Goal: Information Seeking & Learning: Find specific page/section

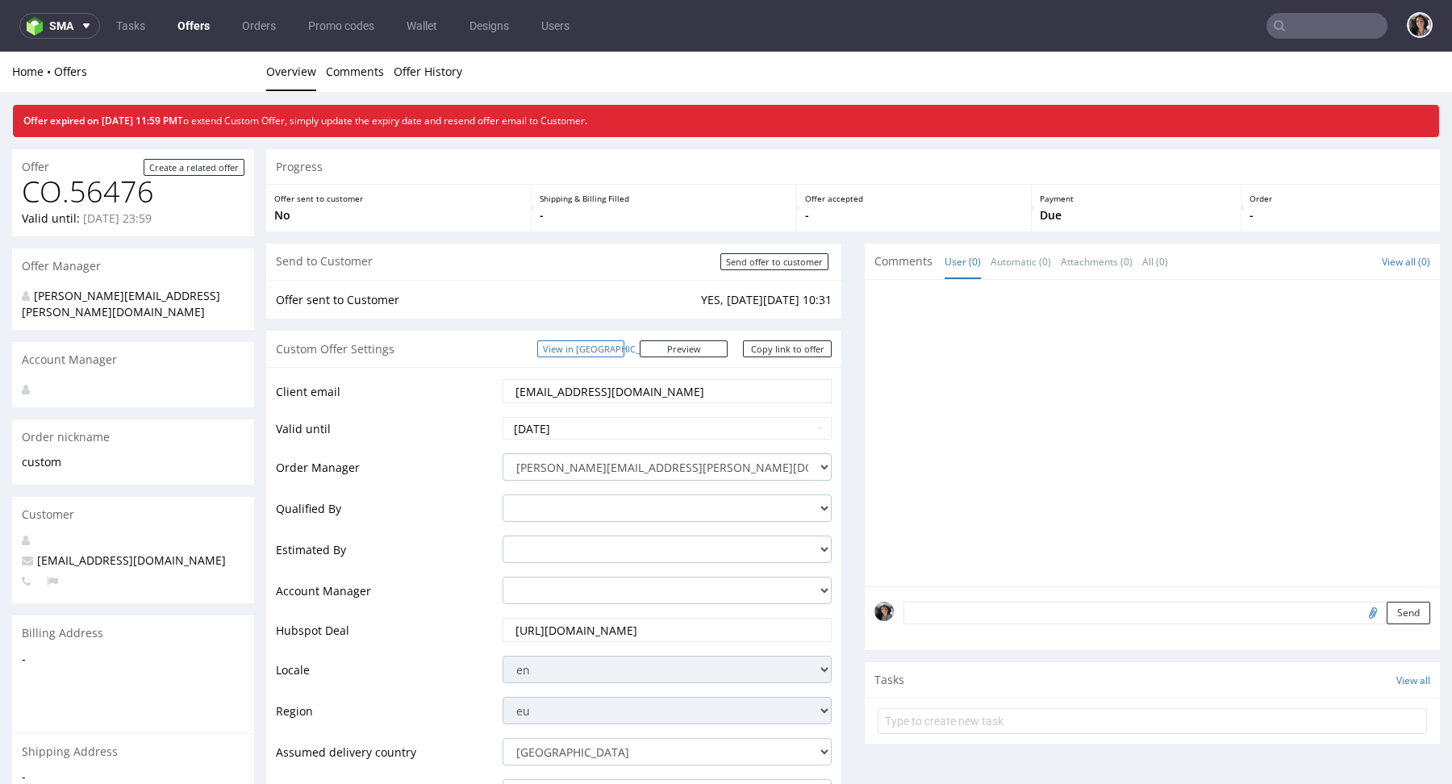
click at [612, 344] on link "View in [GEOGRAPHIC_DATA]" at bounding box center [580, 348] width 87 height 17
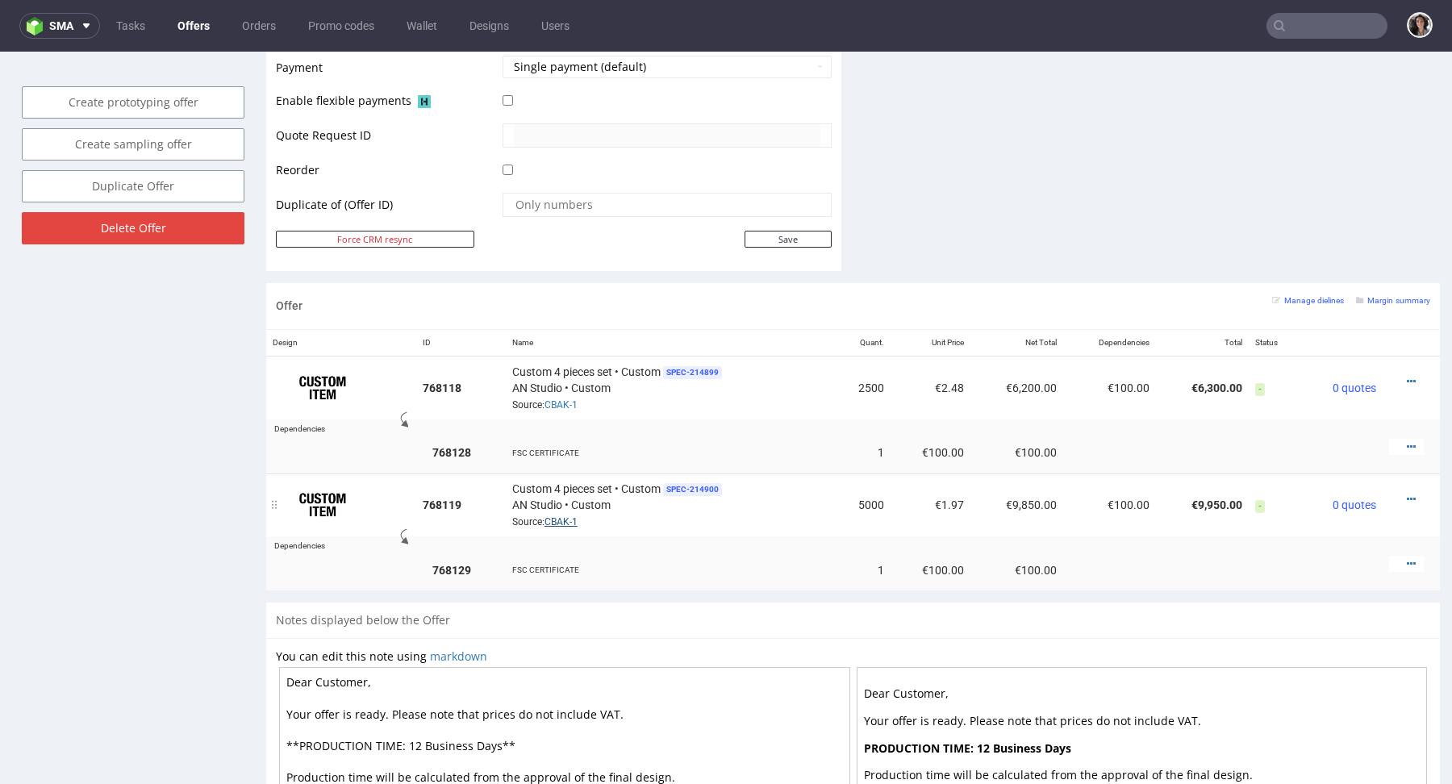
click at [559, 521] on link "CBAK-1" at bounding box center [560, 521] width 33 height 11
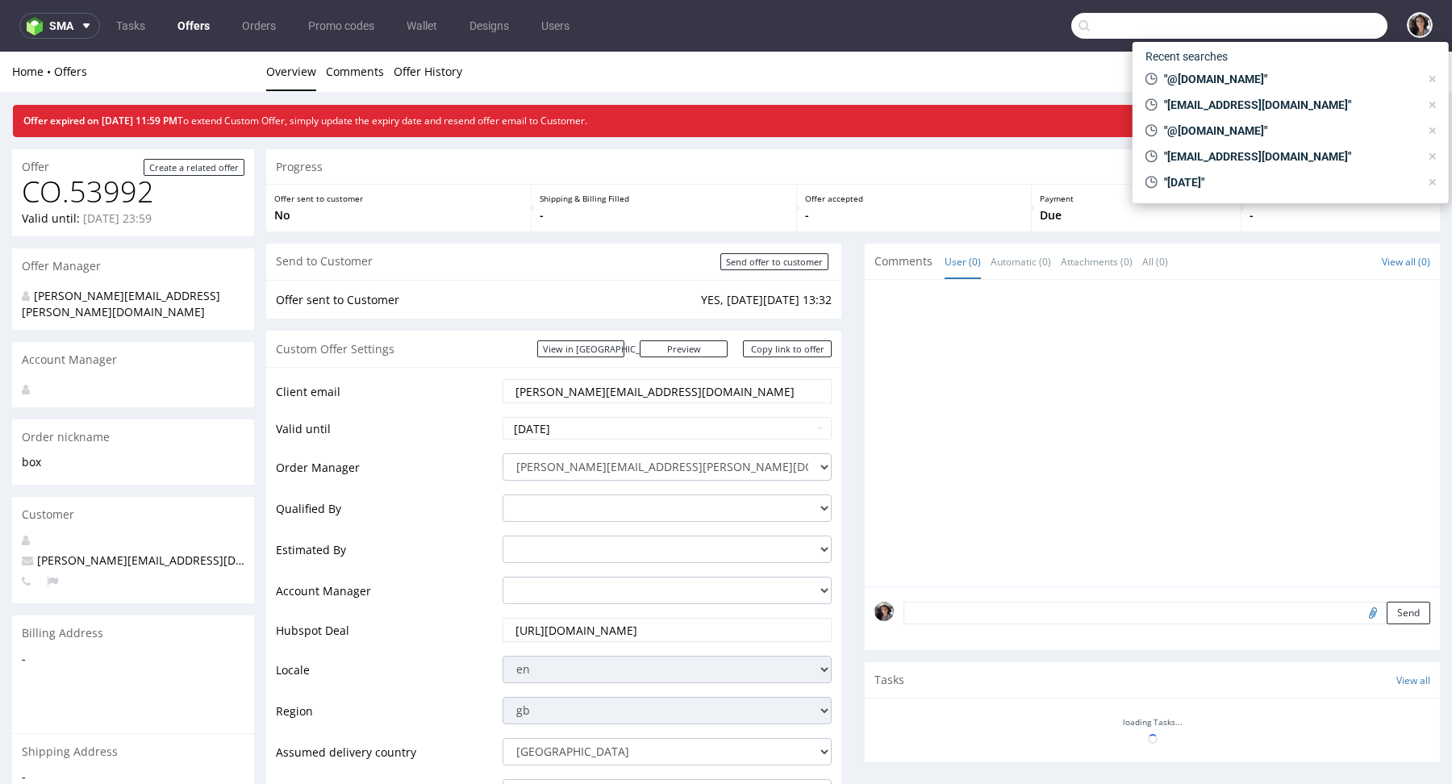
click at [1336, 23] on input "text" at bounding box center [1229, 26] width 316 height 26
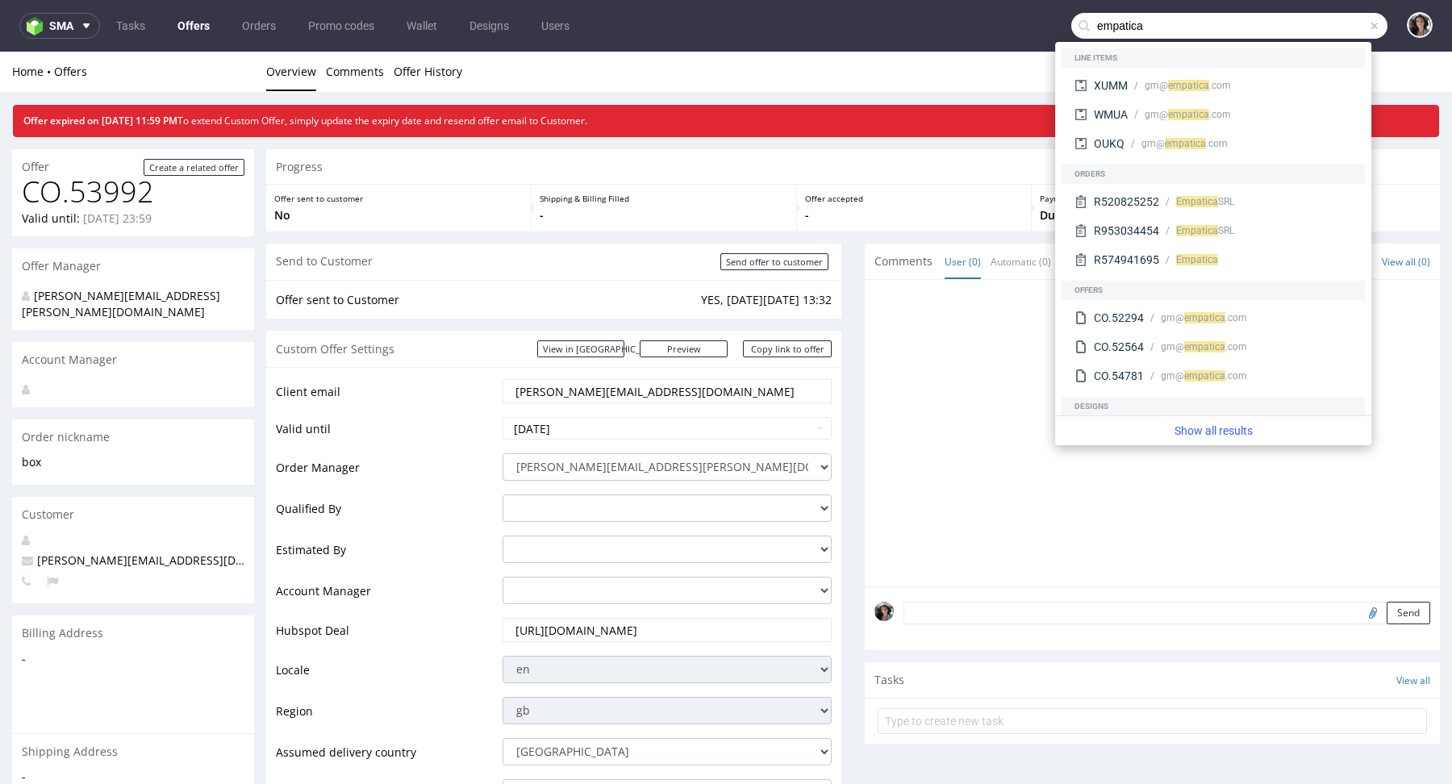
type input "empatica"
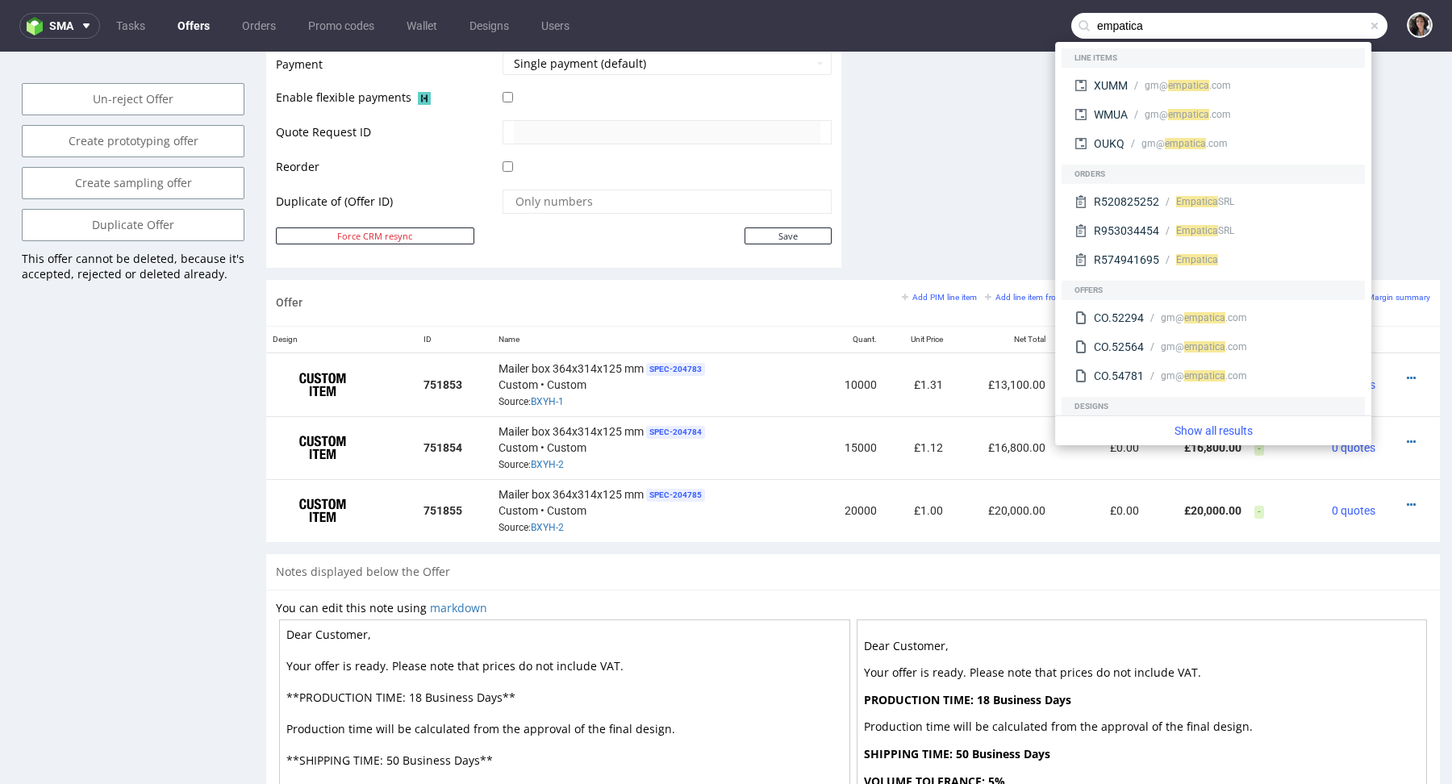
scroll to position [944, 0]
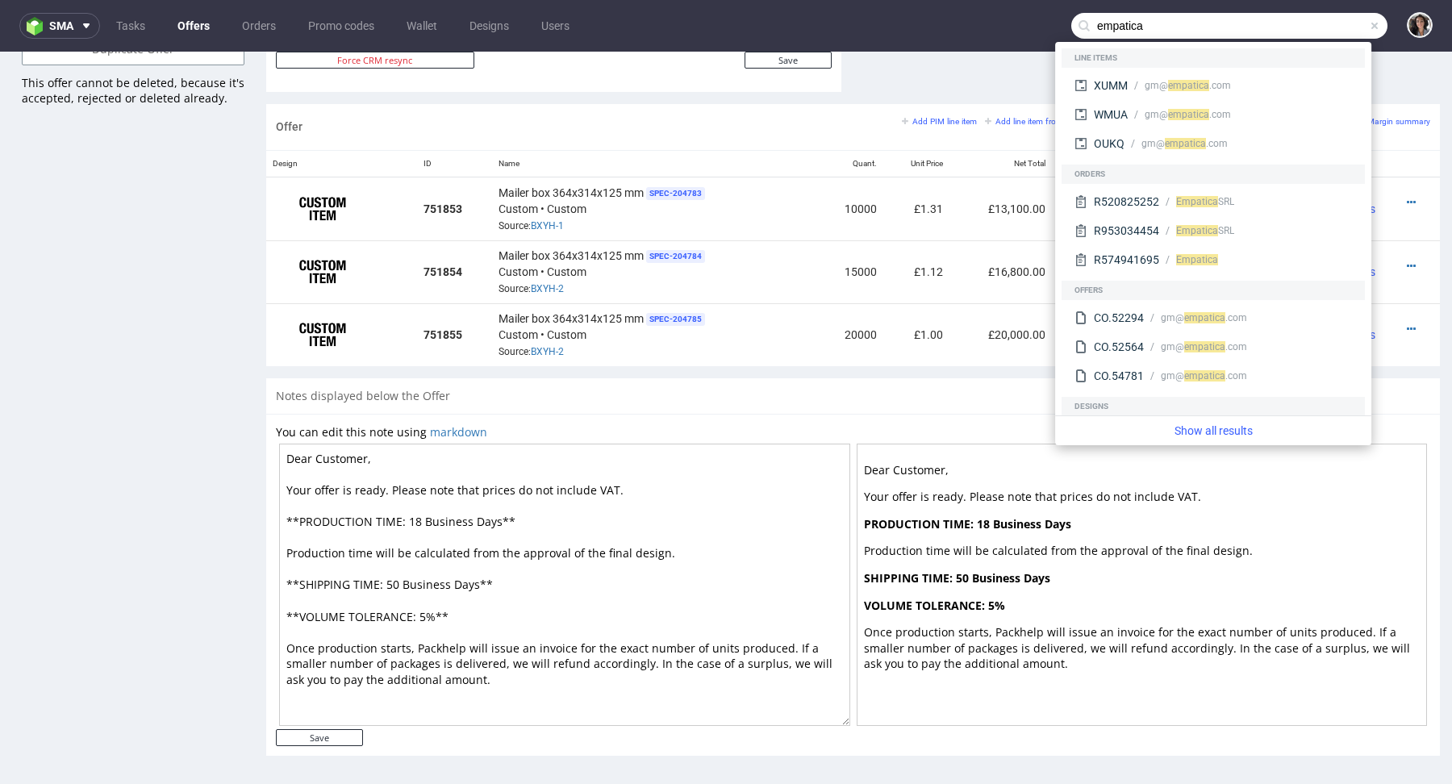
click at [1137, 30] on input "empatica" at bounding box center [1229, 26] width 316 height 26
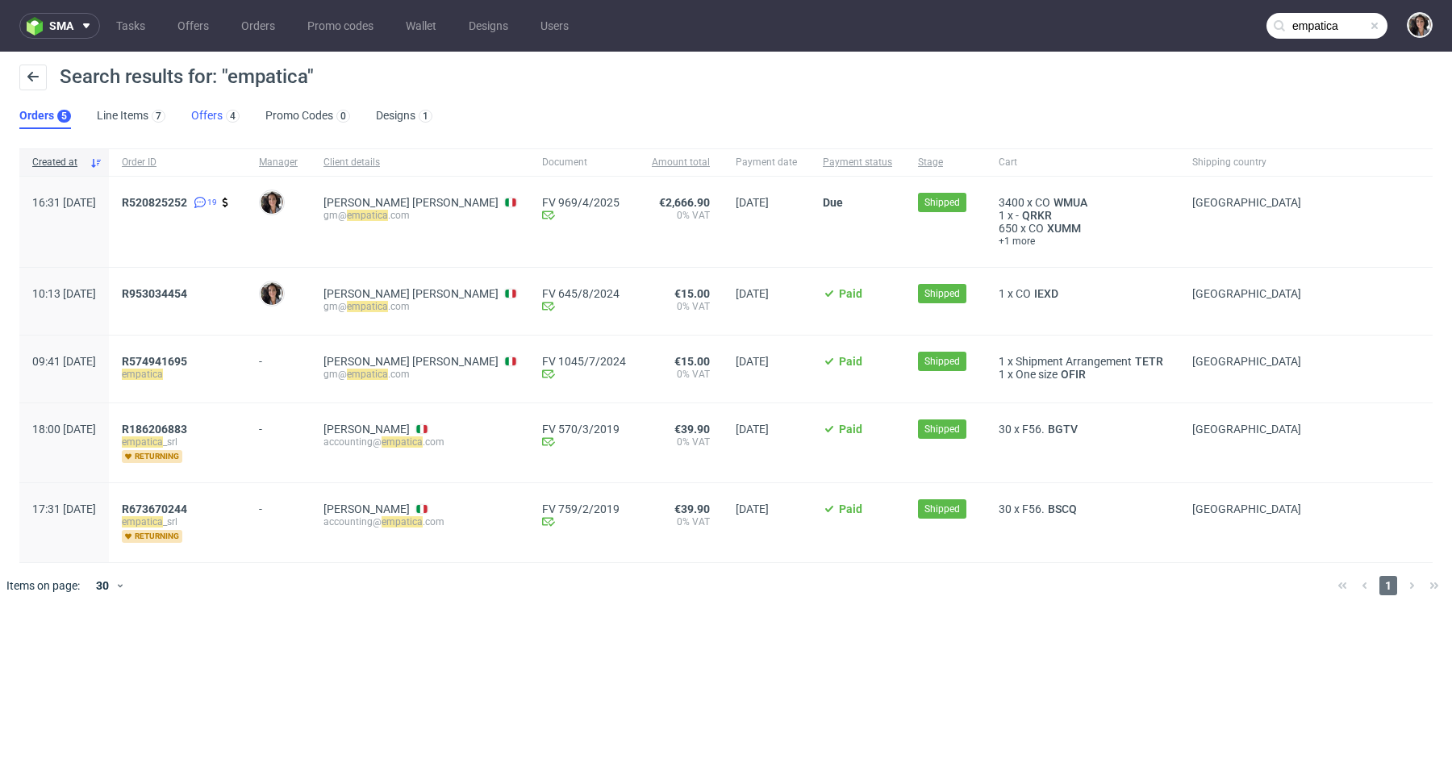
click at [212, 120] on link "Offers 4" at bounding box center [215, 116] width 48 height 26
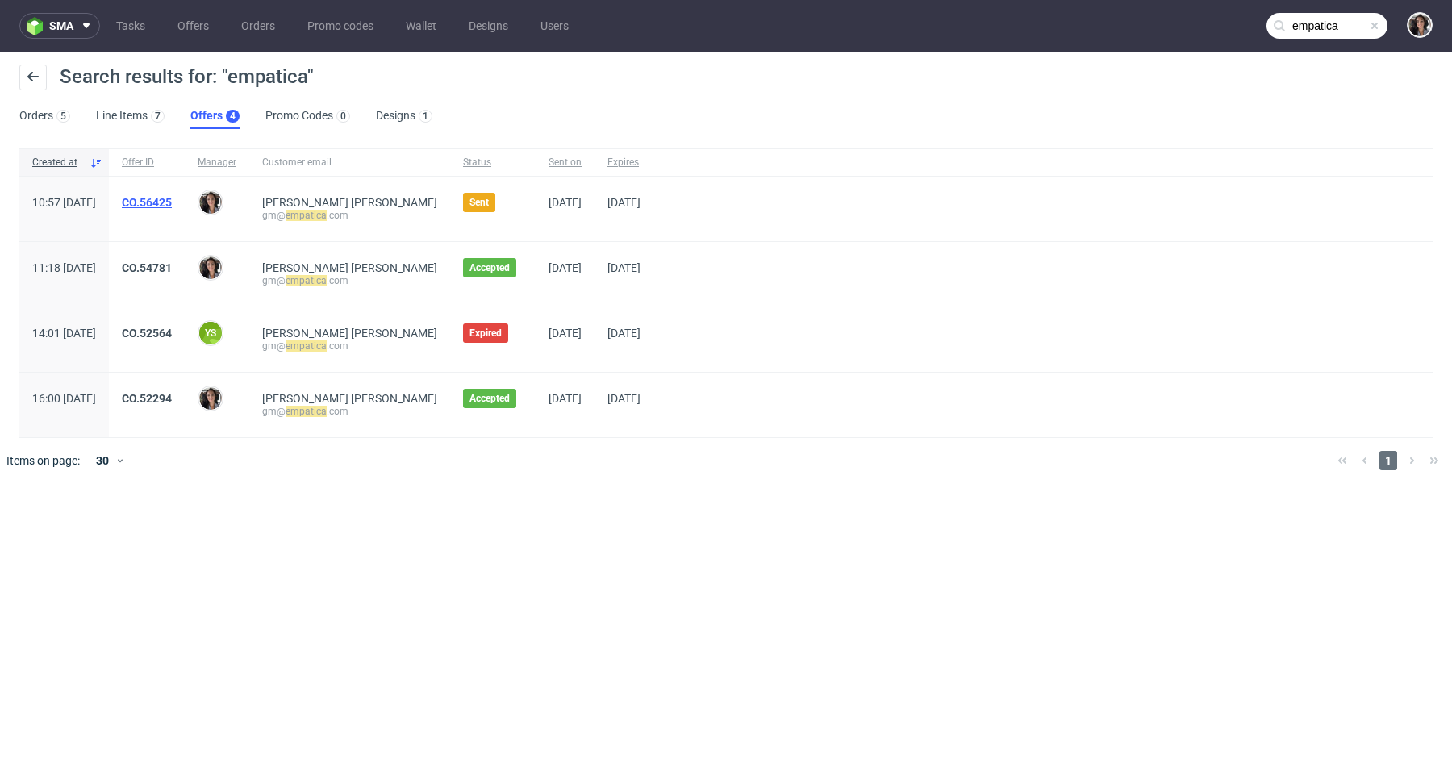
click at [172, 207] on link "CO.56425" at bounding box center [147, 202] width 50 height 13
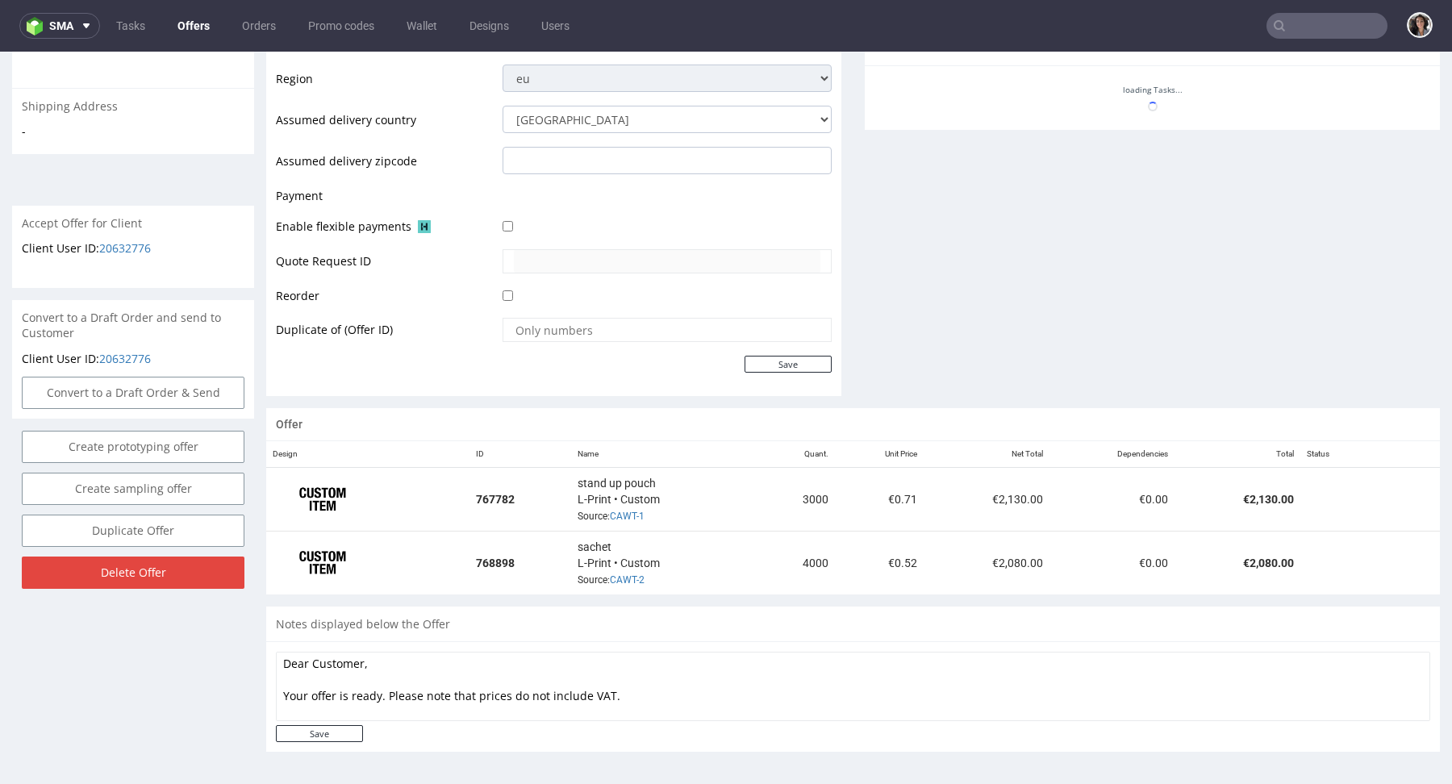
scroll to position [837, 0]
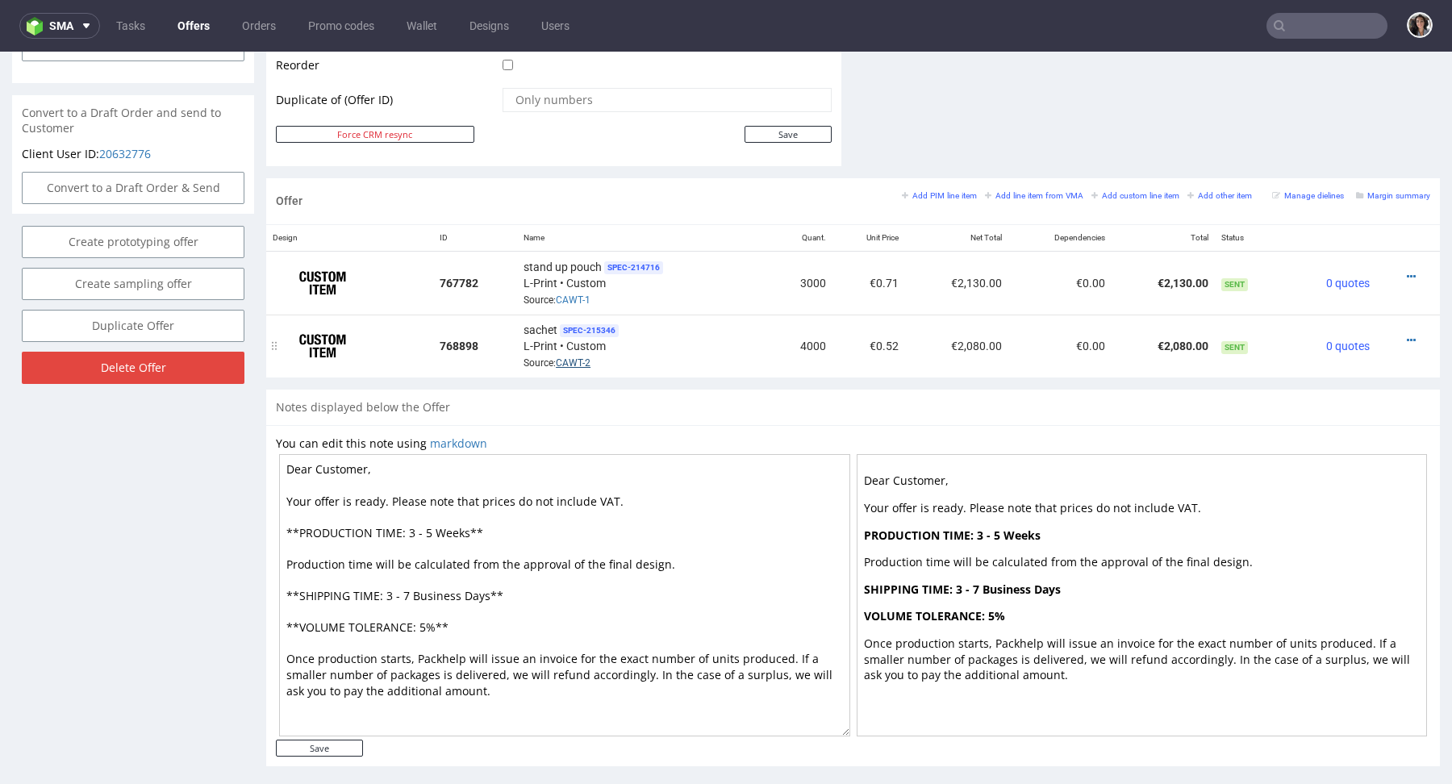
click at [571, 359] on link "CAWT-2" at bounding box center [573, 362] width 35 height 11
drag, startPoint x: 471, startPoint y: 528, endPoint x: 406, endPoint y: 527, distance: 64.5
click at [406, 527] on textarea "Dear Customer, Your offer is ready. Please note that prices do not include VAT.…" at bounding box center [564, 595] width 571 height 282
drag, startPoint x: 485, startPoint y: 590, endPoint x: 412, endPoint y: 590, distance: 72.6
click at [412, 590] on textarea "Dear Customer, Your offer is ready. Please note that prices do not include VAT.…" at bounding box center [564, 595] width 571 height 282
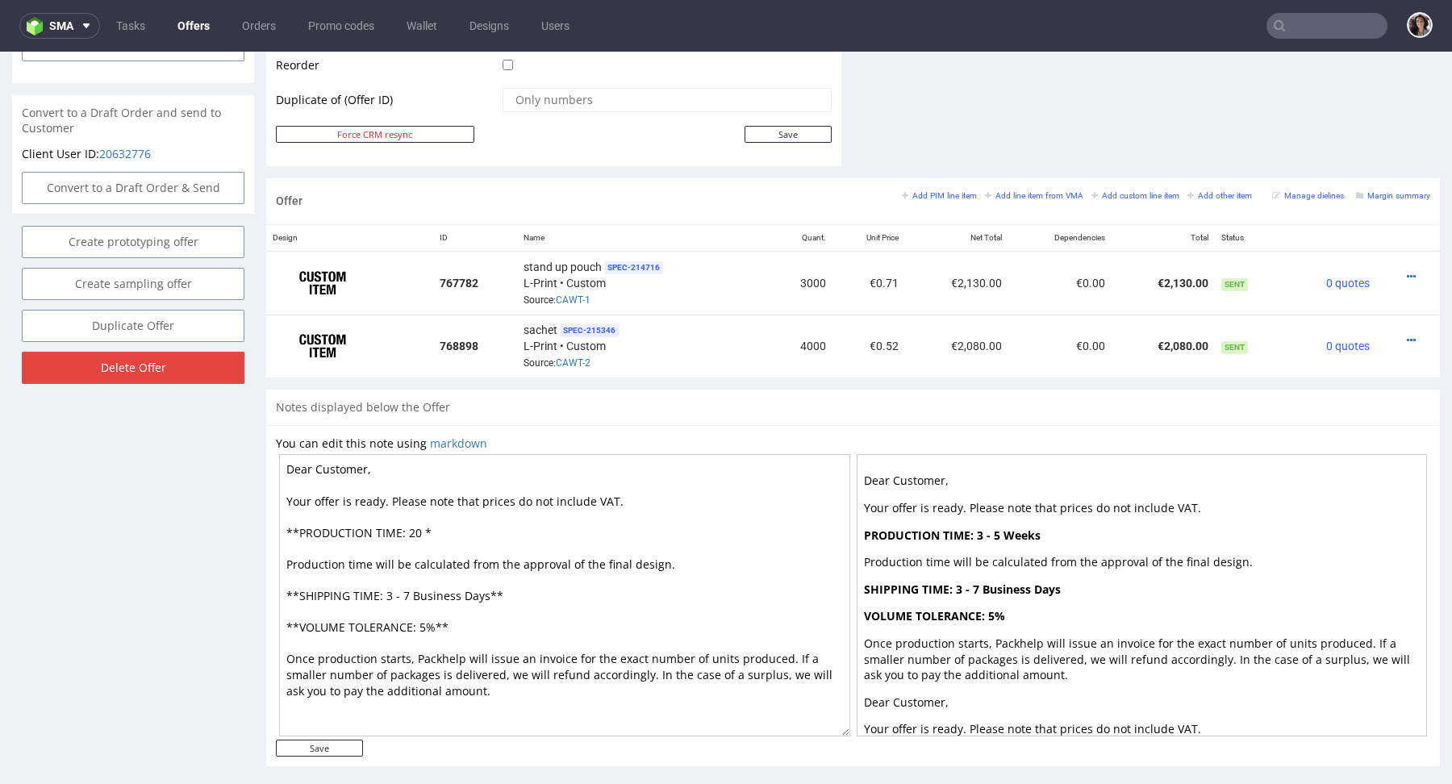
click at [420, 531] on textarea "Dear Customer, Your offer is ready. Please note that prices do not include VAT.…" at bounding box center [564, 595] width 571 height 282
paste textarea "Business Days"
drag, startPoint x: 498, startPoint y: 590, endPoint x: 484, endPoint y: 590, distance: 14.5
click at [484, 590] on textarea "Dear Customer, Your offer is ready. Please note that prices do not include VAT.…" at bounding box center [564, 595] width 571 height 282
drag, startPoint x: 506, startPoint y: 529, endPoint x: 497, endPoint y: 528, distance: 8.9
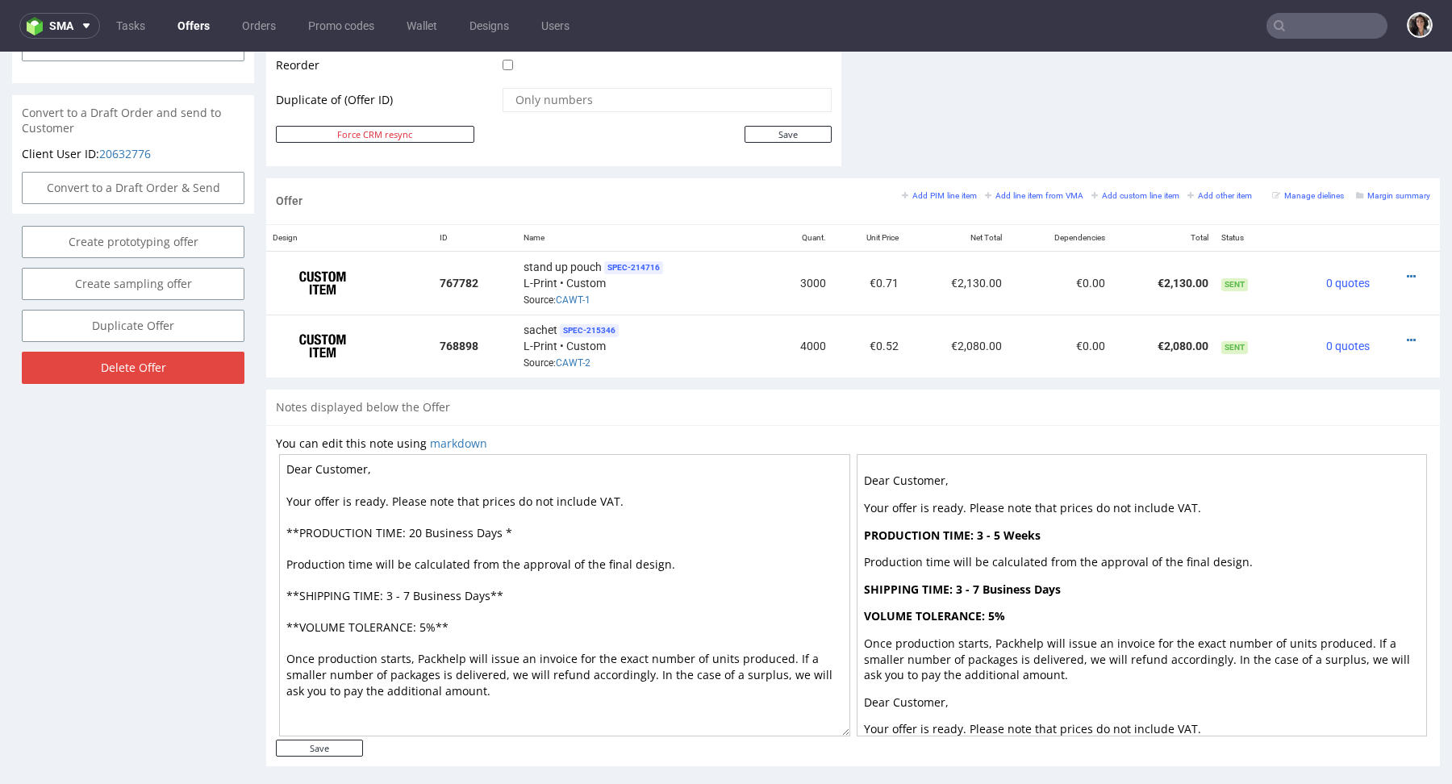
click at [497, 528] on textarea "Dear Customer, Your offer is ready. Please note that prices do not include VAT.…" at bounding box center [564, 595] width 571 height 282
paste textarea "*"
type textarea "Dear Customer, Your offer is ready. Please note that prices do not include VAT.…"
click at [337, 740] on input "Save" at bounding box center [319, 748] width 87 height 17
type input "In progress..."
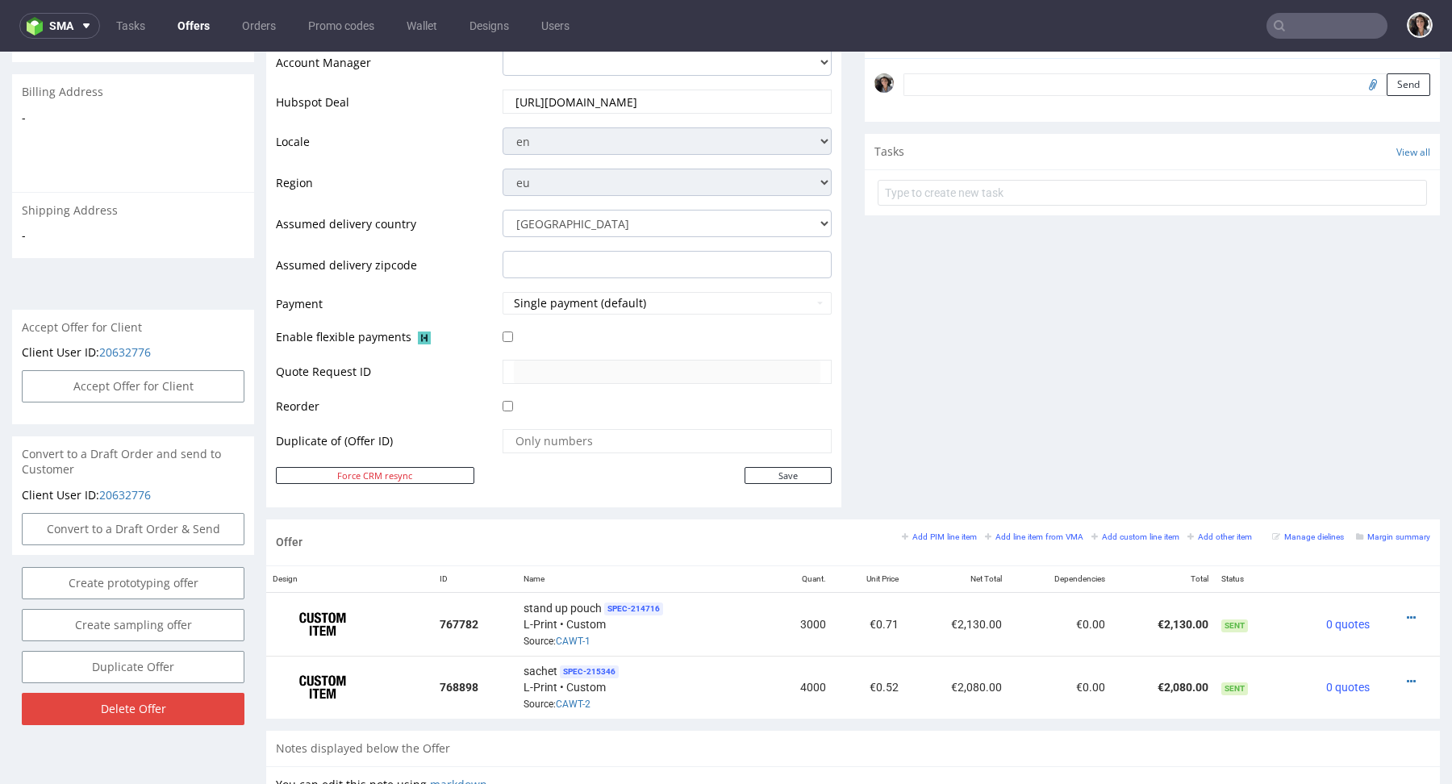
scroll to position [0, 0]
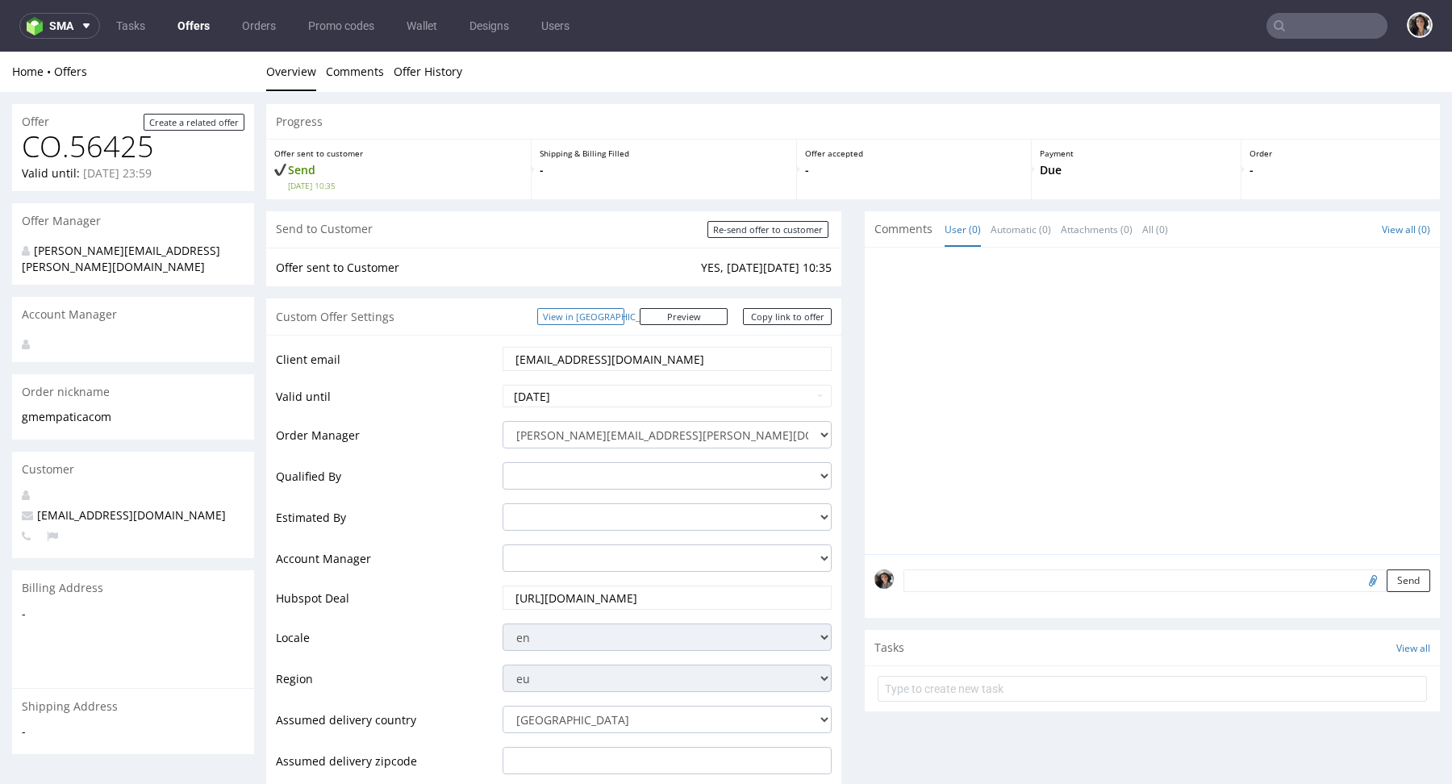
click at [624, 308] on link "View in Hubspot" at bounding box center [580, 316] width 87 height 17
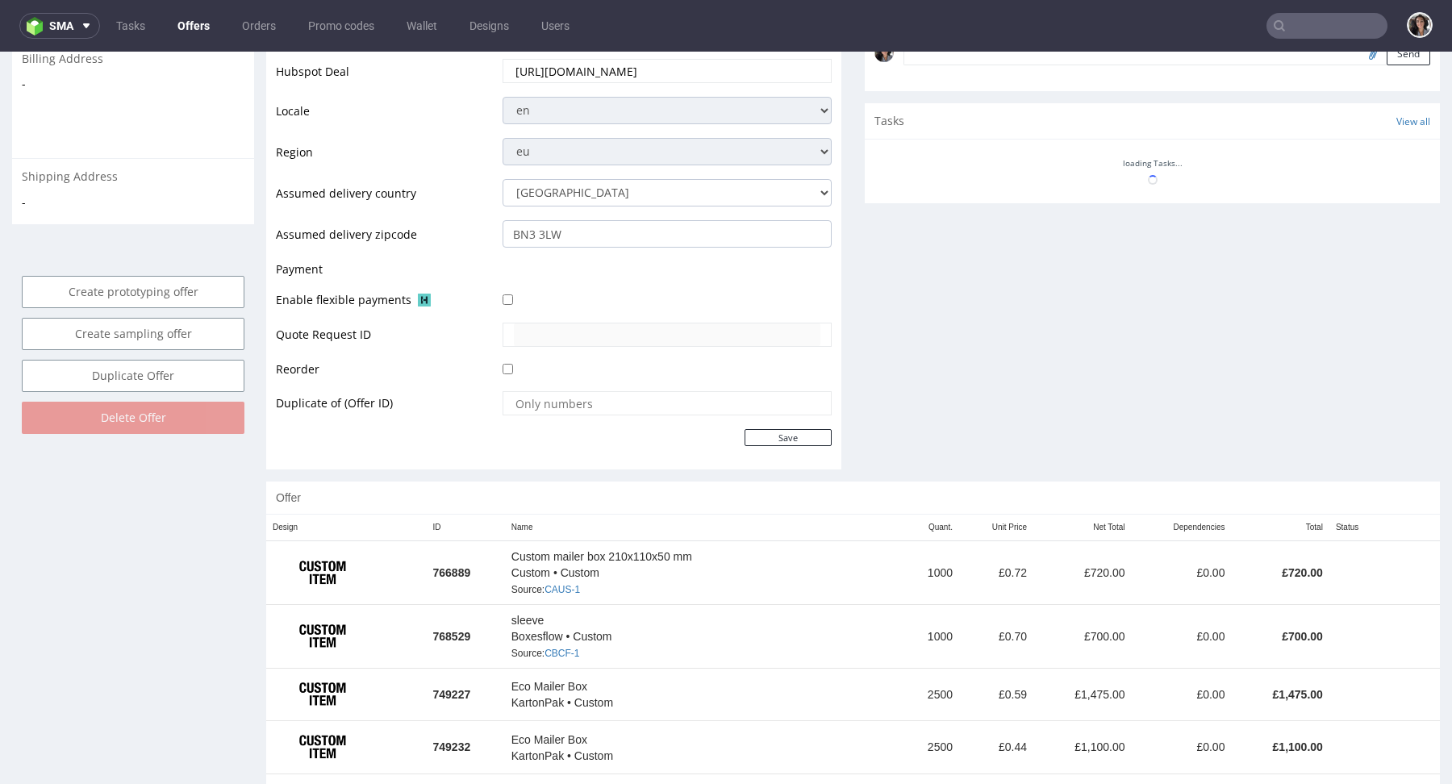
scroll to position [626, 0]
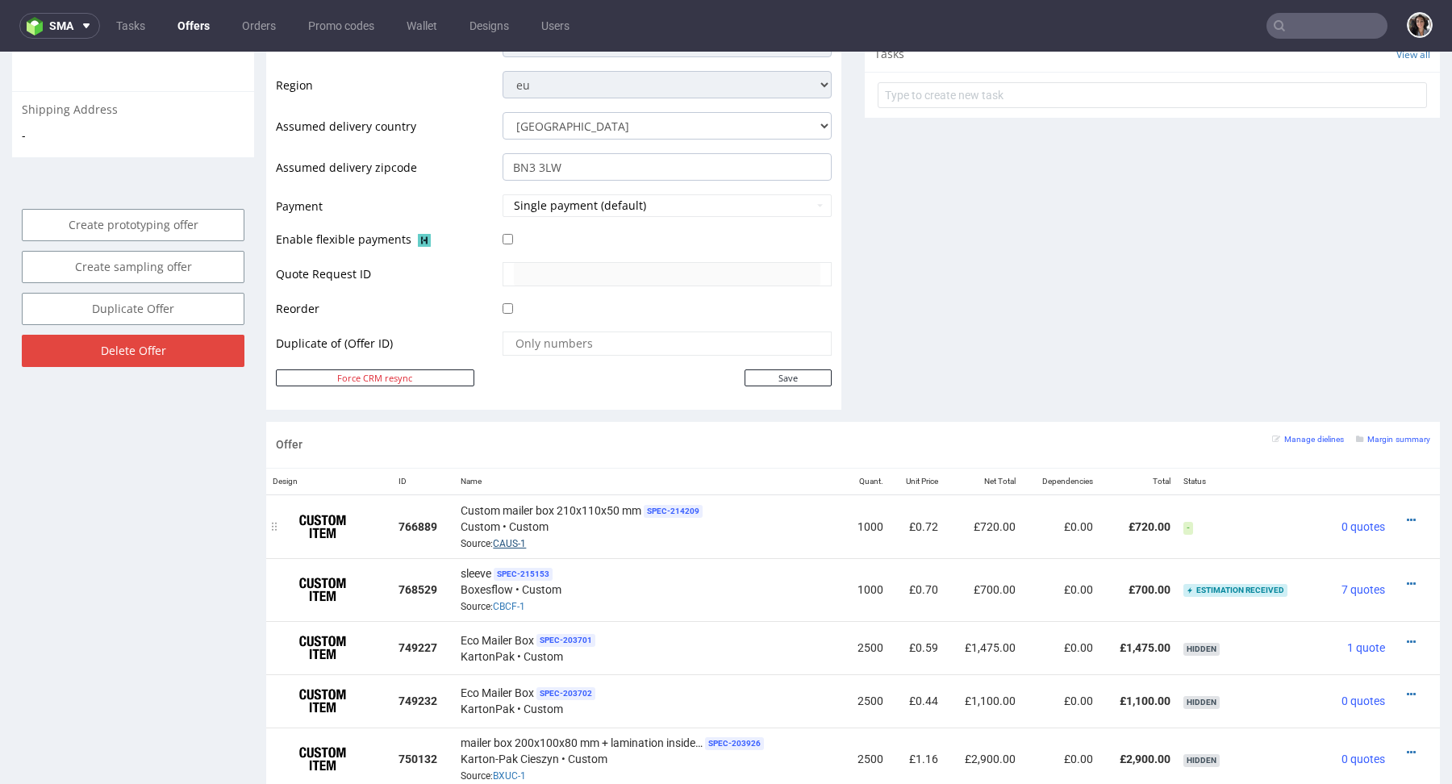
click at [512, 539] on link "CAUS-1" at bounding box center [509, 543] width 33 height 11
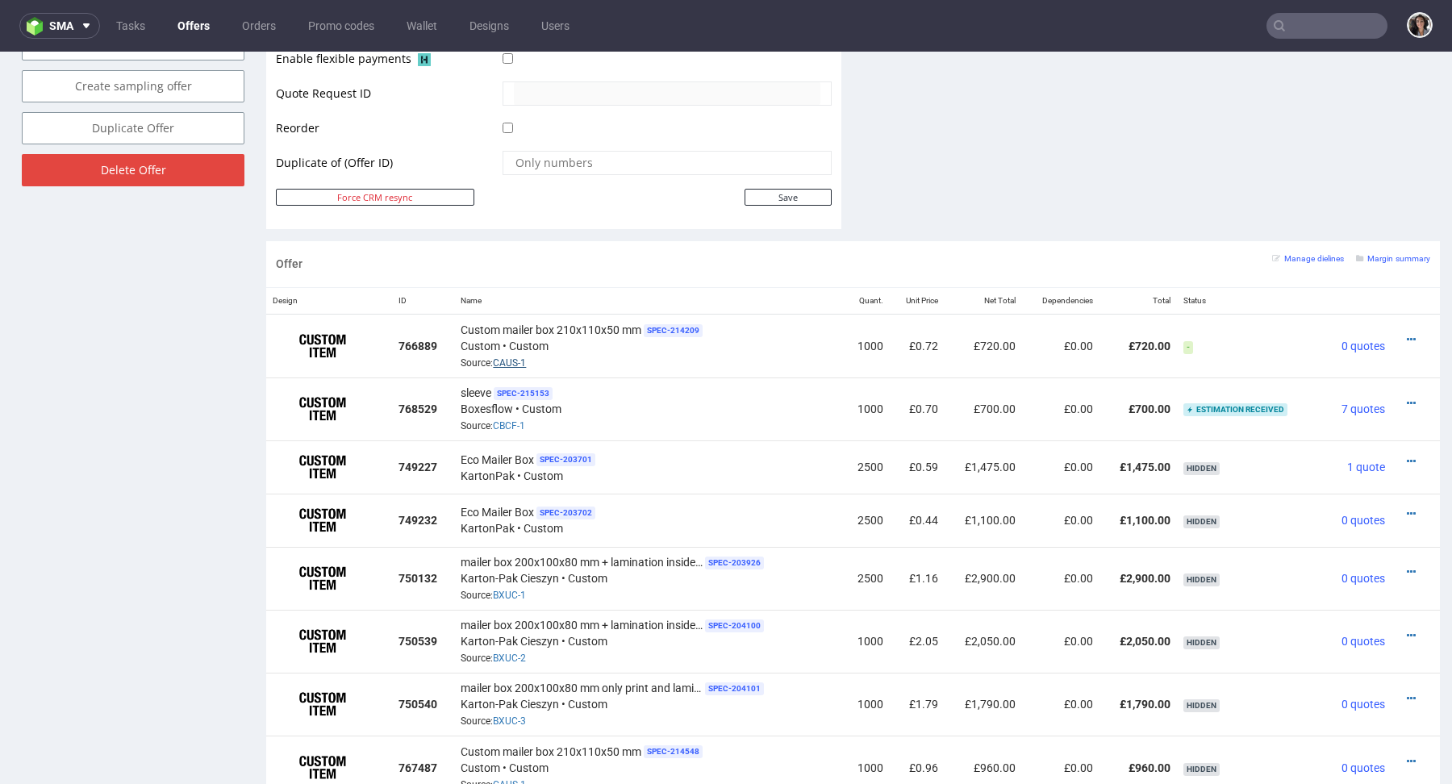
scroll to position [811, 0]
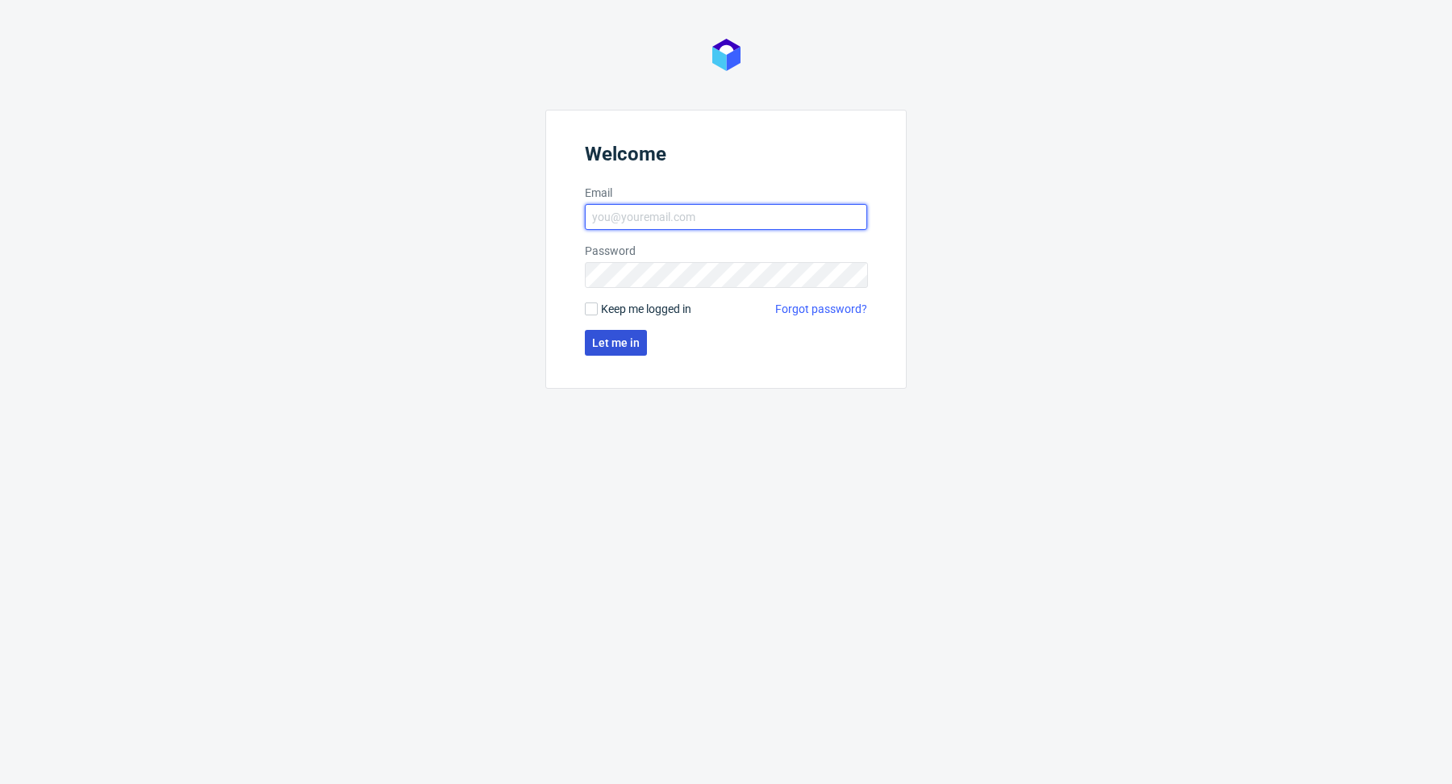
type input "[PERSON_NAME][EMAIL_ADDRESS][PERSON_NAME][DOMAIN_NAME]"
click at [607, 338] on span "Let me in" at bounding box center [616, 342] width 48 height 11
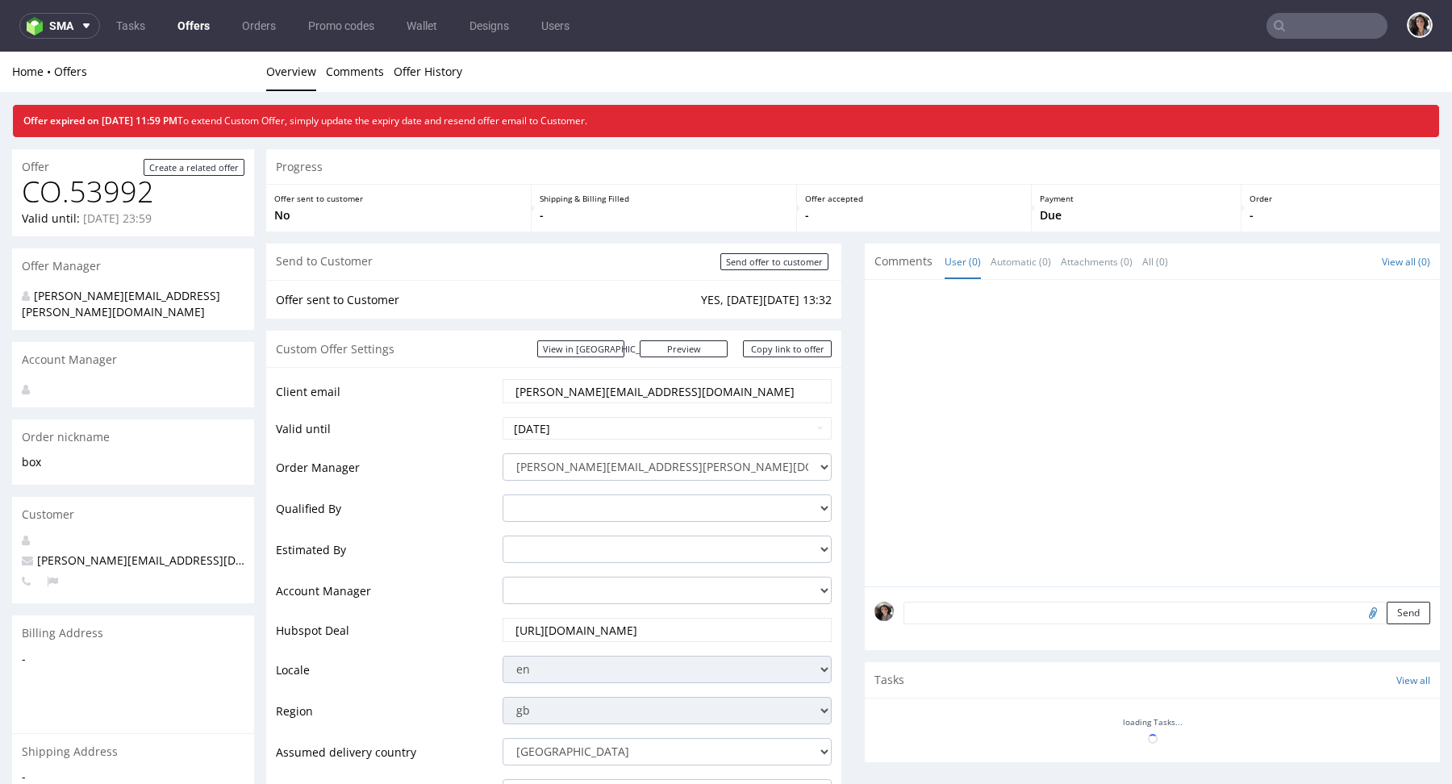
click at [1288, 25] on input "text" at bounding box center [1326, 26] width 121 height 26
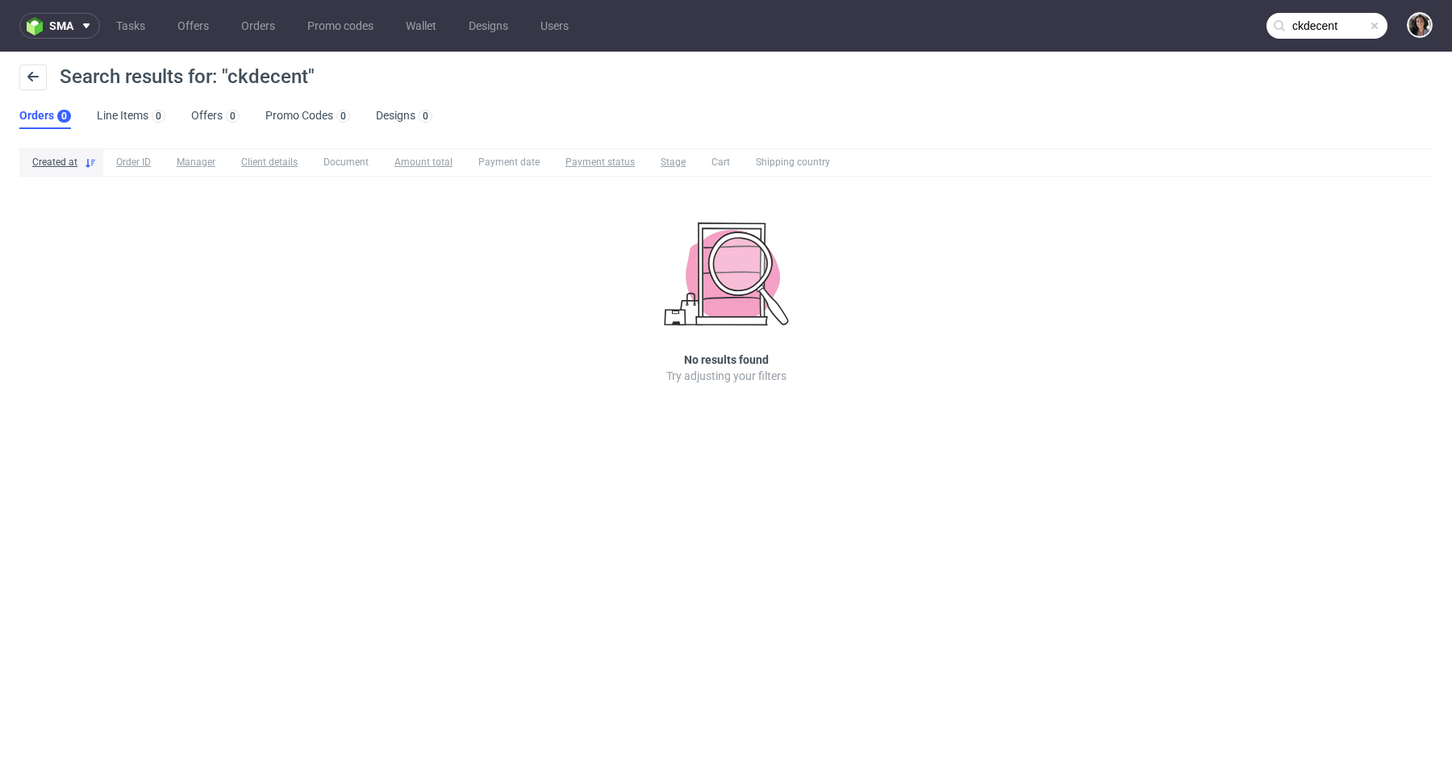
click at [1305, 26] on input "ckdecent" at bounding box center [1326, 26] width 121 height 26
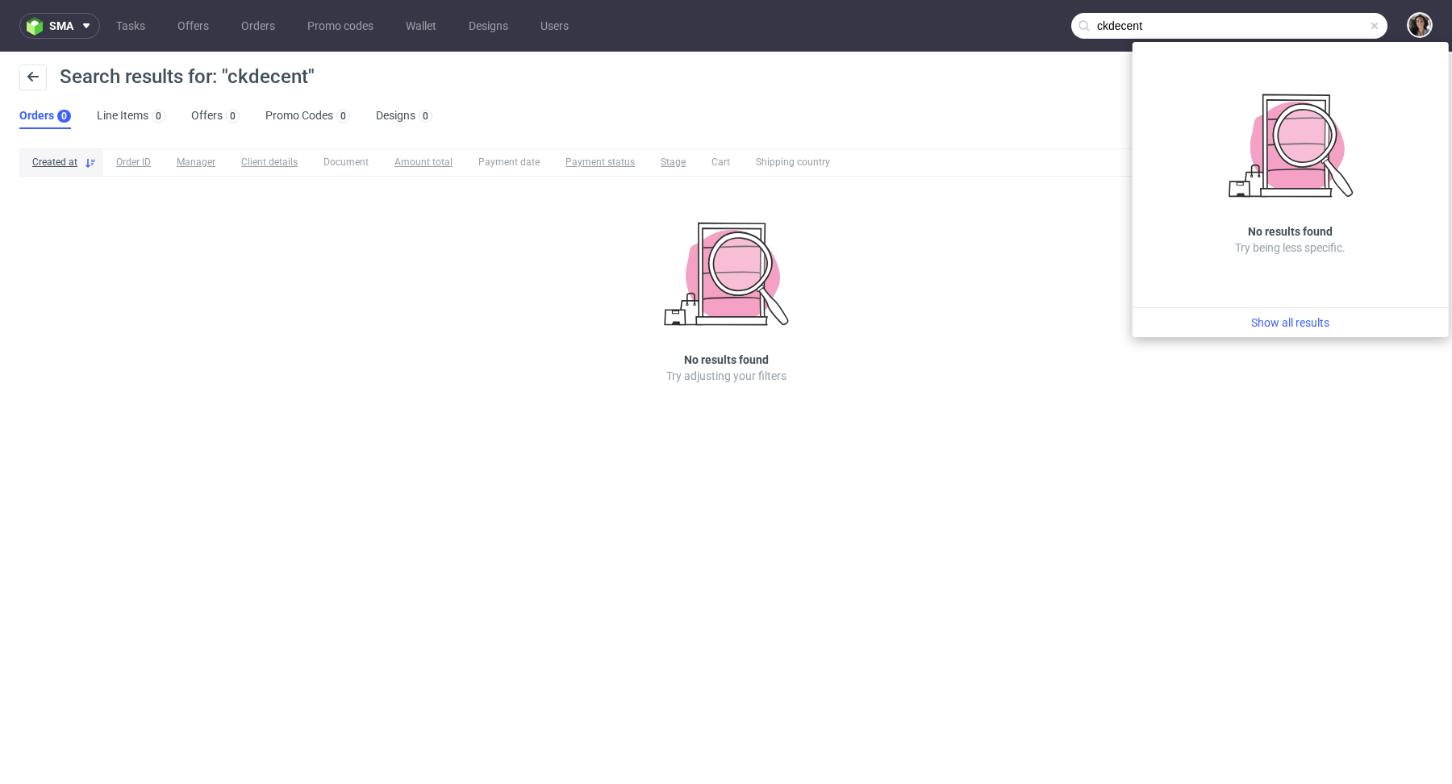
click at [1160, 28] on input "ckdecent" at bounding box center [1229, 26] width 316 height 26
click at [1123, 26] on input "ckdecent" at bounding box center [1229, 26] width 316 height 26
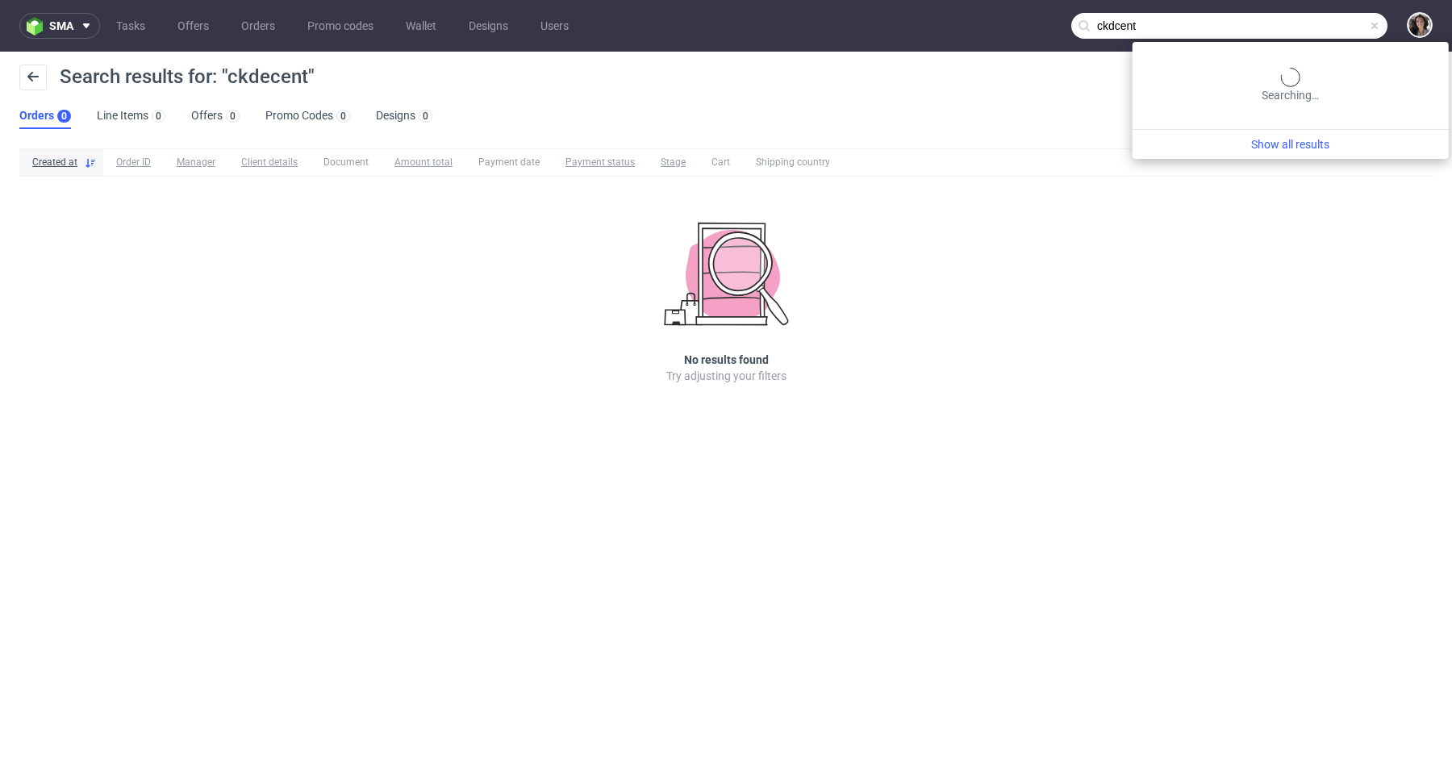
type input "ckdcent"
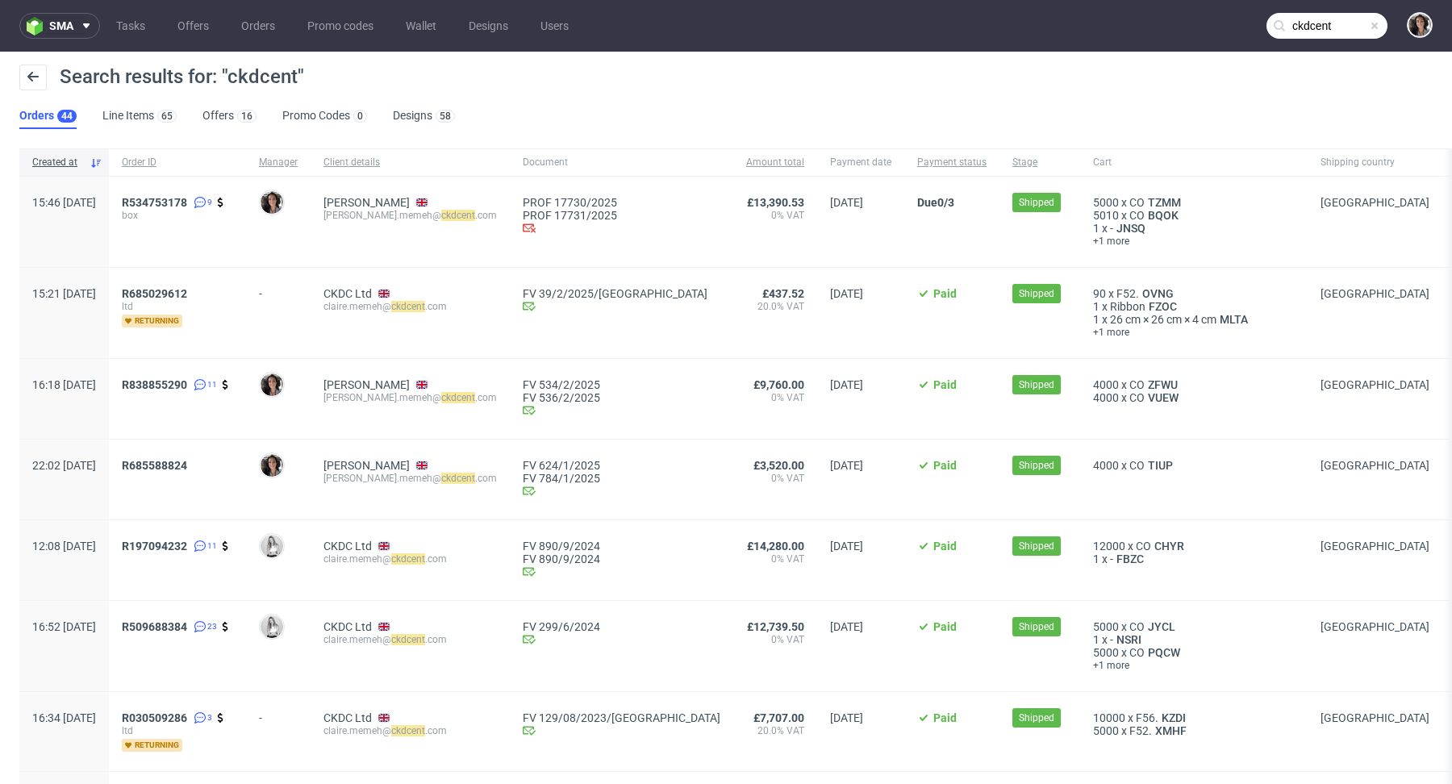
drag, startPoint x: 144, startPoint y: 200, endPoint x: 91, endPoint y: 200, distance: 52.4
click at [91, 200] on span "15:46 Mon 10.02.2025" at bounding box center [64, 202] width 64 height 13
copy span "10.02.2025"
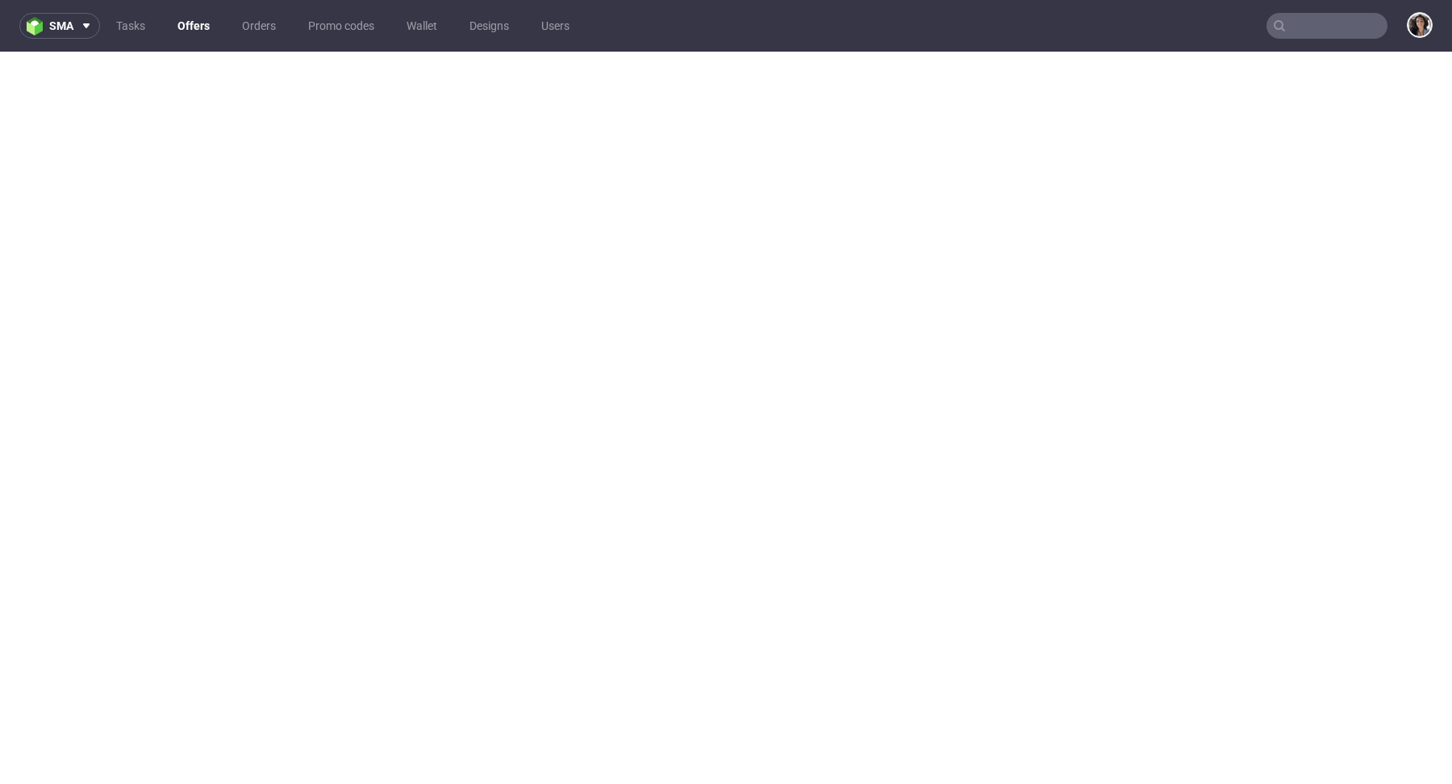
click at [1287, 40] on nav "sma Tasks Offers Orders Promo codes Wallet Designs Users" at bounding box center [726, 26] width 1452 height 52
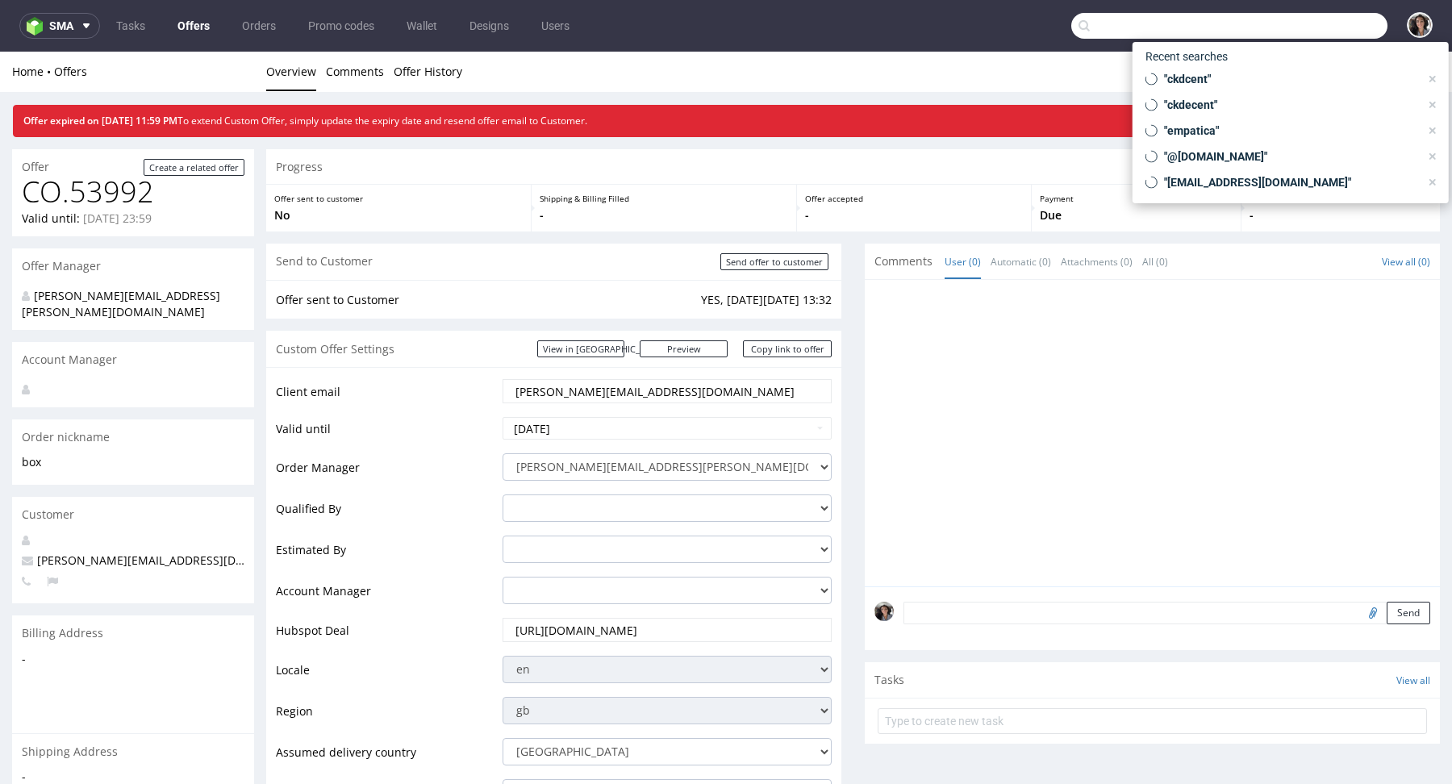
click at [1288, 36] on input "text" at bounding box center [1229, 26] width 316 height 26
paste input "contacto@anaaparichi.com"
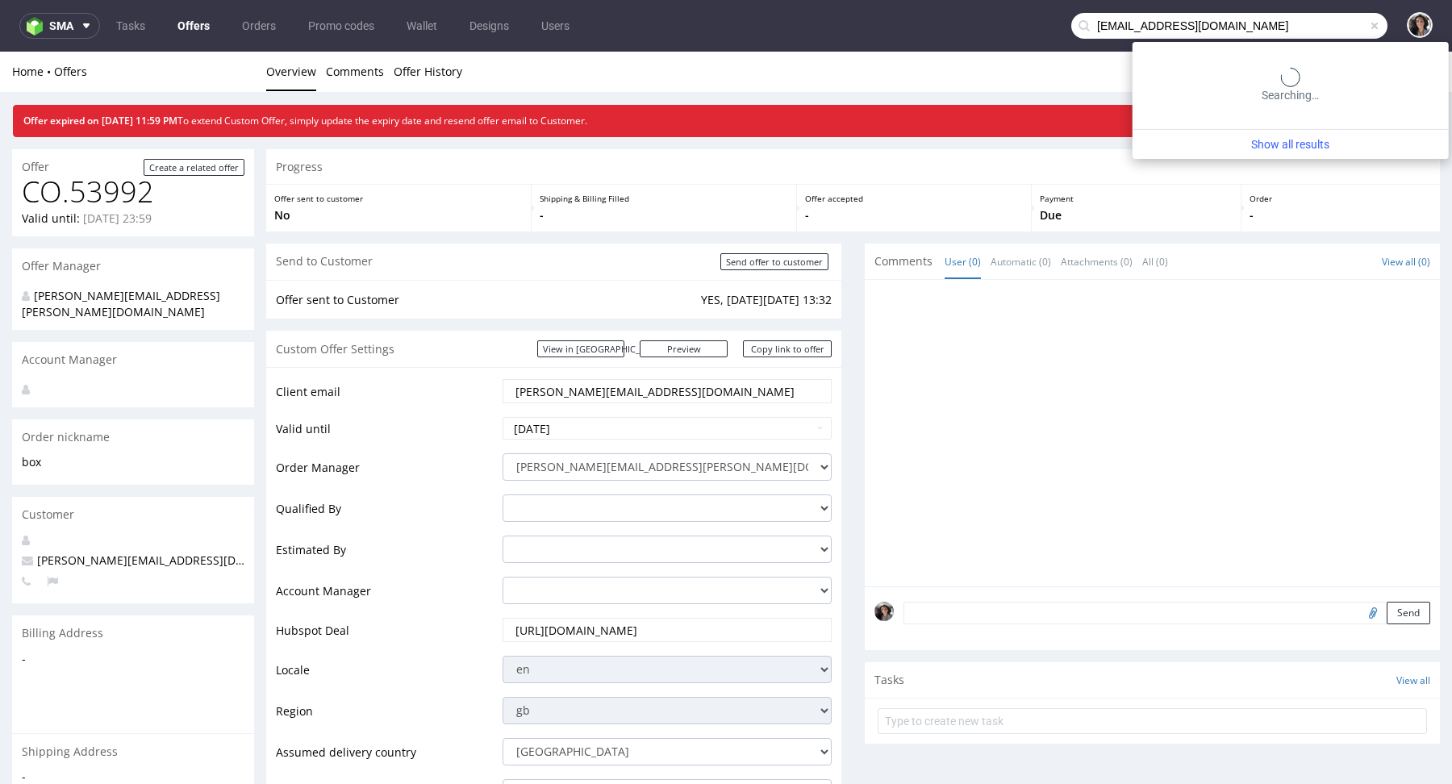
type input "contacto@anaaparichi.com"
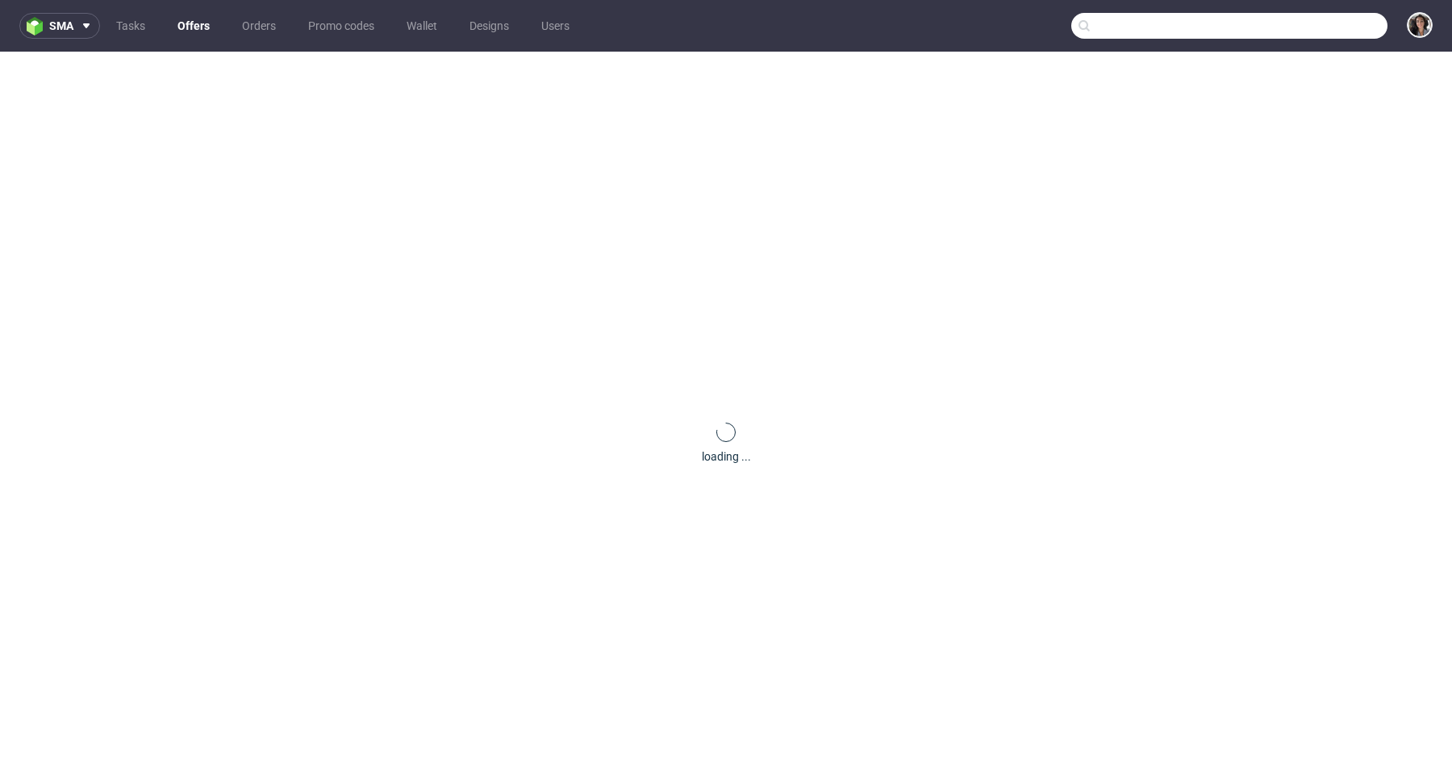
click at [1316, 25] on input "text" at bounding box center [1229, 26] width 316 height 26
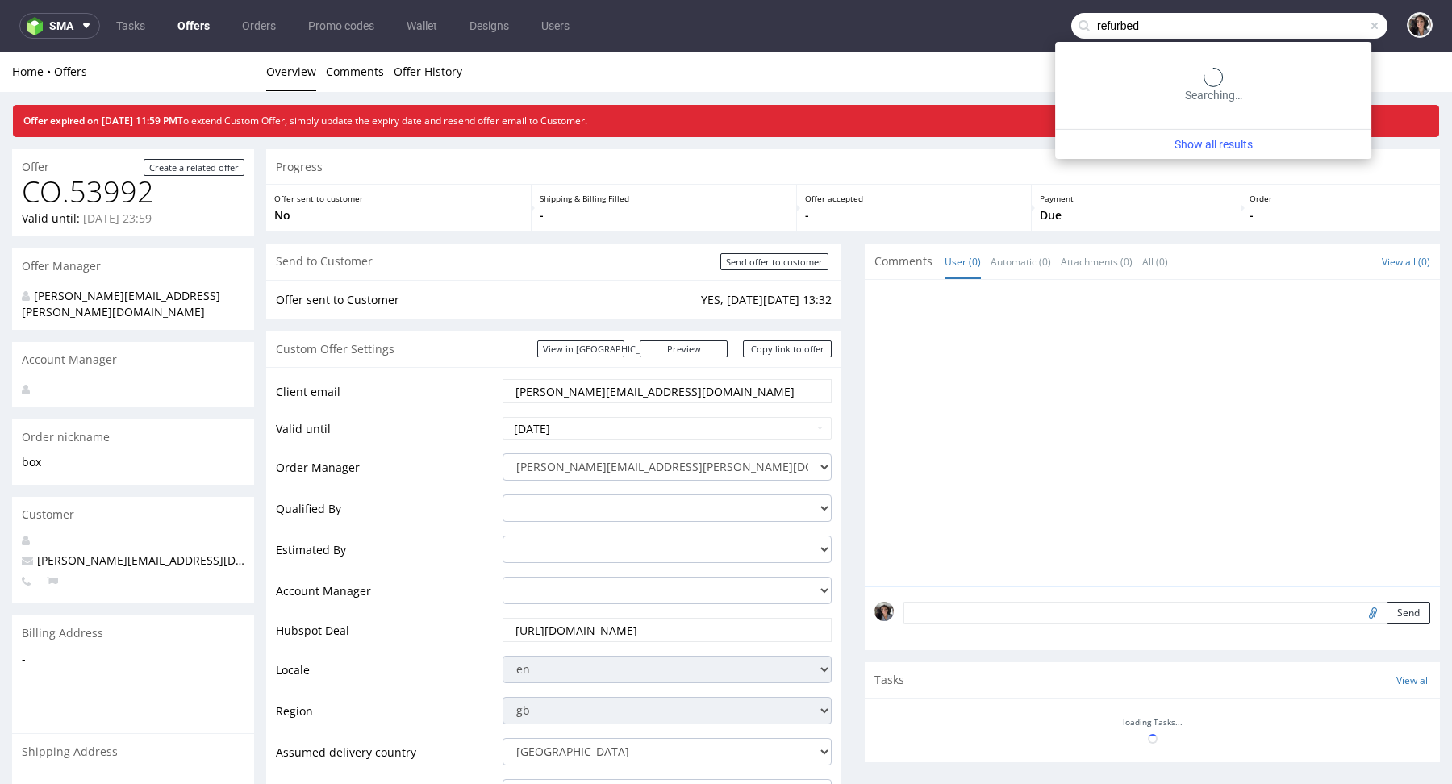
type input "refurbed"
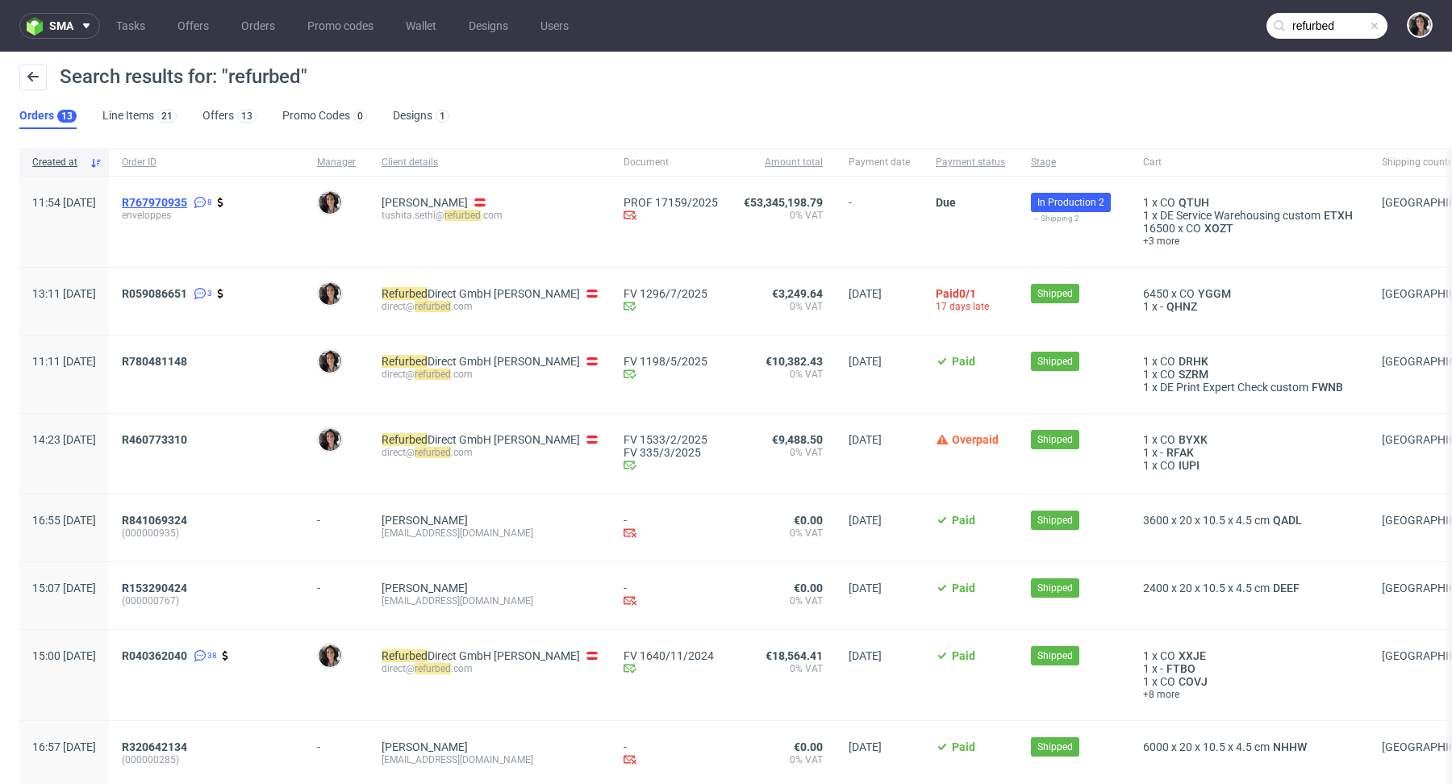
click at [187, 197] on span "R767970935" at bounding box center [154, 202] width 65 height 13
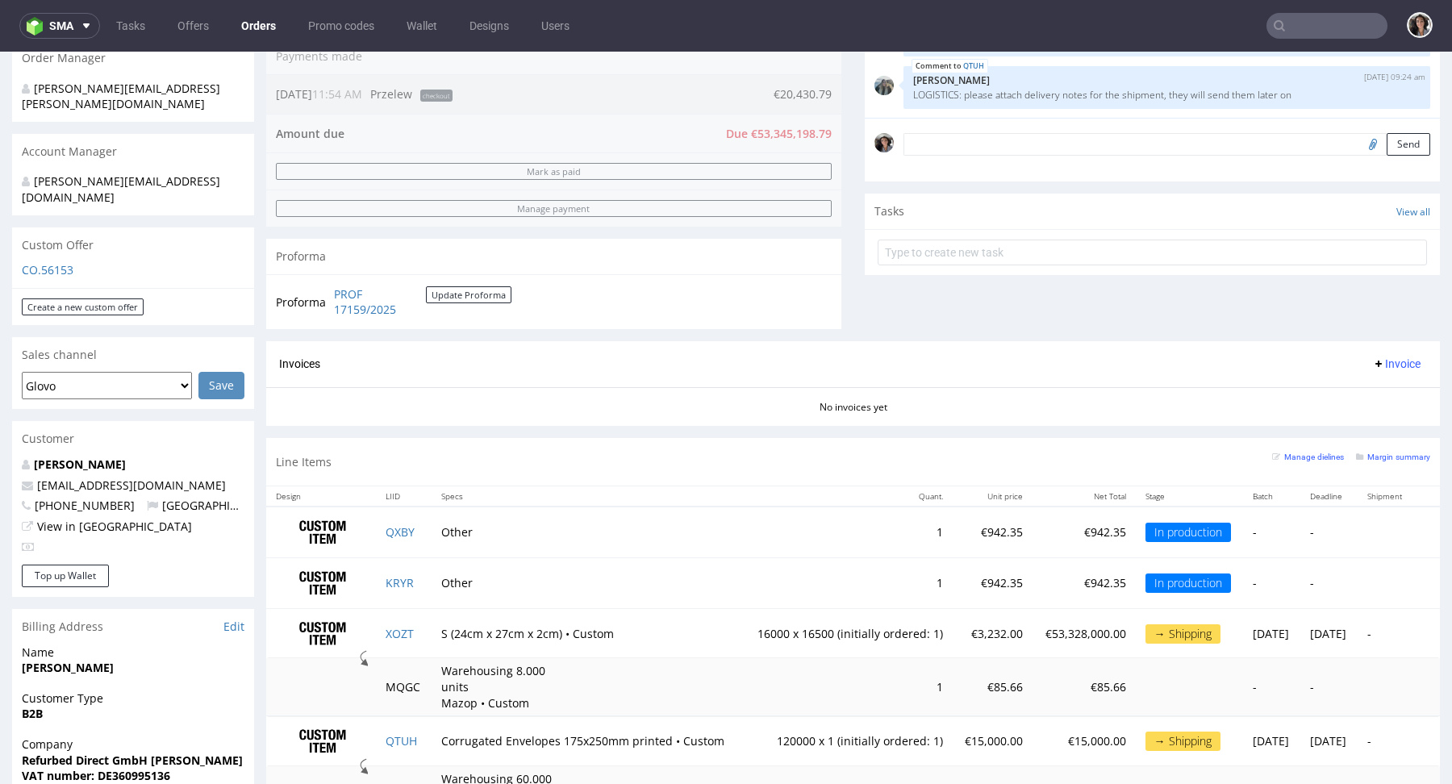
scroll to position [586, 0]
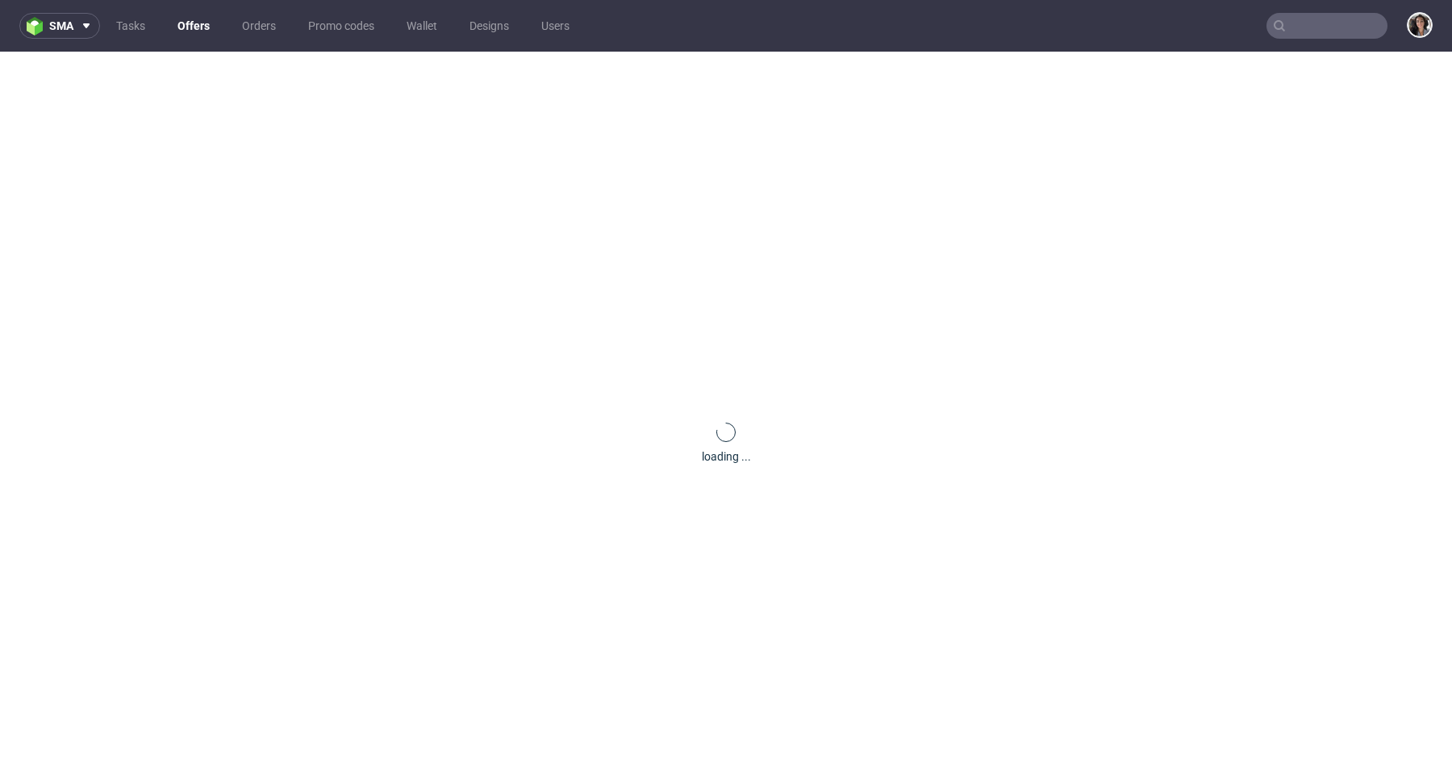
click at [1309, 19] on input "text" at bounding box center [1326, 26] width 121 height 26
paste input "[DEMOGRAPHIC_DATA]"
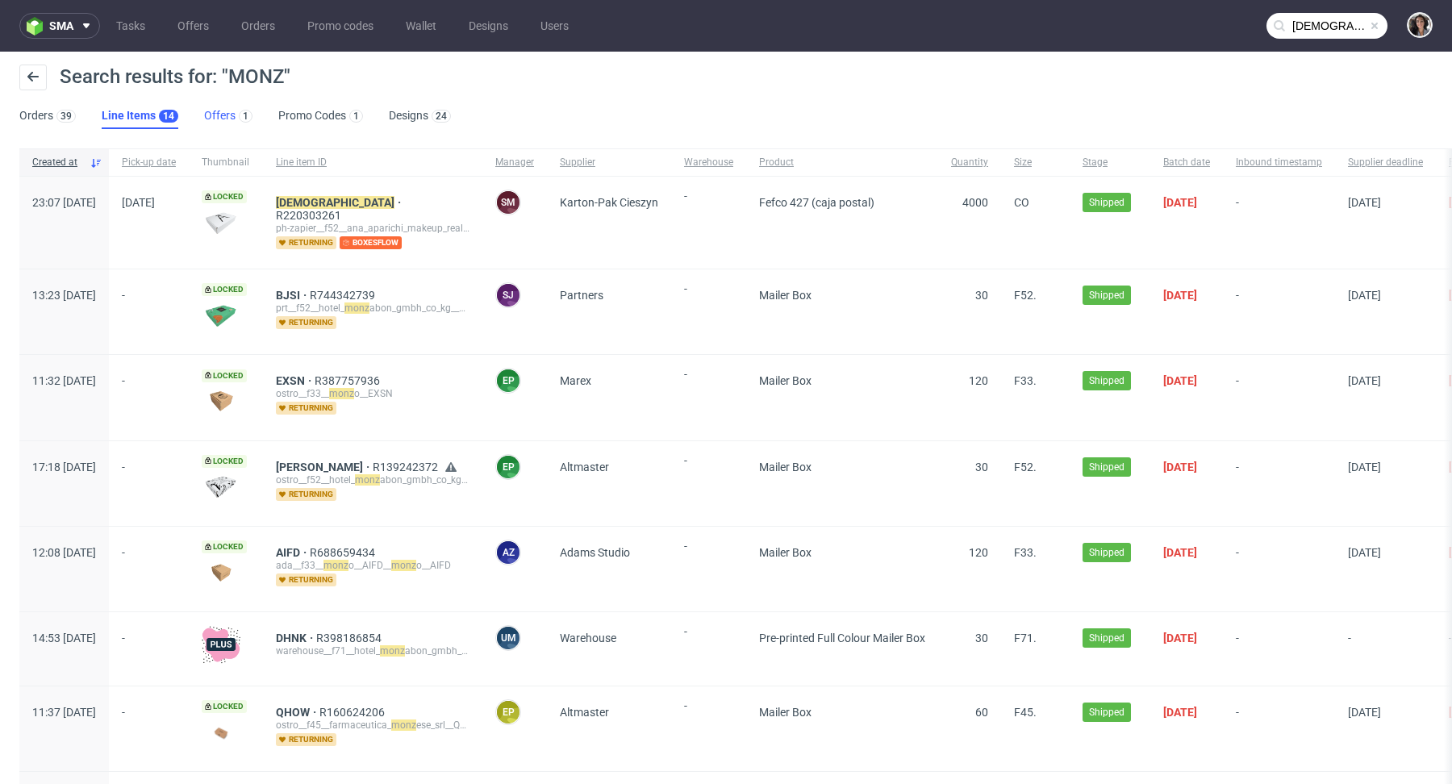
click at [231, 109] on link "Offers 1" at bounding box center [228, 116] width 48 height 26
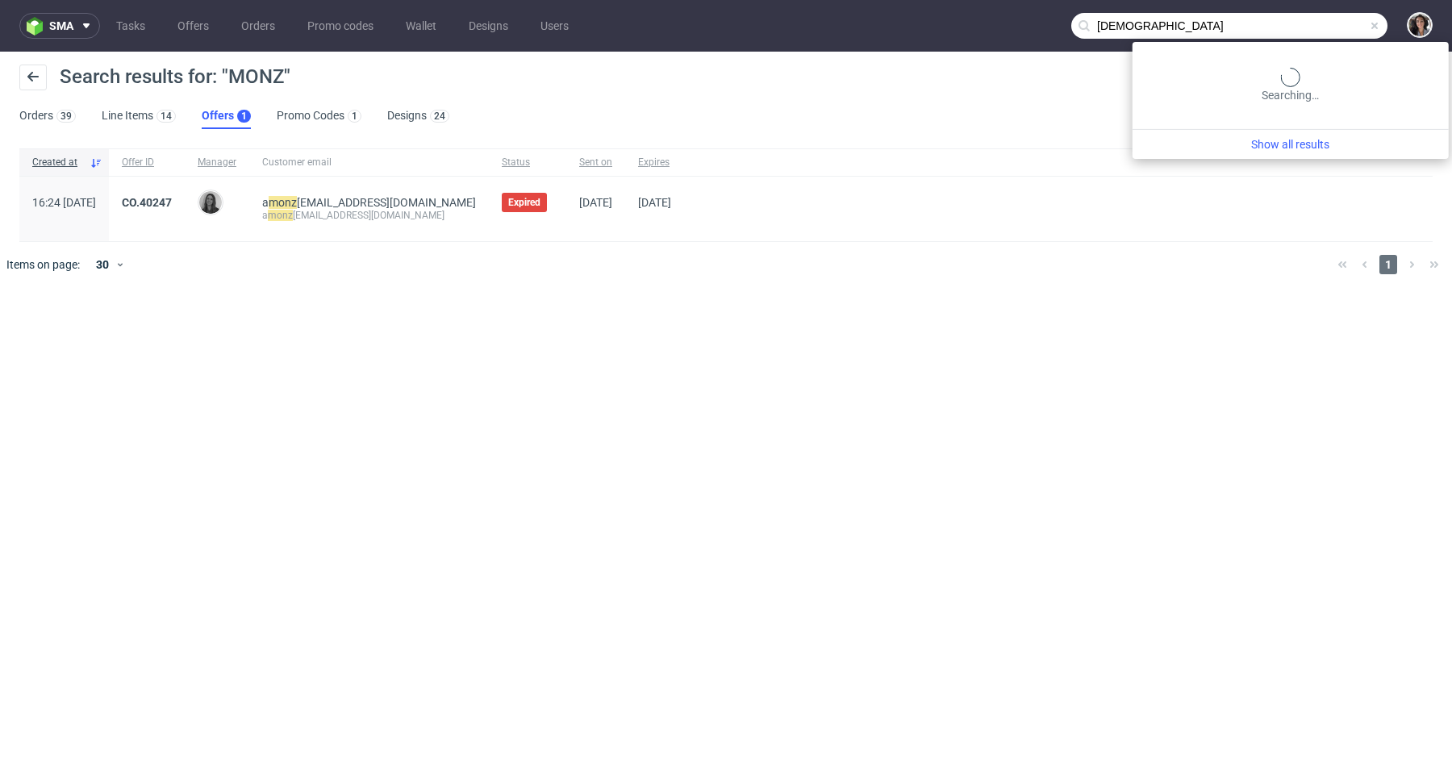
click at [1303, 27] on input "[DEMOGRAPHIC_DATA]" at bounding box center [1229, 26] width 316 height 26
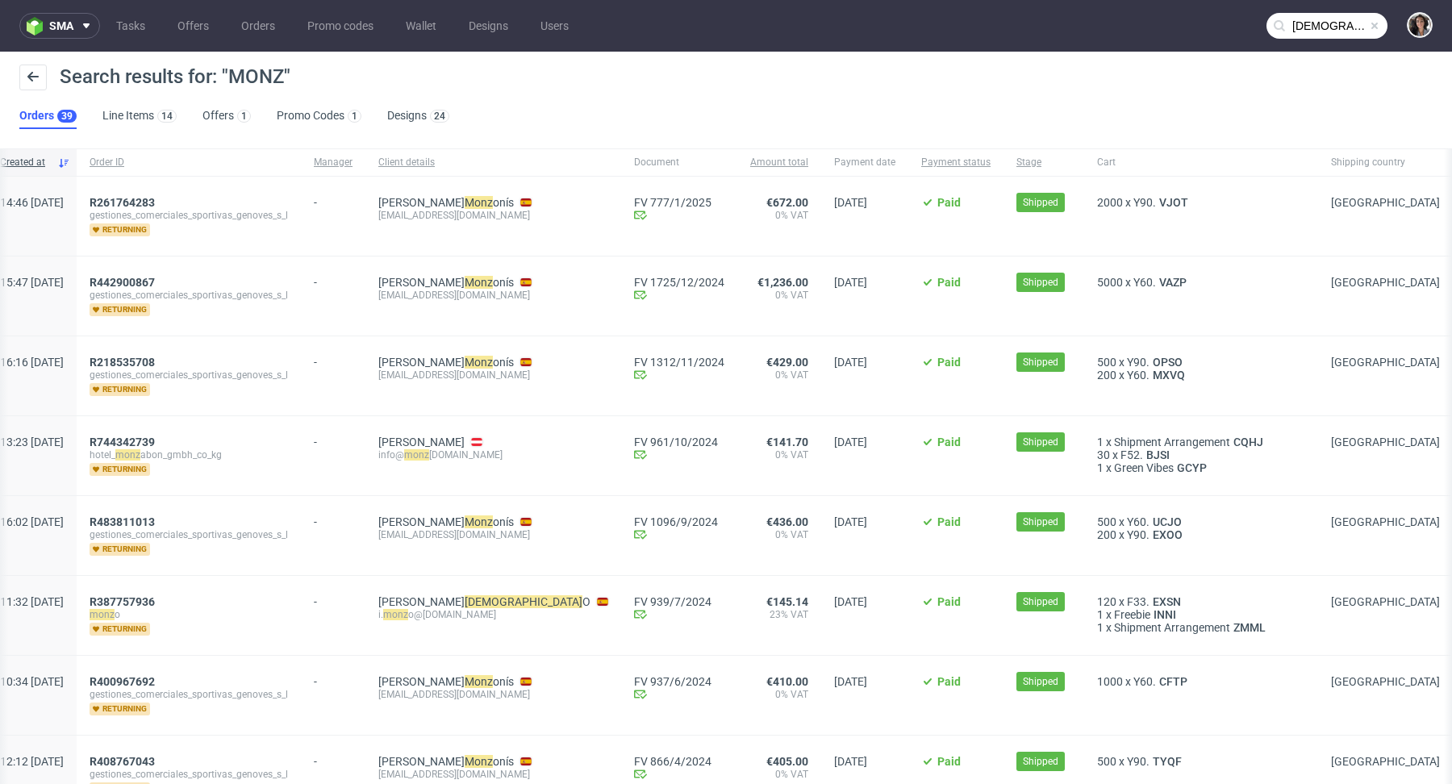
click at [1299, 39] on nav "sma Tasks Offers Orders Promo codes Wallet Designs Users MONZ" at bounding box center [726, 26] width 1452 height 52
click at [1279, 22] on input "MONZ" at bounding box center [1326, 26] width 121 height 26
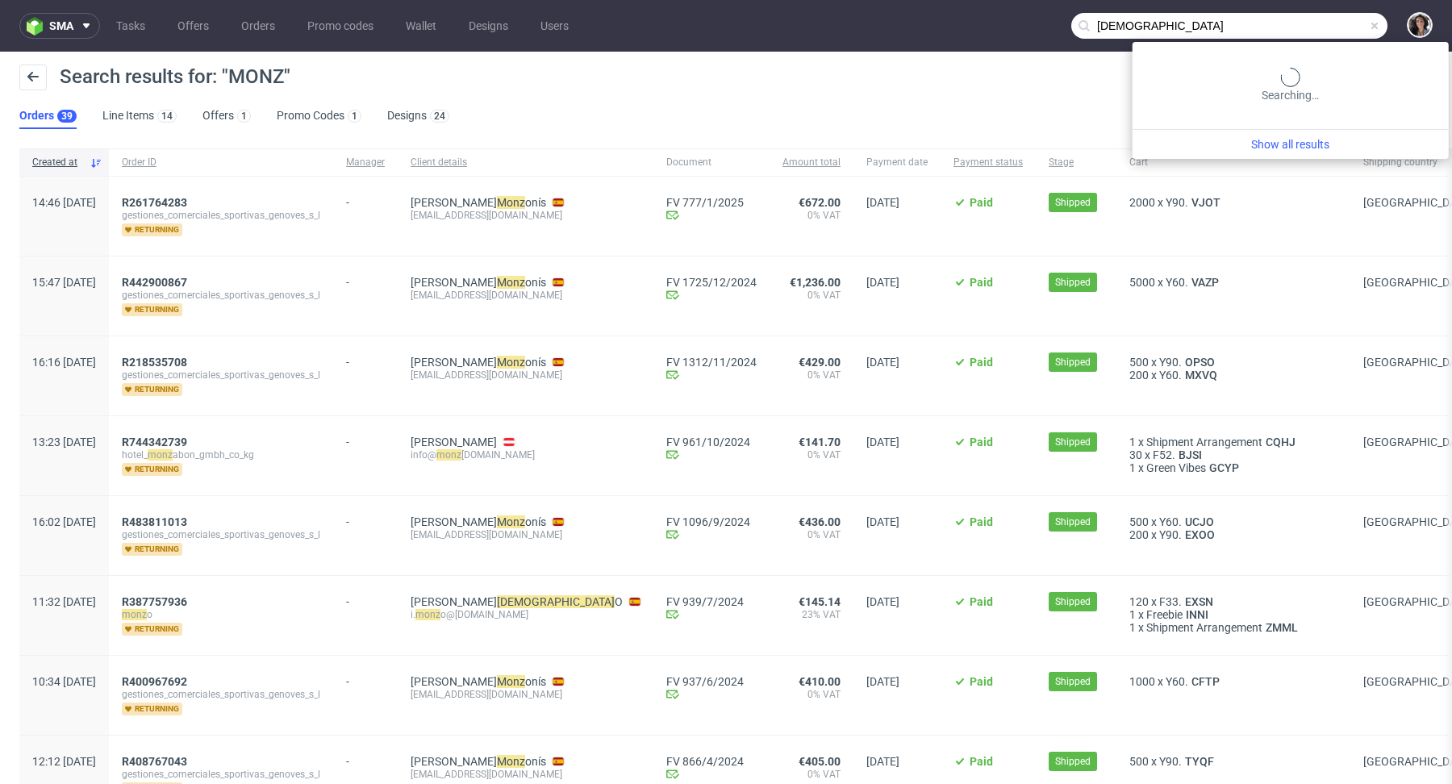
click at [1299, 35] on input "MONZ" at bounding box center [1229, 26] width 316 height 26
click at [1283, 25] on input "MONZ" at bounding box center [1229, 26] width 316 height 26
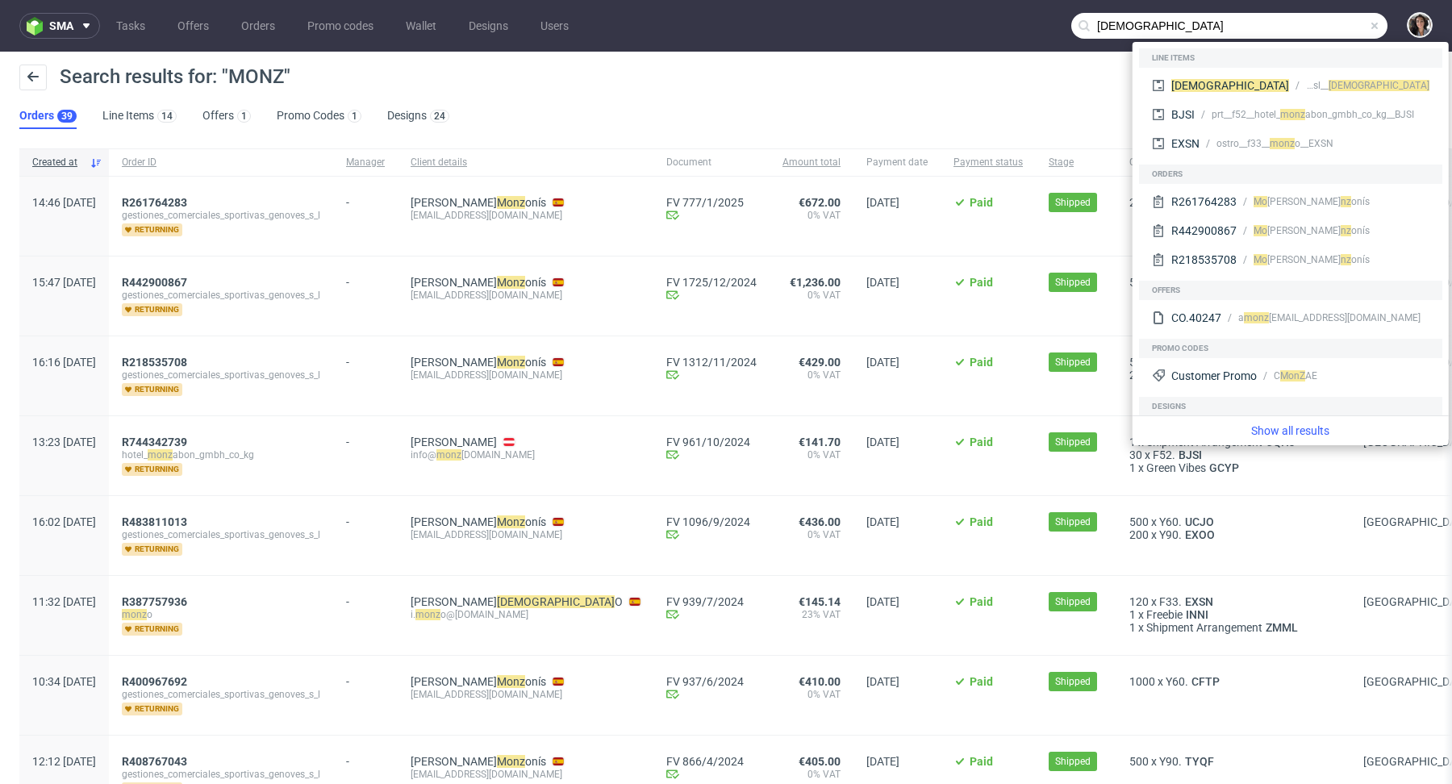
click at [1283, 25] on input "MONZ" at bounding box center [1229, 26] width 316 height 26
paste input "HomeOrdersR220303261"
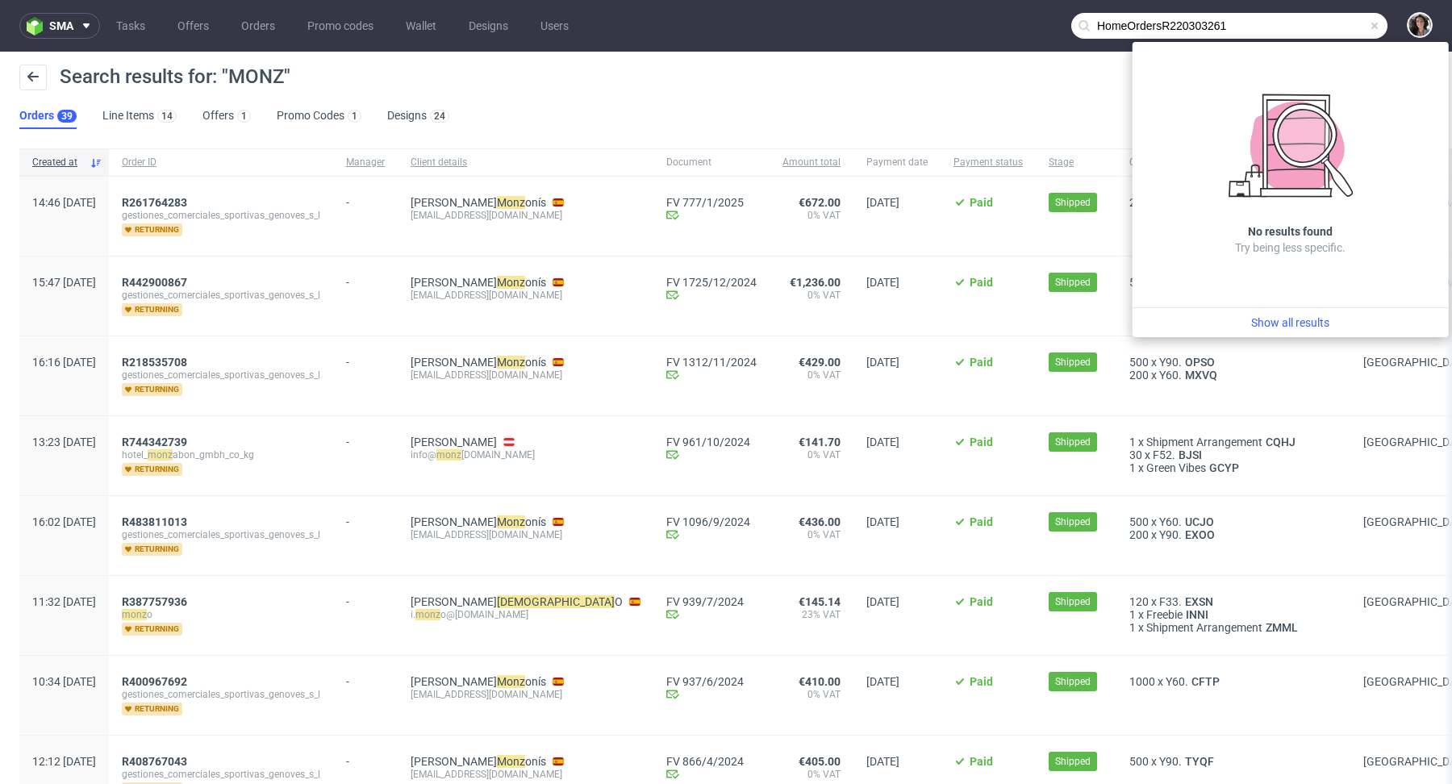
drag, startPoint x: 1144, startPoint y: 24, endPoint x: 1053, endPoint y: 24, distance: 91.1
click at [1053, 24] on nav "sma Tasks Offers Orders Promo codes Wallet Designs Users HomeOrdersR220303261" at bounding box center [726, 26] width 1452 height 52
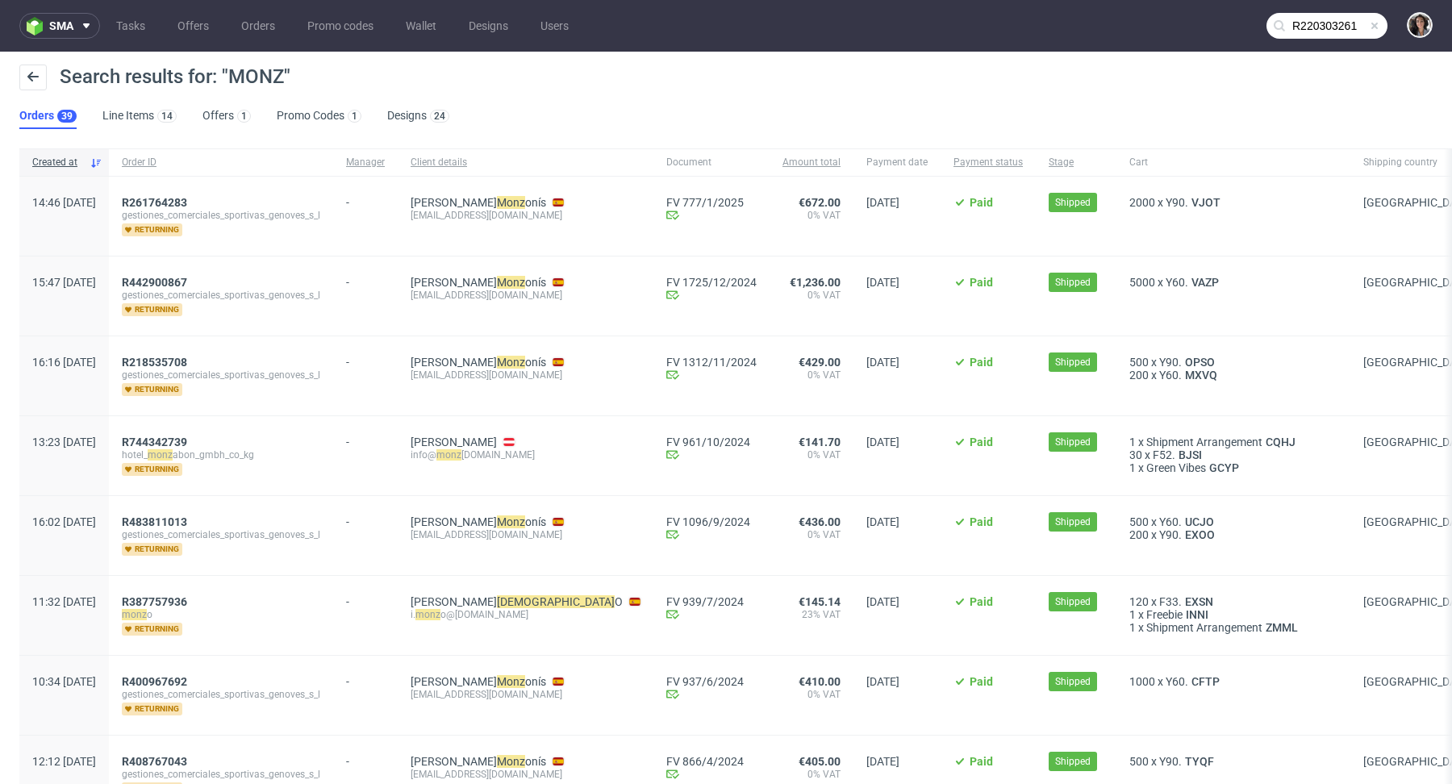
type input "R220303261"
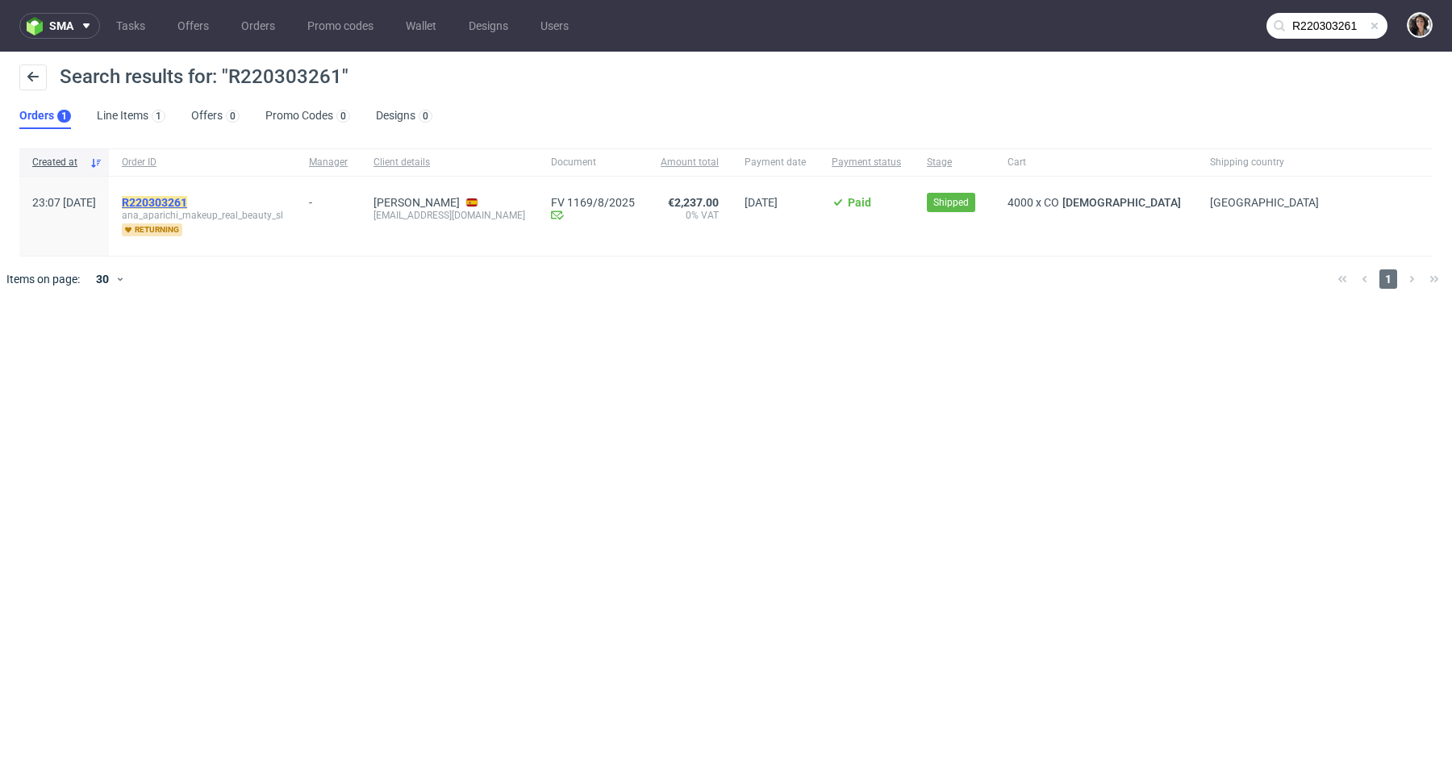
click at [187, 204] on mark "R220303261" at bounding box center [154, 202] width 65 height 13
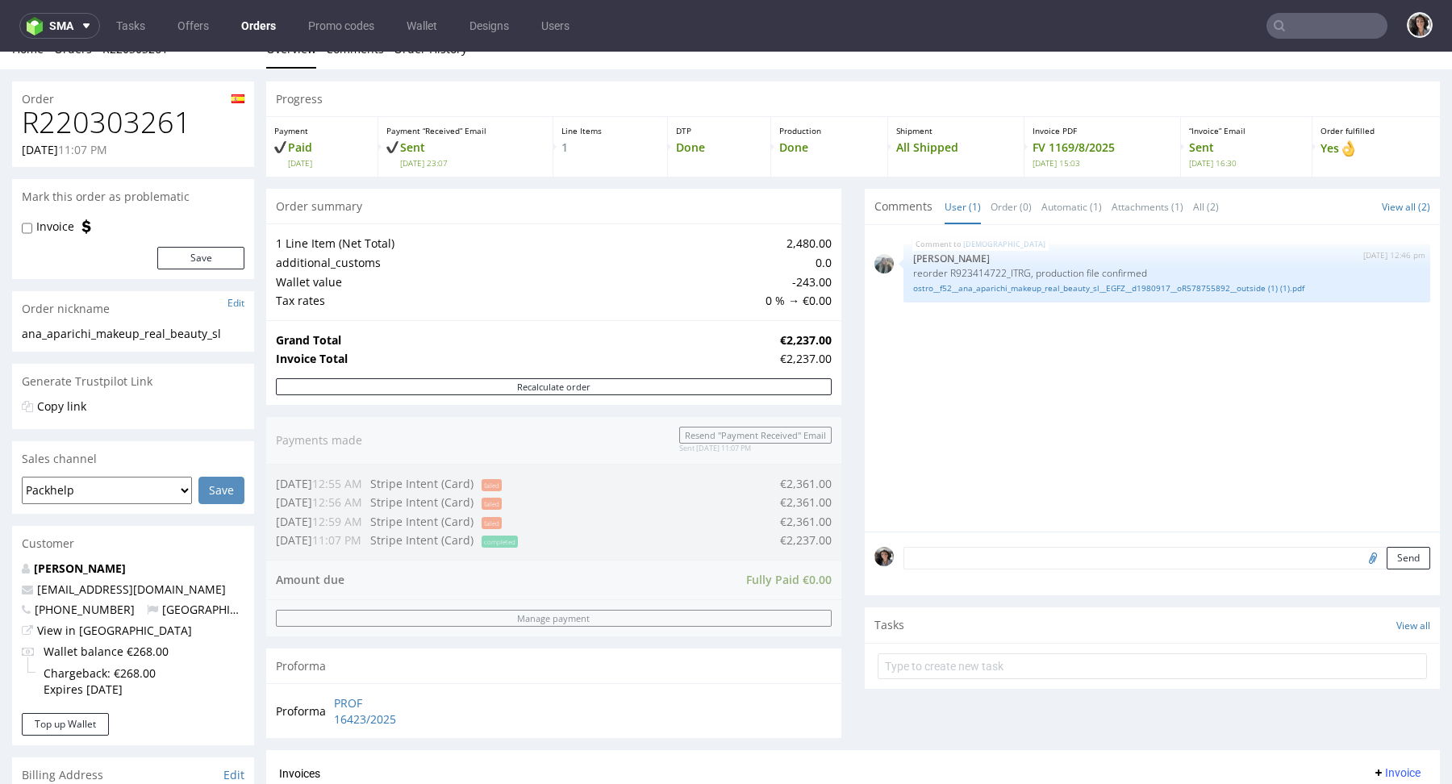
scroll to position [404, 0]
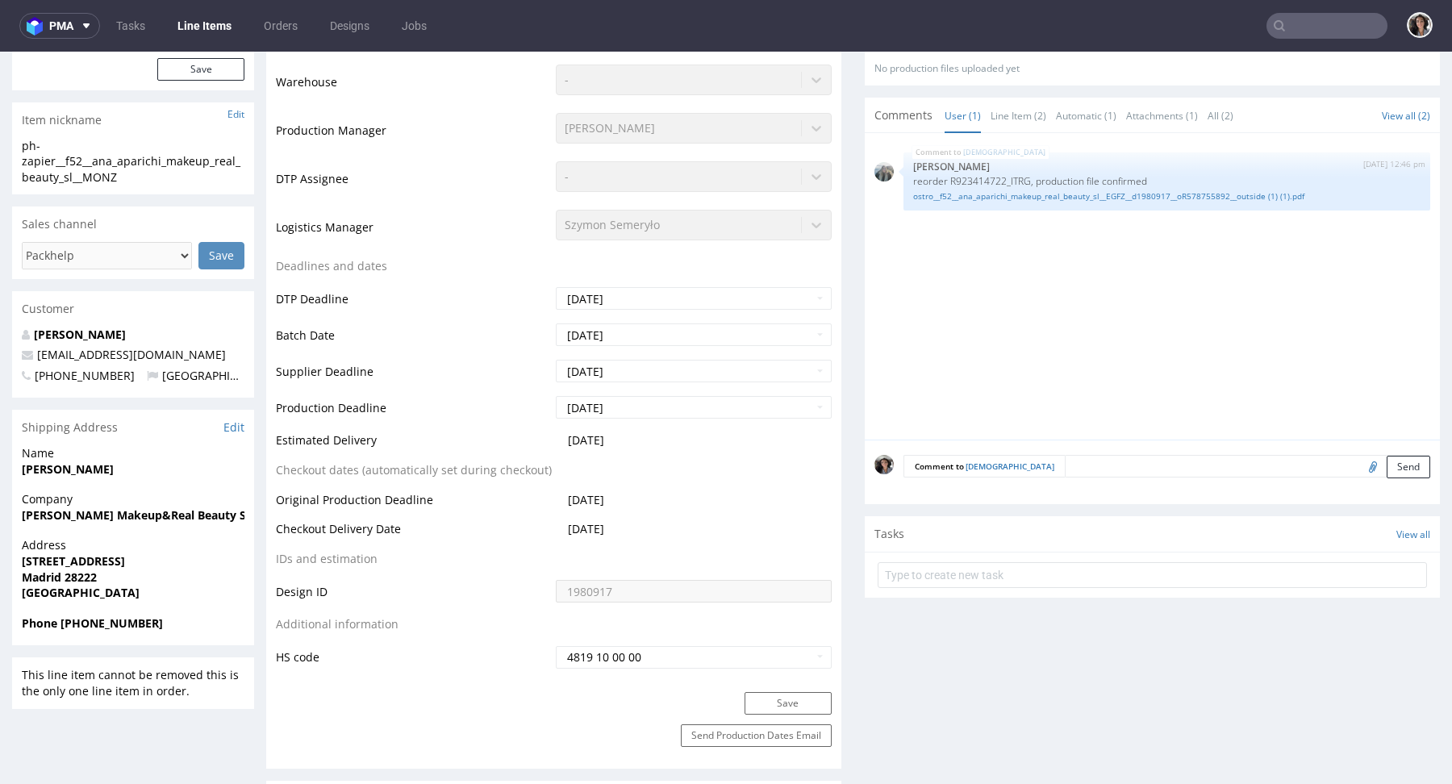
scroll to position [384, 0]
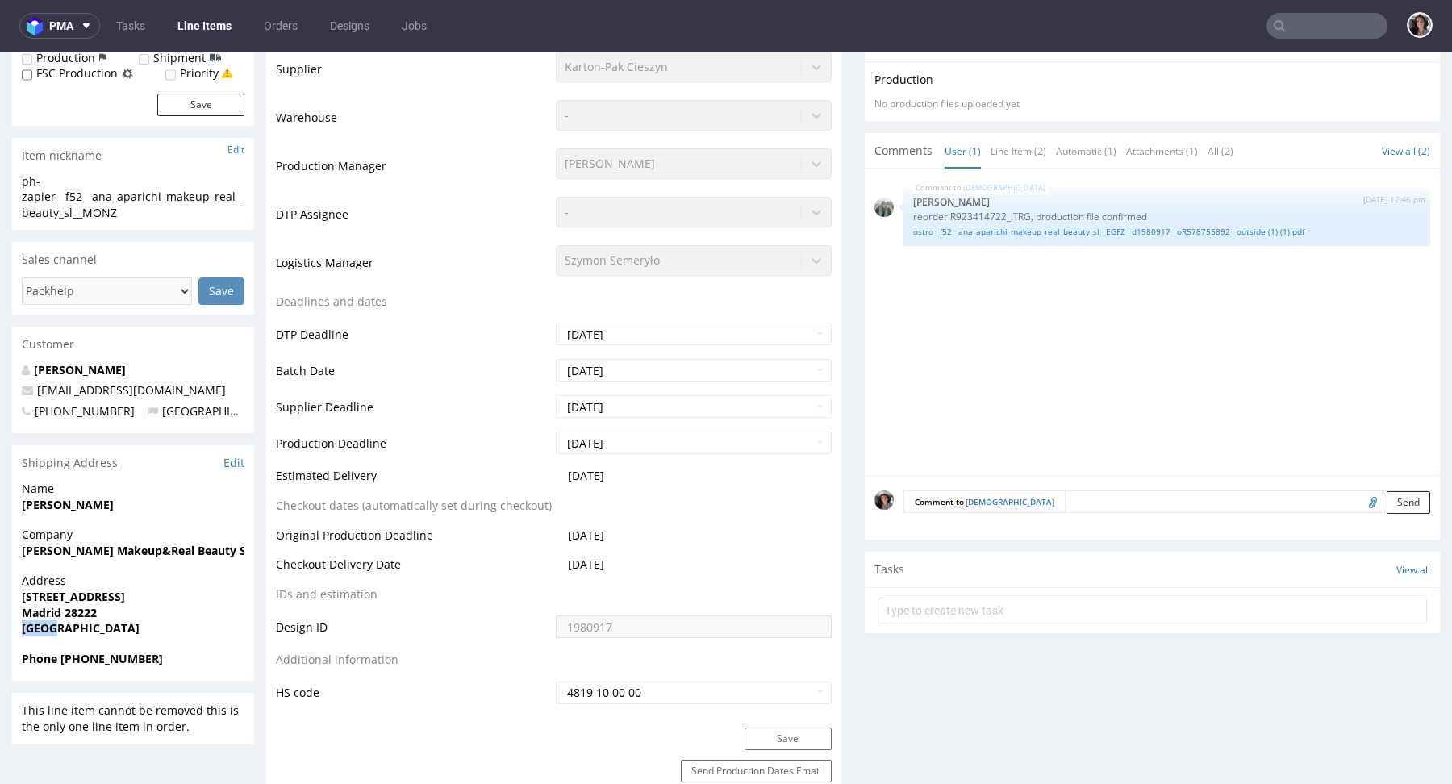
drag, startPoint x: 67, startPoint y: 550, endPoint x: 15, endPoint y: 550, distance: 51.6
click at [15, 573] on div "Address Calle Acuario 15 Madrid 28222 Spain" at bounding box center [133, 611] width 242 height 77
copy strong "[GEOGRAPHIC_DATA]"
drag, startPoint x: 114, startPoint y: 525, endPoint x: 63, endPoint y: 525, distance: 50.8
click at [63, 605] on span "Madrid 28222" at bounding box center [133, 613] width 223 height 16
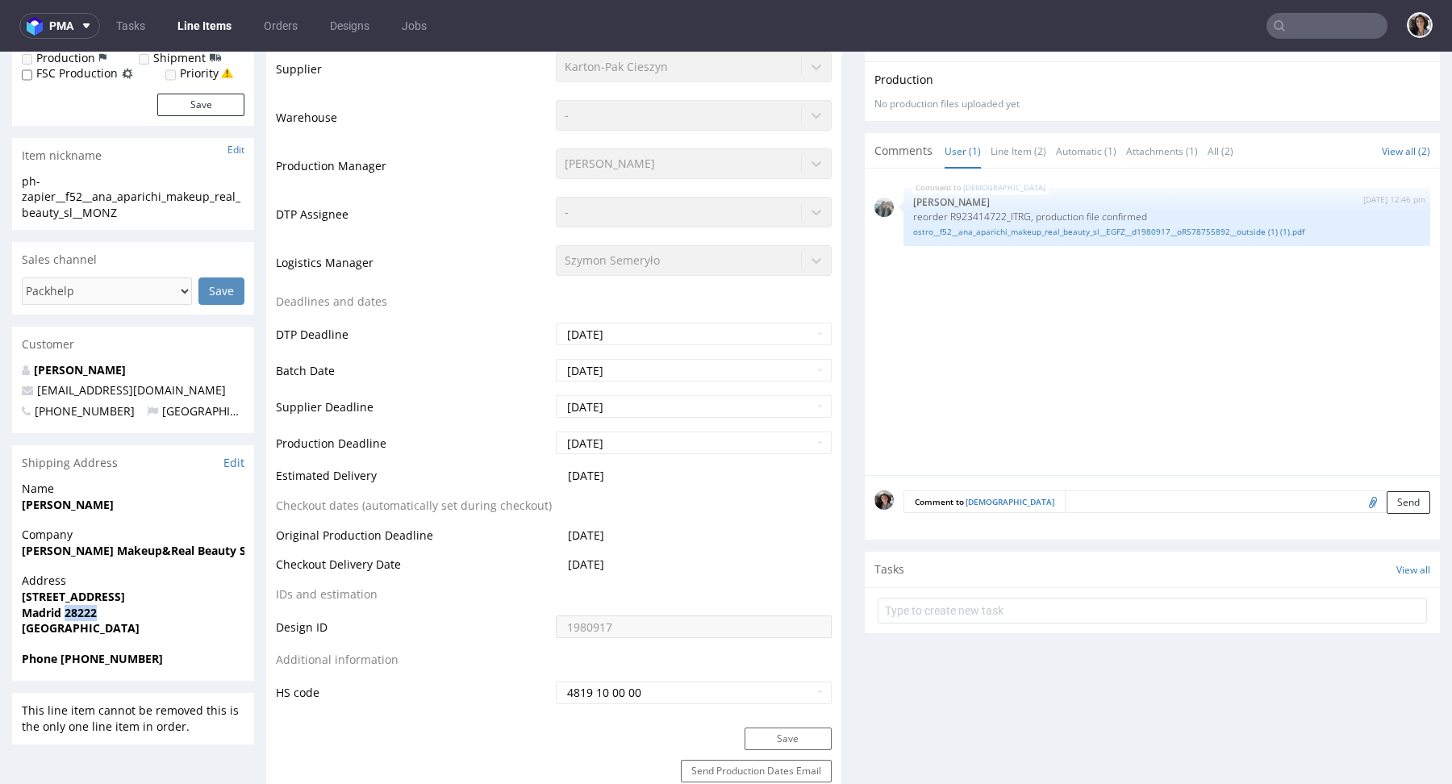
copy strong "28222"
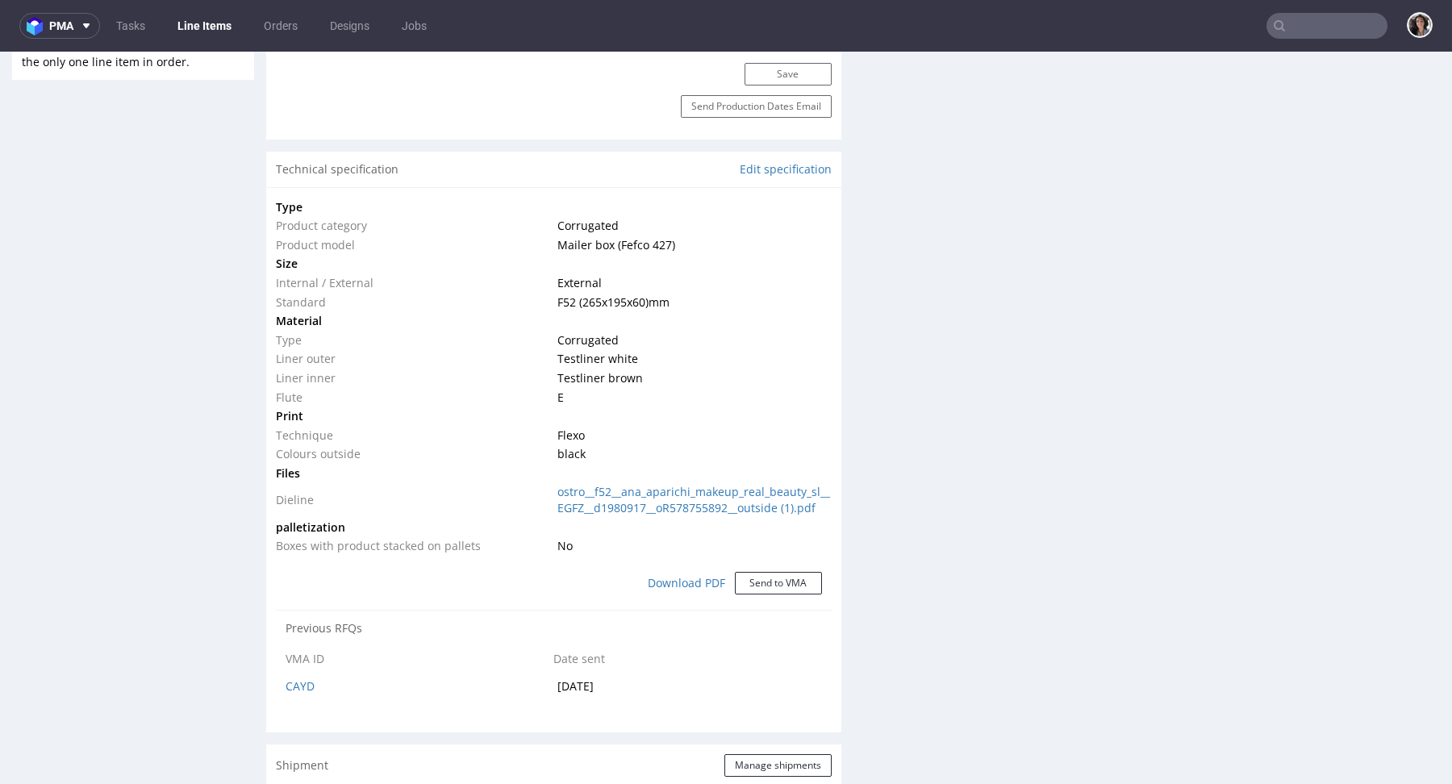
scroll to position [1050, 0]
click at [580, 500] on link "ostro__f52__ana_aparichi_makeup_real_beauty_sl__EGFZ__d1980917__oR578755892__ou…" at bounding box center [693, 497] width 273 height 31
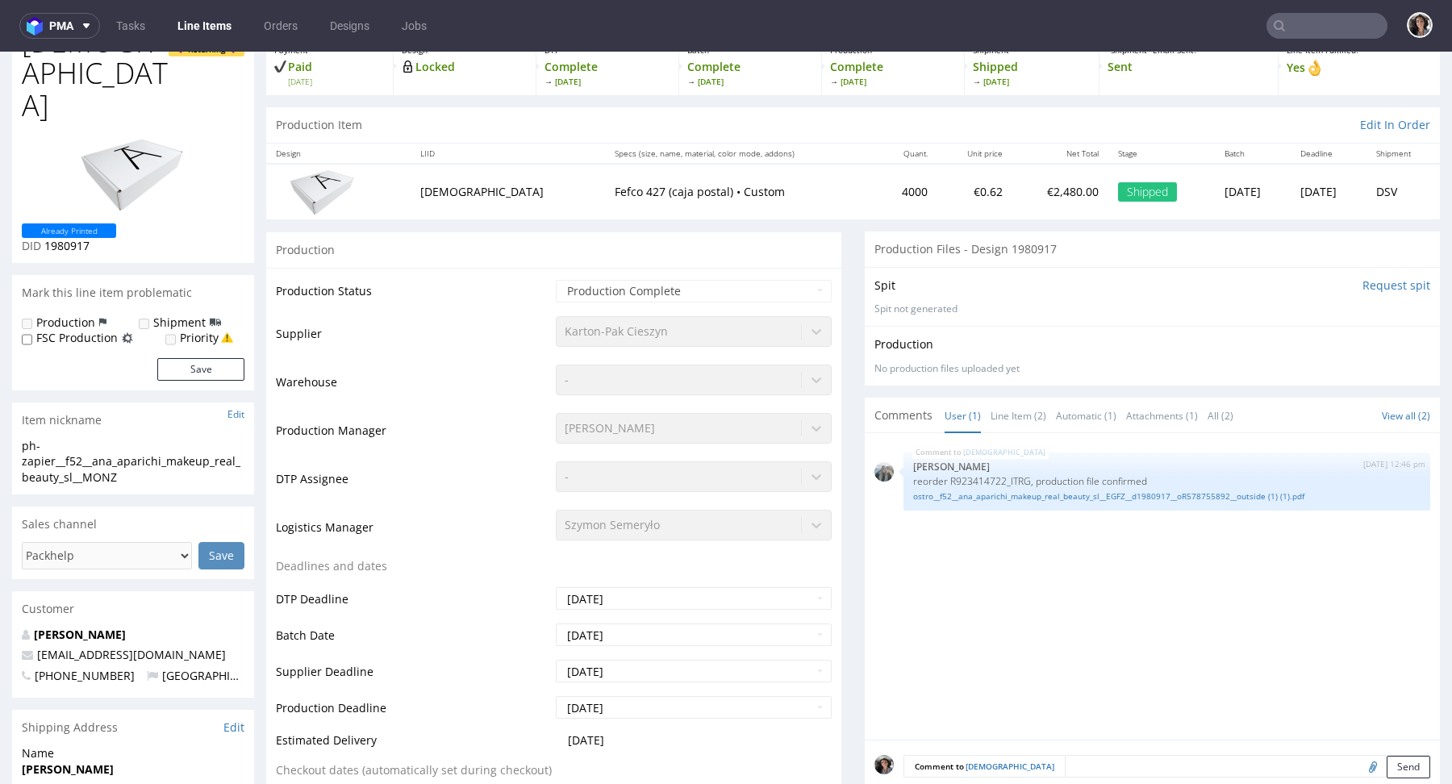
scroll to position [117, 0]
click at [642, 319] on div "Karton-Pak Cieszyn" at bounding box center [694, 330] width 276 height 23
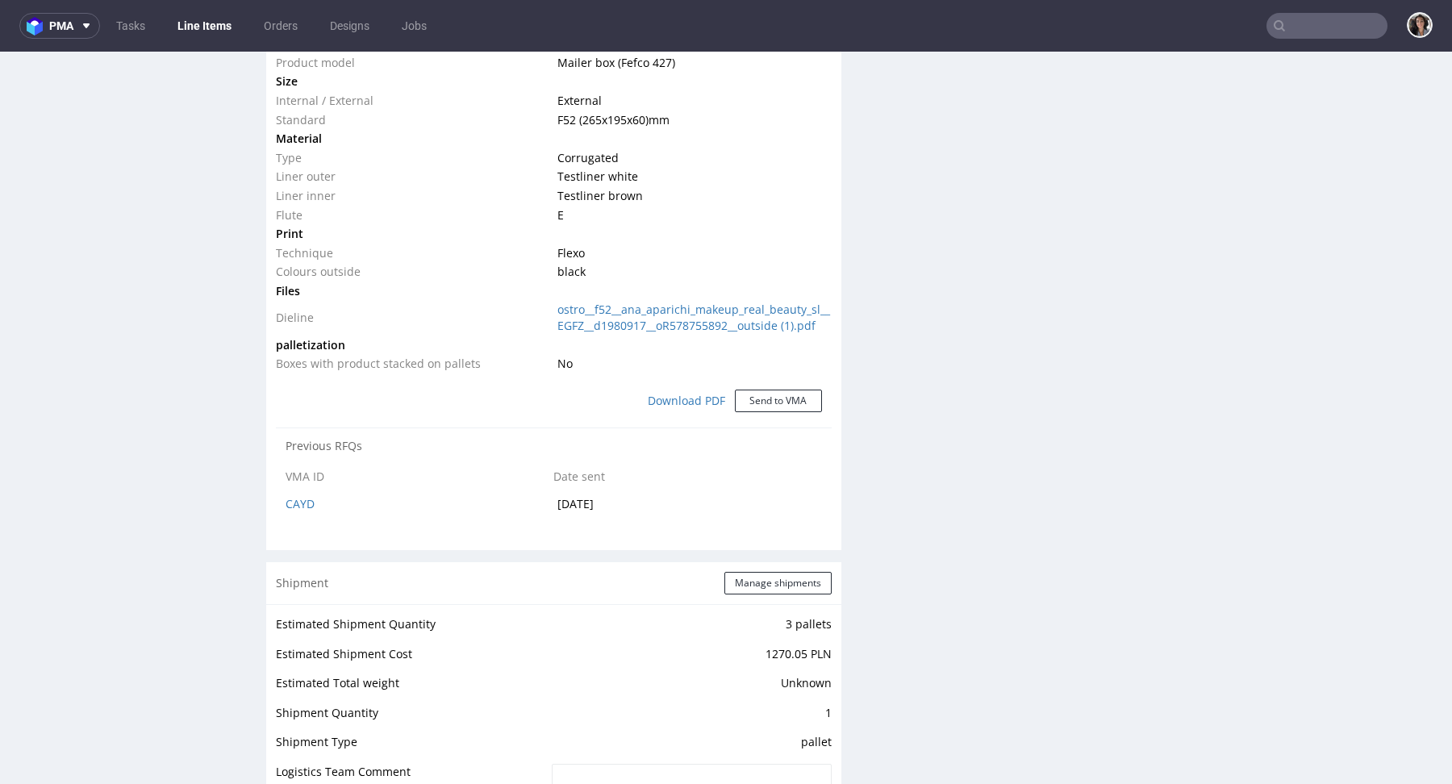
scroll to position [1172, 0]
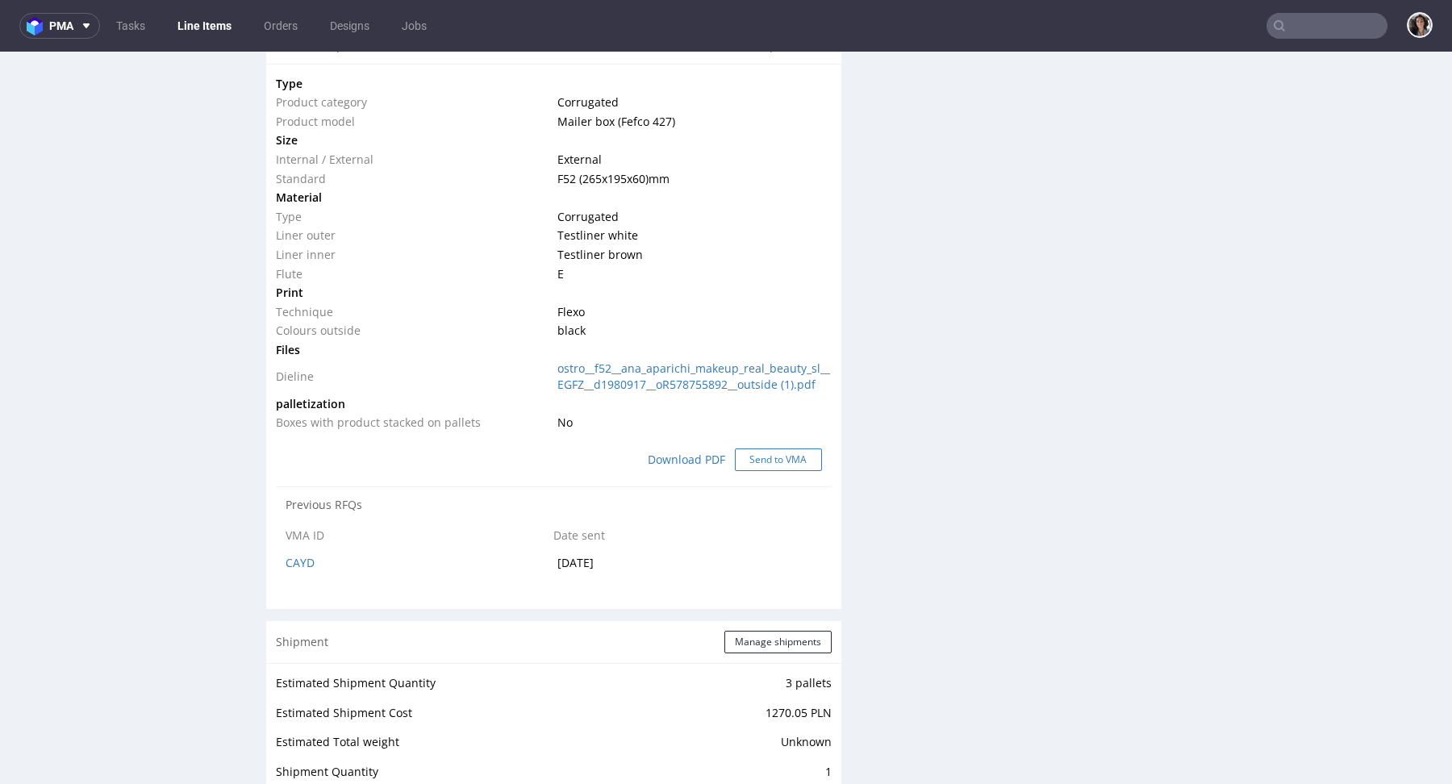
click at [772, 454] on button "Send to VMA" at bounding box center [778, 459] width 87 height 23
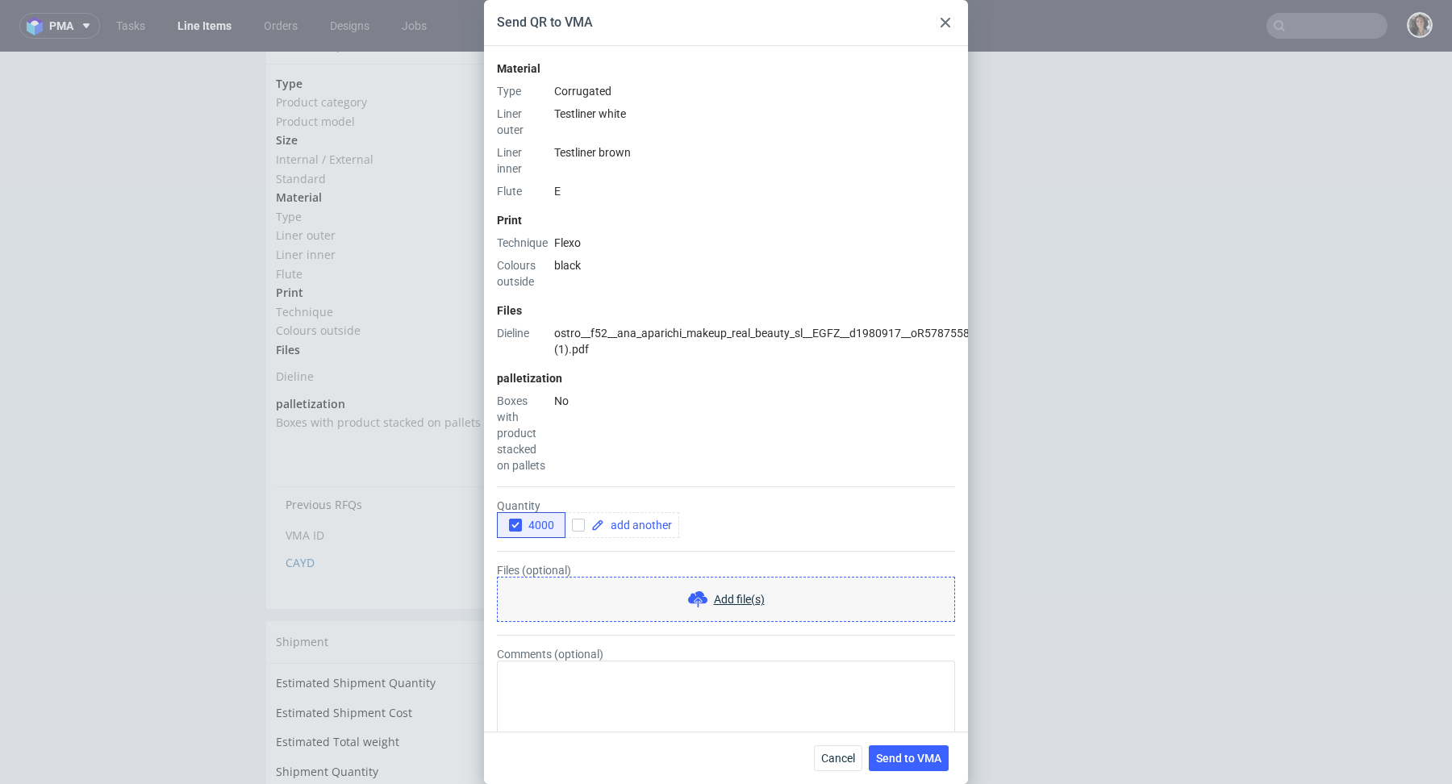
scroll to position [390, 0]
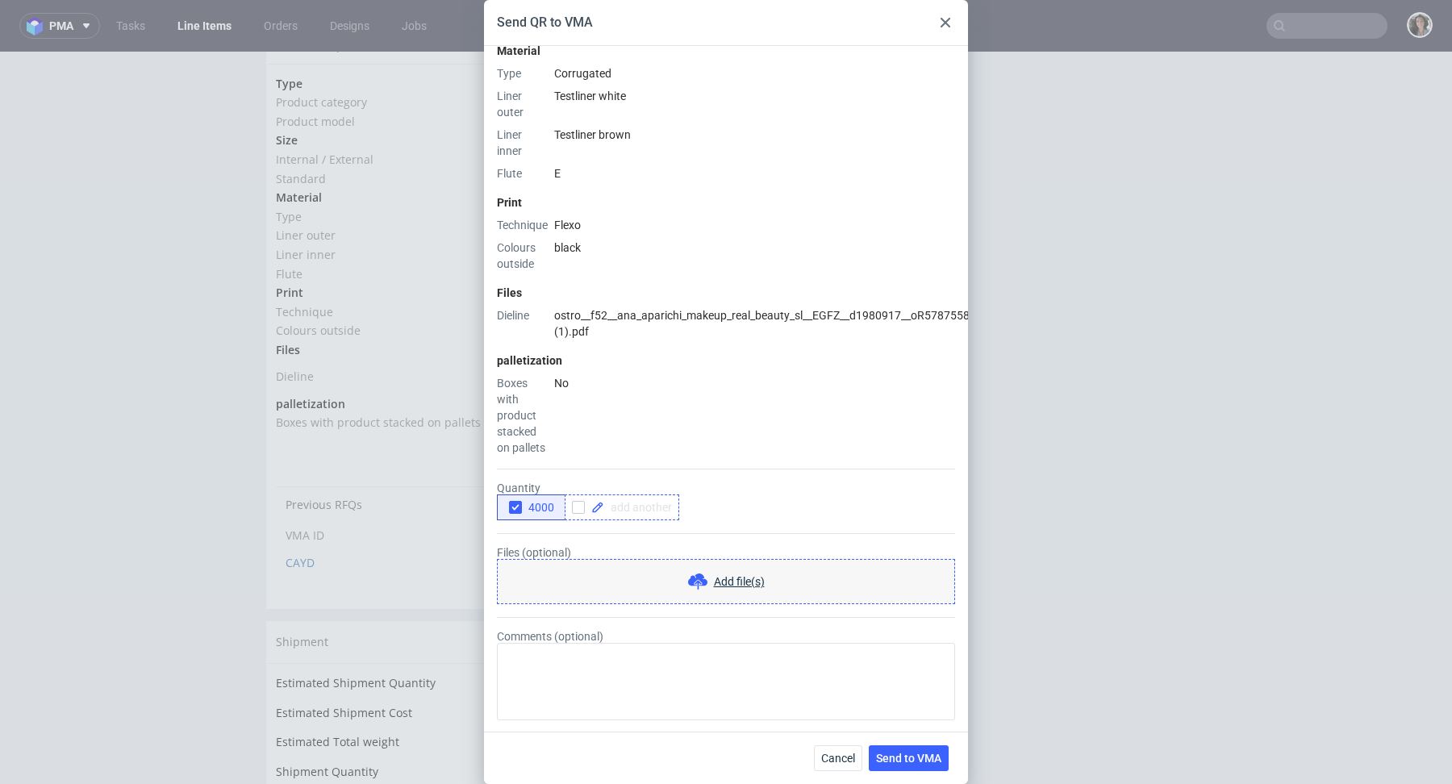
click at [632, 507] on span at bounding box center [638, 507] width 68 height 11
checkbox input "true"
click at [693, 512] on div "4000 5000" at bounding box center [726, 507] width 458 height 26
checkbox input "true"
click at [790, 515] on div "4000 5000 6000" at bounding box center [726, 507] width 458 height 26
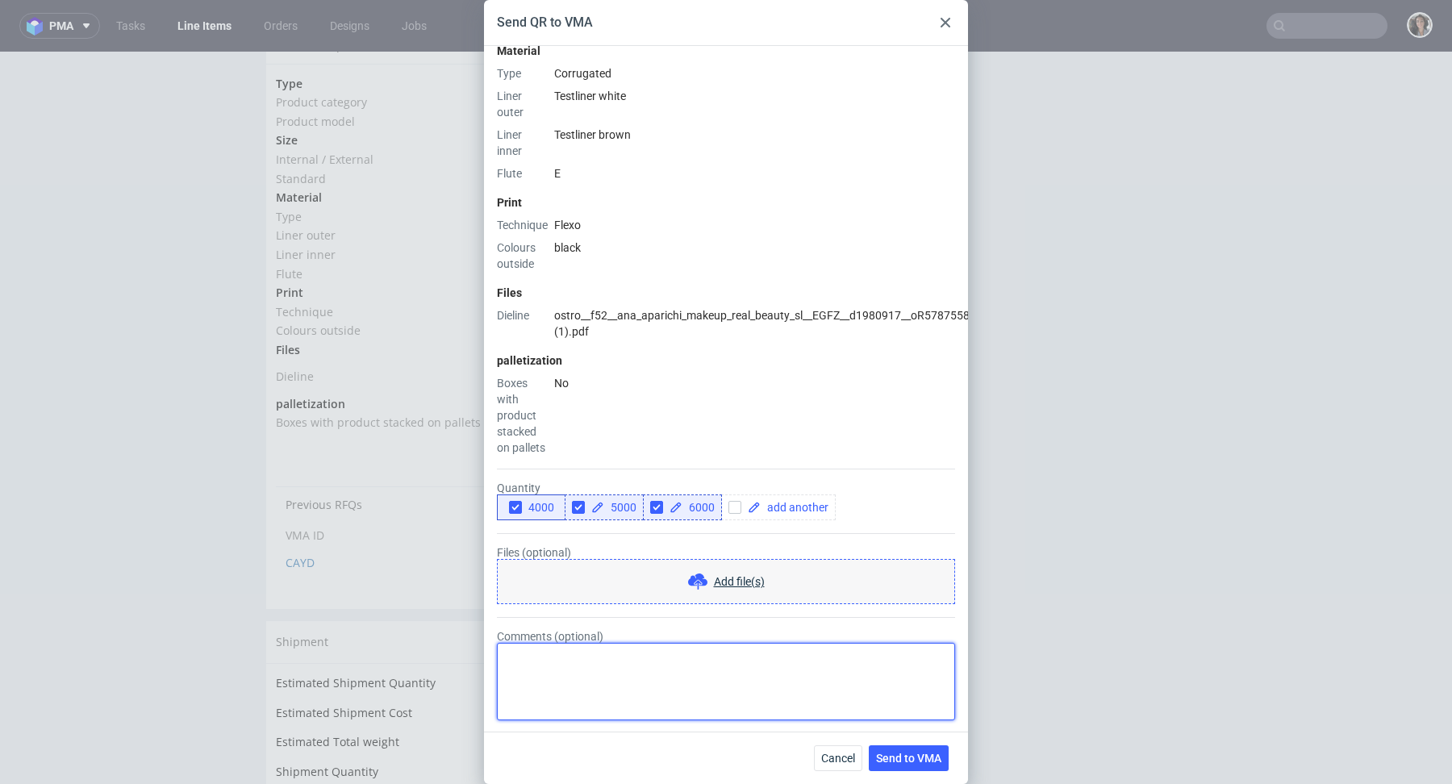
click at [562, 657] on textarea "Comments (optional)" at bounding box center [726, 681] width 458 height 77
paste textarea "Karton-Pak Cieszyn"
type textarea "if it was done with flexo - Karton-Pak Cieszyn"
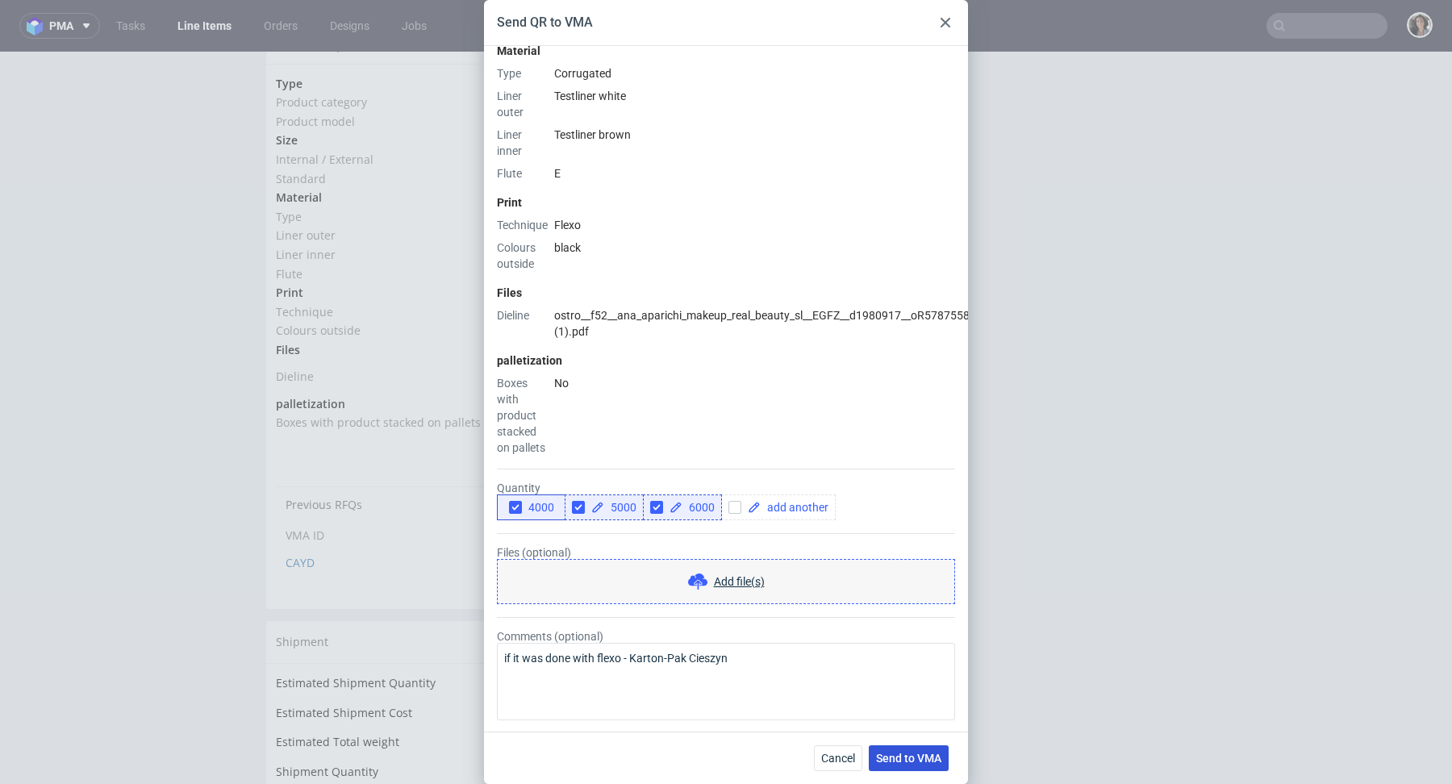
click at [919, 756] on span "Send to VMA" at bounding box center [908, 757] width 65 height 11
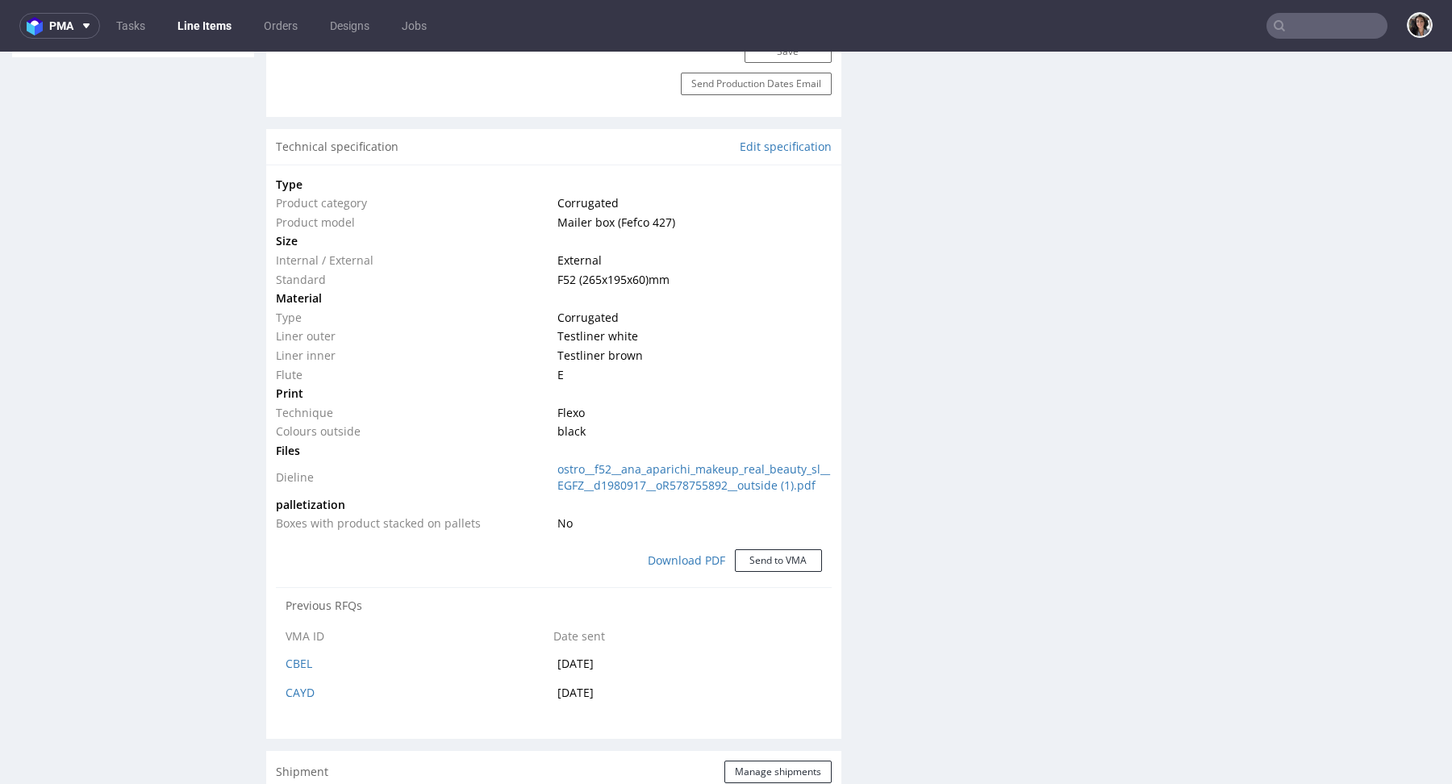
scroll to position [413, 0]
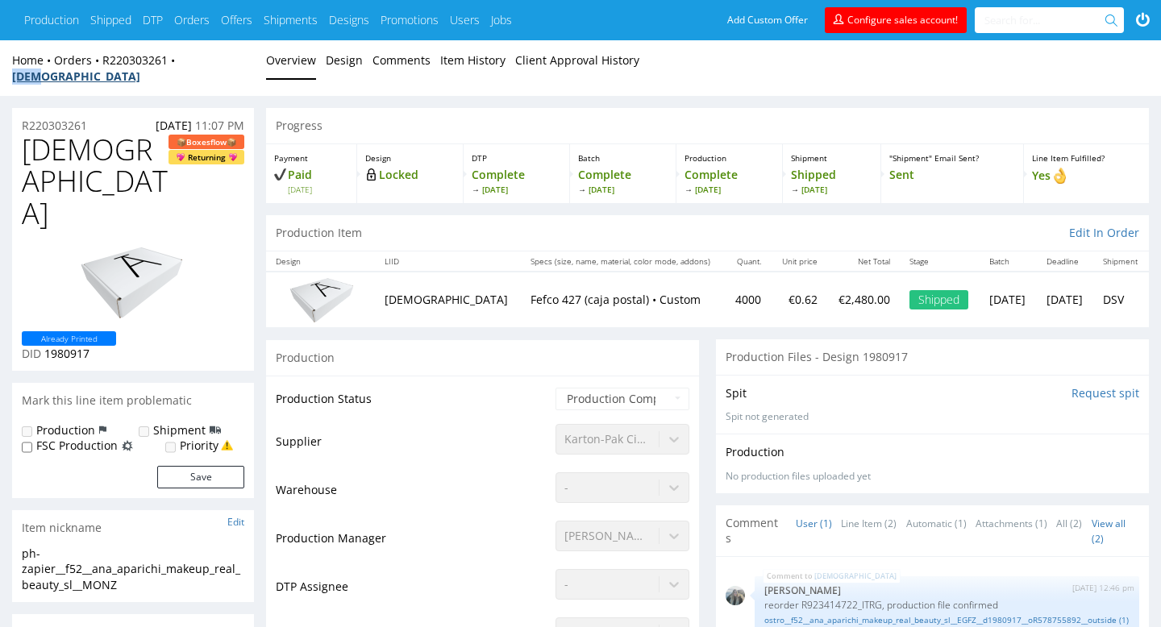
drag, startPoint x: 228, startPoint y: 60, endPoint x: 181, endPoint y: 59, distance: 46.8
click at [181, 59] on div "Home Orders R220303261 MONZ" at bounding box center [133, 67] width 242 height 31
copy strong "[DEMOGRAPHIC_DATA]"
drag, startPoint x: 103, startPoint y: 45, endPoint x: 169, endPoint y: 60, distance: 67.9
click at [169, 60] on div "Home Orders R220303261 MONZ Overview Design Comments Item History Client Approv…" at bounding box center [580, 68] width 1161 height 56
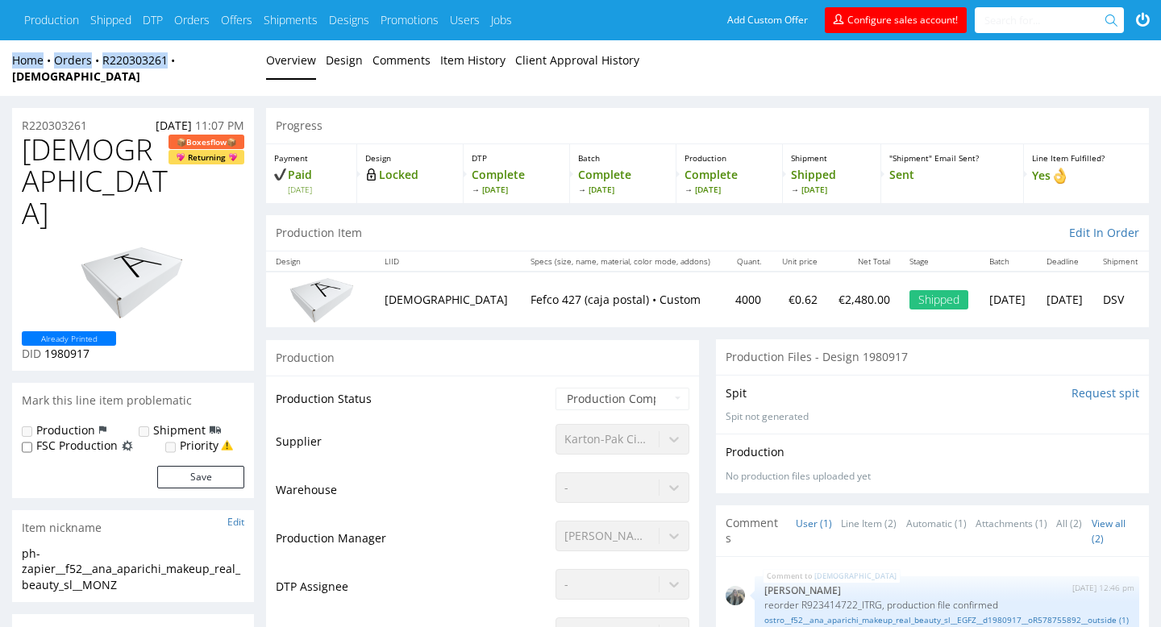
copy div "Home Orders R220303261"
click at [1015, 17] on input "text" at bounding box center [1046, 20] width 123 height 26
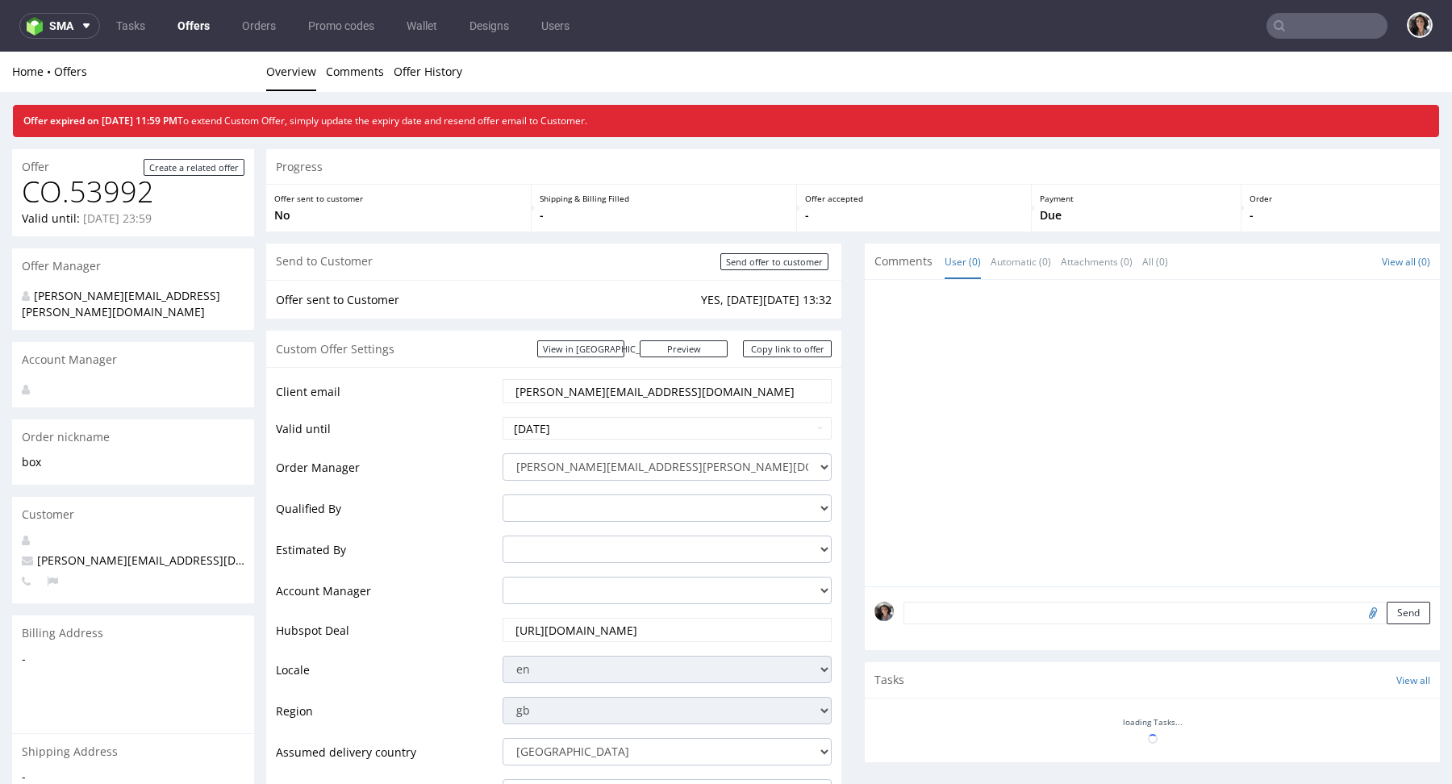
click at [1326, 31] on input "text" at bounding box center [1326, 26] width 121 height 26
paste input "R220303261"
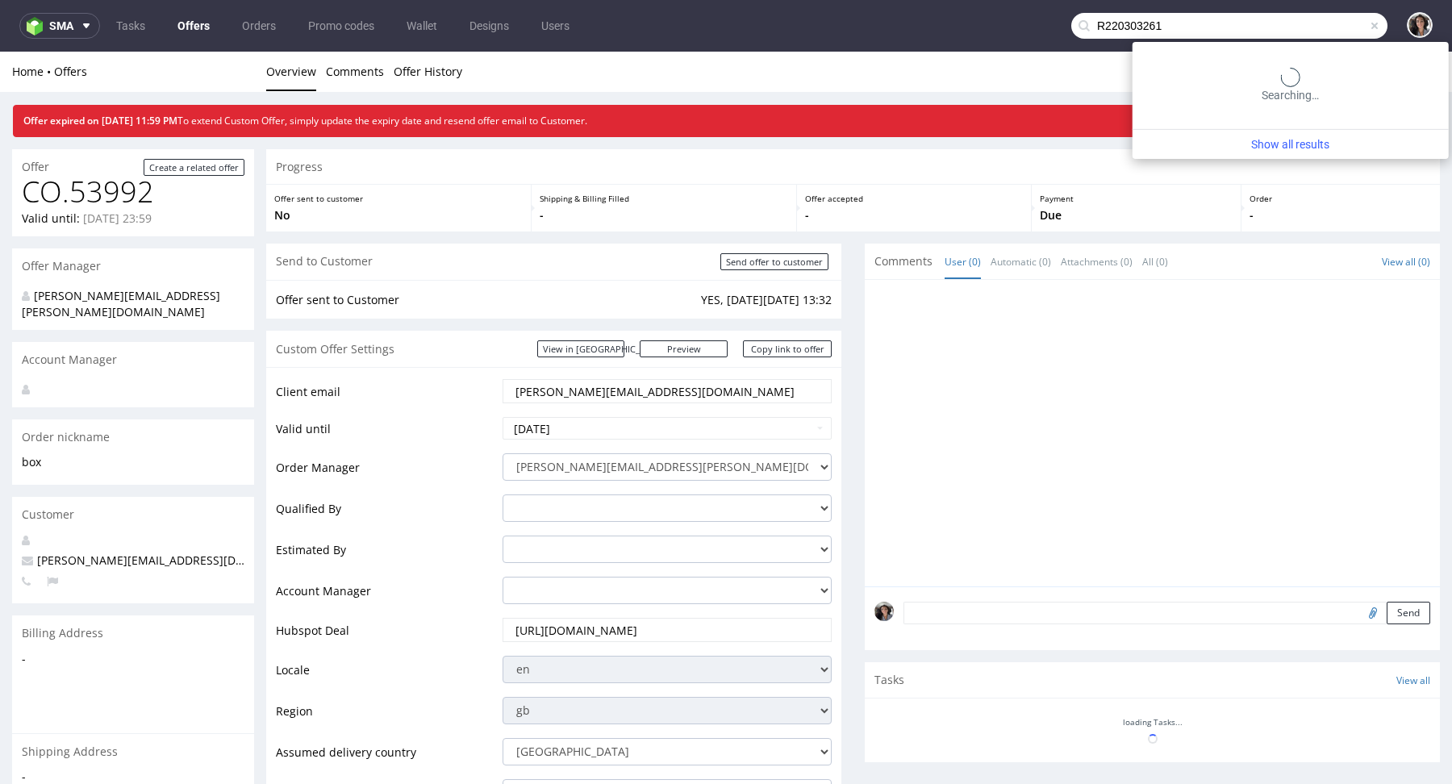
type input "R220303261"
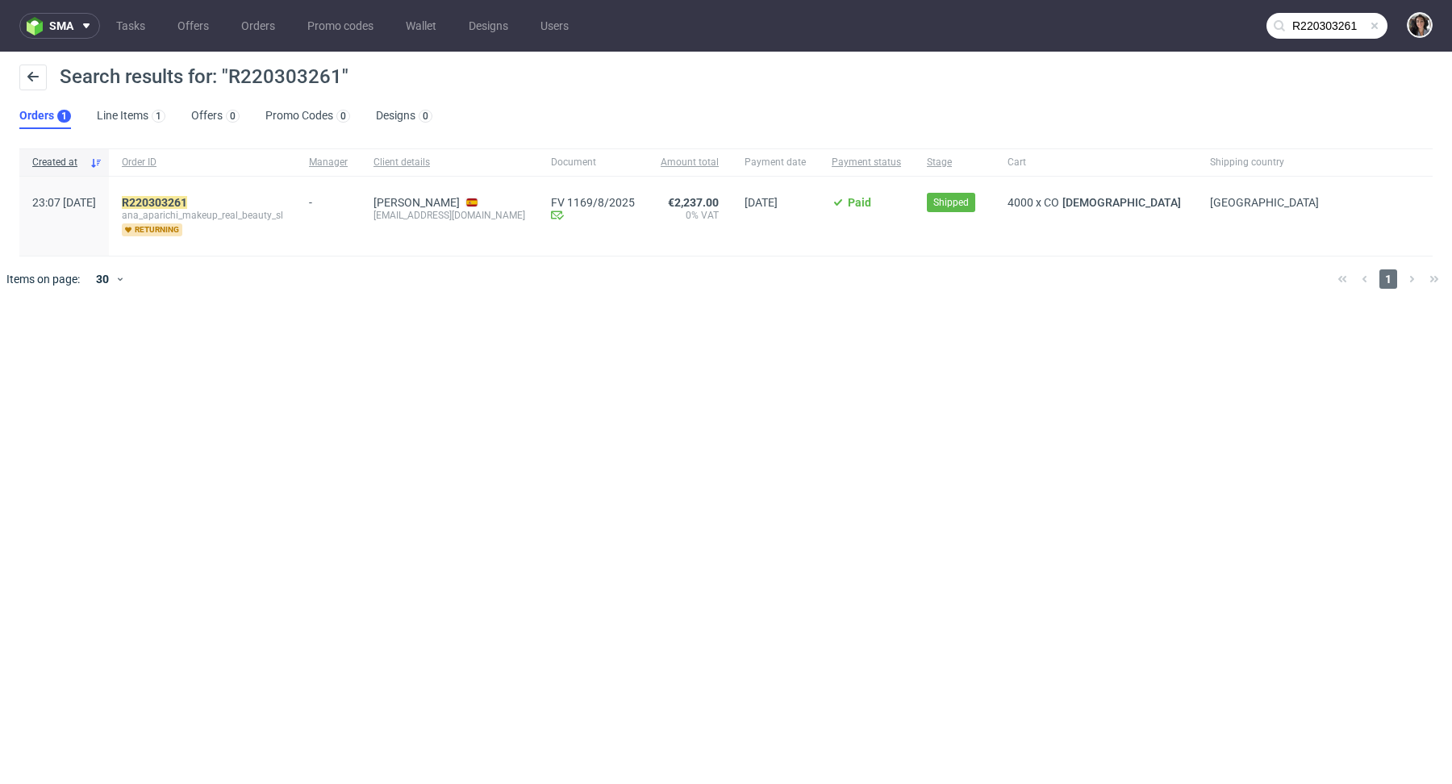
click at [206, 190] on div "R220303261 ana_aparichi_makeup_real_beauty_sl returning" at bounding box center [202, 216] width 187 height 79
click at [206, 194] on div "R220303261 ana_aparichi_makeup_real_beauty_sl returning" at bounding box center [202, 216] width 187 height 79
click at [187, 205] on mark "R220303261" at bounding box center [154, 202] width 65 height 13
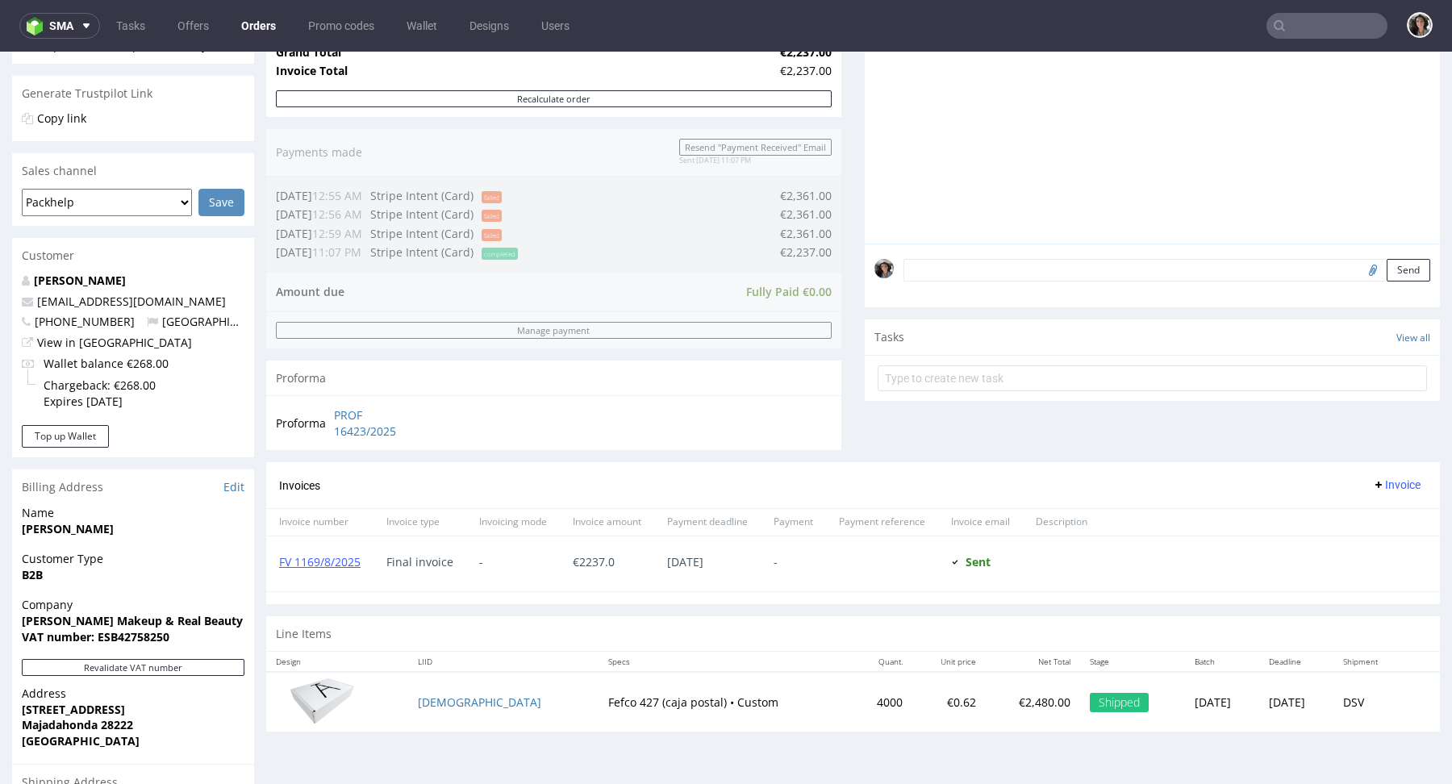
scroll to position [544, 0]
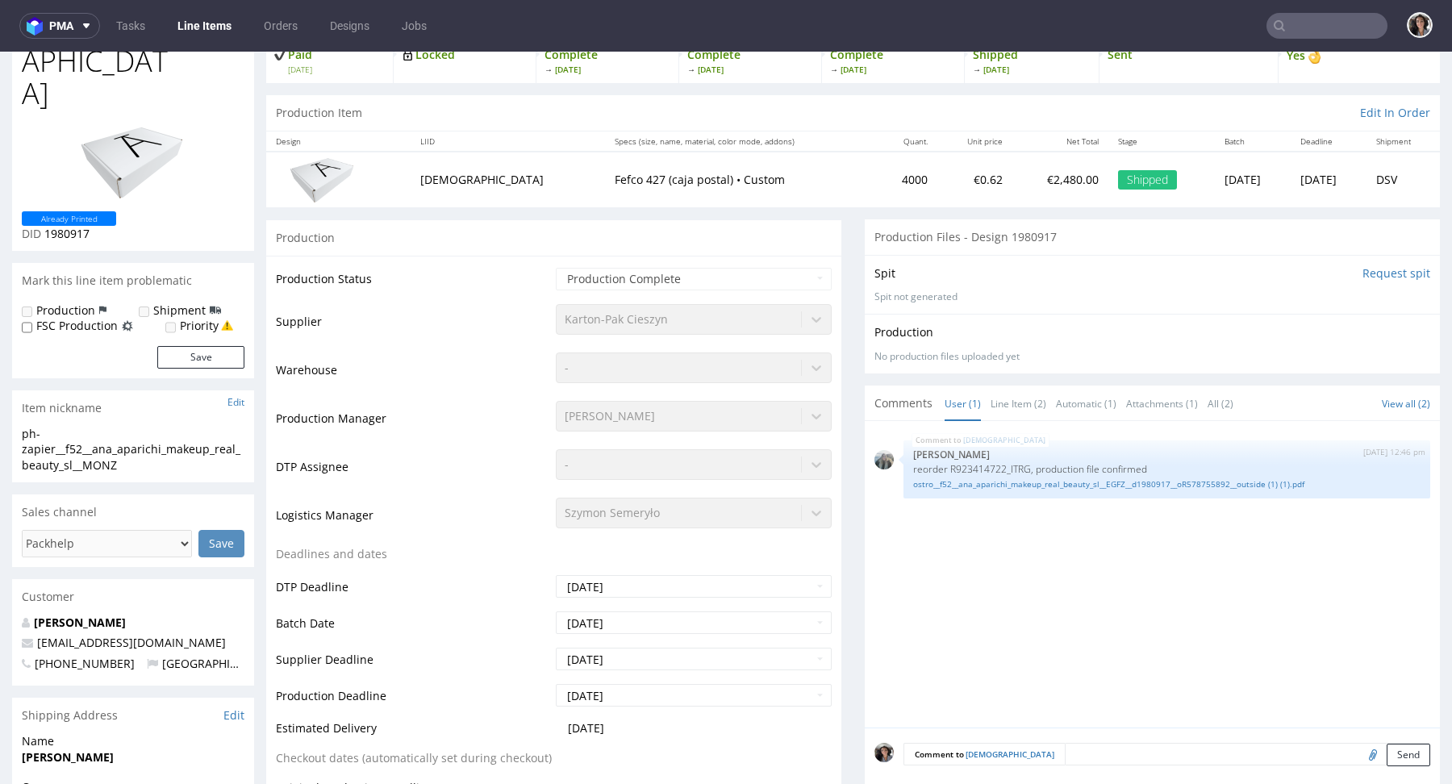
scroll to position [71, 0]
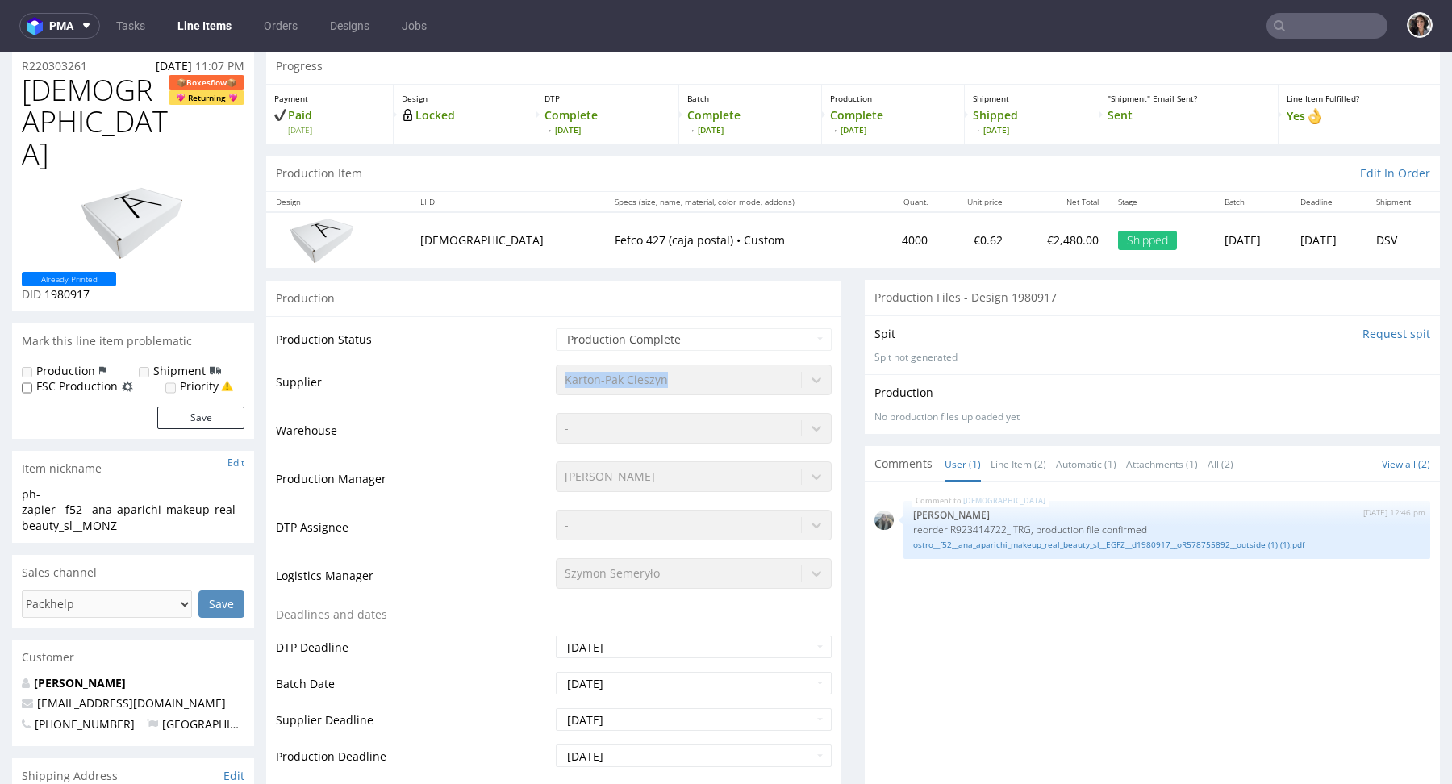
copy div "Karton-Pak Cieszyn"
drag, startPoint x: 674, startPoint y: 364, endPoint x: 551, endPoint y: 360, distance: 123.5
click at [556, 365] on div "Karton-Pak Cieszyn" at bounding box center [694, 376] width 276 height 23
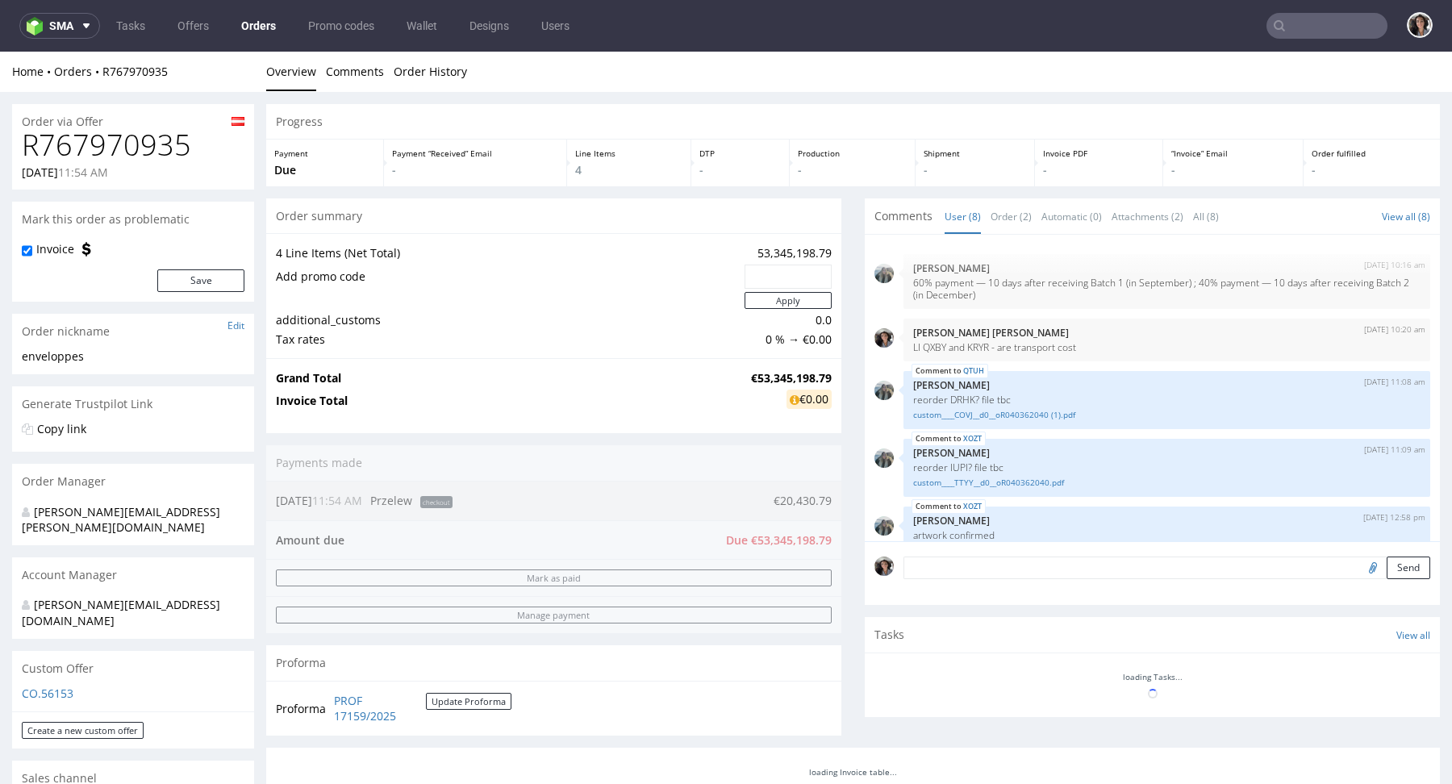
scroll to position [174, 0]
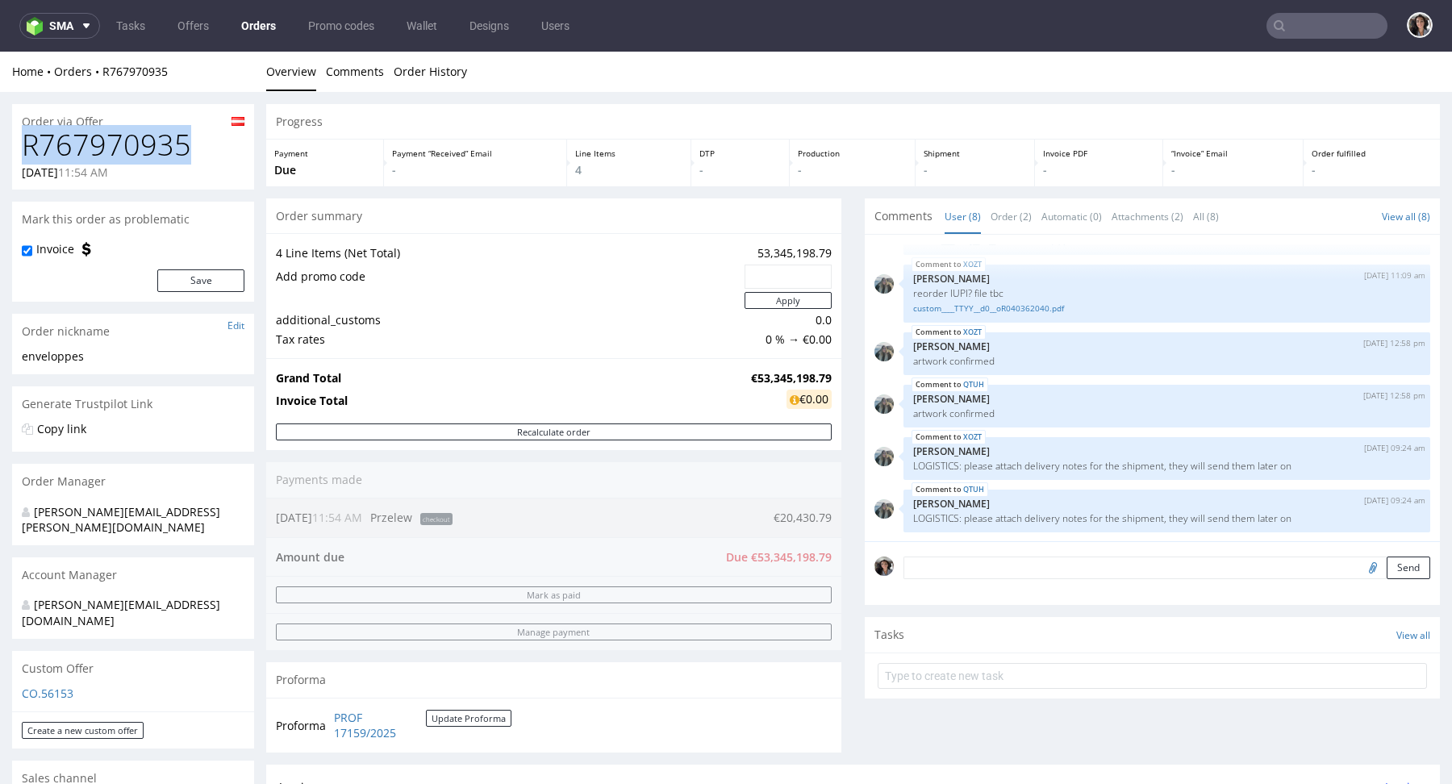
drag, startPoint x: 190, startPoint y: 154, endPoint x: 0, endPoint y: 150, distance: 189.6
copy h1 "R767970935"
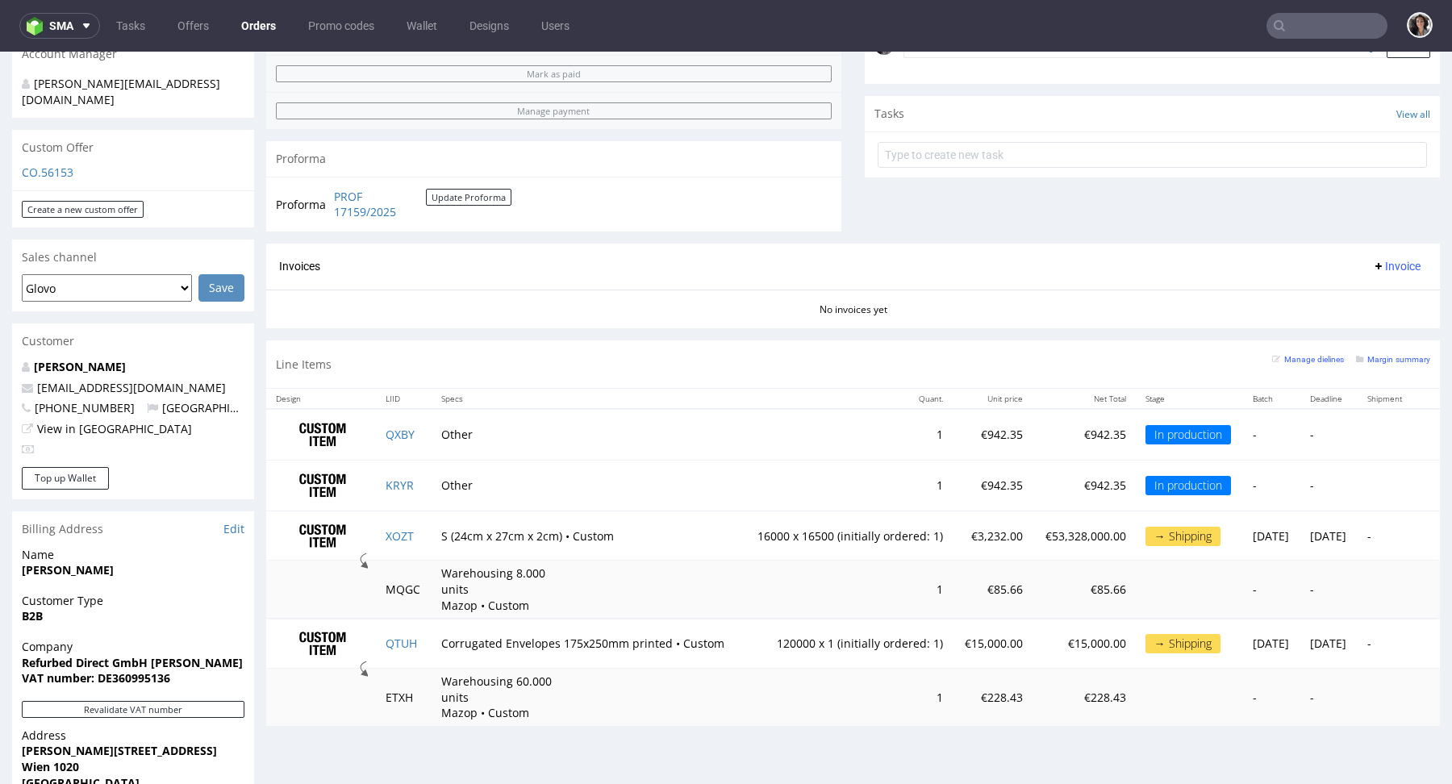
scroll to position [766, 0]
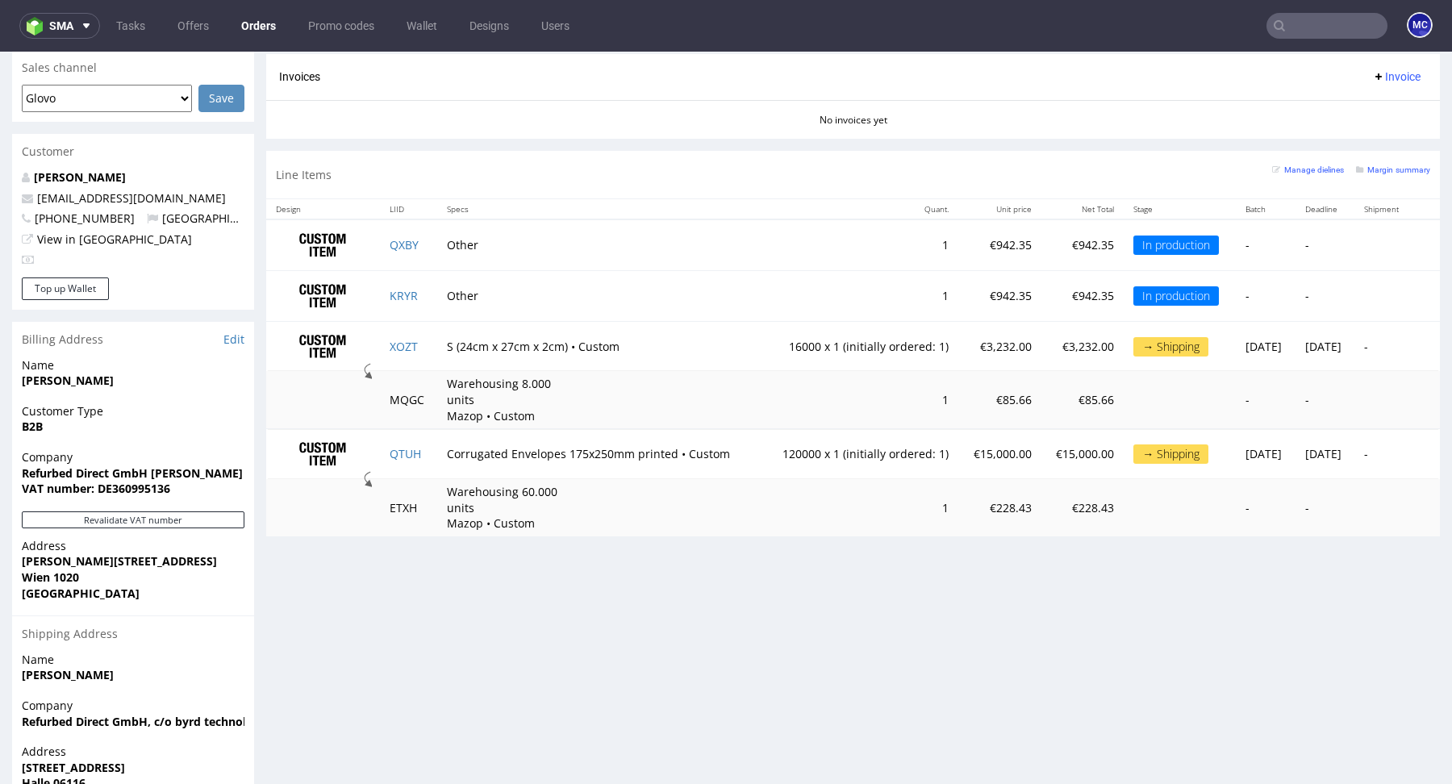
scroll to position [716, 0]
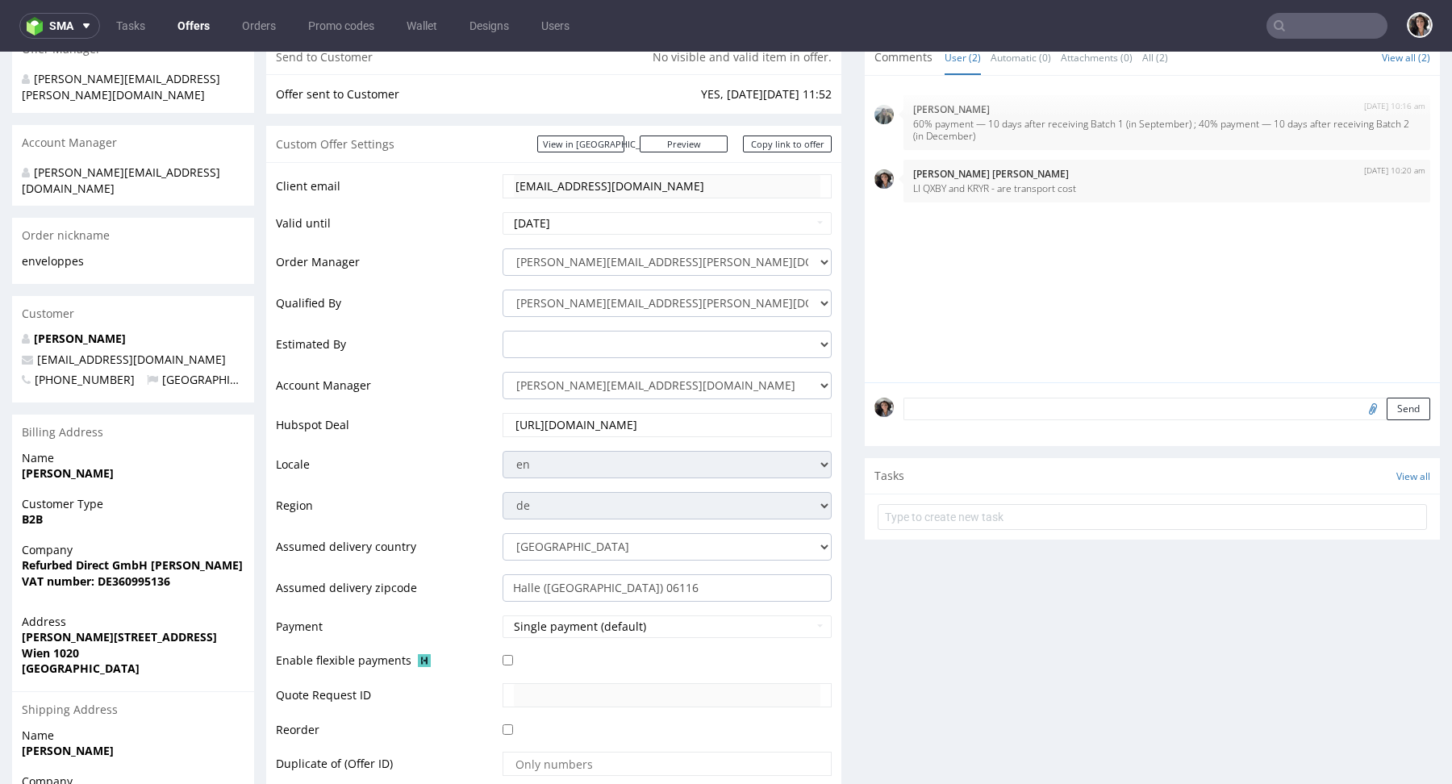
scroll to position [155, 0]
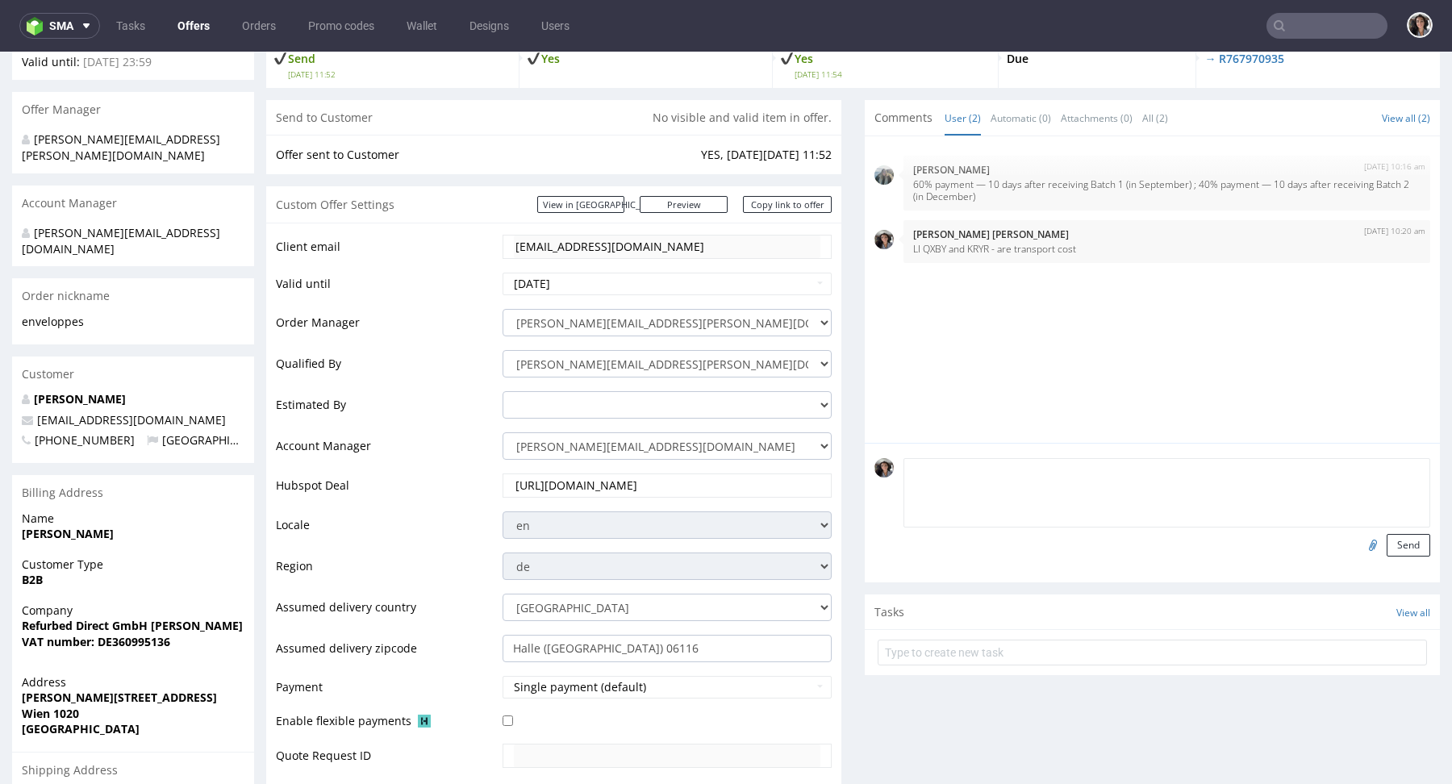
click at [1022, 469] on textarea at bounding box center [1166, 492] width 527 height 69
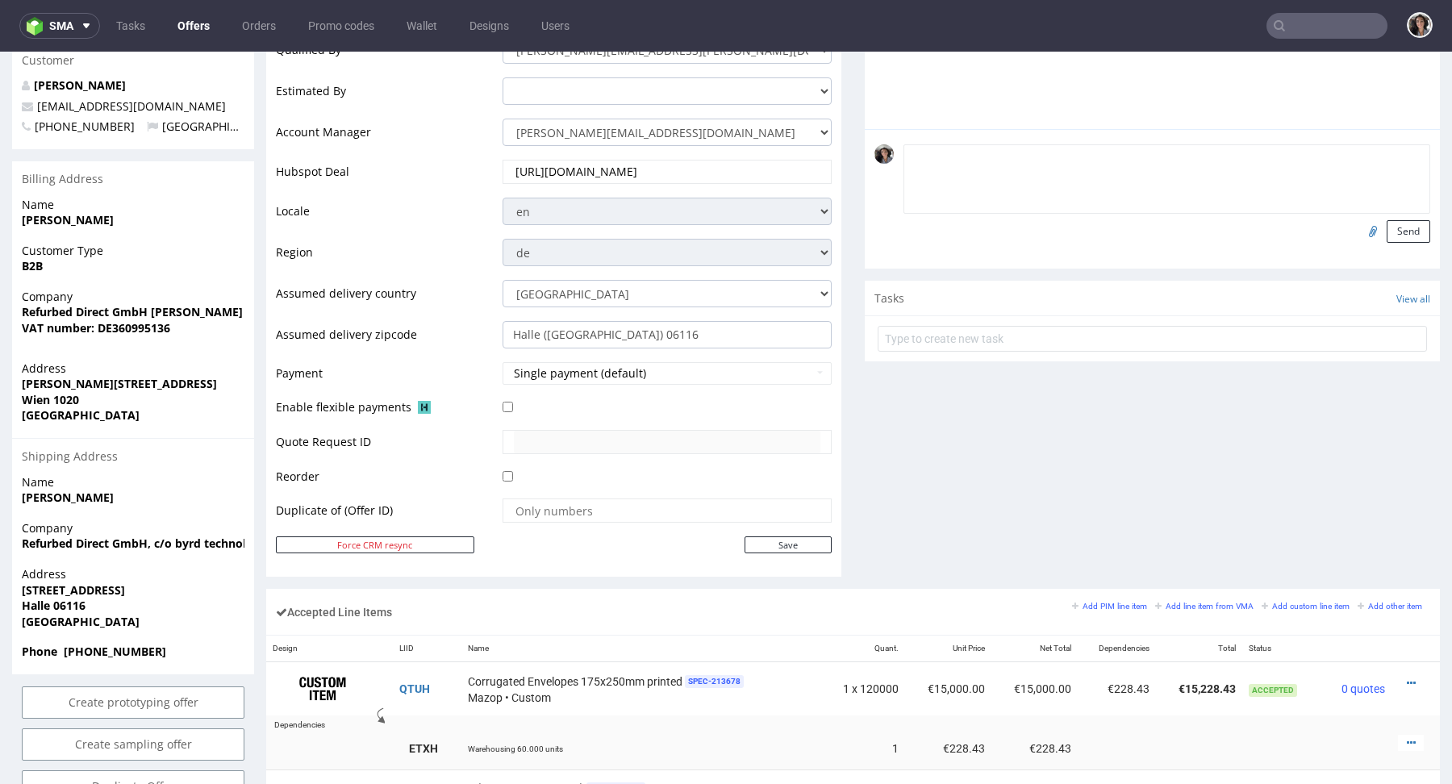
scroll to position [683, 0]
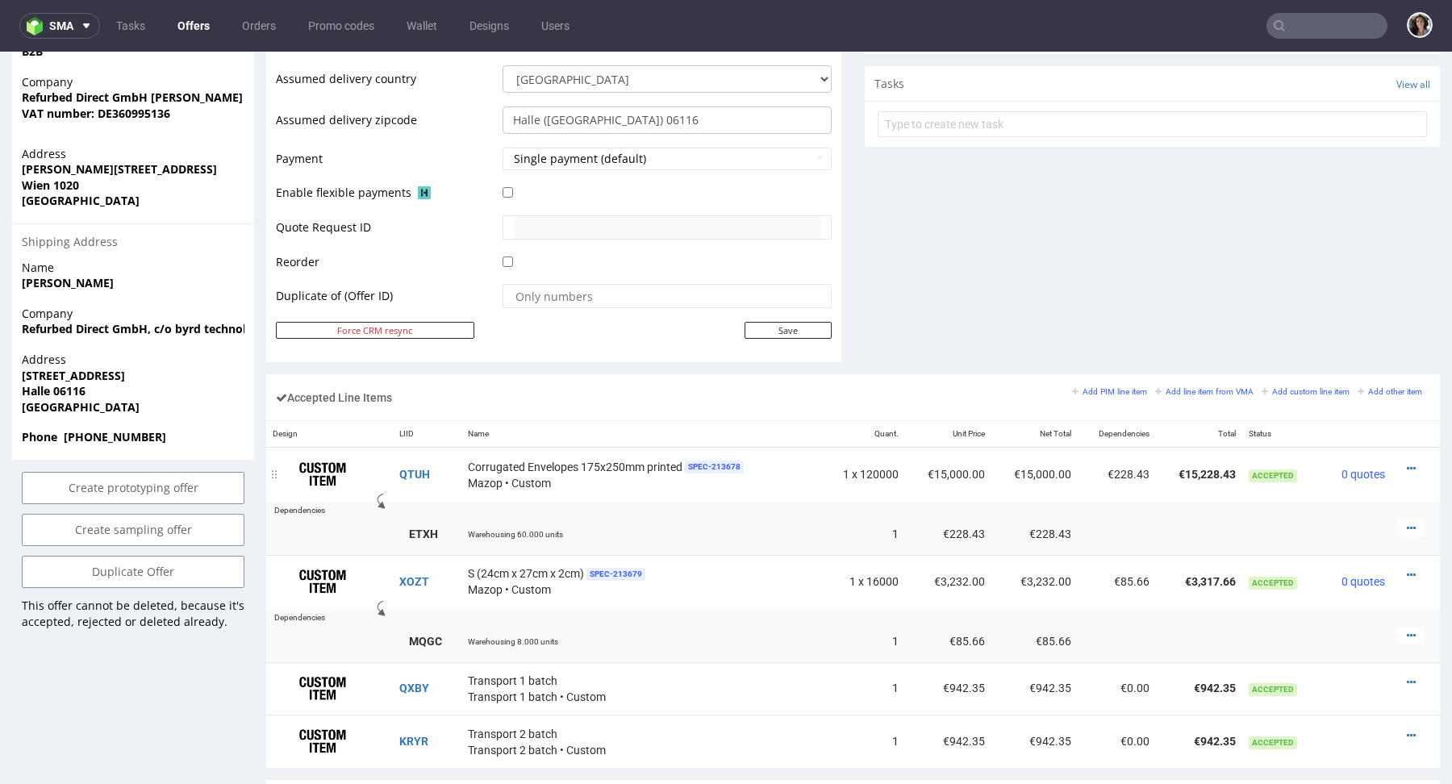
click at [1078, 483] on td "€228.43" at bounding box center [1117, 474] width 78 height 53
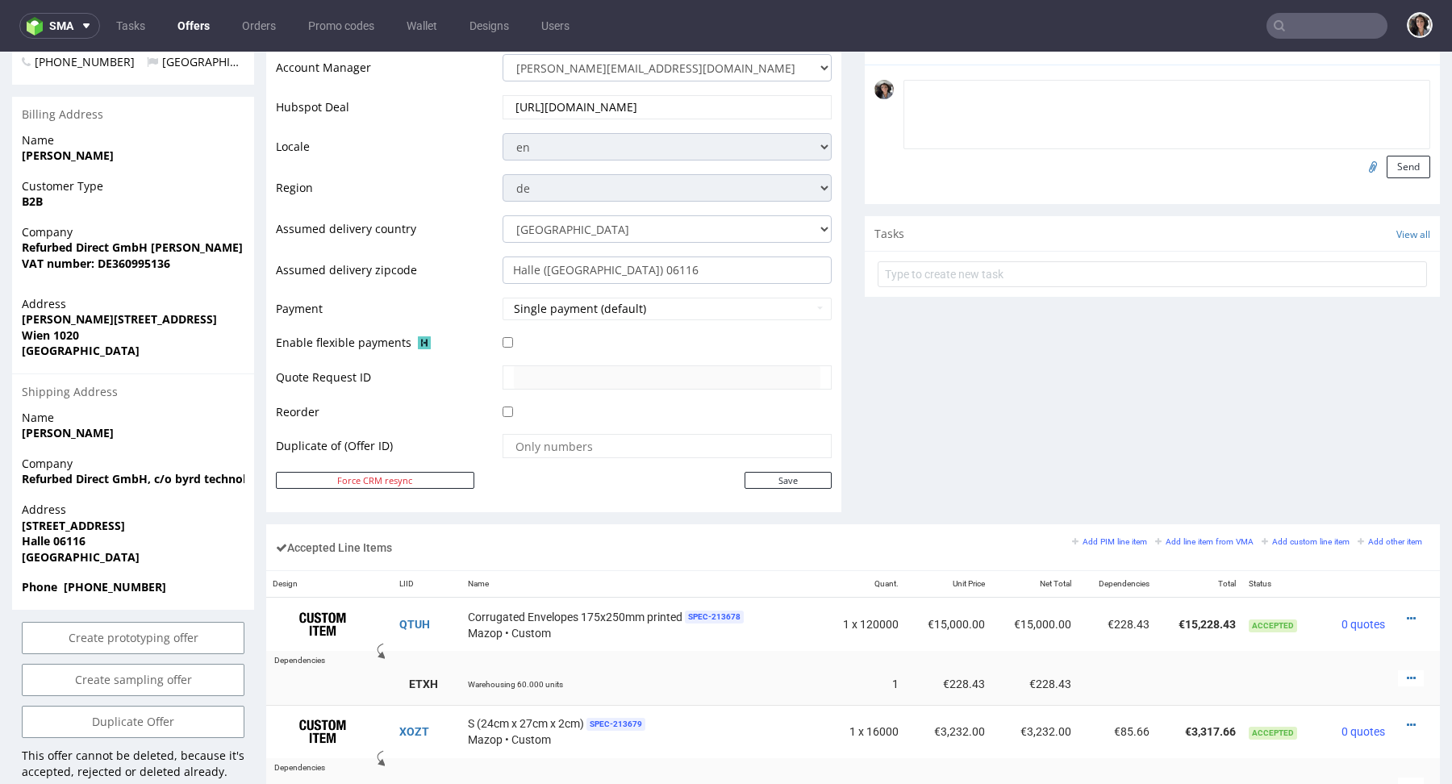
scroll to position [635, 0]
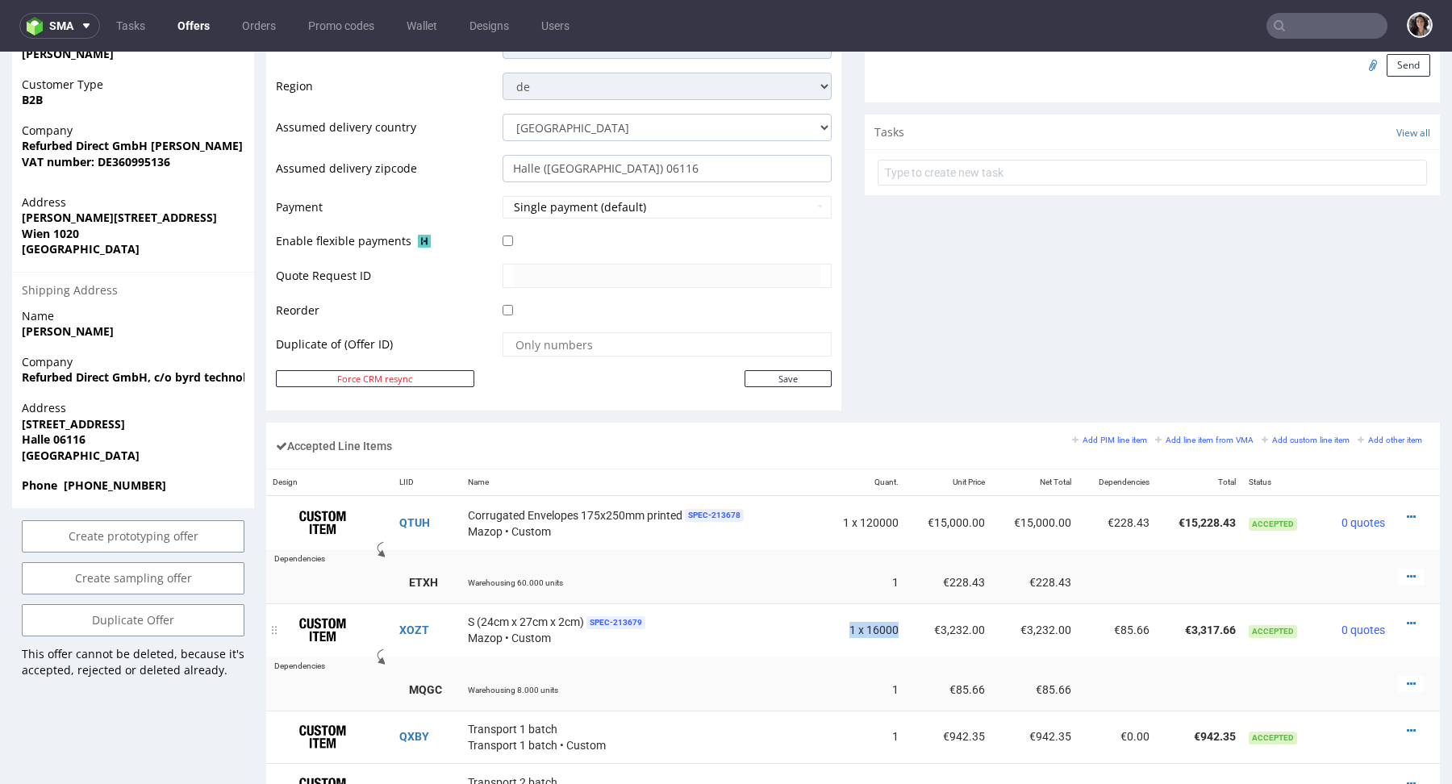
drag, startPoint x: 893, startPoint y: 624, endPoint x: 832, endPoint y: 623, distance: 61.3
click at [832, 623] on td "1 x 16000" at bounding box center [863, 629] width 85 height 53
drag, startPoint x: 437, startPoint y: 631, endPoint x: 390, endPoint y: 631, distance: 46.8
click at [390, 631] on tr "XOZT S (24cm x 27cm x 2cm) SPEC- 213679 Mazop • Custom 1 x 16000 €3,232.00 €3,2…" at bounding box center [852, 629] width 1173 height 53
copy tr "XOZT"
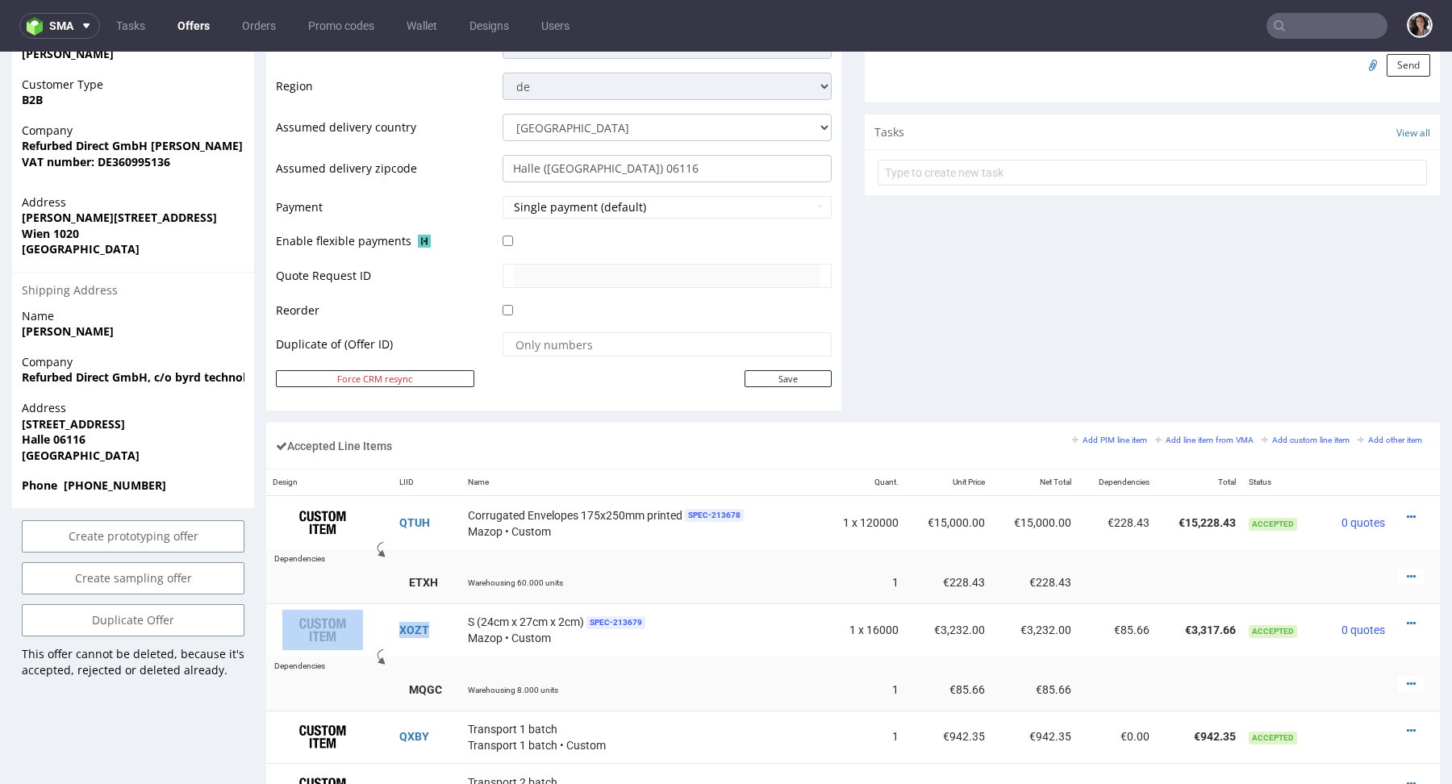
scroll to position [0, 0]
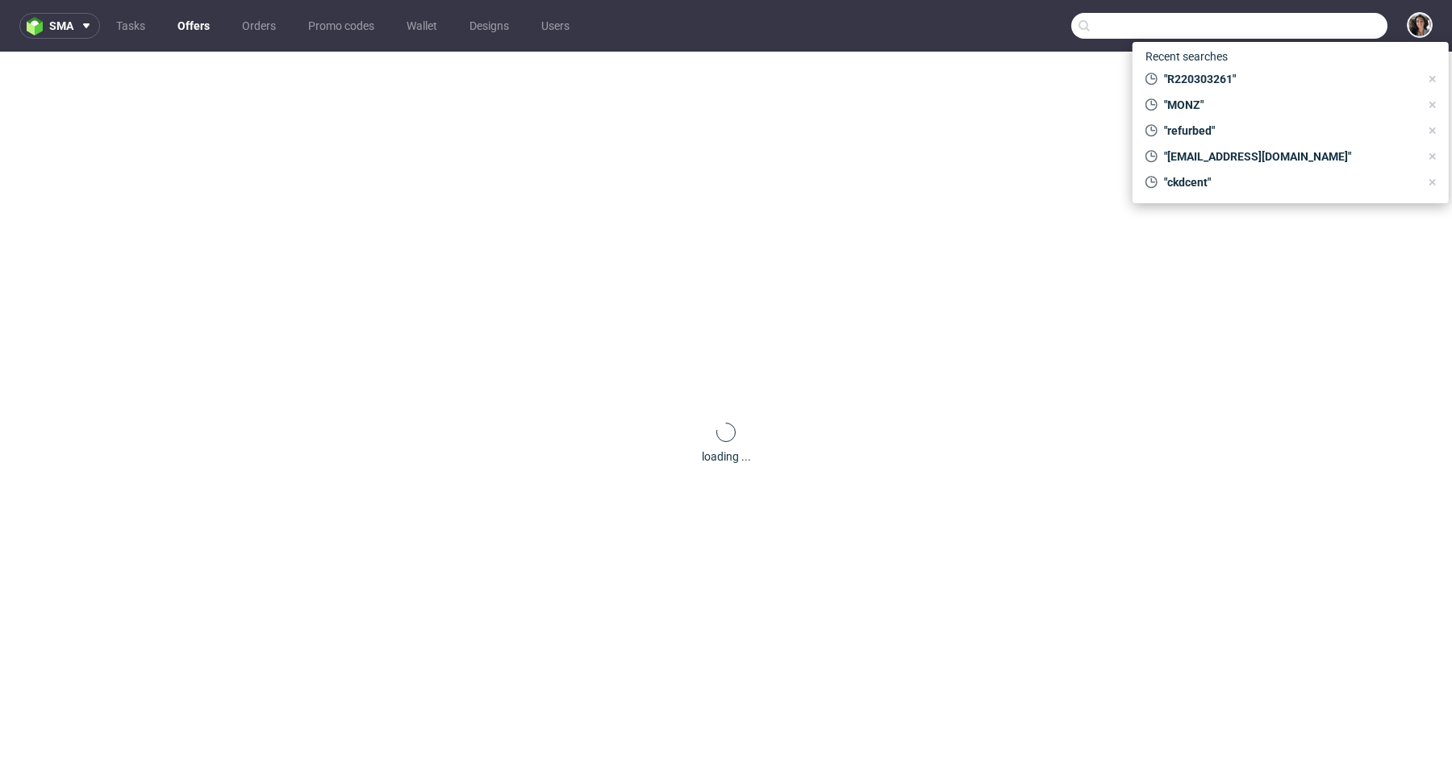
click at [1292, 26] on input "text" at bounding box center [1229, 26] width 316 height 26
paste input "bk@exseedhealth.com"
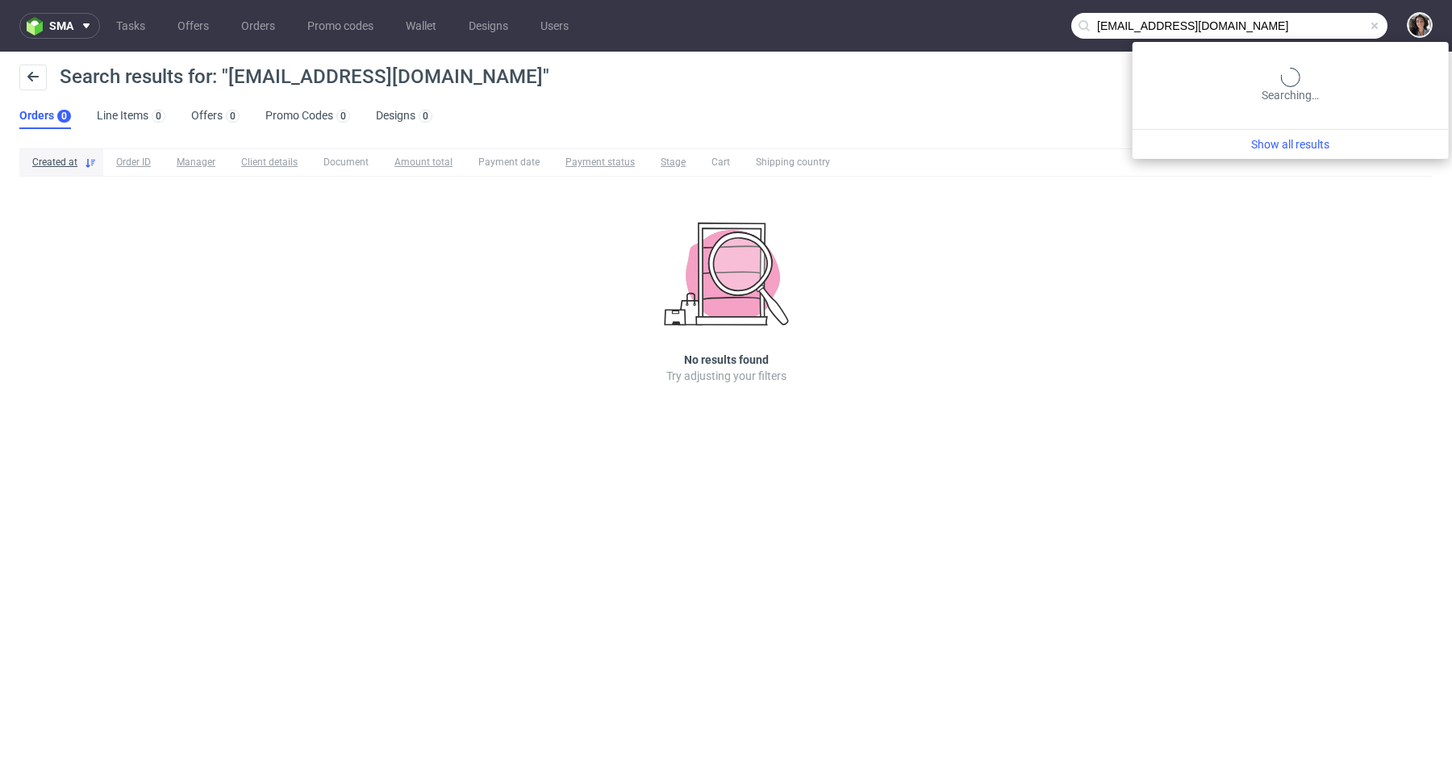
click at [1306, 21] on input "bk@exseedhealth.com" at bounding box center [1229, 26] width 316 height 26
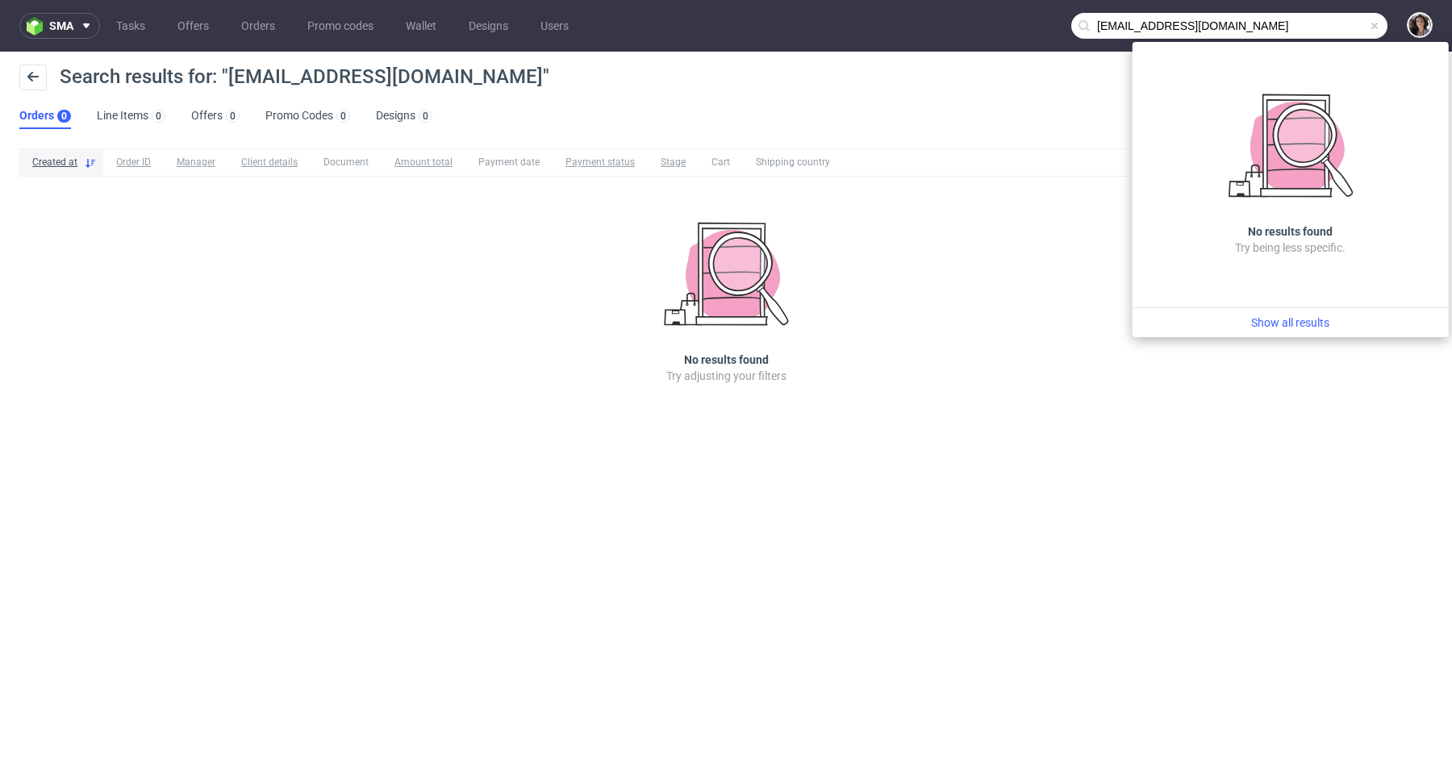
drag, startPoint x: 1111, startPoint y: 24, endPoint x: 1081, endPoint y: 25, distance: 30.7
click at [1082, 25] on div "bk@exseedhealth.com" at bounding box center [1229, 26] width 316 height 26
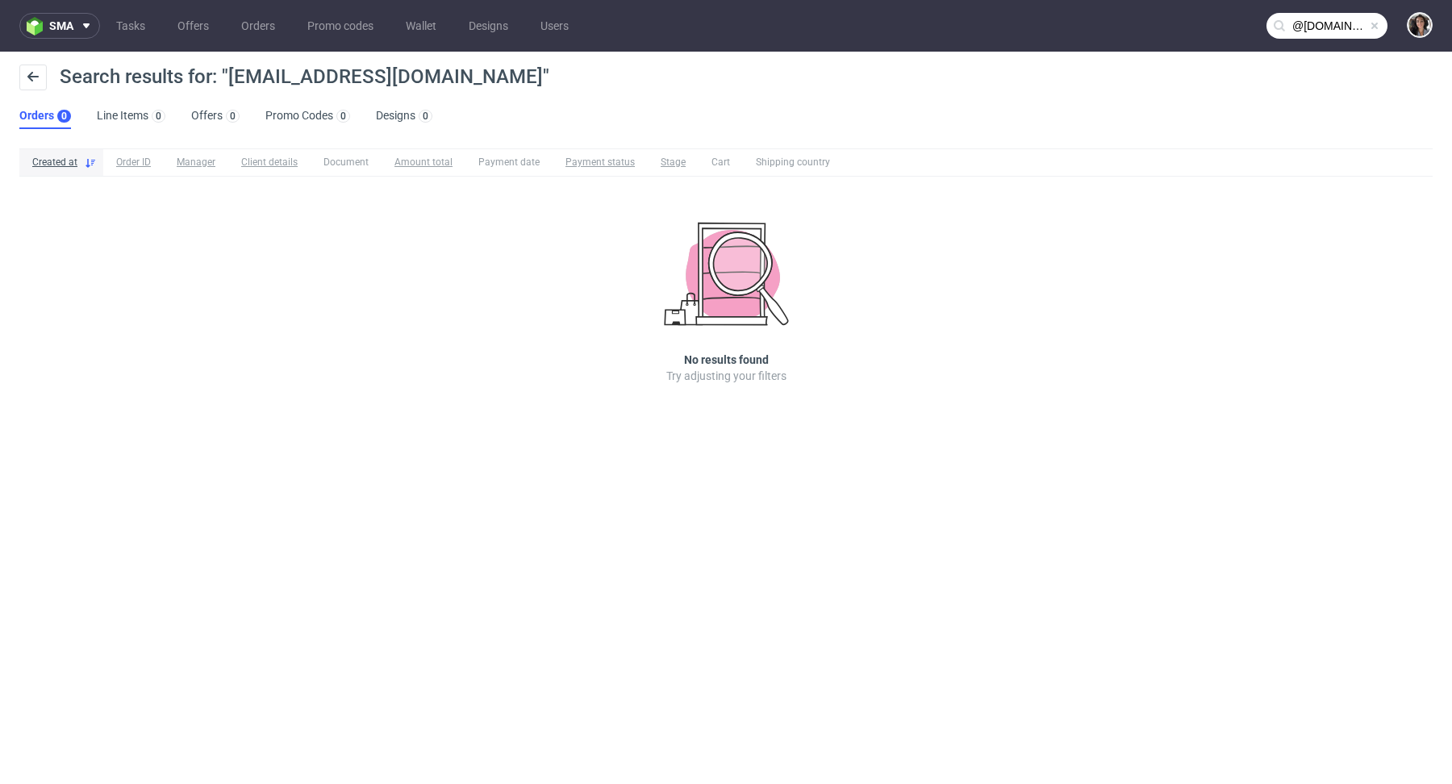
type input "@exseedhealth.com"
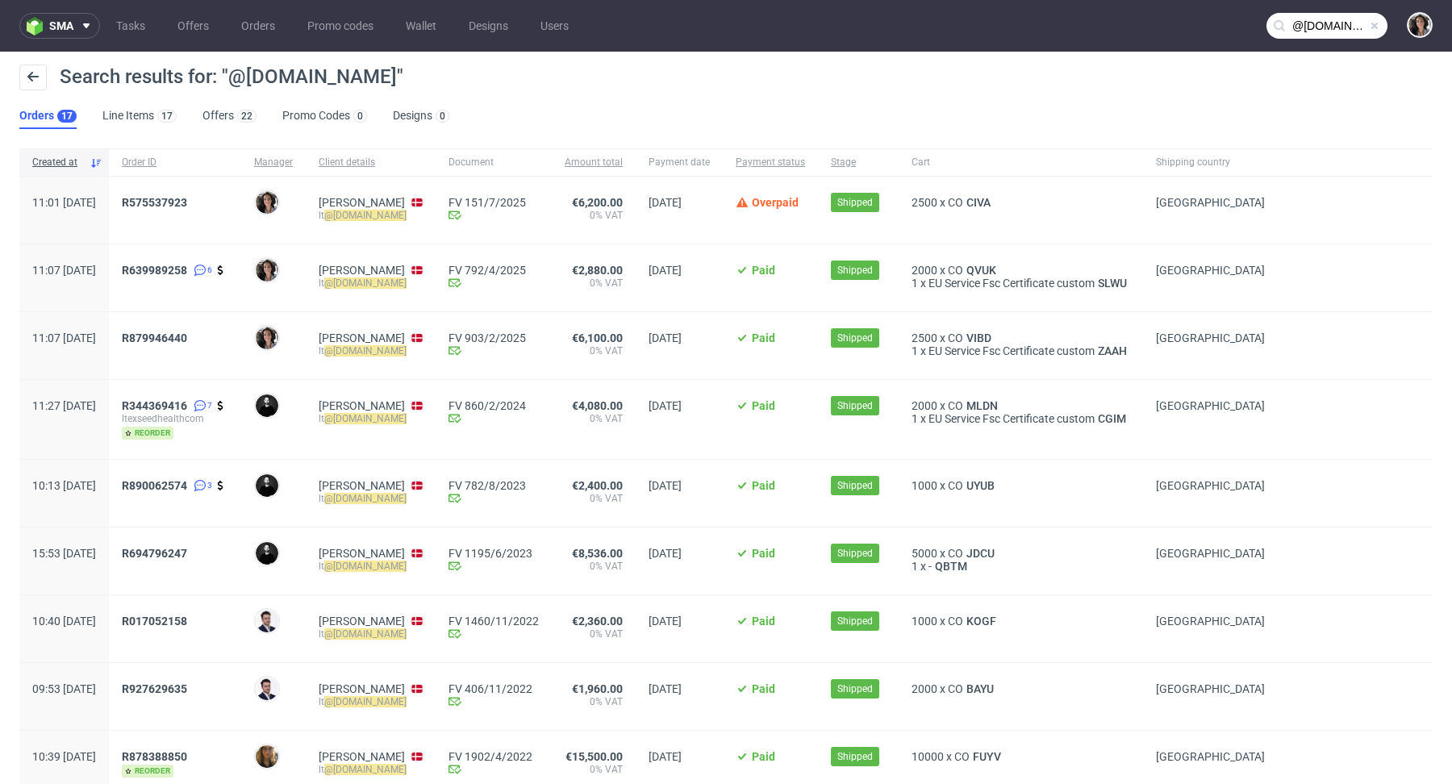
drag, startPoint x: 661, startPoint y: 195, endPoint x: 597, endPoint y: 195, distance: 63.7
click at [597, 195] on div "€6,200.00 0% VAT" at bounding box center [594, 210] width 84 height 67
drag, startPoint x: 610, startPoint y: 201, endPoint x: 658, endPoint y: 201, distance: 48.4
click at [623, 201] on span "€6,200.00" at bounding box center [597, 202] width 51 height 13
copy span "€6,200.00"
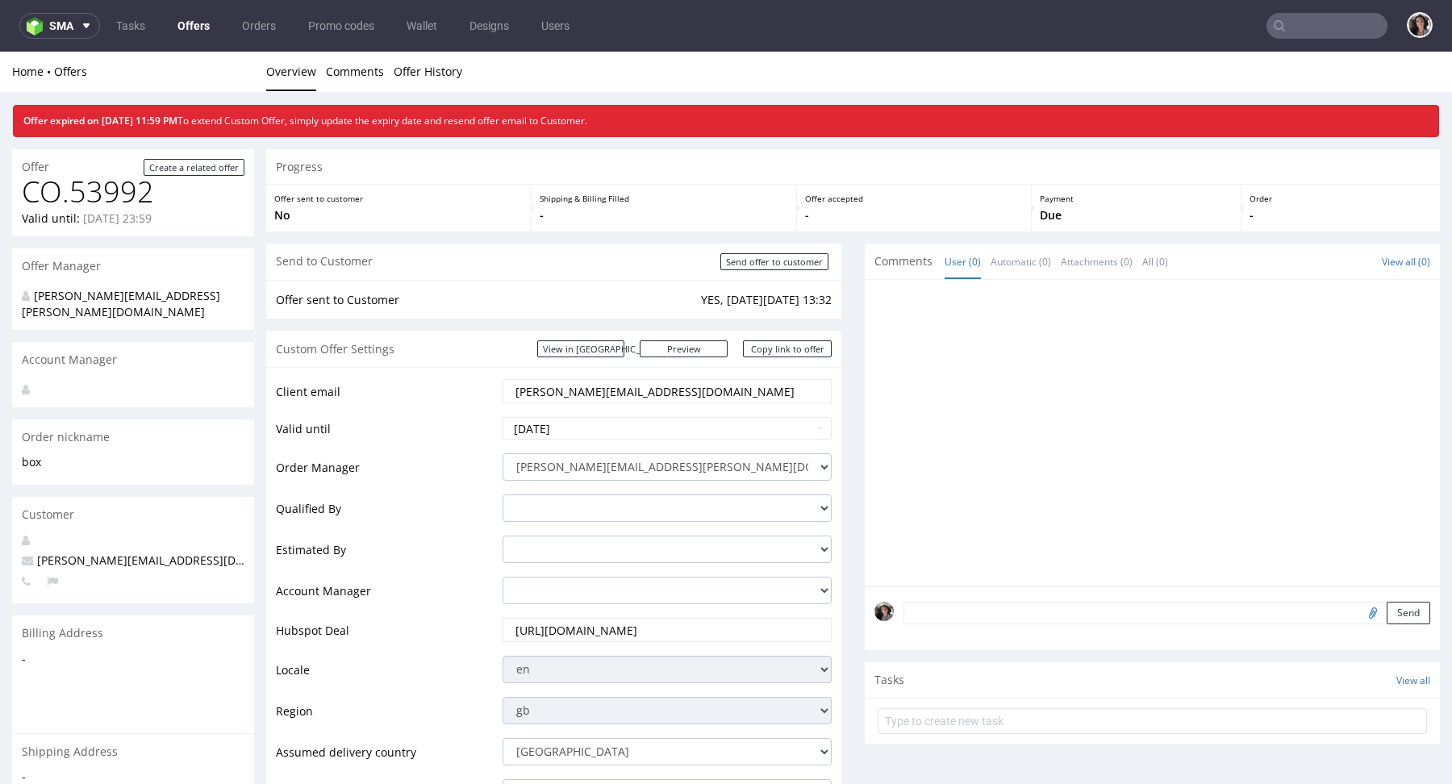
click at [1306, 23] on input "text" at bounding box center [1326, 26] width 121 height 26
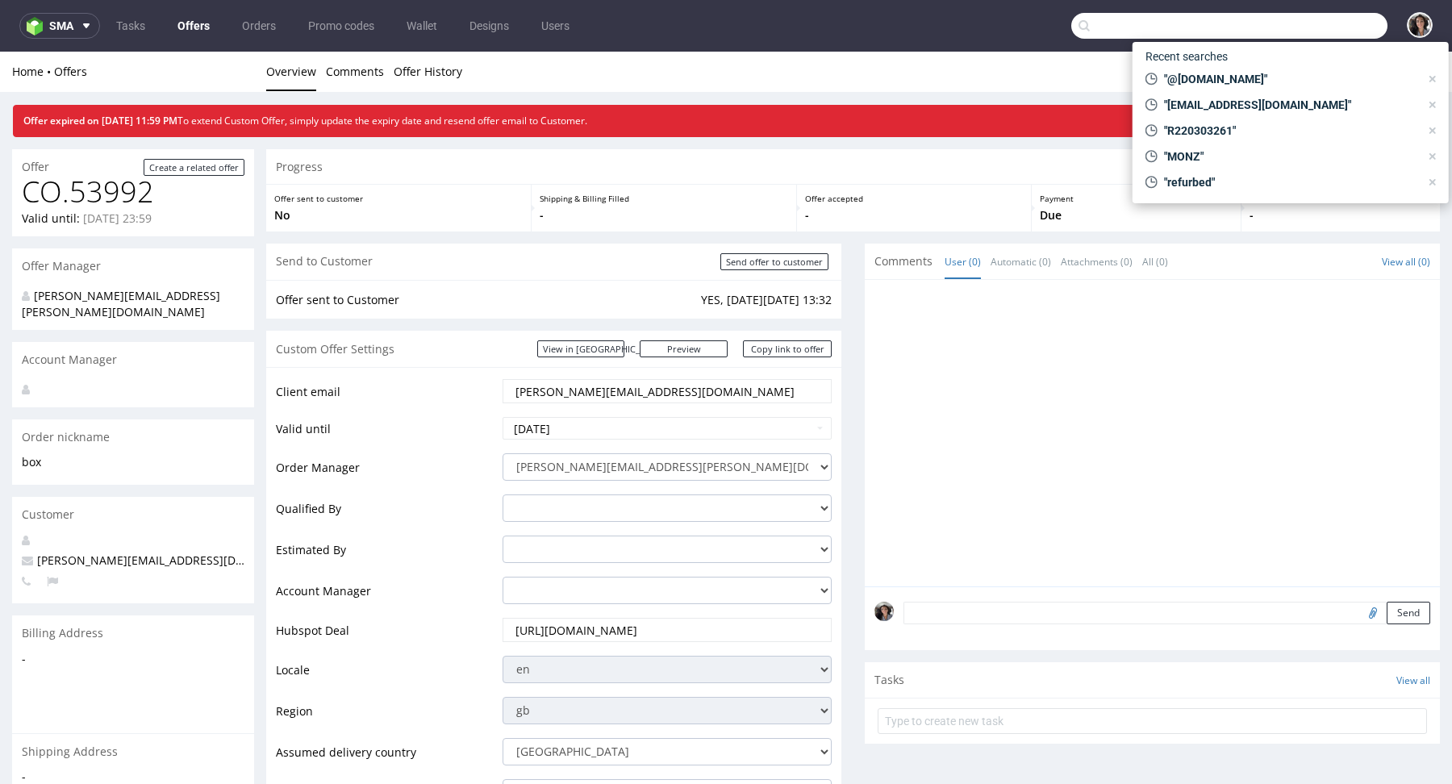
paste input "[EMAIL_ADDRESS][DOMAIN_NAME]"
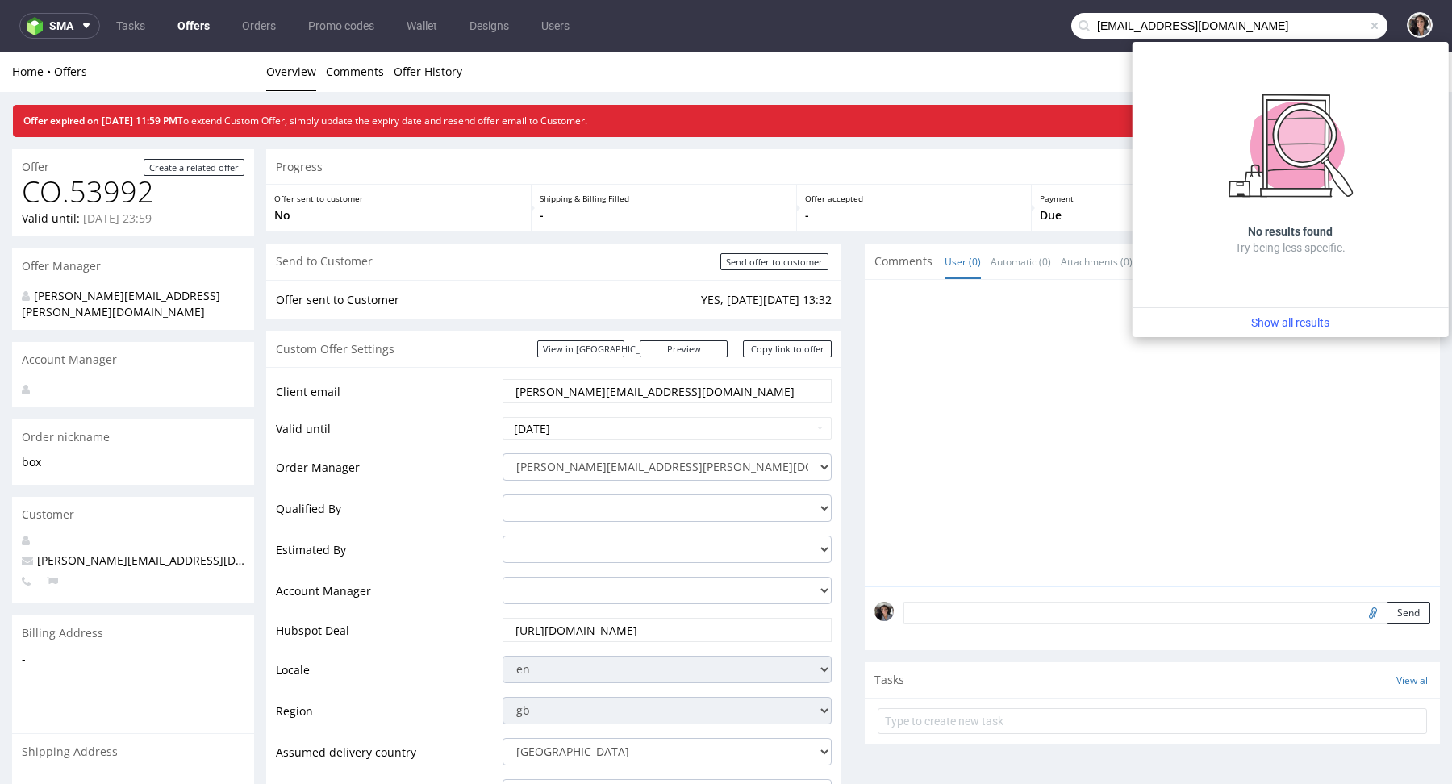
drag, startPoint x: 1106, startPoint y: 26, endPoint x: 1057, endPoint y: 26, distance: 49.2
click at [1071, 26] on input "[EMAIL_ADDRESS][DOMAIN_NAME]" at bounding box center [1229, 26] width 316 height 26
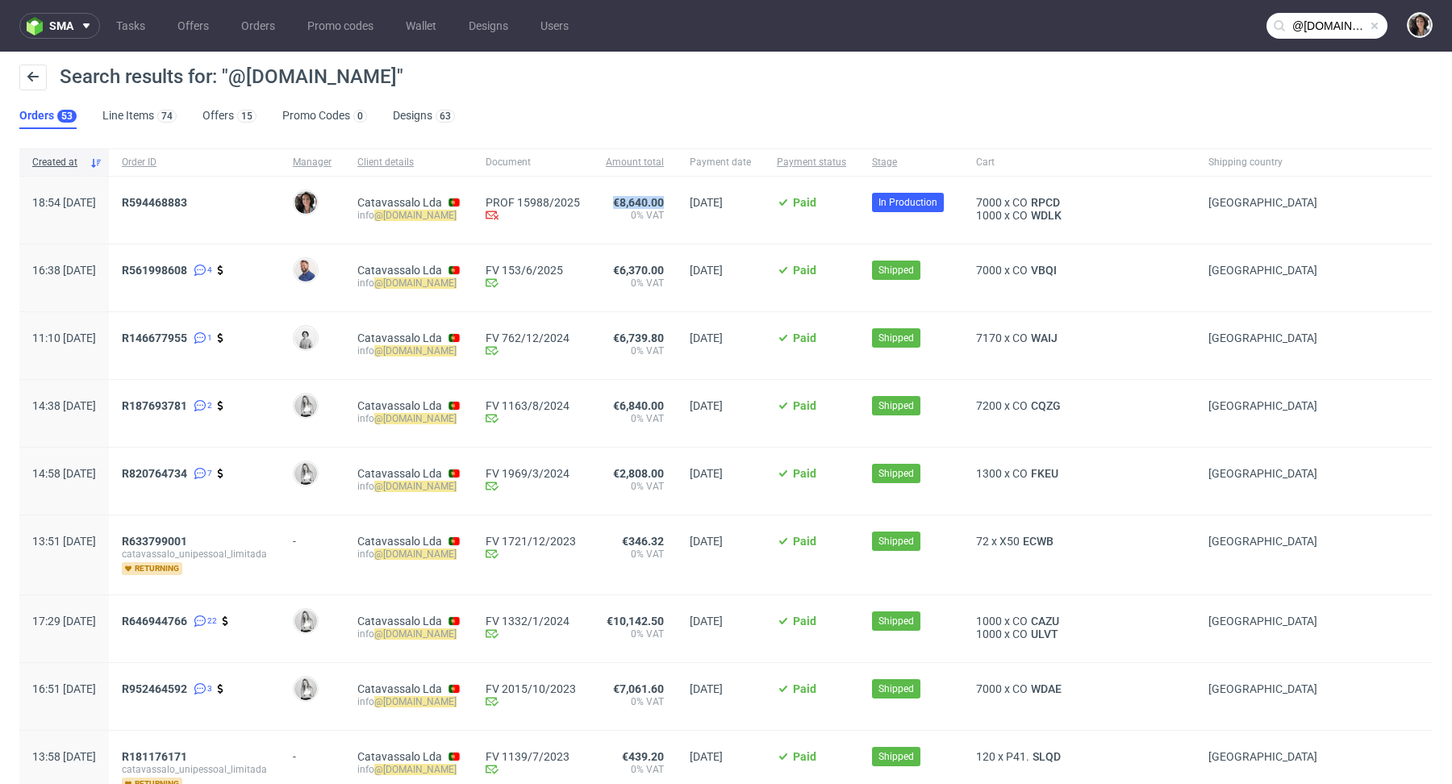
drag, startPoint x: 707, startPoint y: 199, endPoint x: 652, endPoint y: 198, distance: 54.9
click at [652, 198] on div "€8,640.00 0% VAT" at bounding box center [635, 210] width 84 height 67
copy span "€8,640.00"
click at [1308, 19] on input "@catavassalo.com" at bounding box center [1326, 26] width 121 height 26
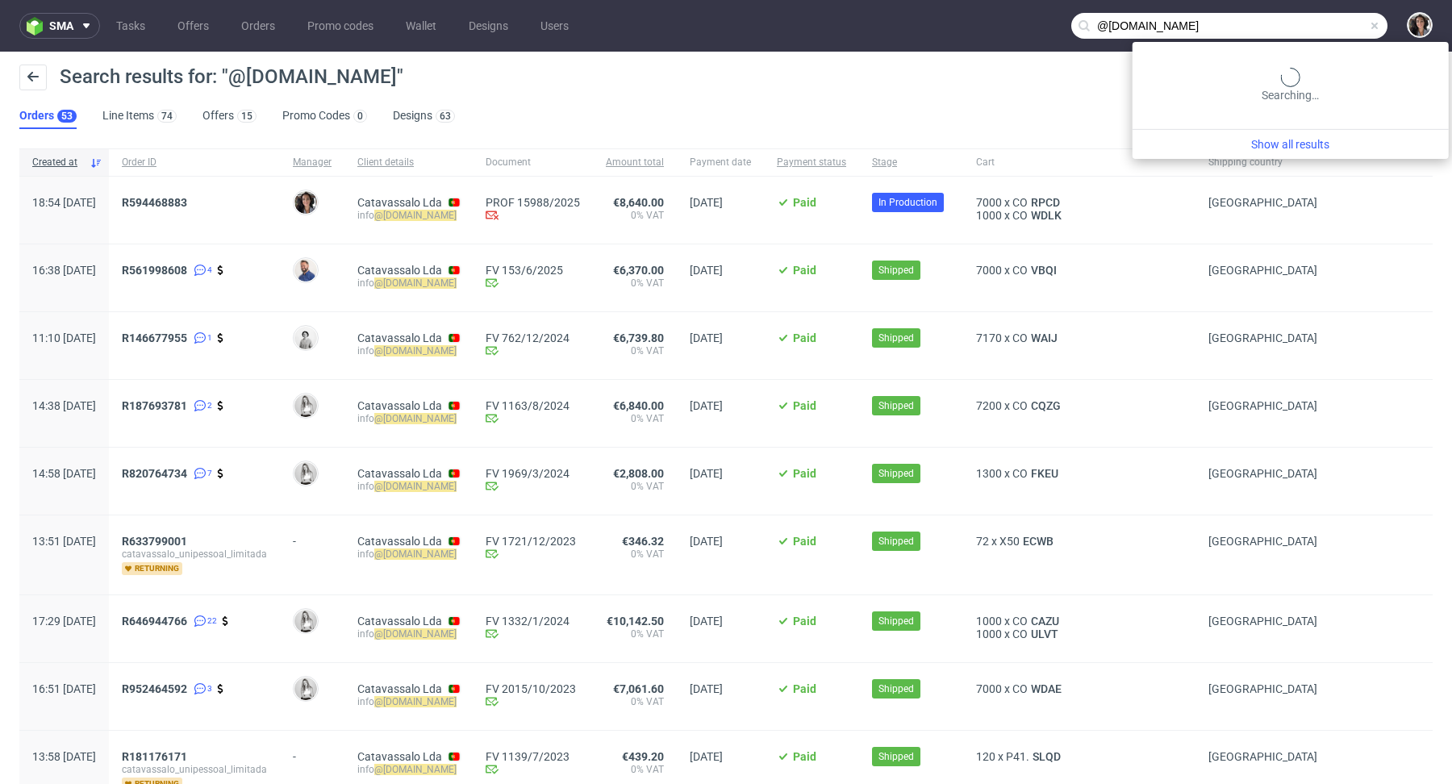
click at [1308, 19] on input "@catavassalo.com" at bounding box center [1229, 26] width 316 height 26
paste input "da@bootsschule1.de"
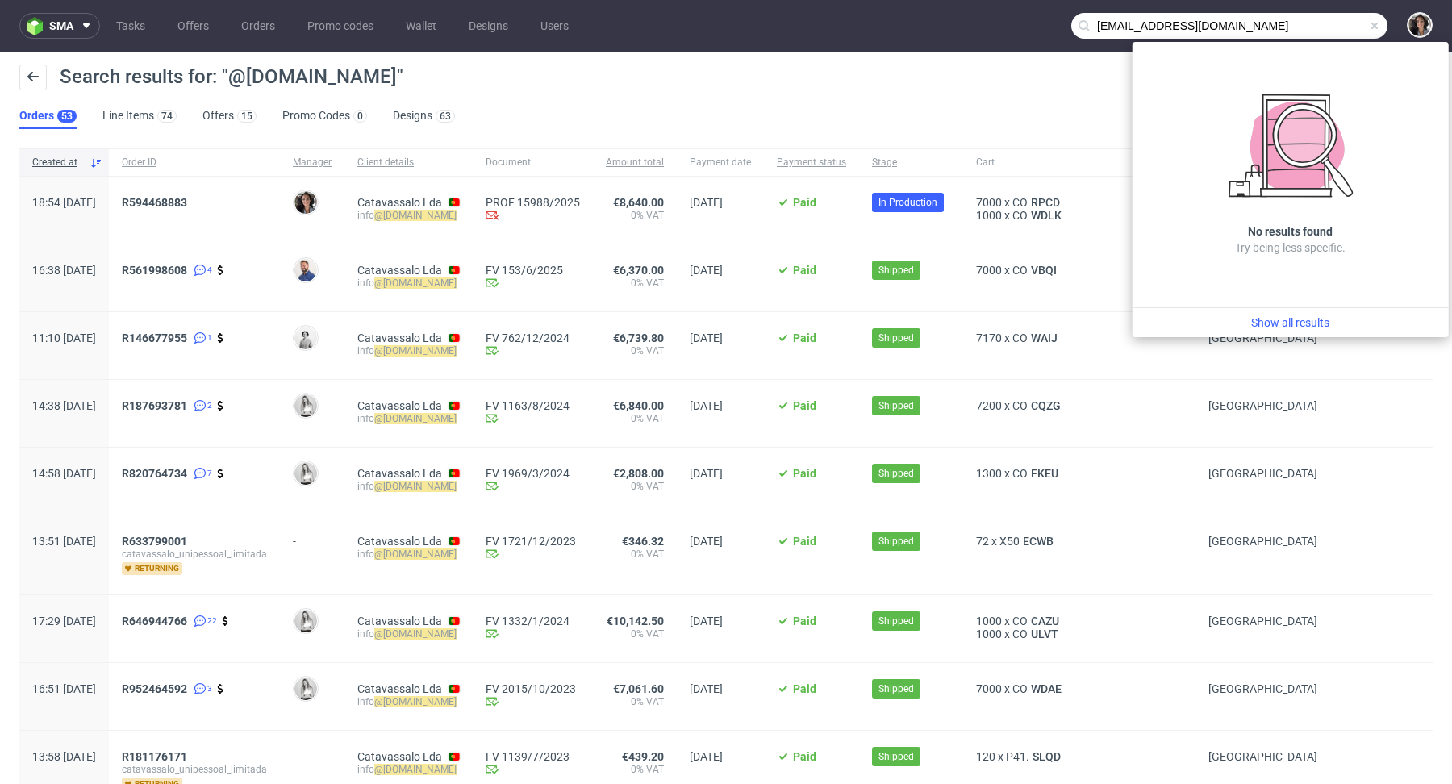
type input "da@bootsschule1.de"
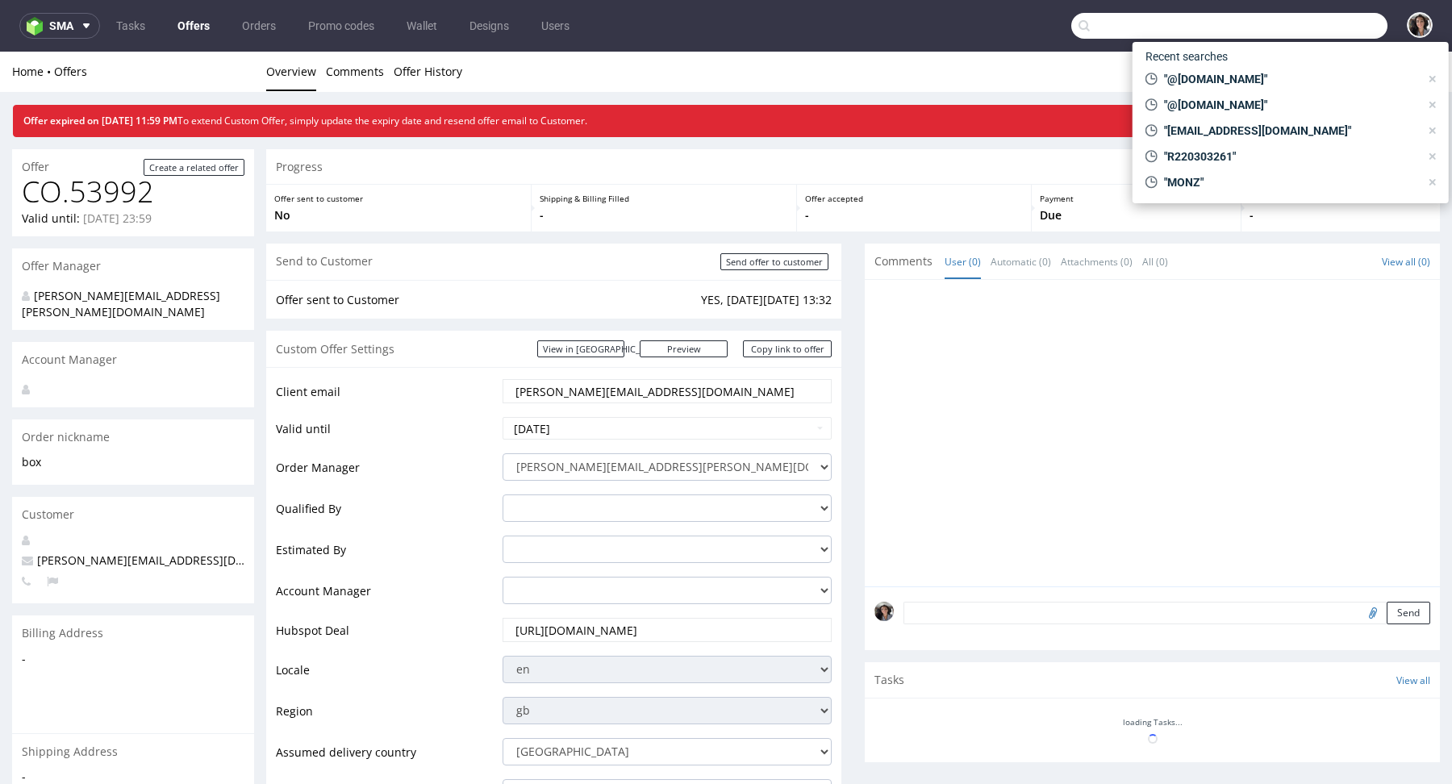
click at [1324, 22] on input "text" at bounding box center [1229, 26] width 316 height 26
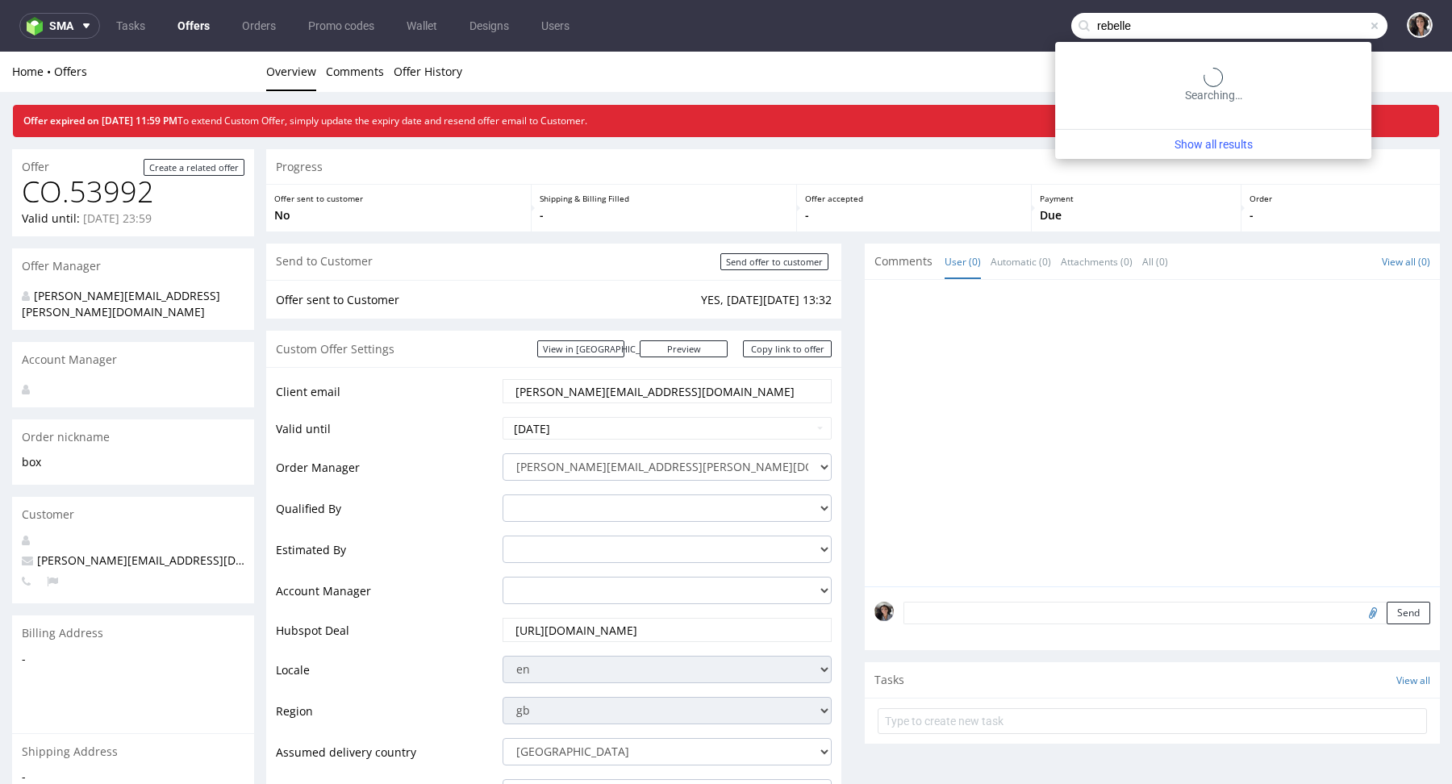
type input "rebelle"
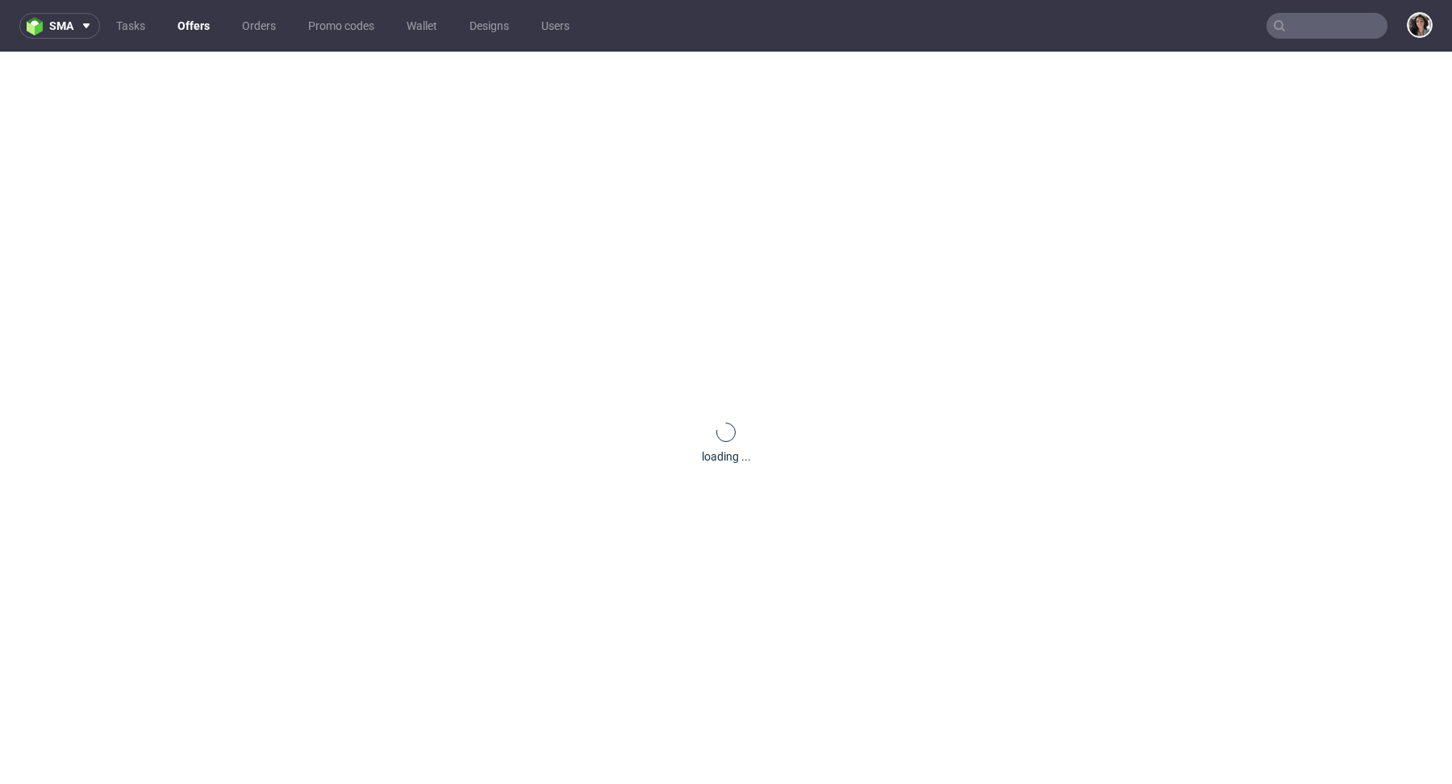
click at [1299, 22] on input "text" at bounding box center [1326, 26] width 121 height 26
paste input "aitor@justbite.eu"
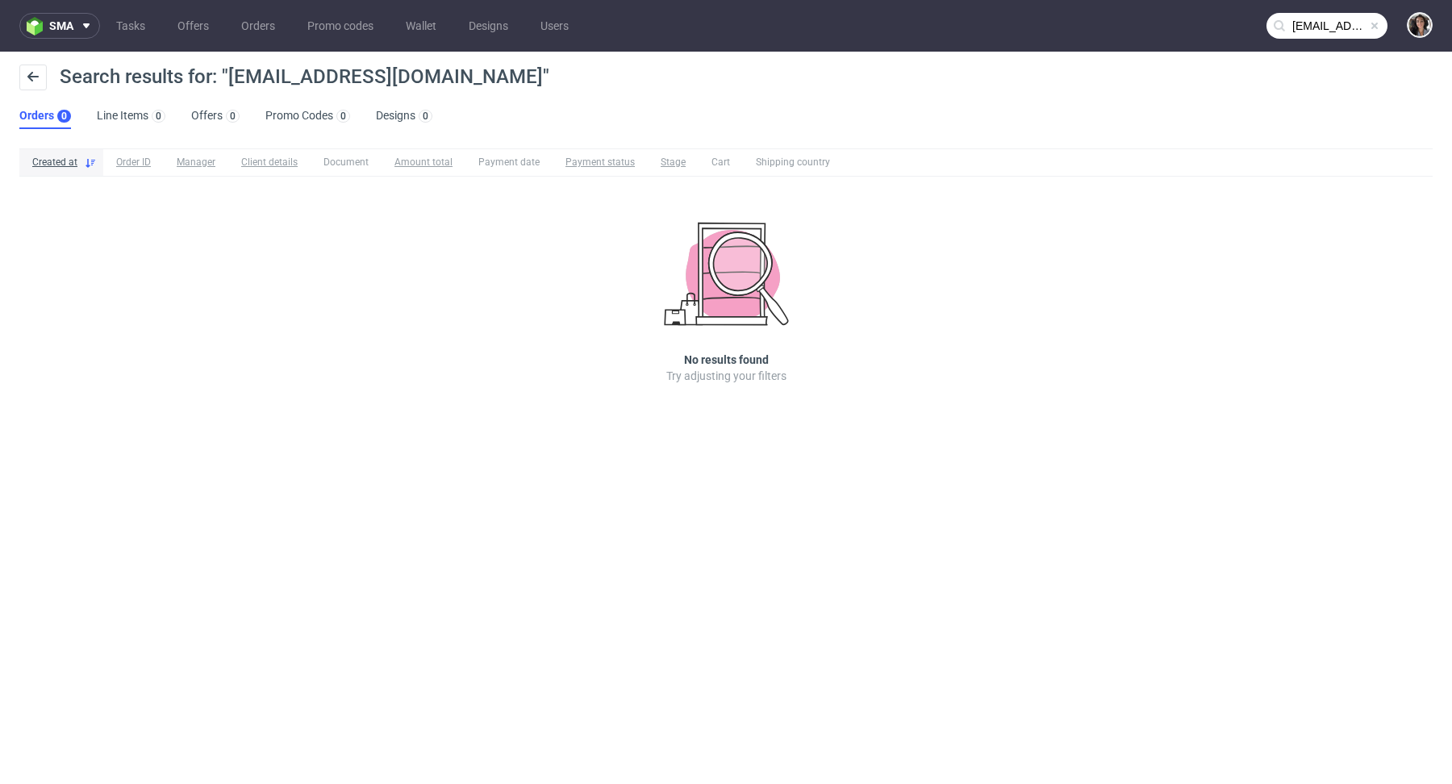
click at [1290, 18] on input "aitor@justbite.eu" at bounding box center [1326, 26] width 121 height 26
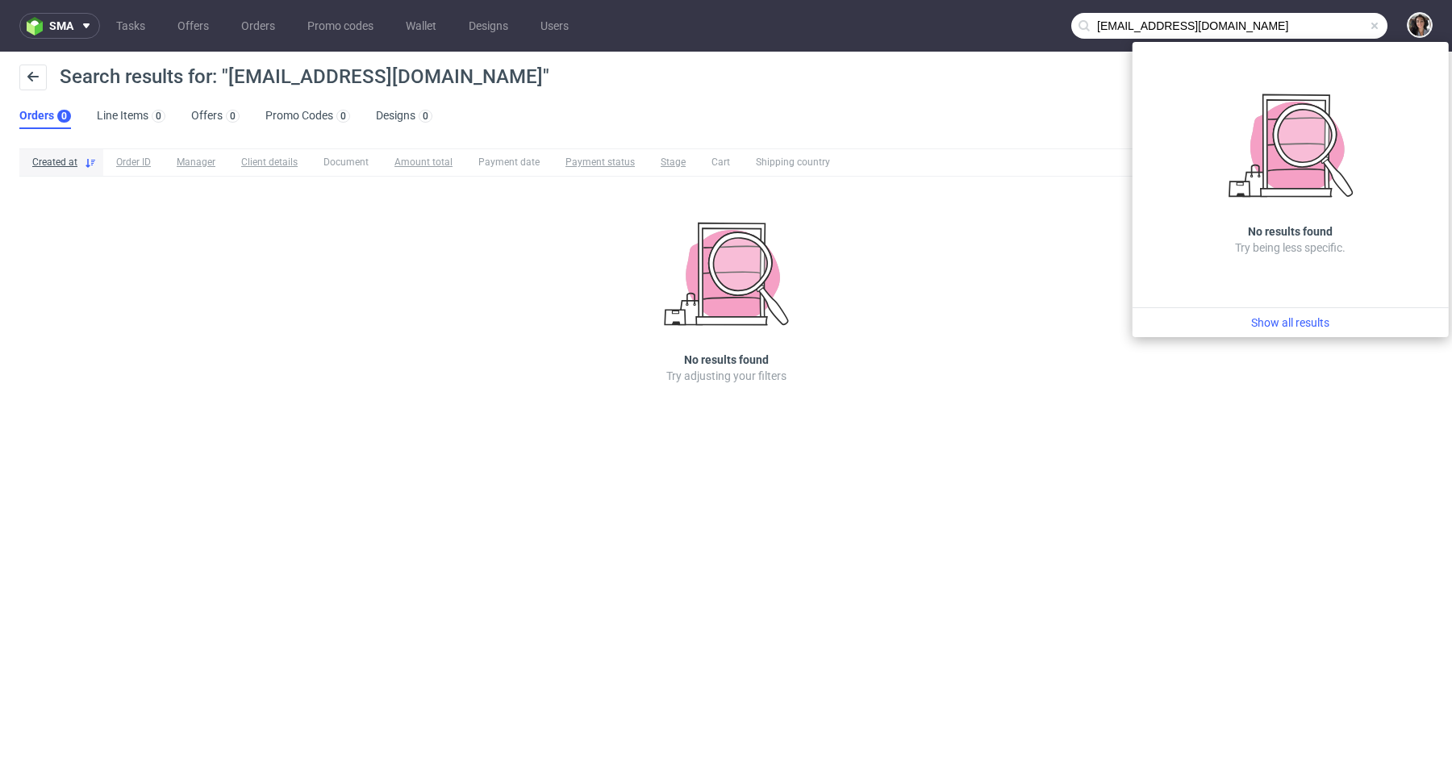
drag, startPoint x: 1119, startPoint y: 23, endPoint x: 1048, endPoint y: 22, distance: 71.0
click at [1048, 22] on nav "sma Tasks Offers Orders Promo codes Wallet Designs Users aitor@justbite.eu" at bounding box center [726, 26] width 1452 height 52
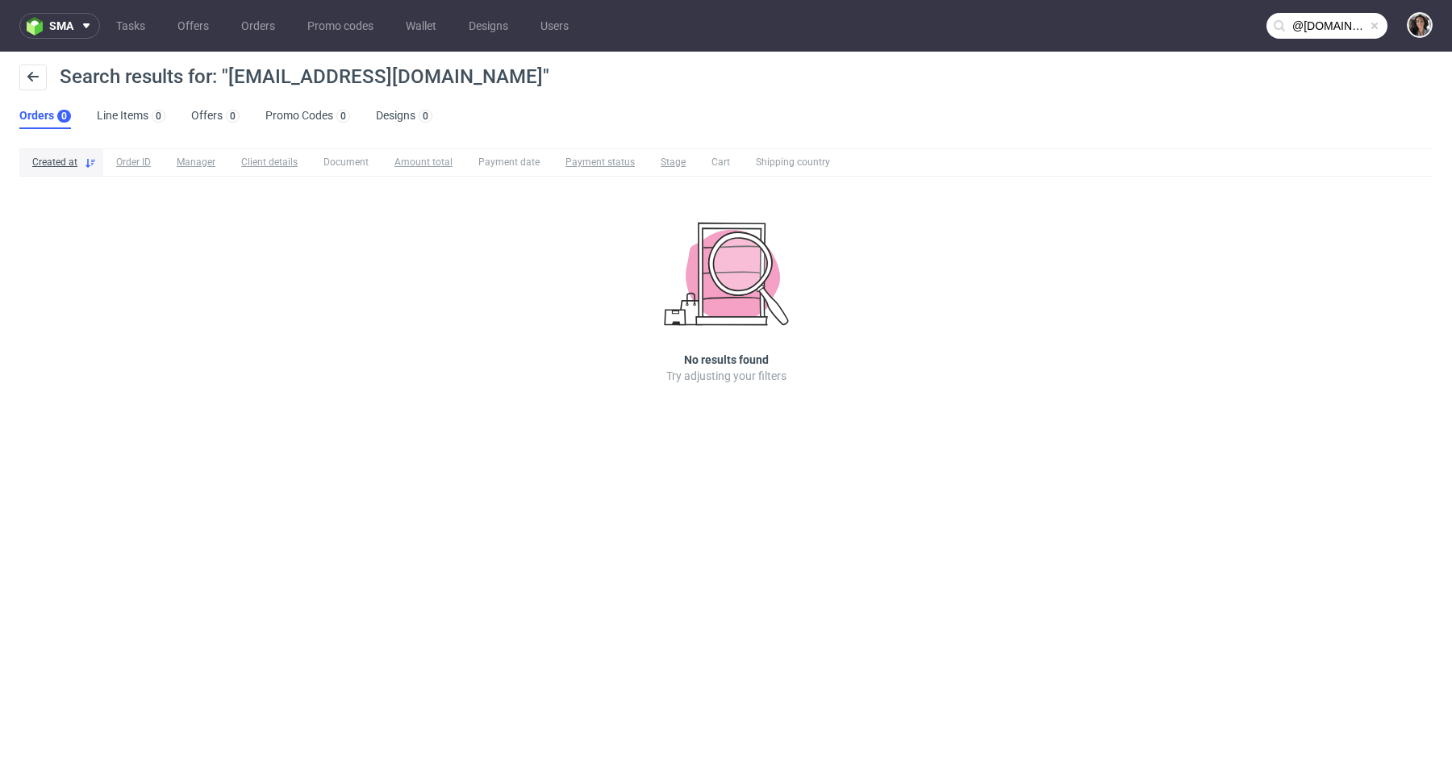
type input "@justbite.eu"
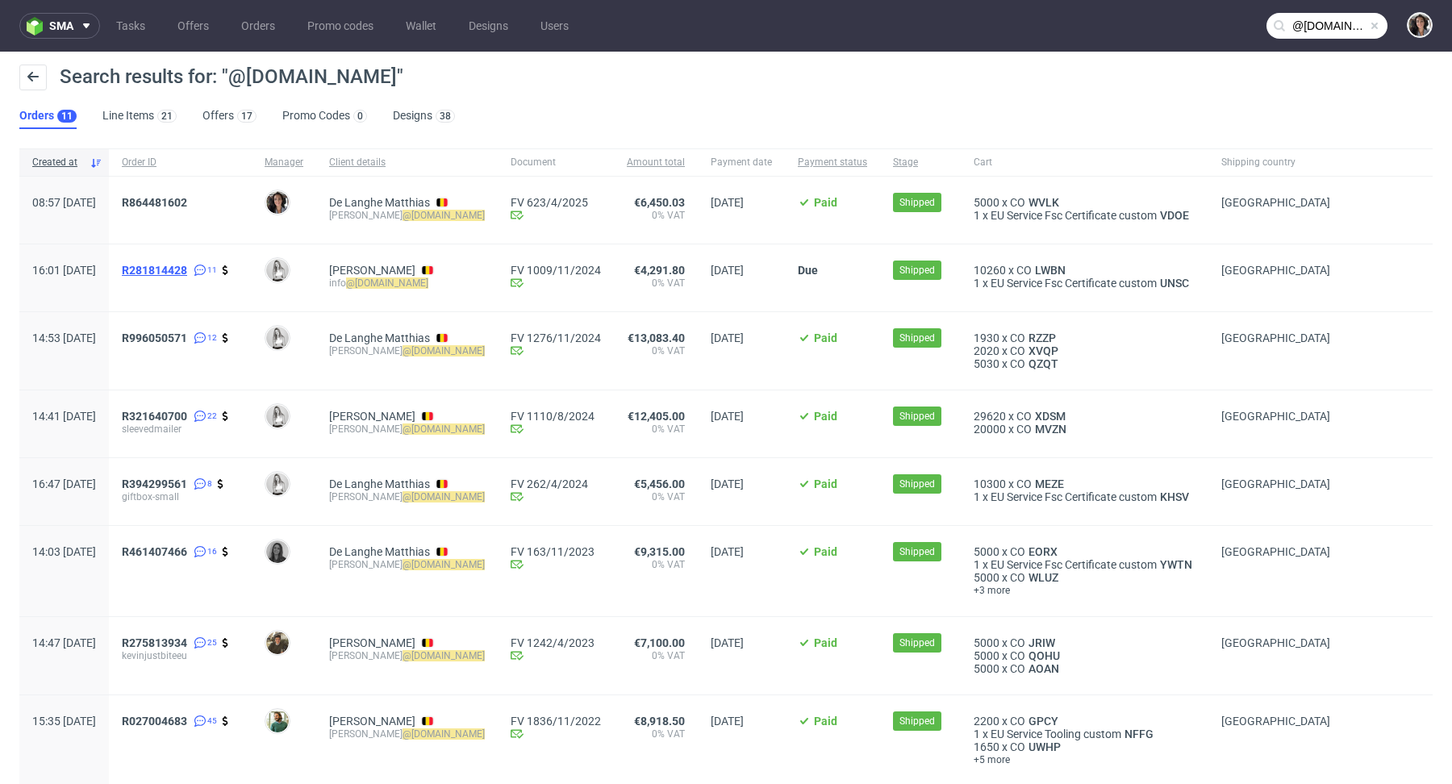
click at [187, 265] on span "R281814428" at bounding box center [154, 270] width 65 height 13
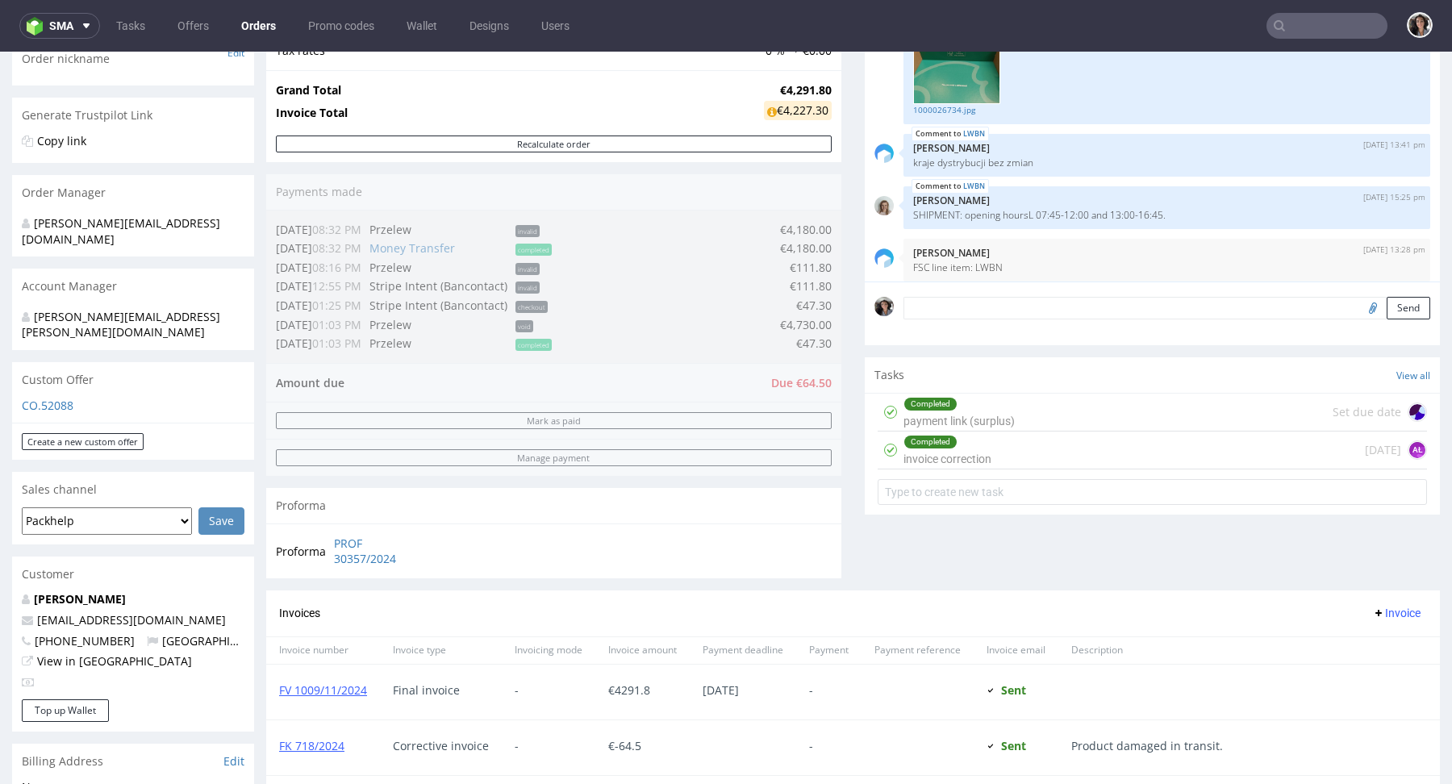
scroll to position [605, 0]
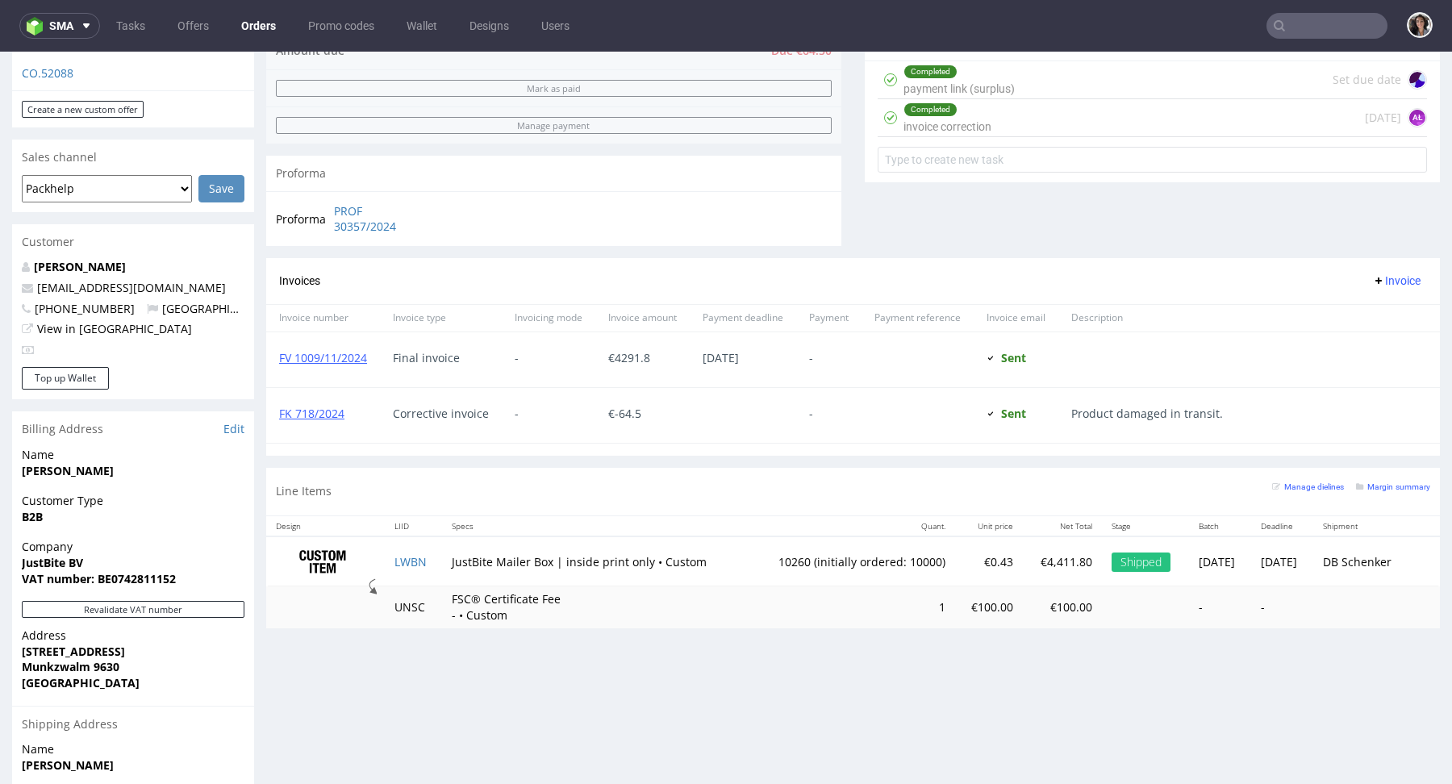
type input "@justbite.eu"
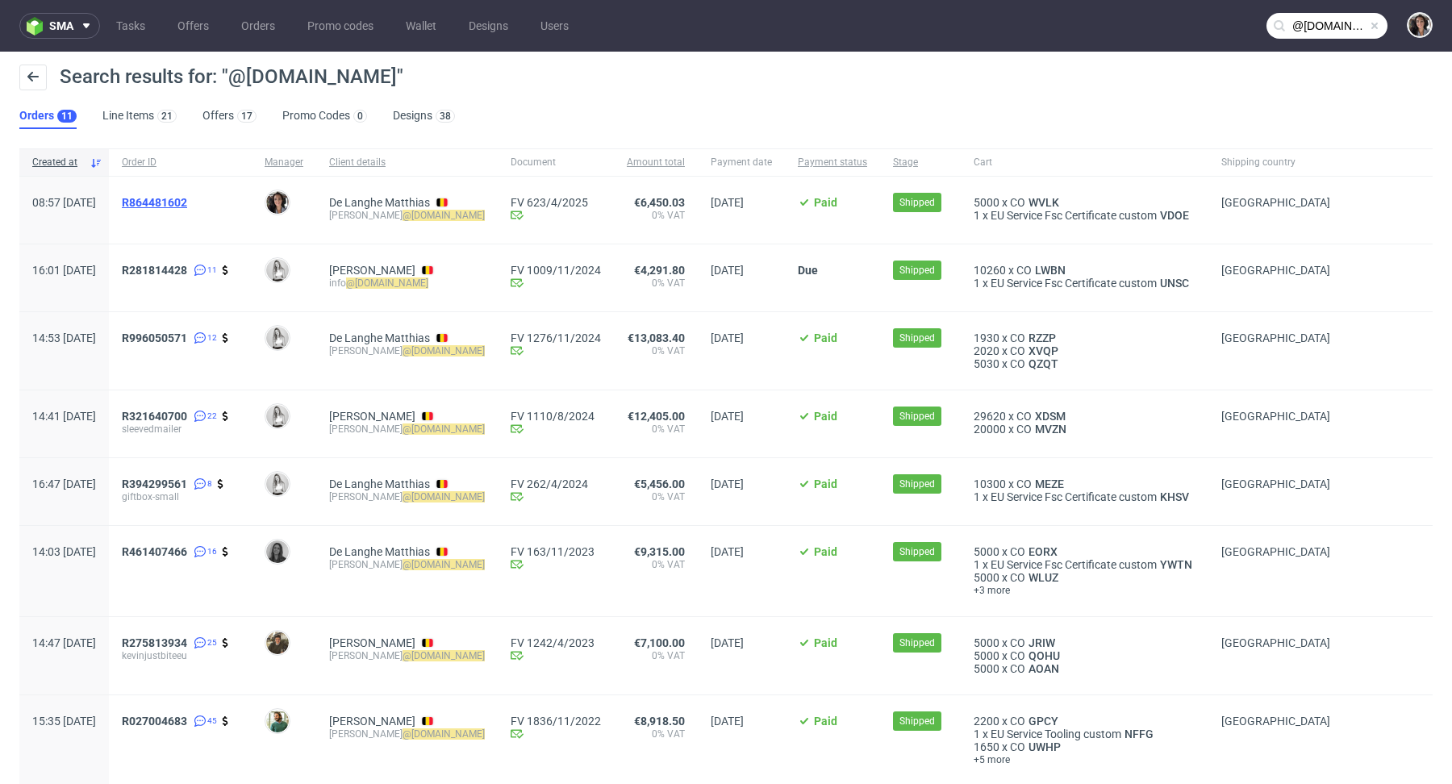
click at [187, 196] on span "R864481602" at bounding box center [154, 202] width 65 height 13
click at [1314, 15] on input "@justbite.eu" at bounding box center [1326, 26] width 121 height 26
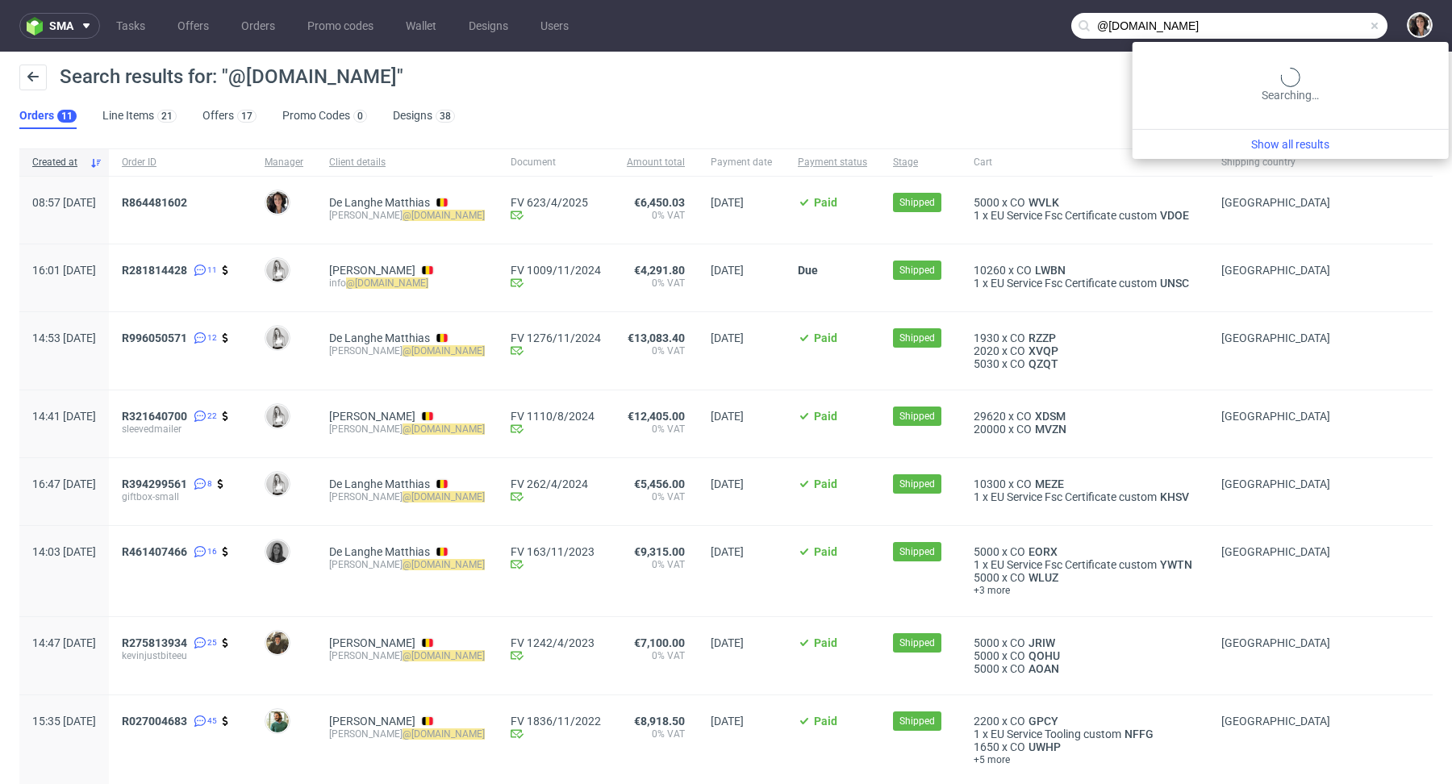
click at [1314, 15] on input "@justbite.eu" at bounding box center [1229, 26] width 316 height 26
paste input "lauren@microclimate.co.uk"
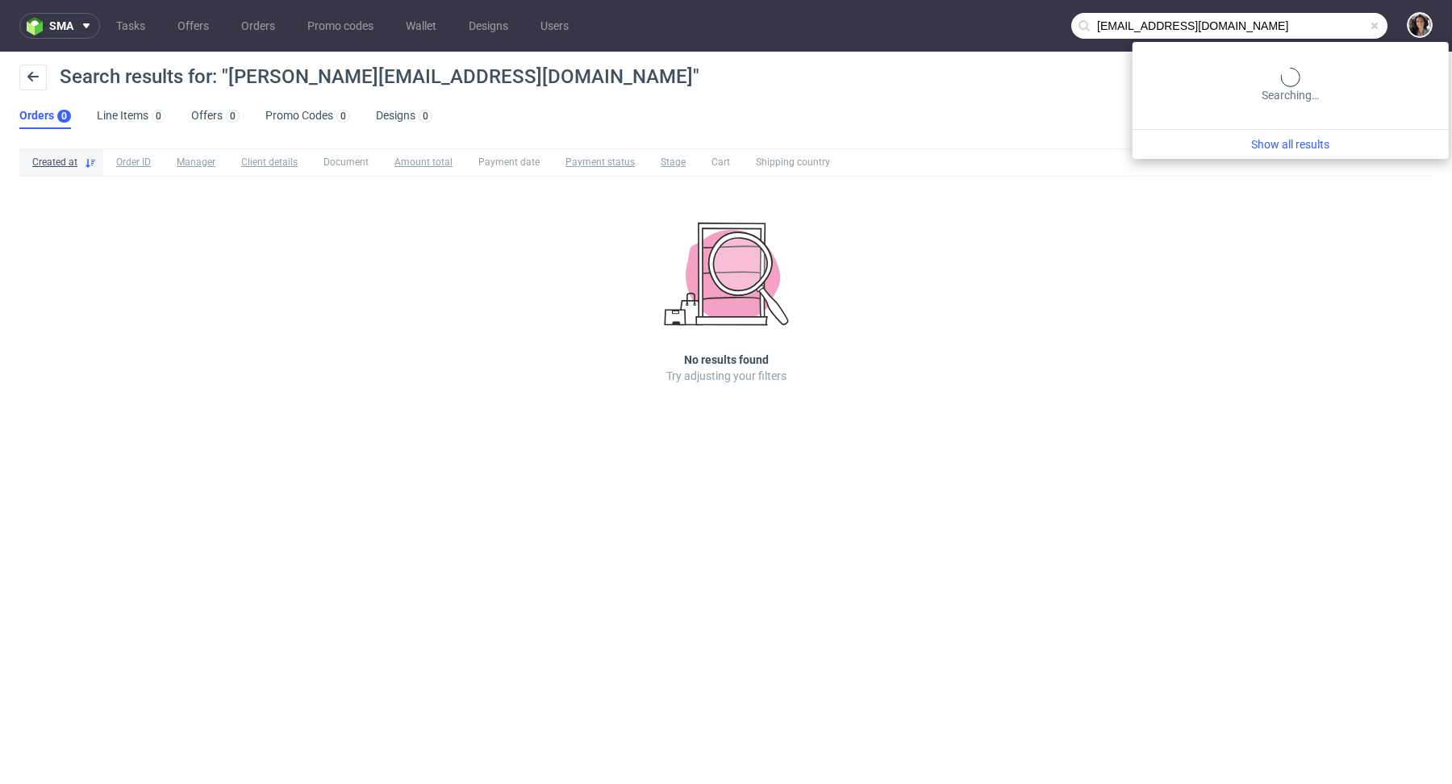
click at [1309, 37] on input "lauren@microclimate.co.uk" at bounding box center [1229, 26] width 316 height 26
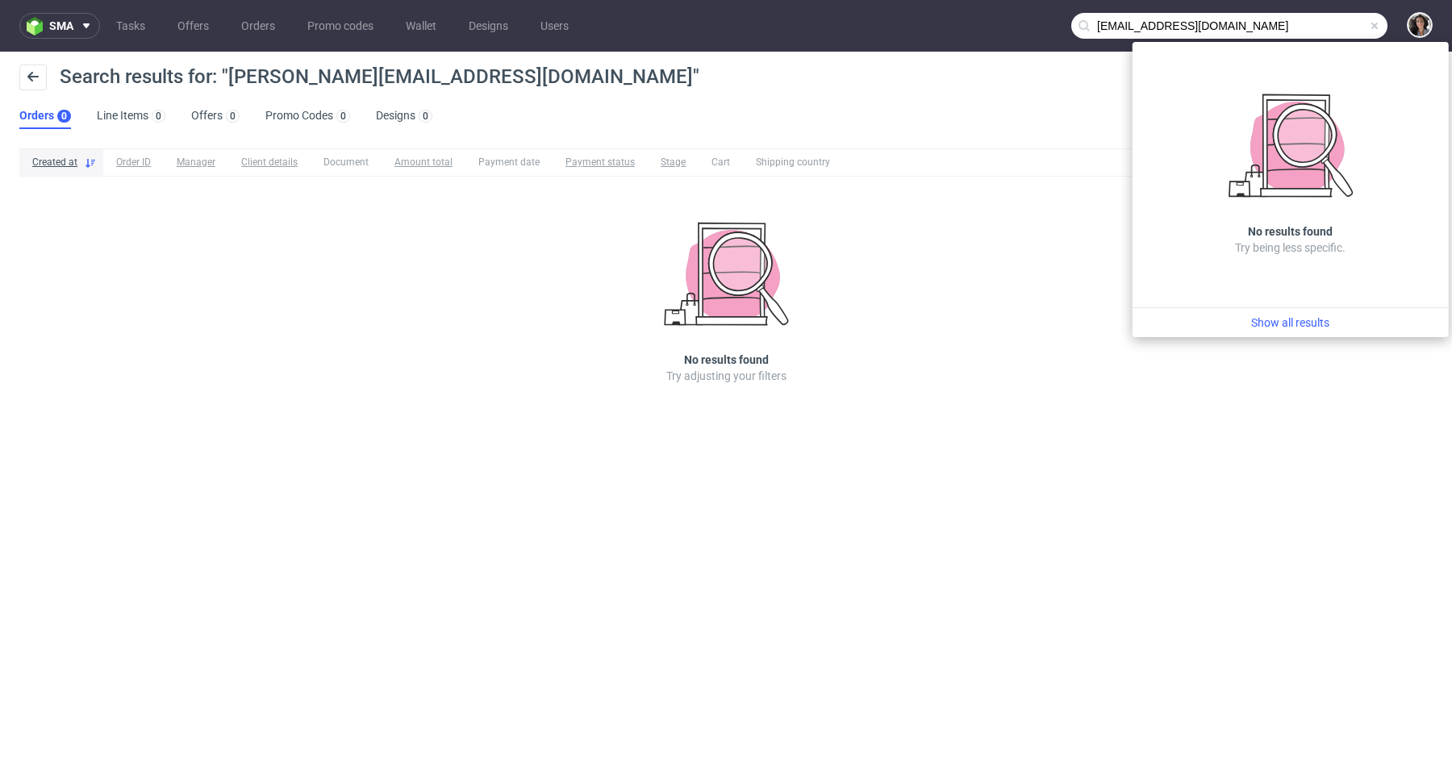
drag, startPoint x: 1128, startPoint y: 24, endPoint x: 1082, endPoint y: 22, distance: 46.0
click at [1082, 23] on div "lauren@microclimate.co.uk" at bounding box center [1229, 26] width 316 height 26
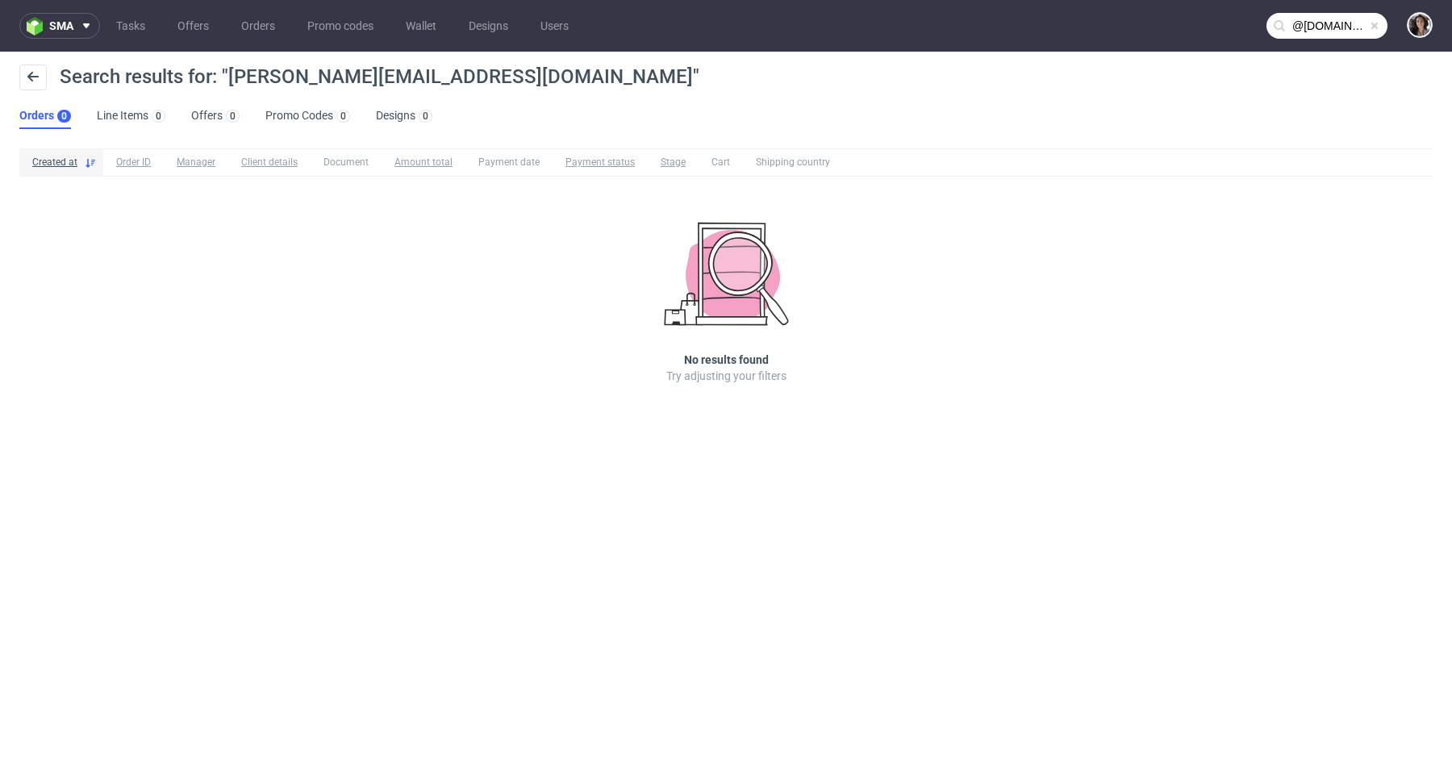
type input "@microclimate.co.uk"
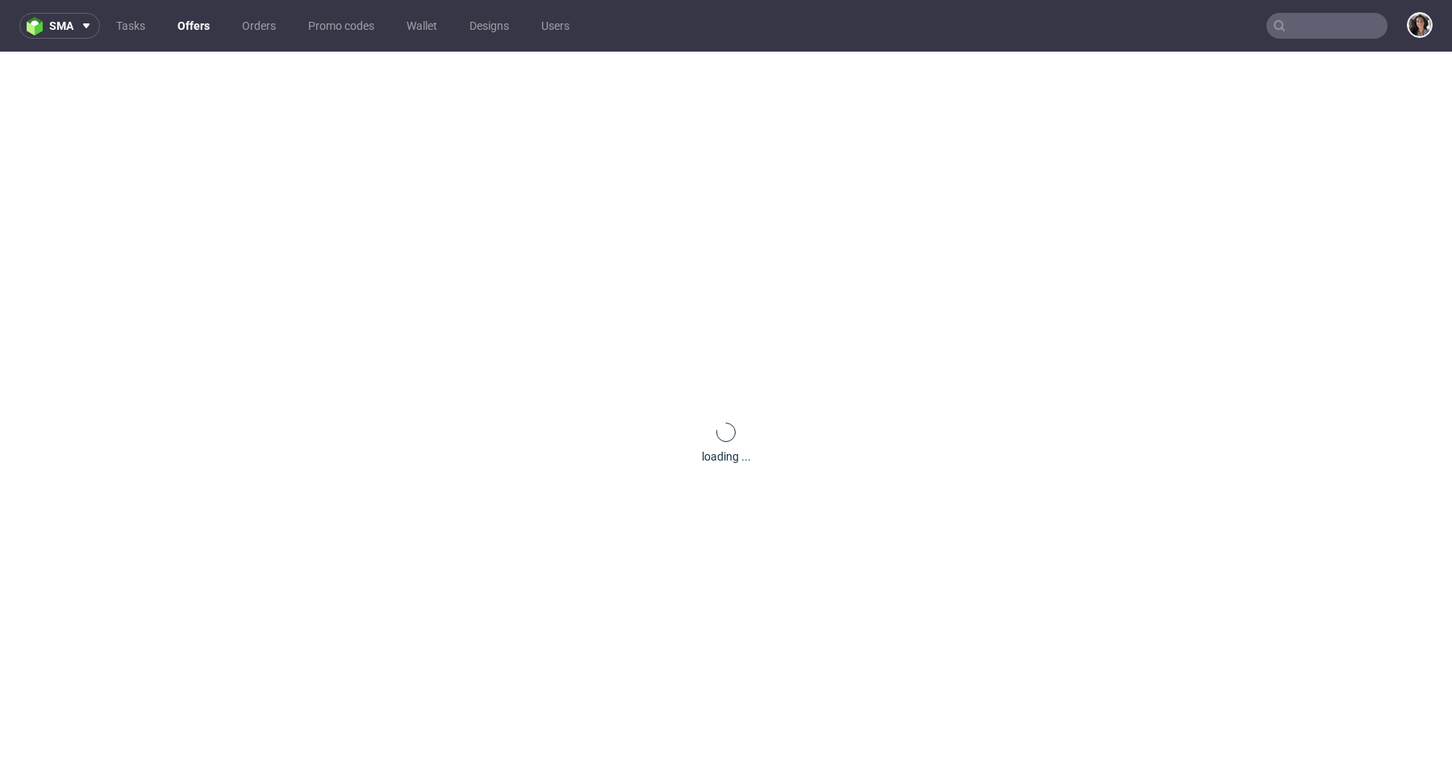
click at [1328, 22] on input "text" at bounding box center [1326, 26] width 121 height 26
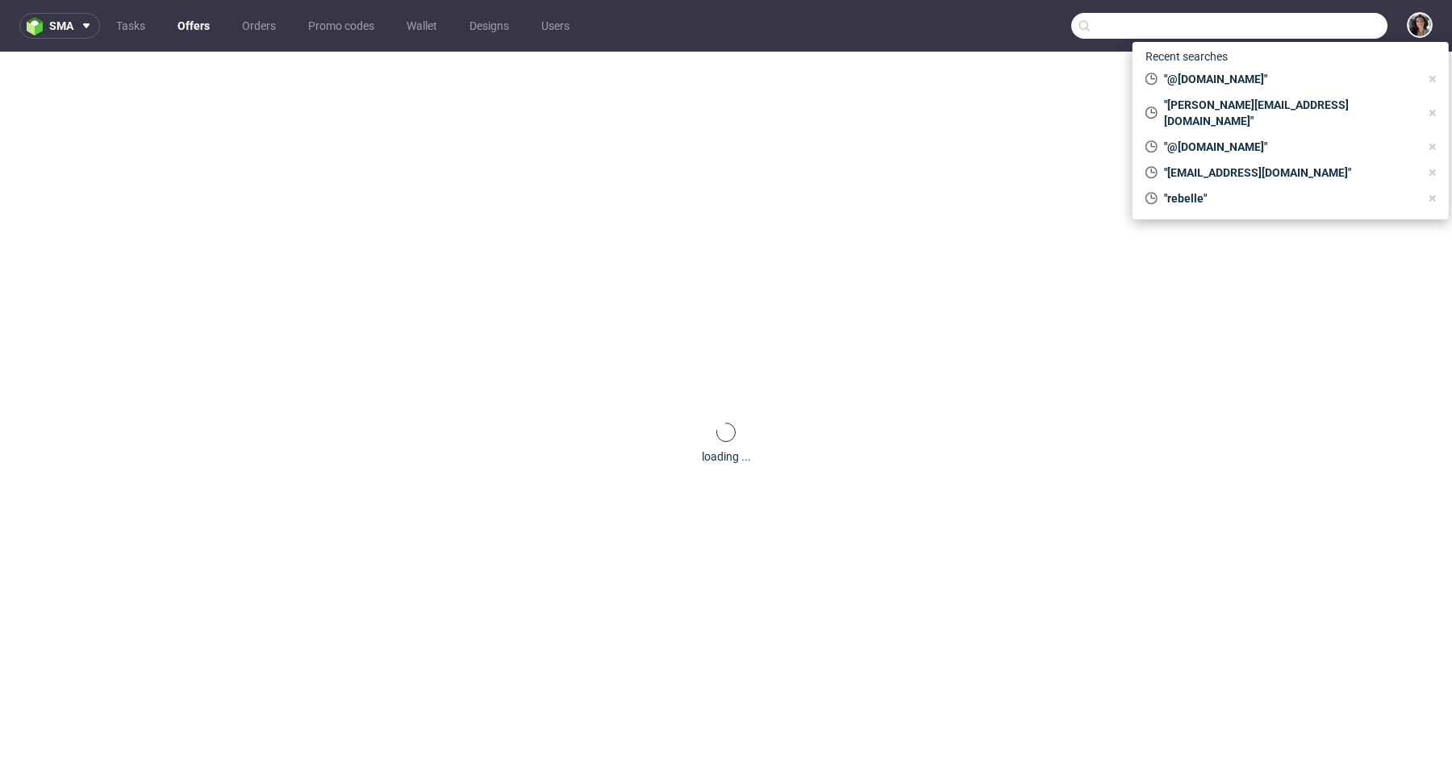
paste input "[PERSON_NAME][EMAIL_ADDRESS][DOMAIN_NAME]"
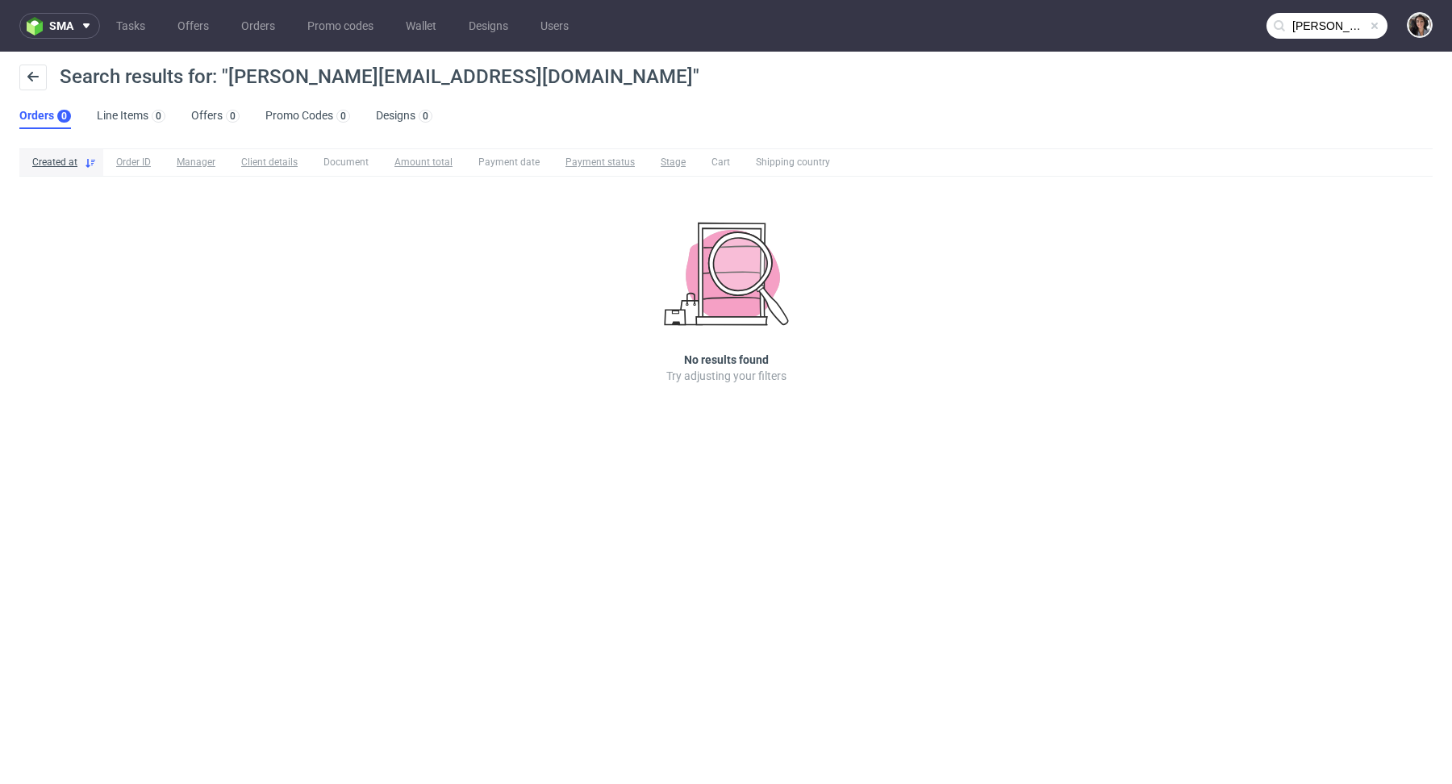
click at [1274, 25] on use at bounding box center [1279, 25] width 11 height 11
click at [1280, 25] on icon at bounding box center [1279, 25] width 13 height 13
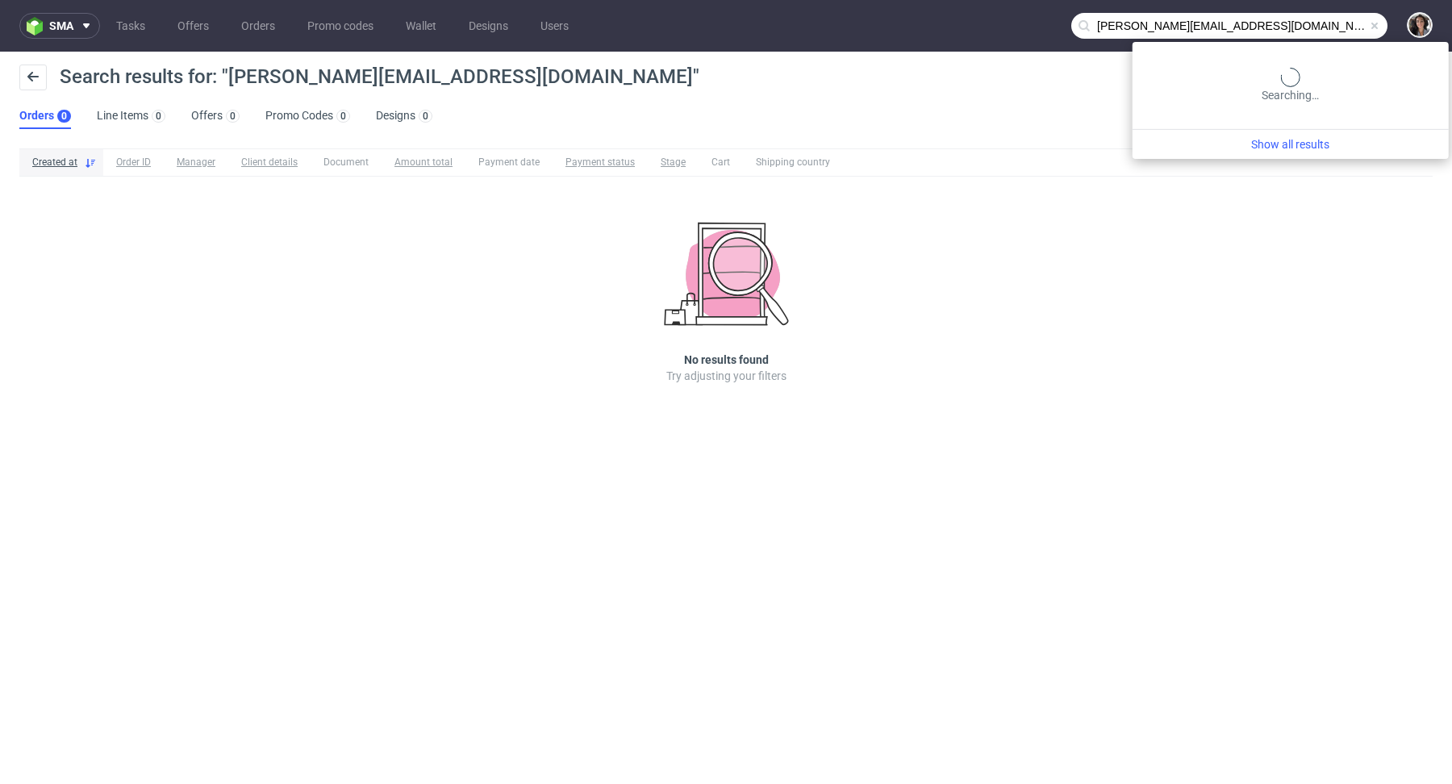
click at [1289, 25] on input "[PERSON_NAME][EMAIL_ADDRESS][DOMAIN_NAME]" at bounding box center [1229, 26] width 316 height 26
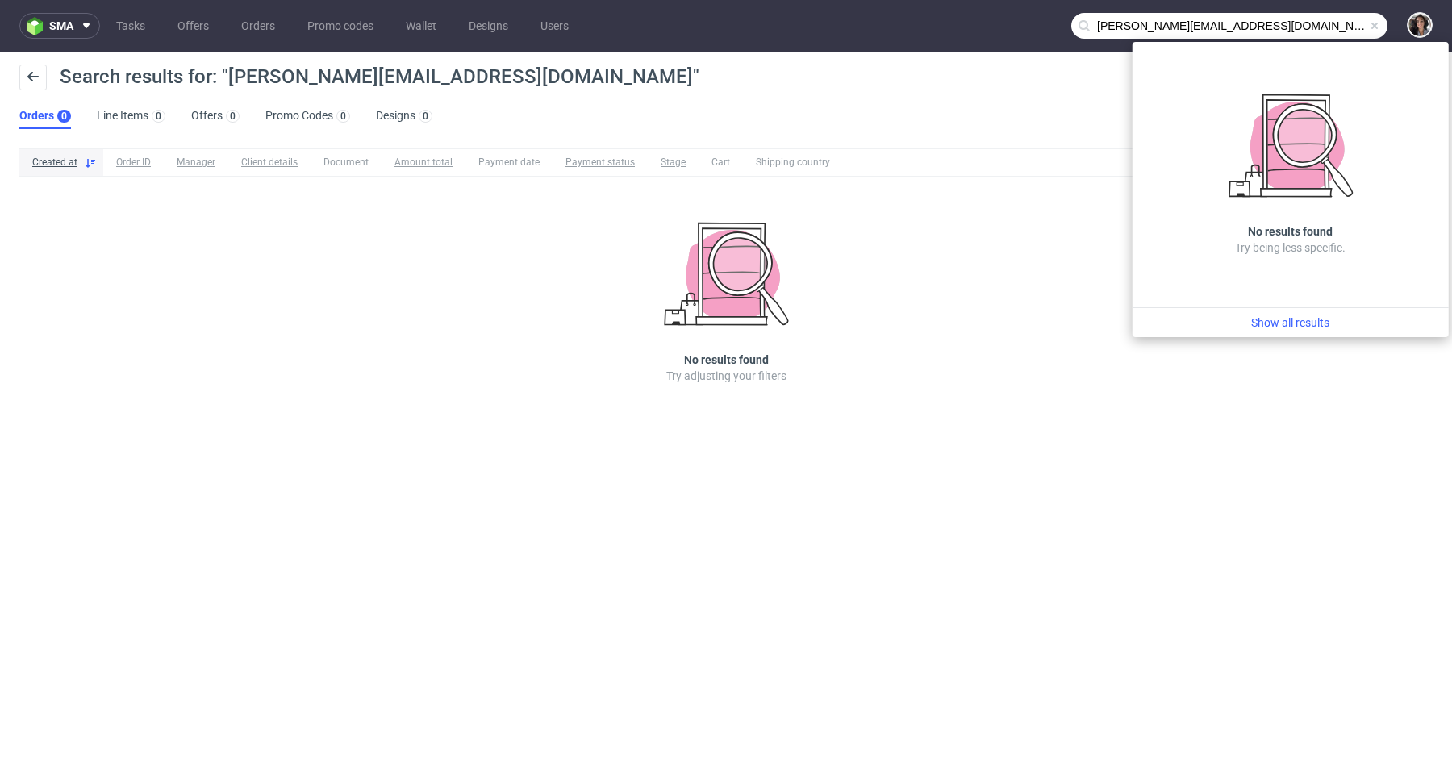
drag, startPoint x: 1119, startPoint y: 25, endPoint x: 1036, endPoint y: 25, distance: 82.3
click at [1037, 25] on nav "sma Tasks Offers Orders Promo codes Wallet Designs Users [PERSON_NAME][EMAIL_AD…" at bounding box center [726, 26] width 1452 height 52
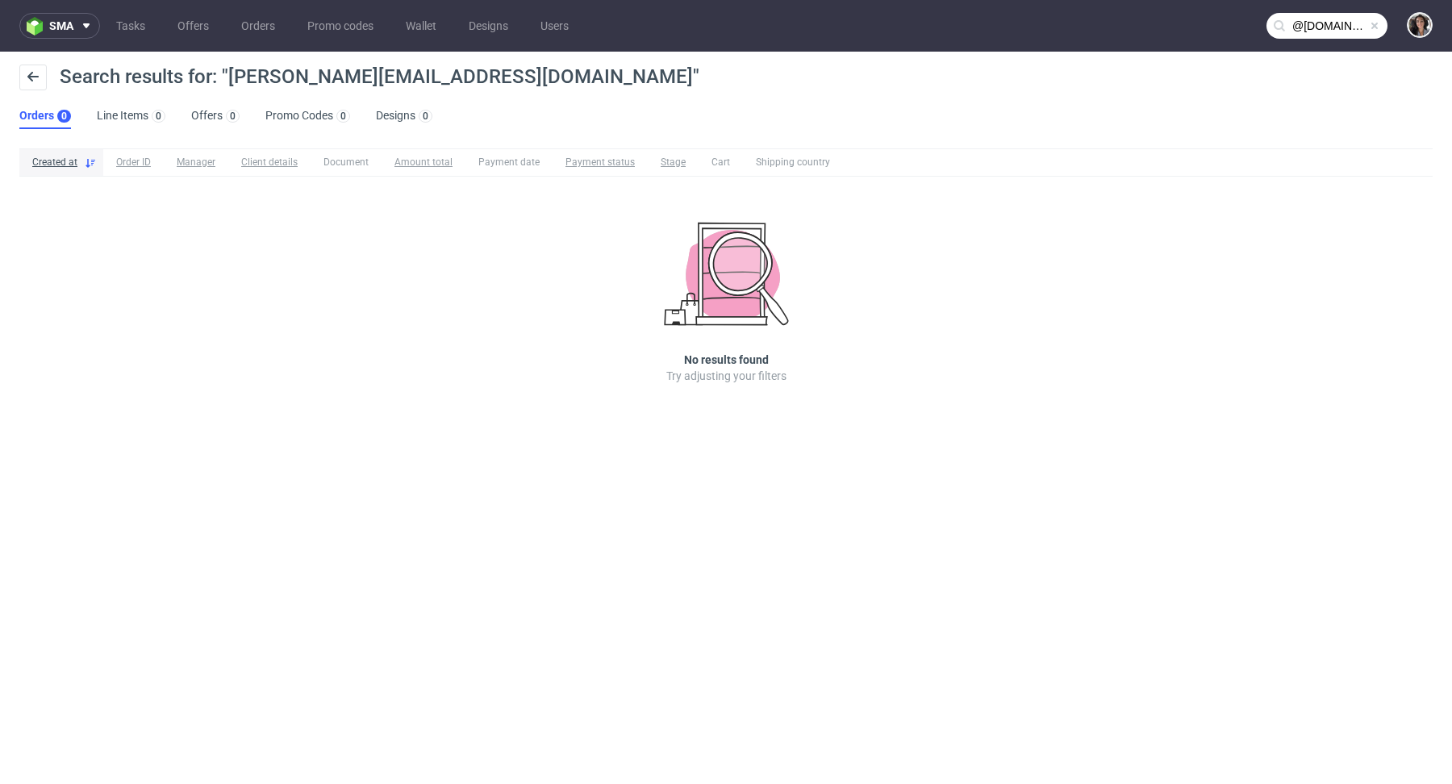
type input "@[DOMAIN_NAME]"
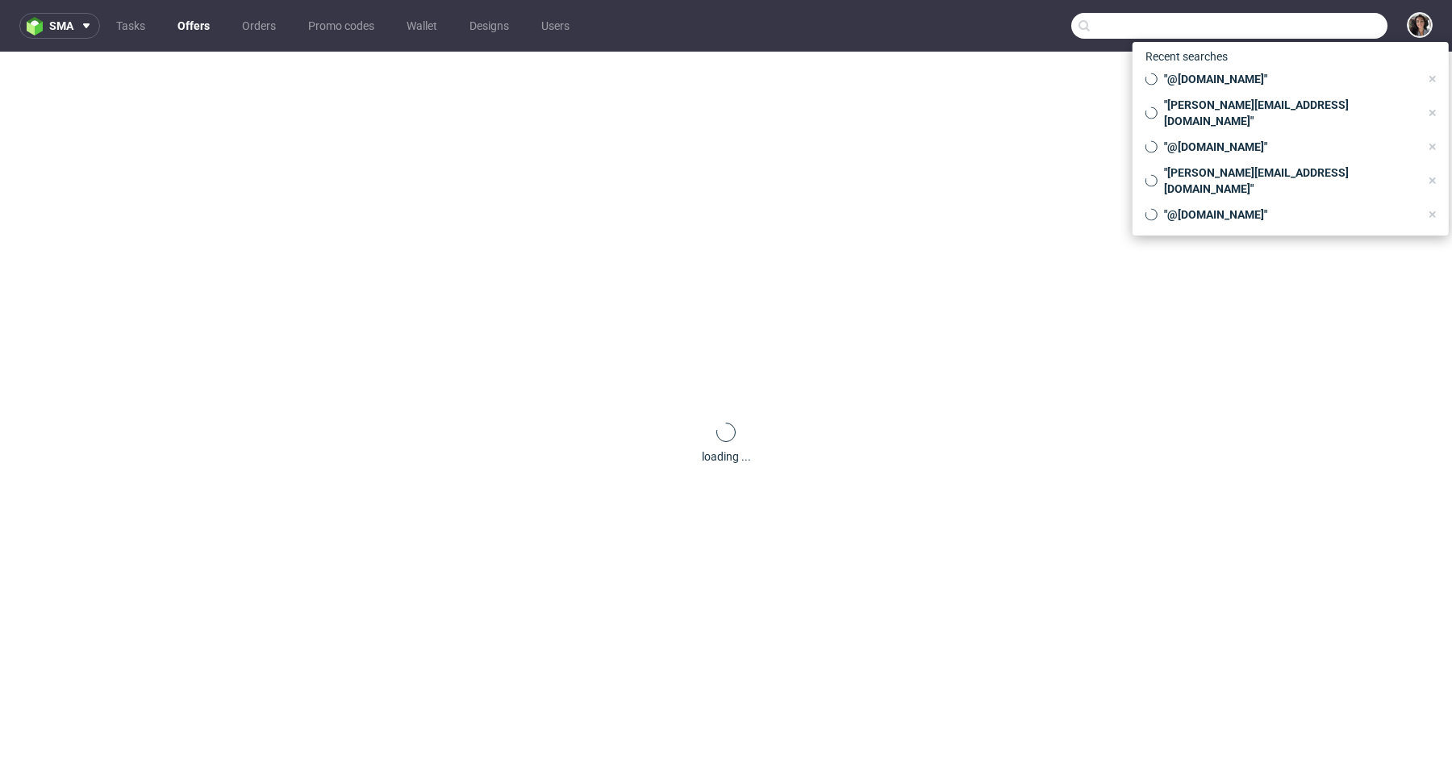
click at [1329, 29] on input "text" at bounding box center [1229, 26] width 316 height 26
paste input "[PERSON_NAME][EMAIL_ADDRESS][DOMAIN_NAME]"
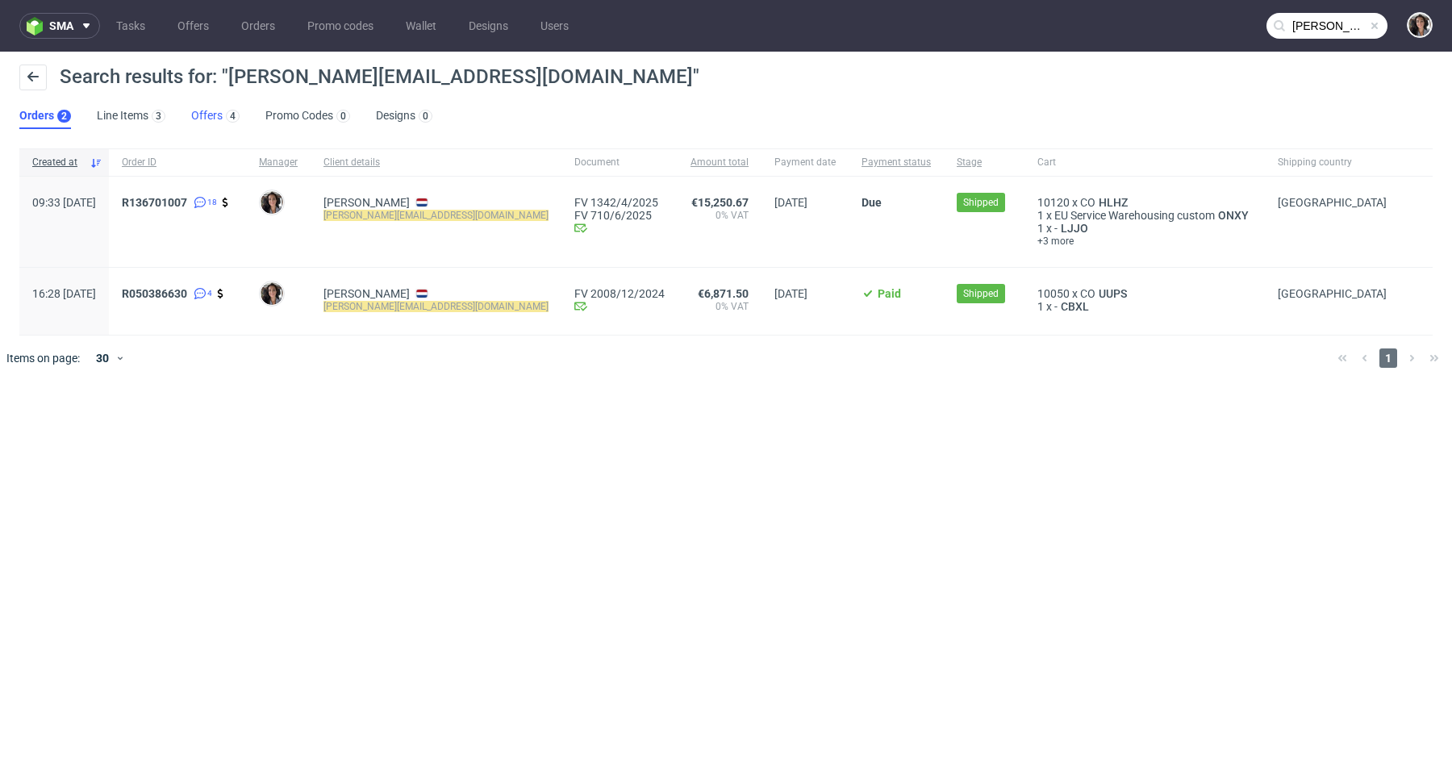
click at [205, 119] on link "Offers 4" at bounding box center [215, 116] width 48 height 26
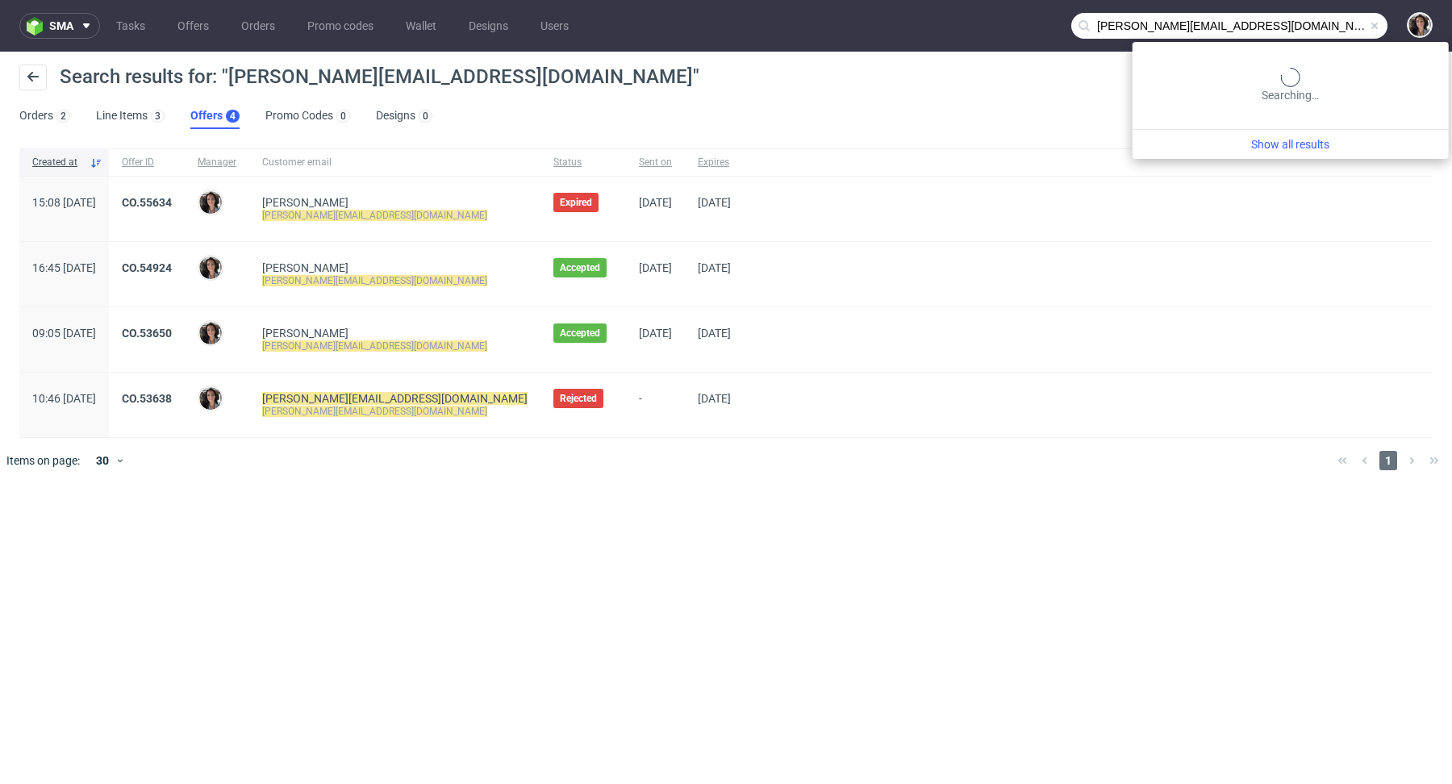
click at [1328, 18] on input "[PERSON_NAME][EMAIL_ADDRESS][DOMAIN_NAME]" at bounding box center [1229, 26] width 316 height 26
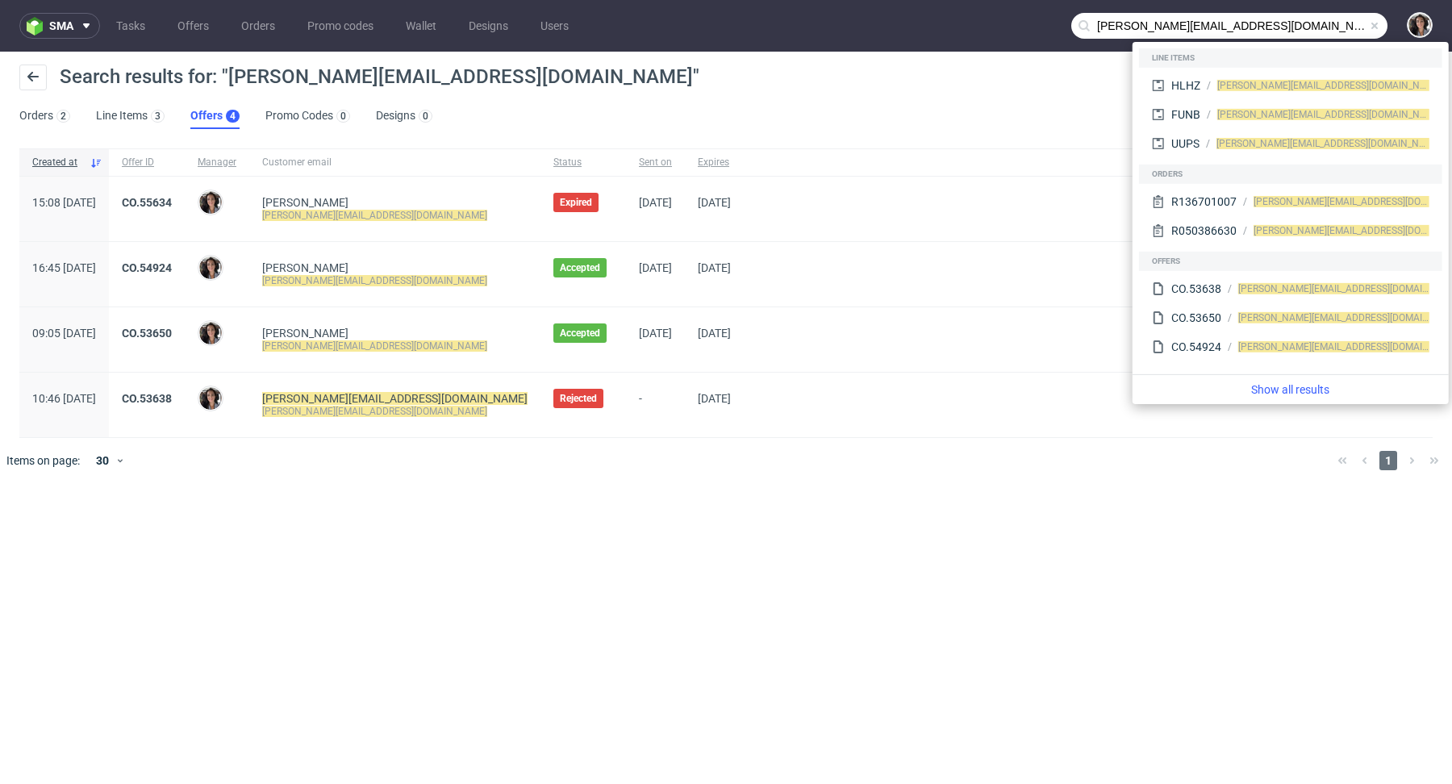
drag, startPoint x: 1123, startPoint y: 21, endPoint x: 1057, endPoint y: 20, distance: 65.3
click at [1057, 20] on nav "sma Tasks Offers Orders Promo codes Wallet Designs Users [PERSON_NAME][EMAIL_AD…" at bounding box center [726, 26] width 1452 height 52
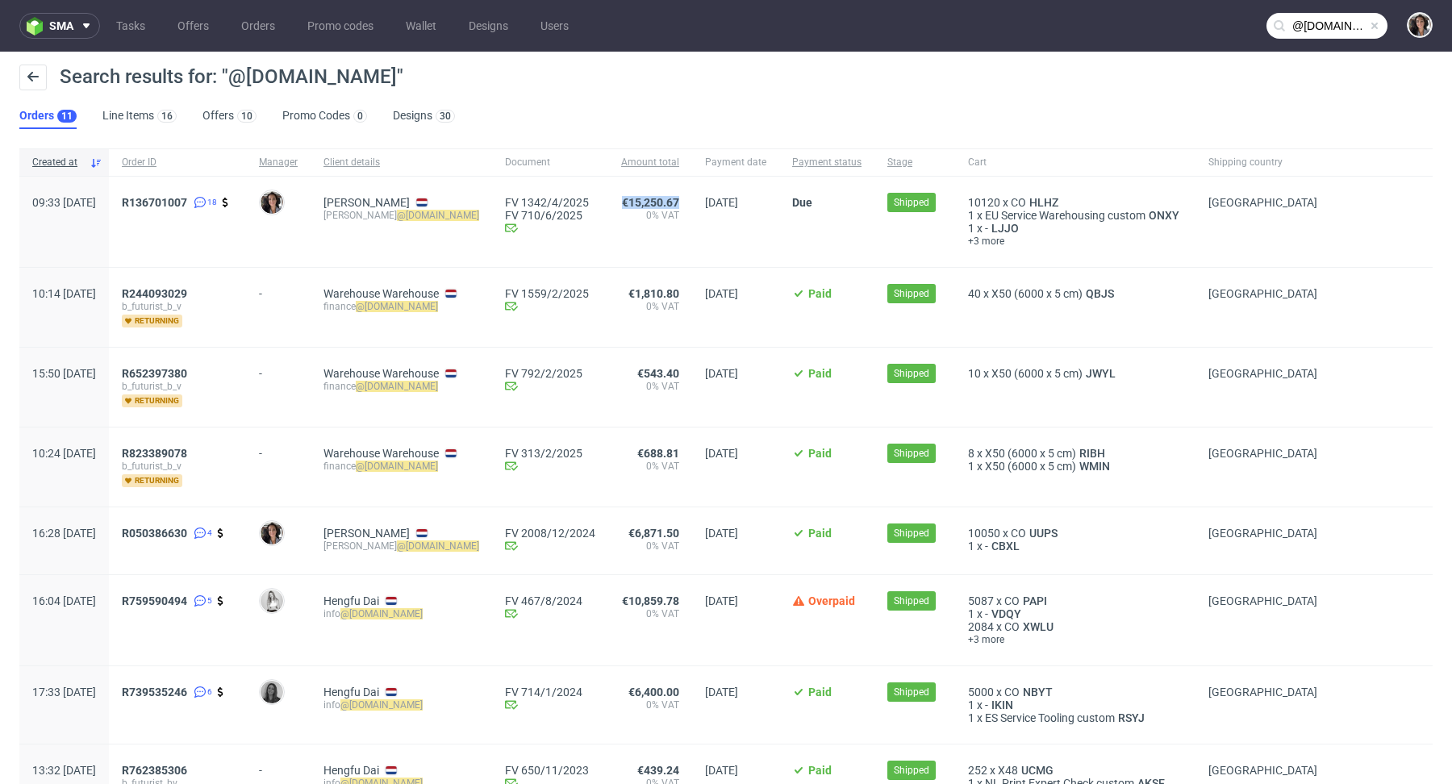
drag, startPoint x: 710, startPoint y: 198, endPoint x: 644, endPoint y: 201, distance: 65.4
click at [644, 201] on div "€15,250.67 0% VAT" at bounding box center [650, 222] width 84 height 90
copy span "€15,250.67"
click at [1319, 51] on nav "sma Tasks Offers Orders Promo codes Wallet Designs Users @[DOMAIN_NAME]" at bounding box center [726, 26] width 1452 height 52
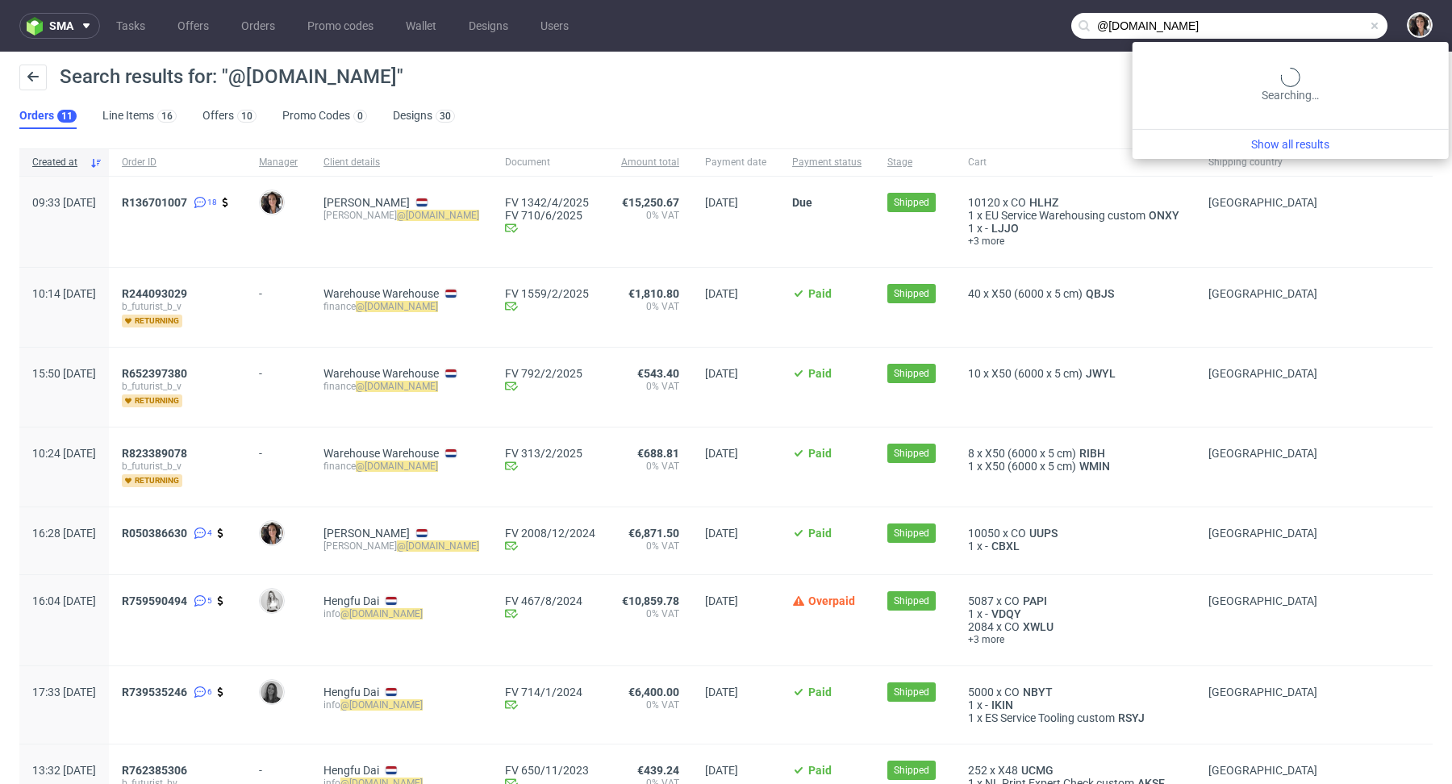
click at [1316, 35] on input "@bfuturist.com" at bounding box center [1229, 26] width 316 height 26
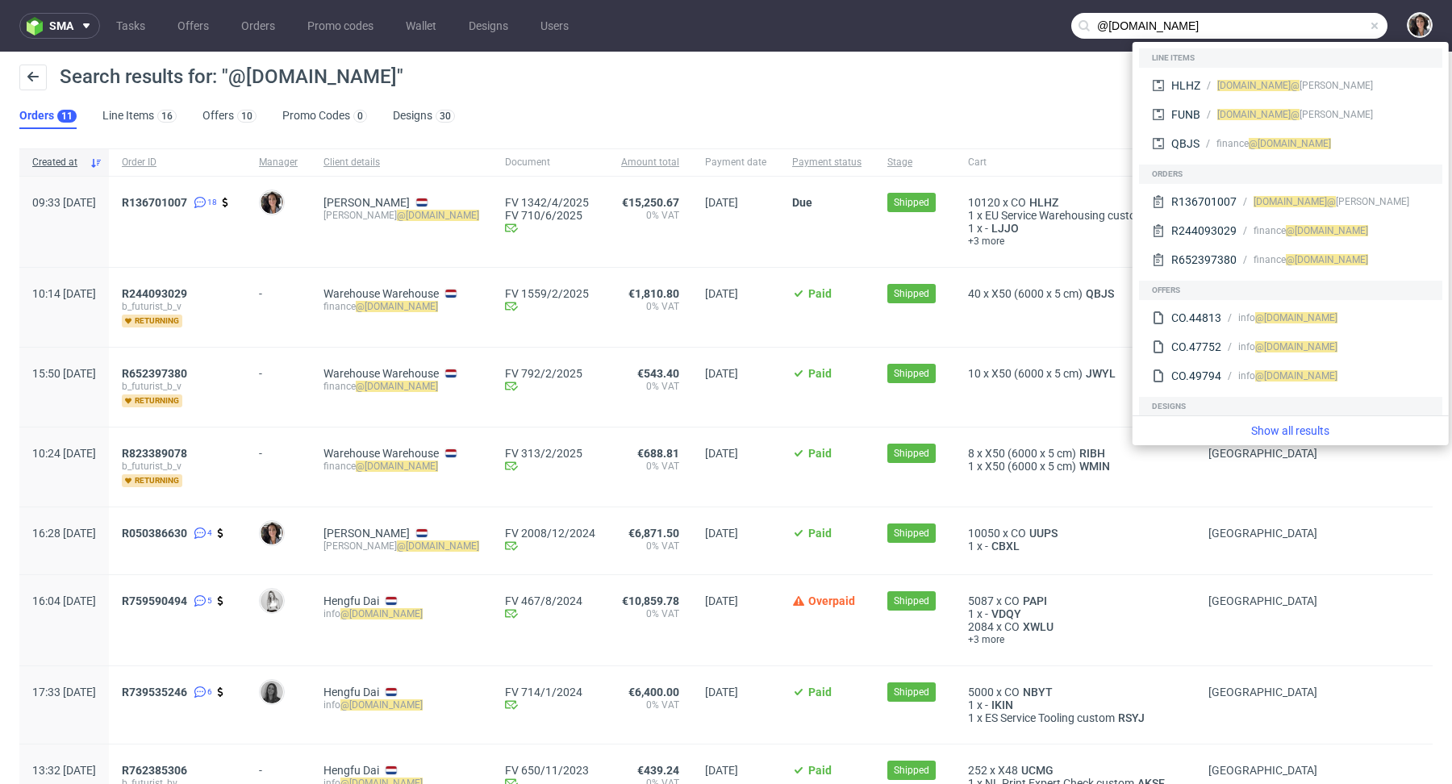
paste input "quennie@gaala"
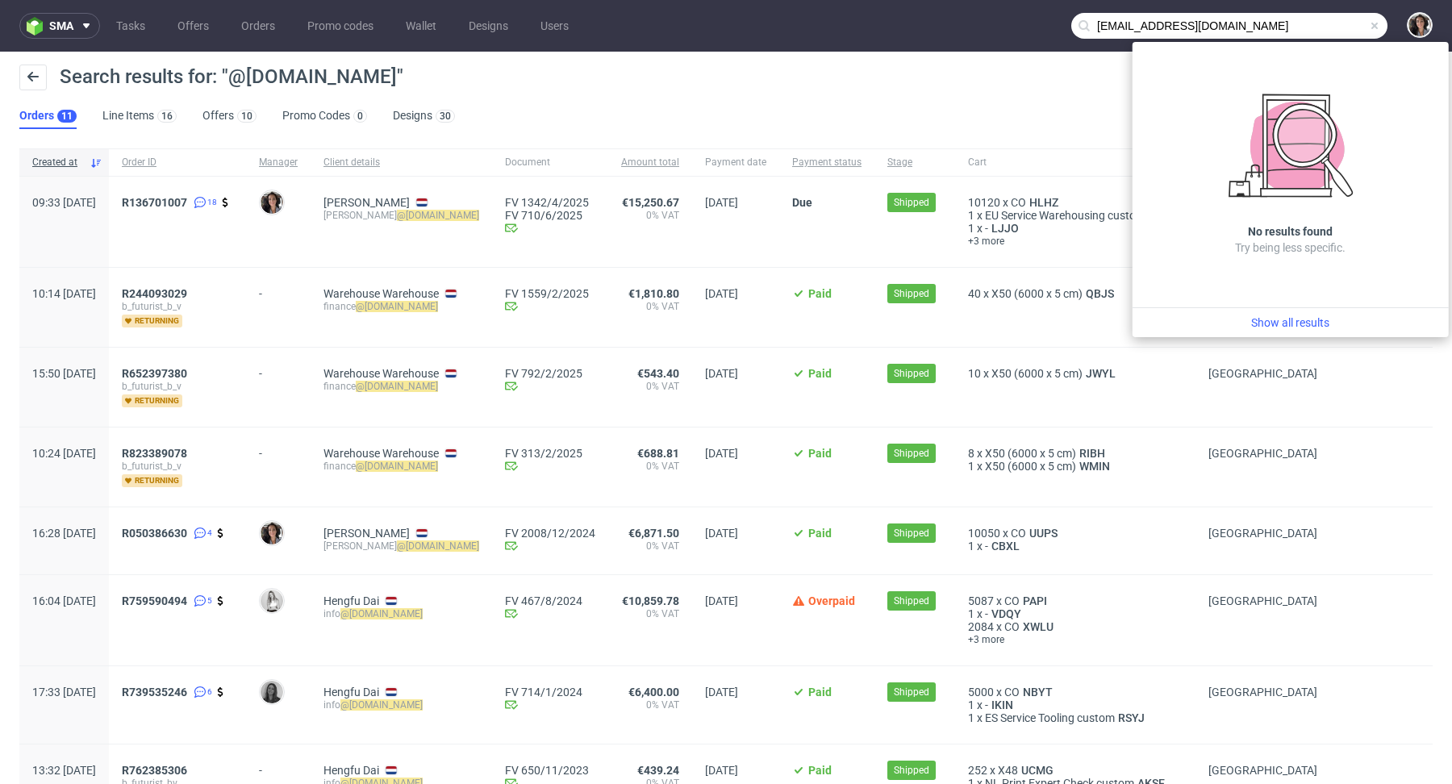
drag, startPoint x: 1122, startPoint y: 26, endPoint x: 1065, endPoint y: 25, distance: 56.5
click at [1071, 25] on div "quennie@gaala.com" at bounding box center [1229, 26] width 316 height 26
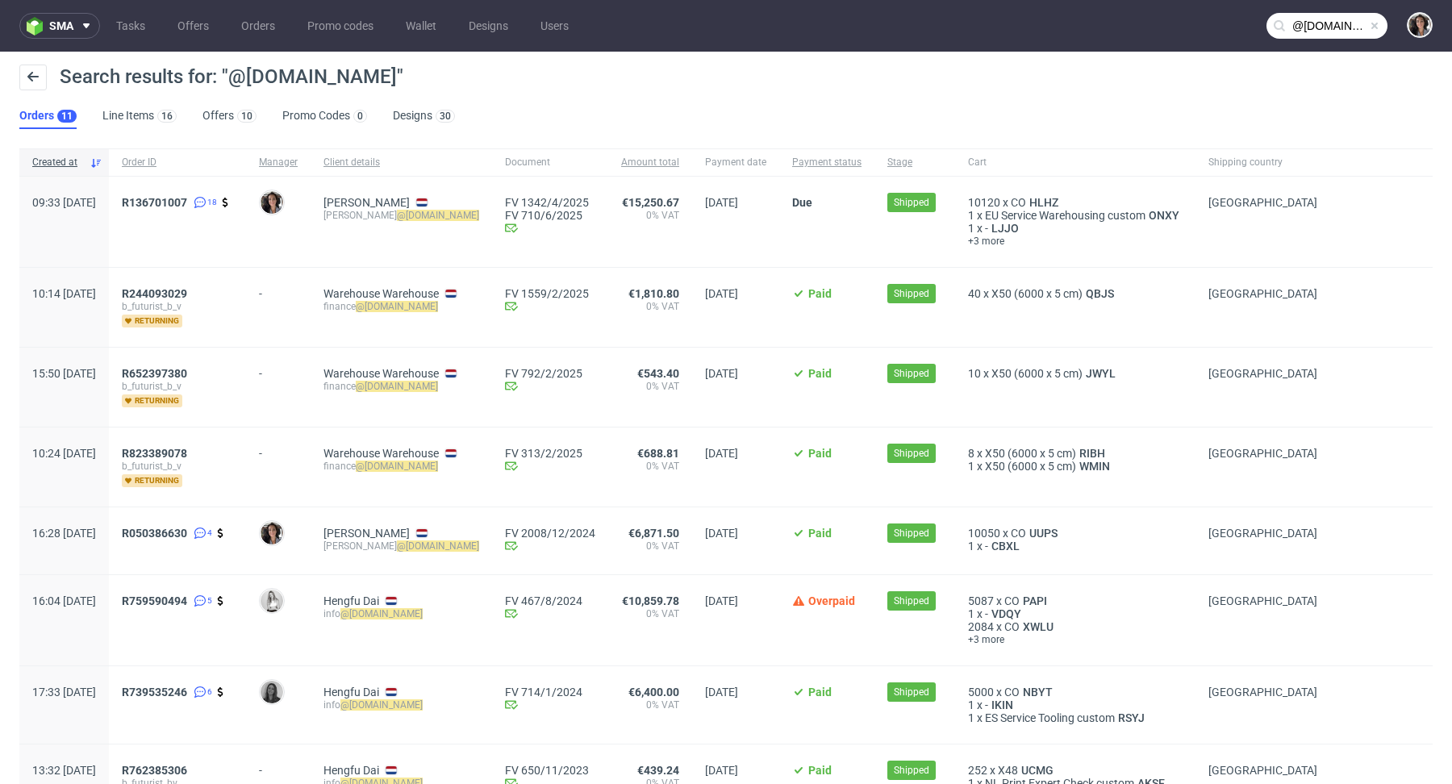
type input "@gaala.com"
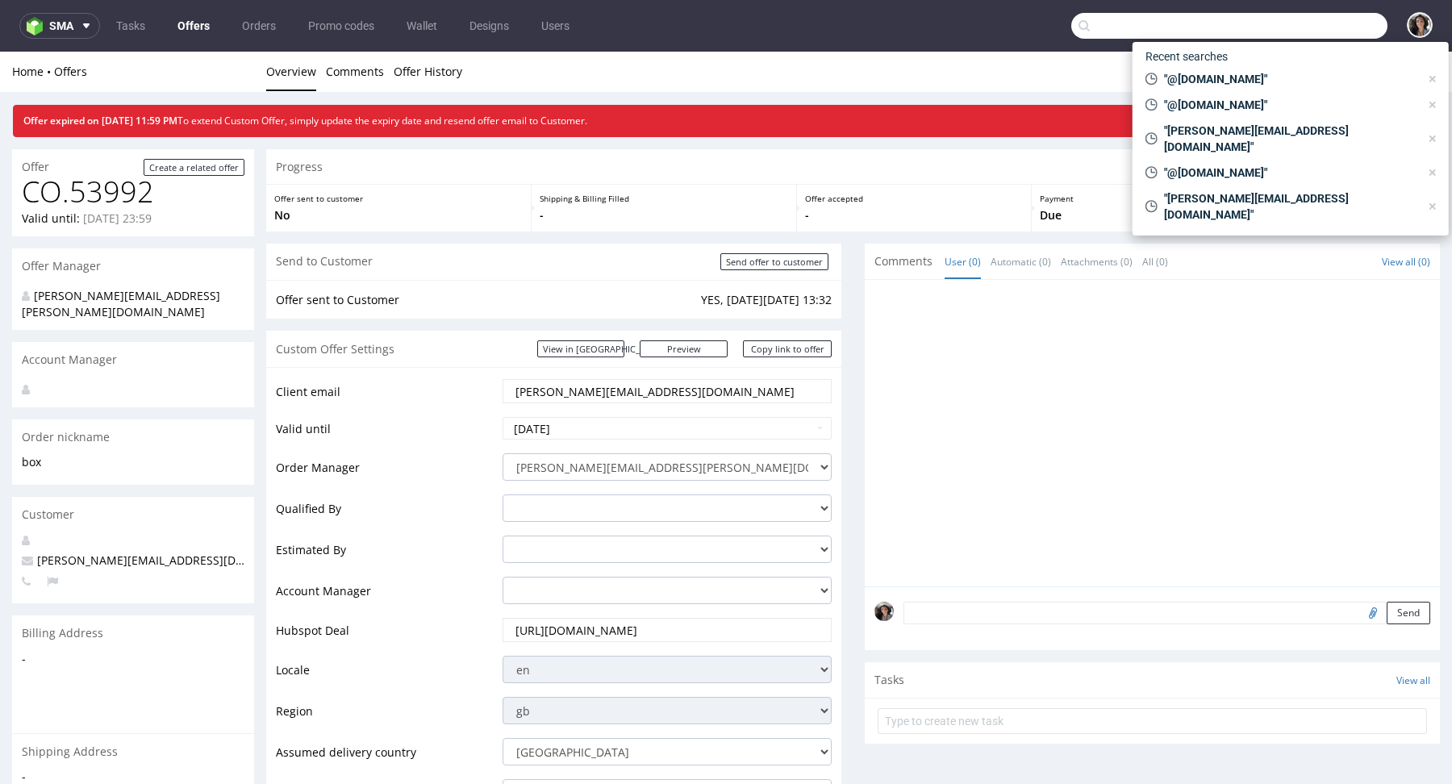
click at [1314, 23] on input "text" at bounding box center [1229, 26] width 316 height 26
paste input "[EMAIL_ADDRESS][DOMAIN_NAME]"
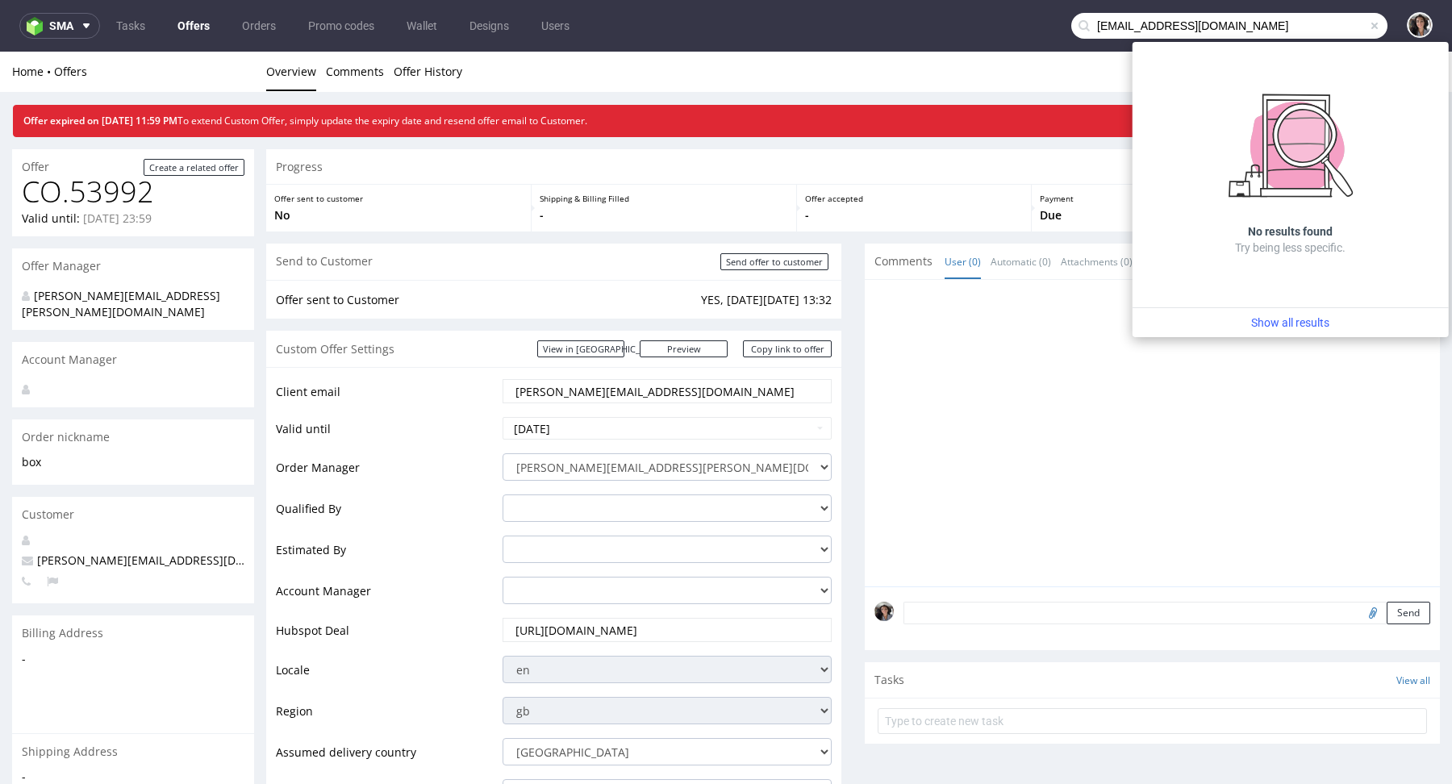
drag, startPoint x: 1095, startPoint y: 23, endPoint x: 1046, endPoint y: 23, distance: 49.2
click at [1046, 23] on nav "sma Tasks Offers Orders Promo codes Wallet Designs Users [EMAIL_ADDRESS][DOMAIN…" at bounding box center [726, 26] width 1452 height 52
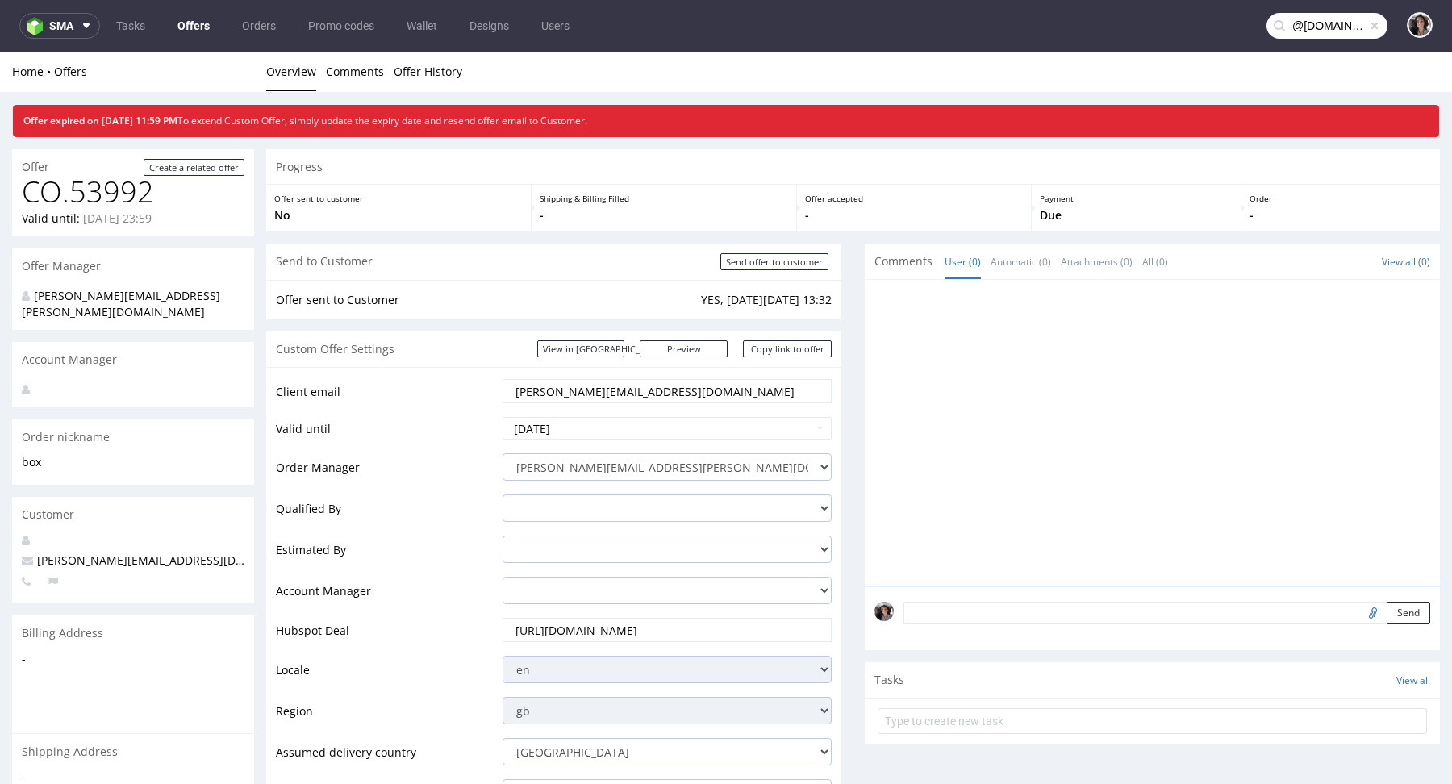
type input "@[DOMAIN_NAME]"
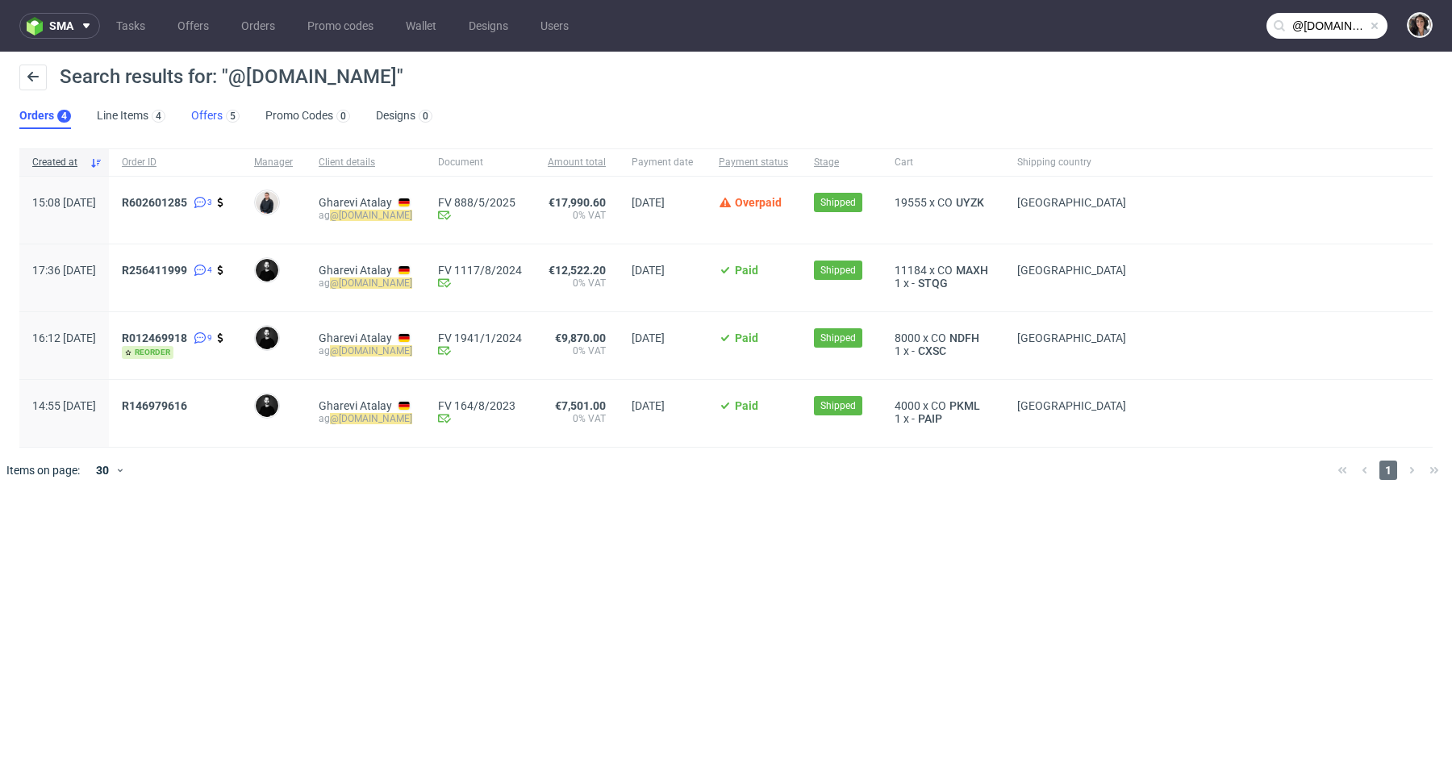
click at [199, 120] on link "Offers 5" at bounding box center [215, 116] width 48 height 26
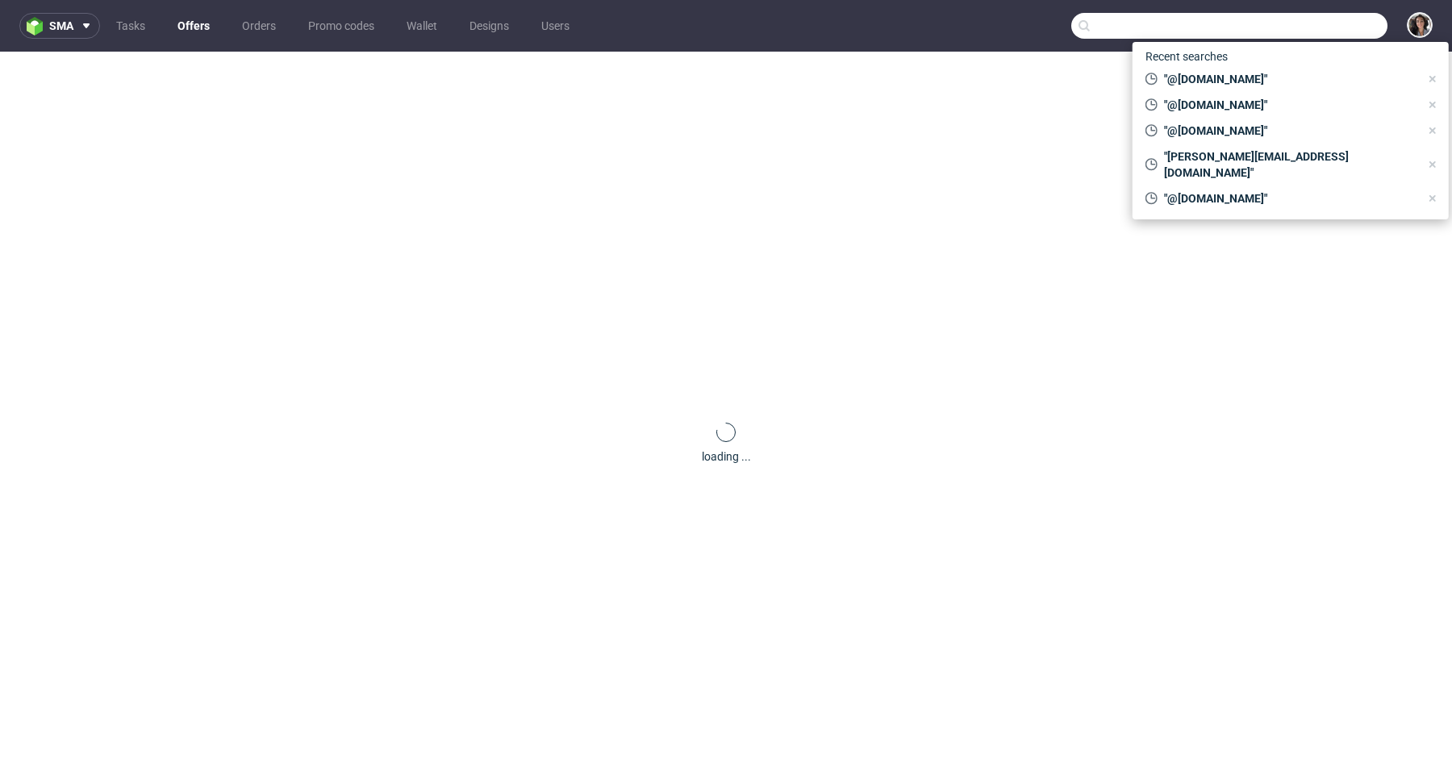
click at [1328, 26] on input "text" at bounding box center [1229, 26] width 316 height 26
paste input "[EMAIL_ADDRESS][DOMAIN_NAME]"
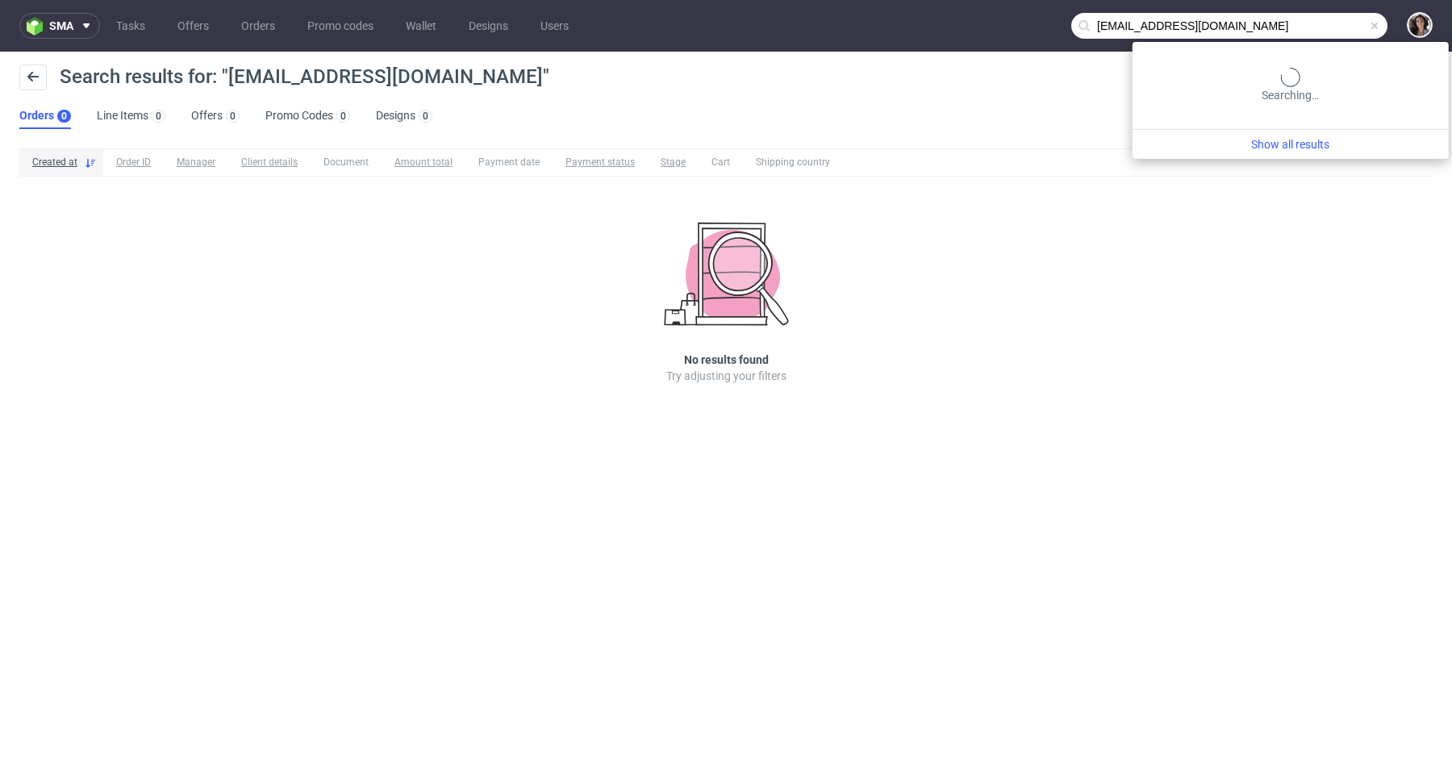
drag, startPoint x: 1303, startPoint y: 27, endPoint x: 1236, endPoint y: 26, distance: 66.9
click at [1236, 26] on input "da@bootsschule1.de" at bounding box center [1229, 26] width 316 height 26
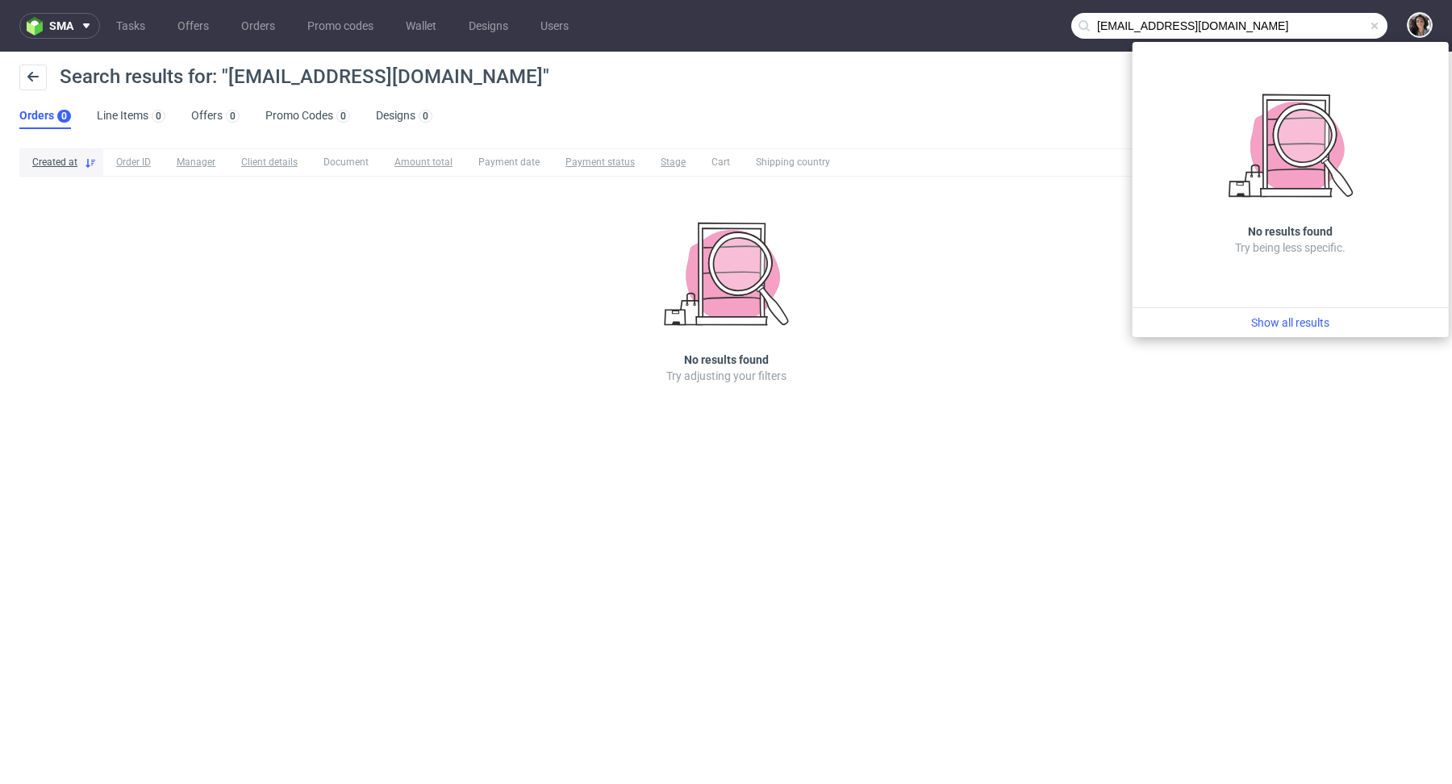
click at [1284, 30] on input "da@bootsschule1.de" at bounding box center [1229, 26] width 316 height 26
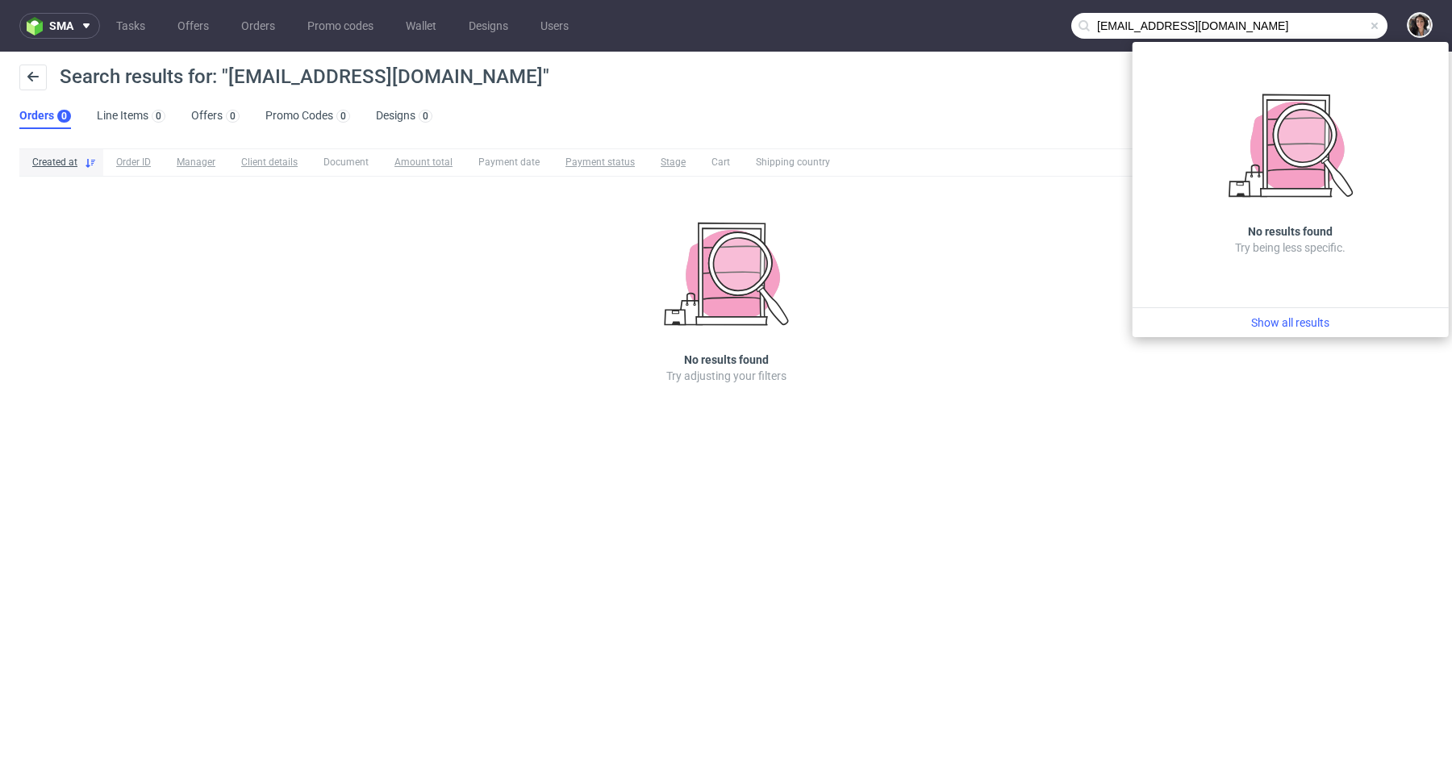
click at [1284, 30] on input "da@bootsschule1.de" at bounding box center [1229, 26] width 316 height 26
paste input "onostia@bookandglow.com"
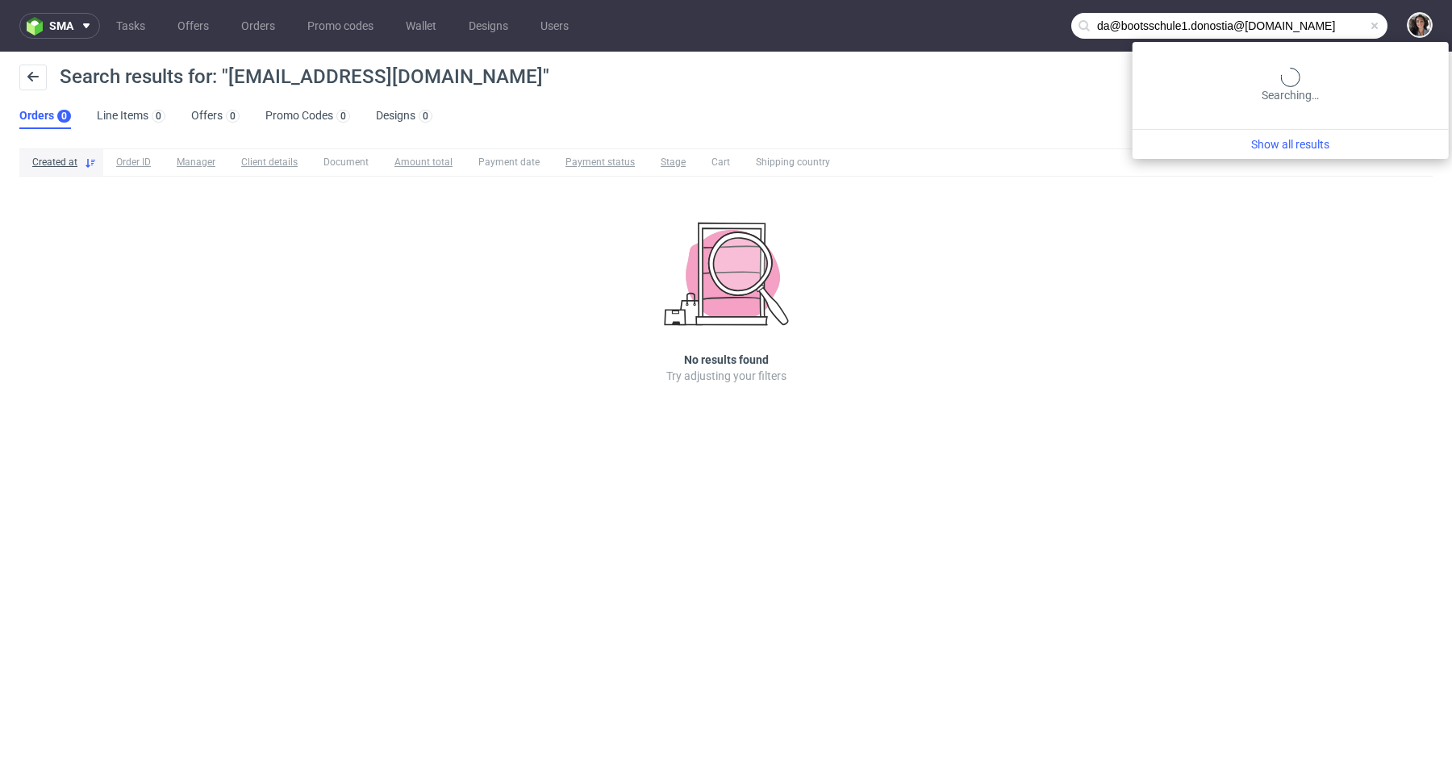
click at [1197, 30] on input "da@bootsschule1.donostia@bookandglow.com" at bounding box center [1229, 26] width 316 height 26
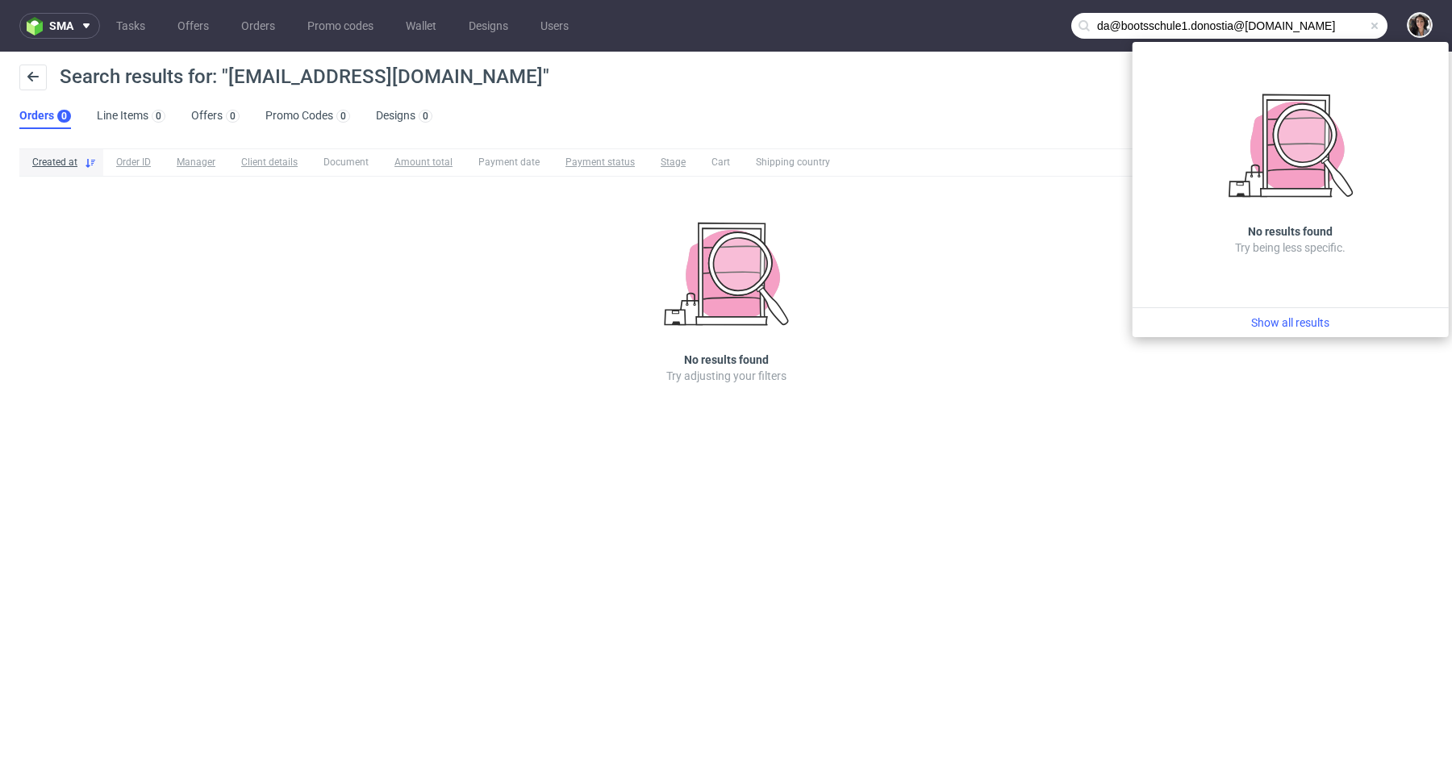
click at [1197, 30] on input "da@bootsschule1.donostia@bookandglow.com" at bounding box center [1229, 26] width 316 height 26
paste input "text"
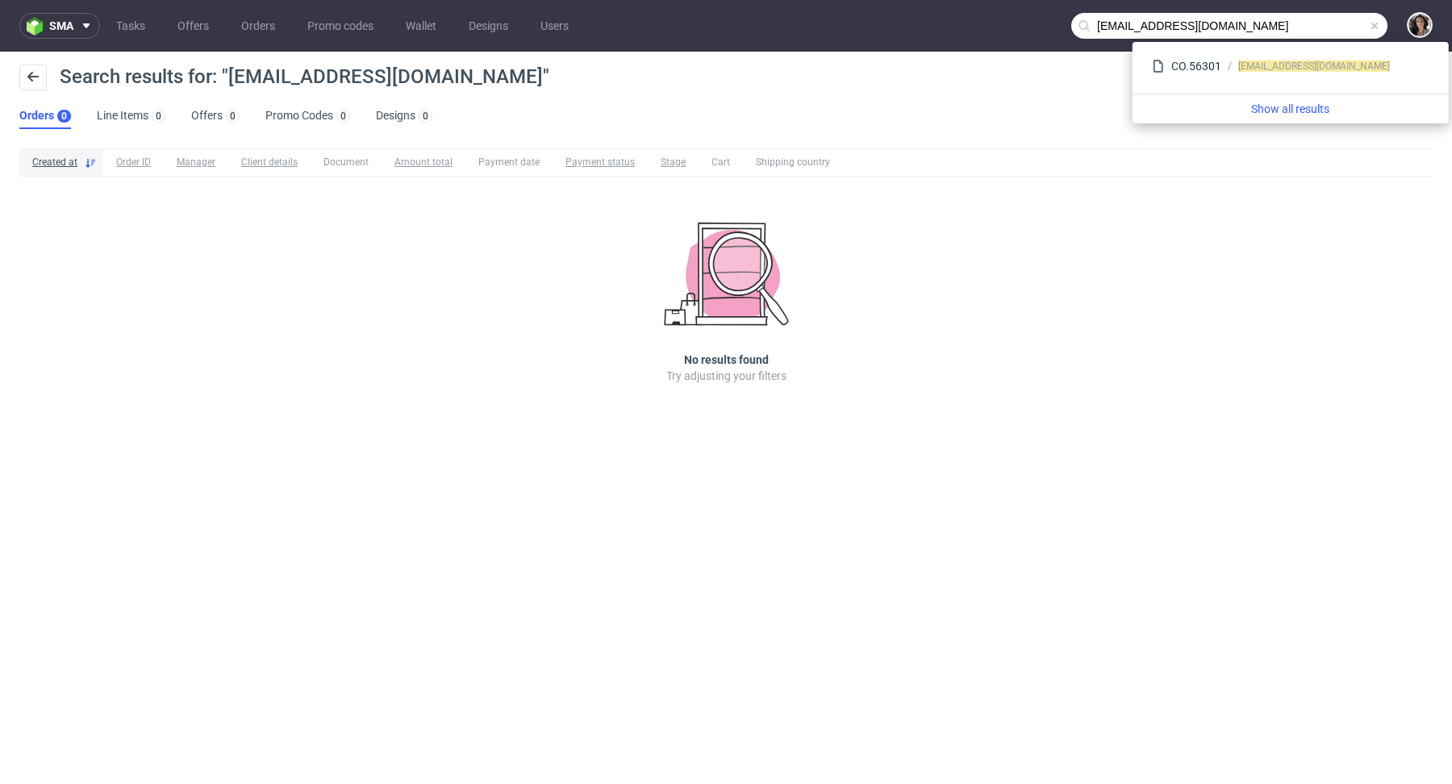
drag, startPoint x: 1138, startPoint y: 27, endPoint x: 1066, endPoint y: 27, distance: 71.8
click at [1066, 27] on nav "sma Tasks Offers Orders Promo codes Wallet Designs Users donostia@bookandglow.c…" at bounding box center [726, 26] width 1452 height 52
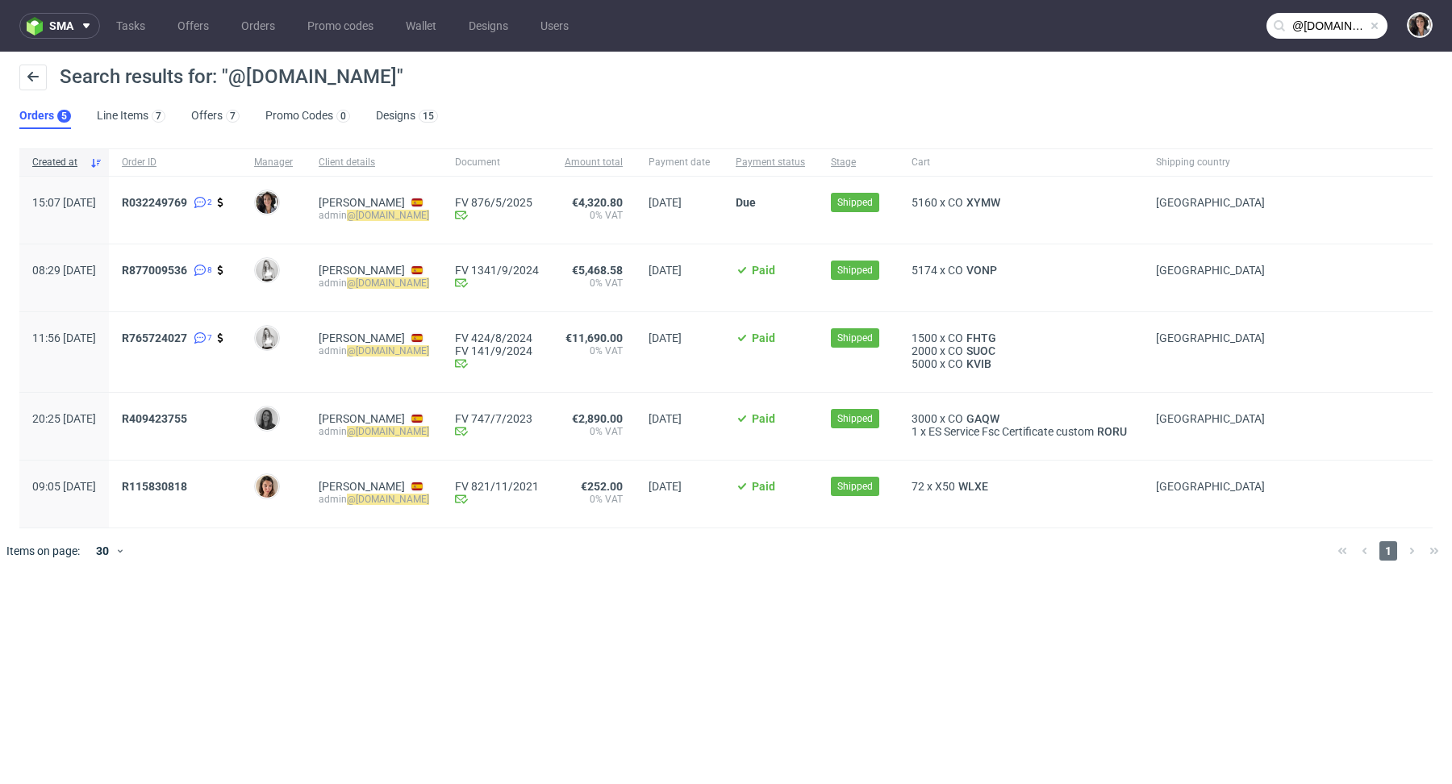
click at [1312, 41] on nav "sma Tasks Offers Orders Promo codes Wallet Designs Users @bookandglow.com" at bounding box center [726, 26] width 1452 height 52
click at [1312, 30] on input "@bookandglow.com" at bounding box center [1326, 26] width 121 height 26
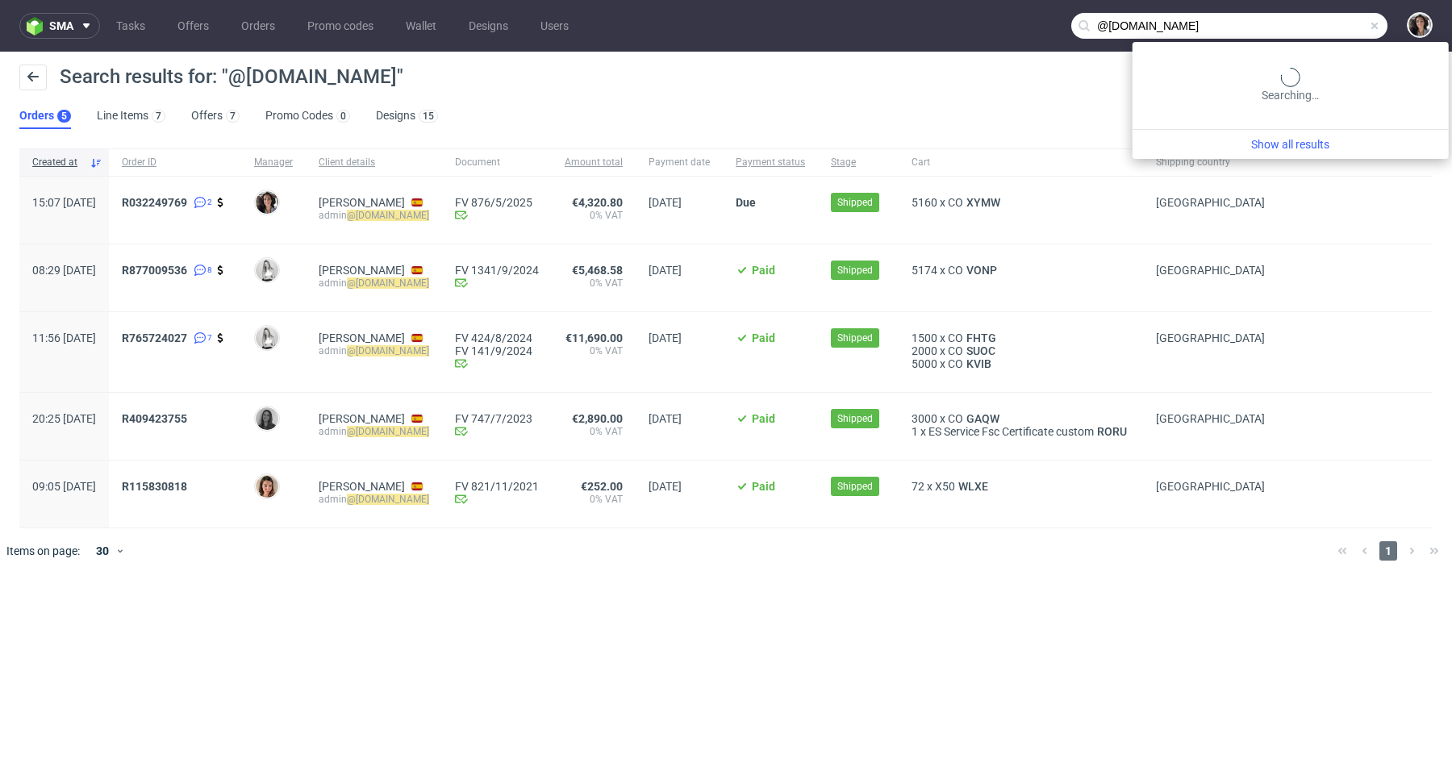
click at [1312, 30] on input "@bookandglow.com" at bounding box center [1229, 26] width 316 height 26
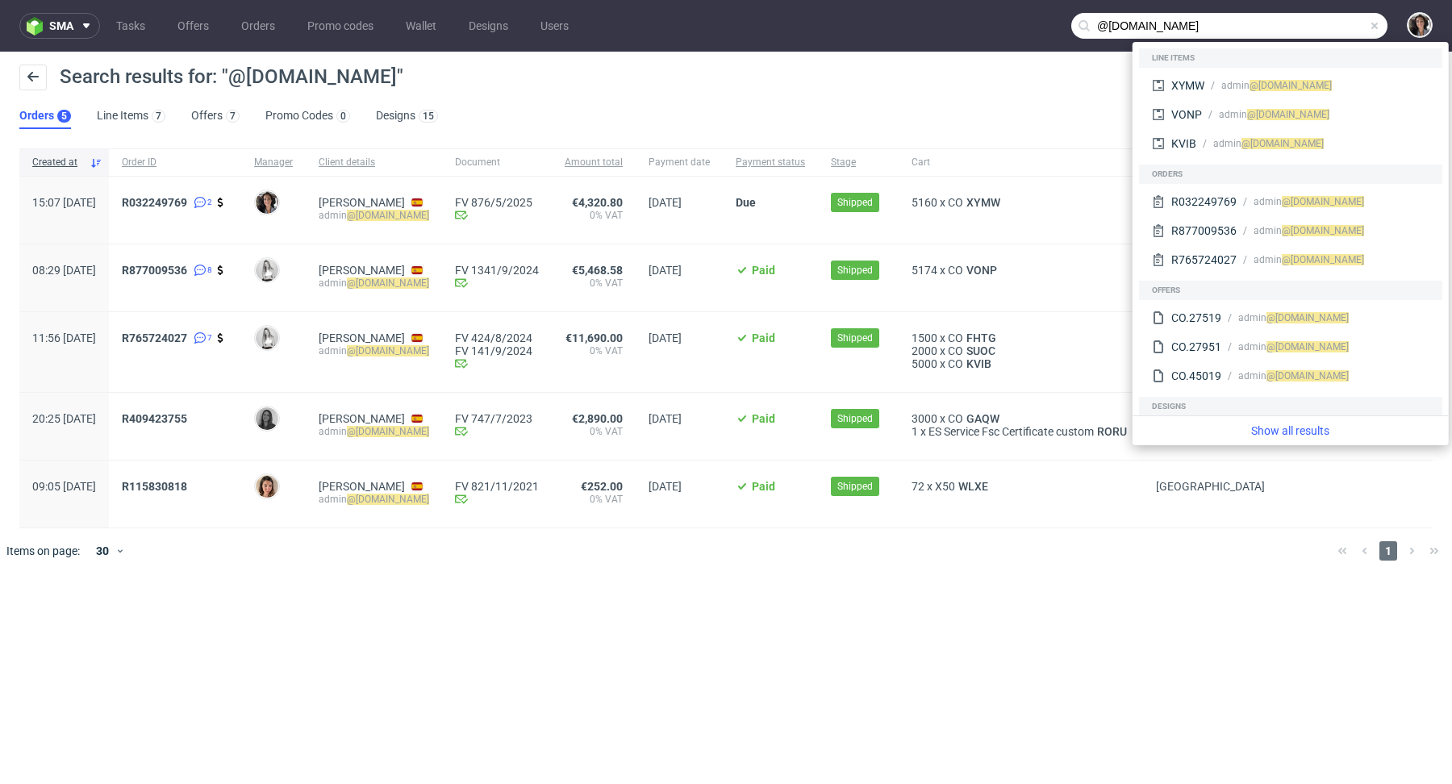
paste input "fornitori@quiteco"
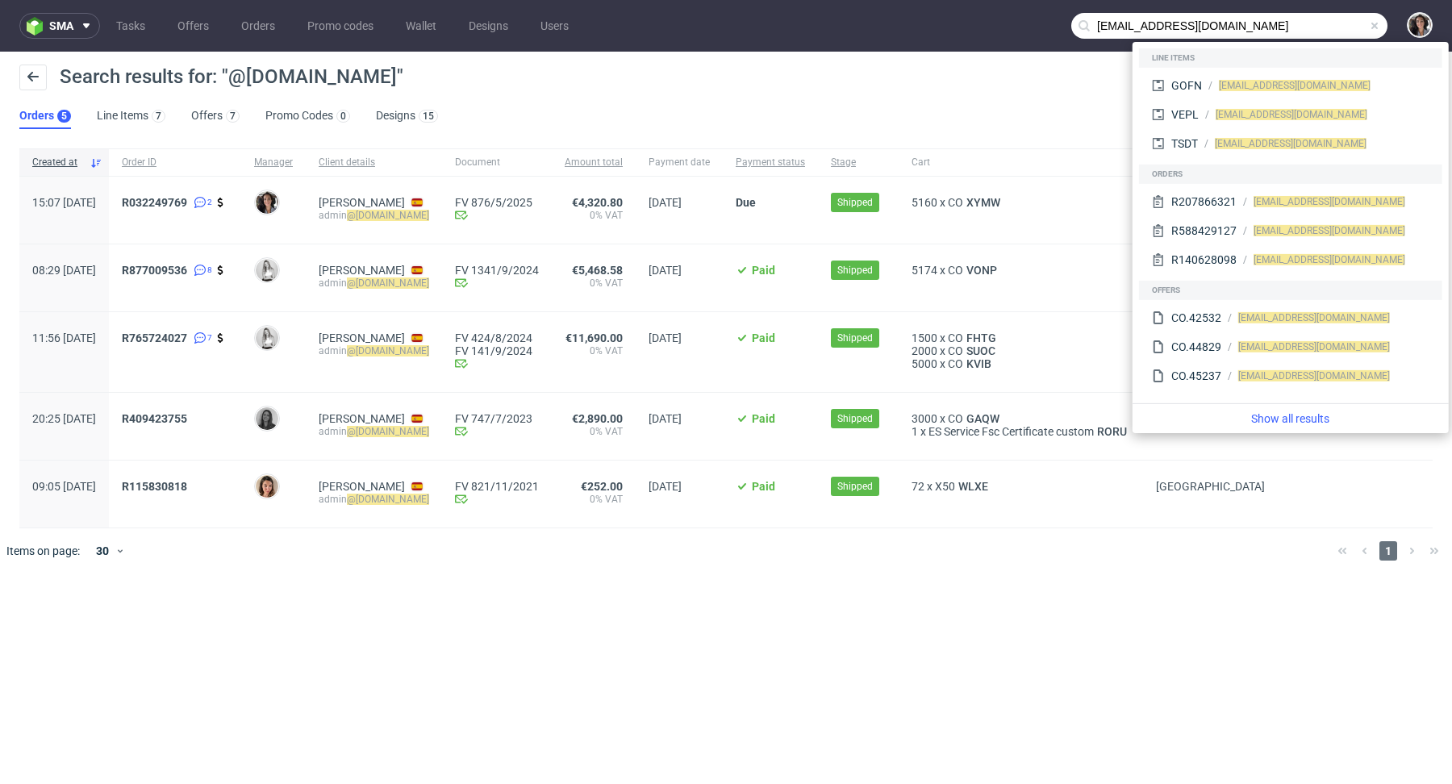
drag, startPoint x: 1132, startPoint y: 20, endPoint x: 1067, endPoint y: 20, distance: 65.3
click at [1067, 20] on nav "sma Tasks Offers Orders Promo codes Wallet Designs Users fornitori@quiteco.com" at bounding box center [726, 26] width 1452 height 52
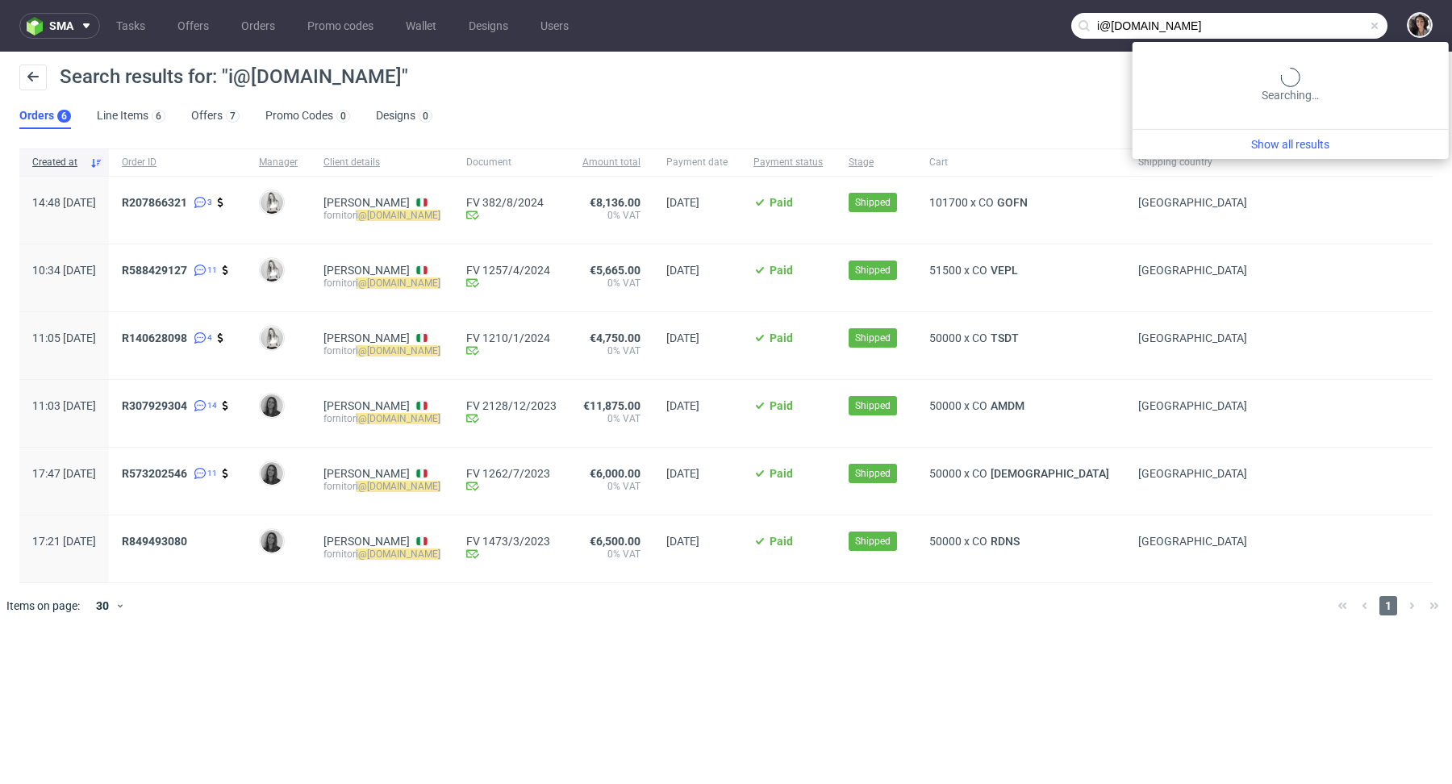
click at [1288, 31] on input "i@quiteco.com" at bounding box center [1229, 26] width 316 height 26
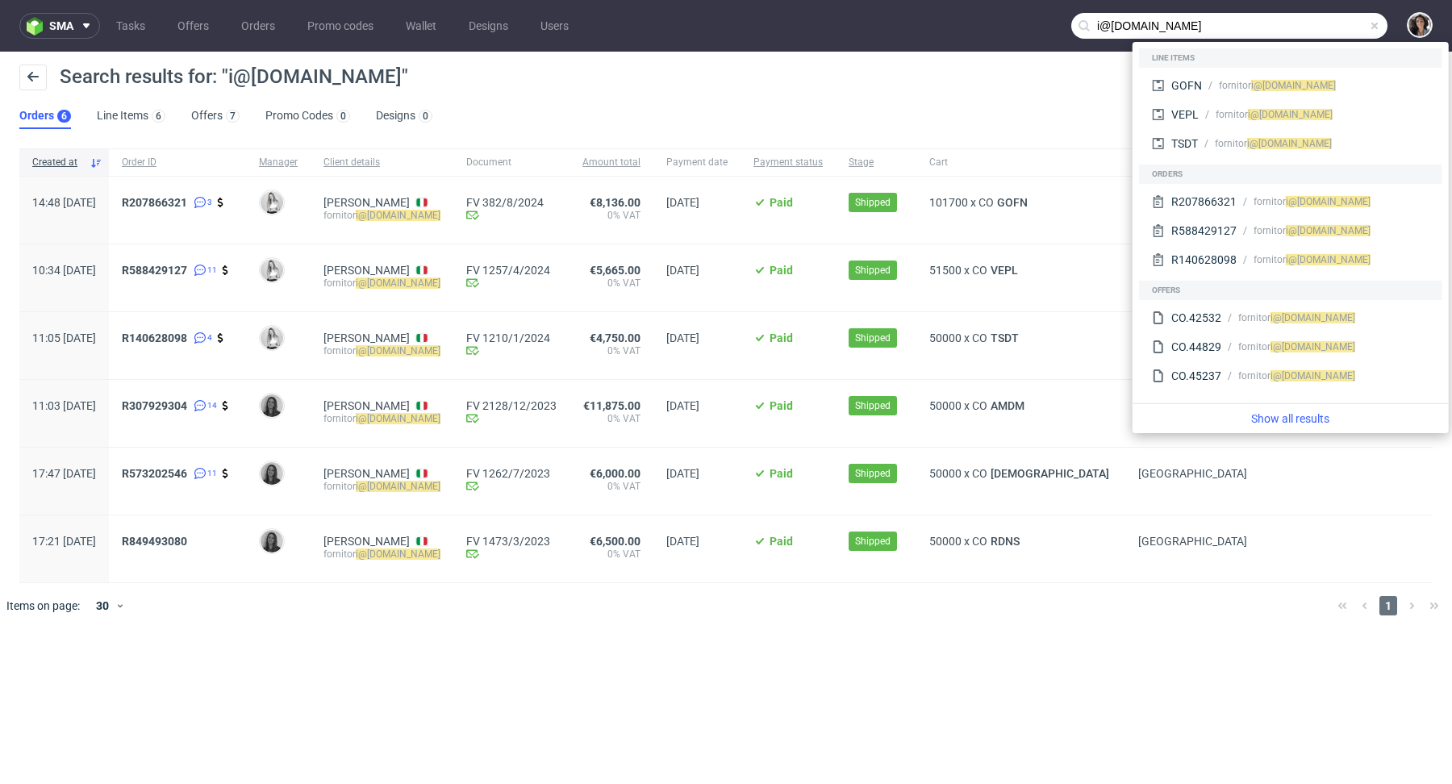
click at [1098, 25] on input "i@quiteco.com" at bounding box center [1229, 26] width 316 height 26
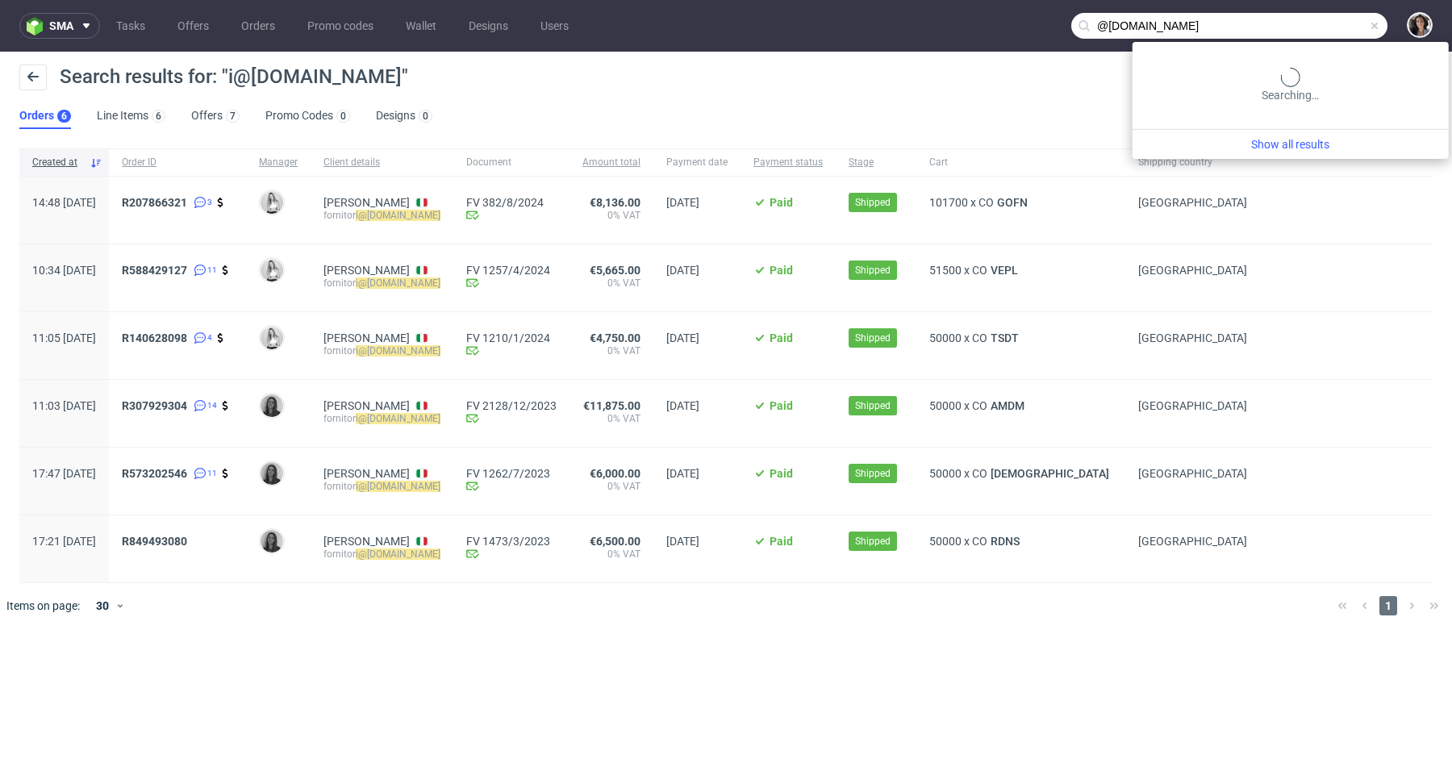
type input "@quiteco.com"
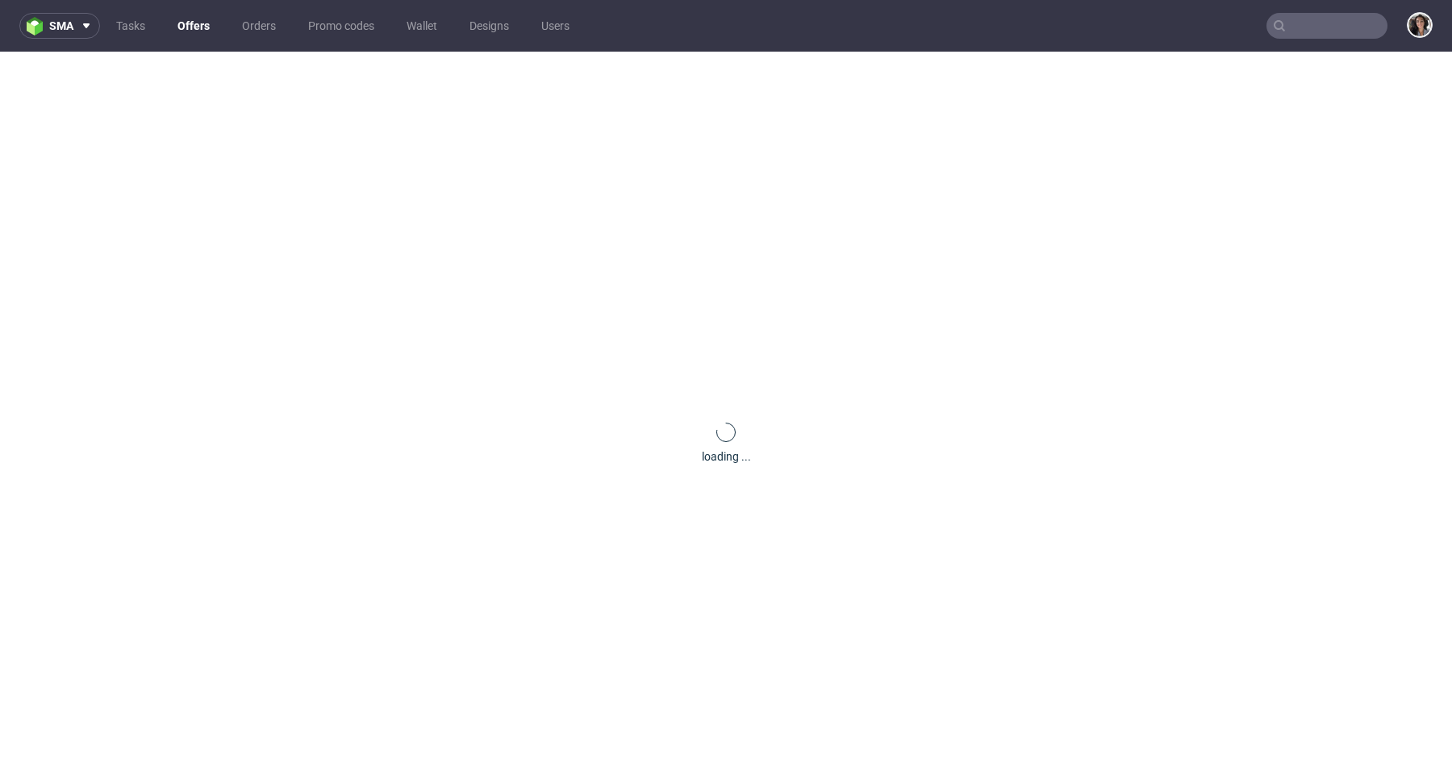
click at [1305, 24] on input "text" at bounding box center [1326, 26] width 121 height 26
paste input "steven@maniko-nails.com"
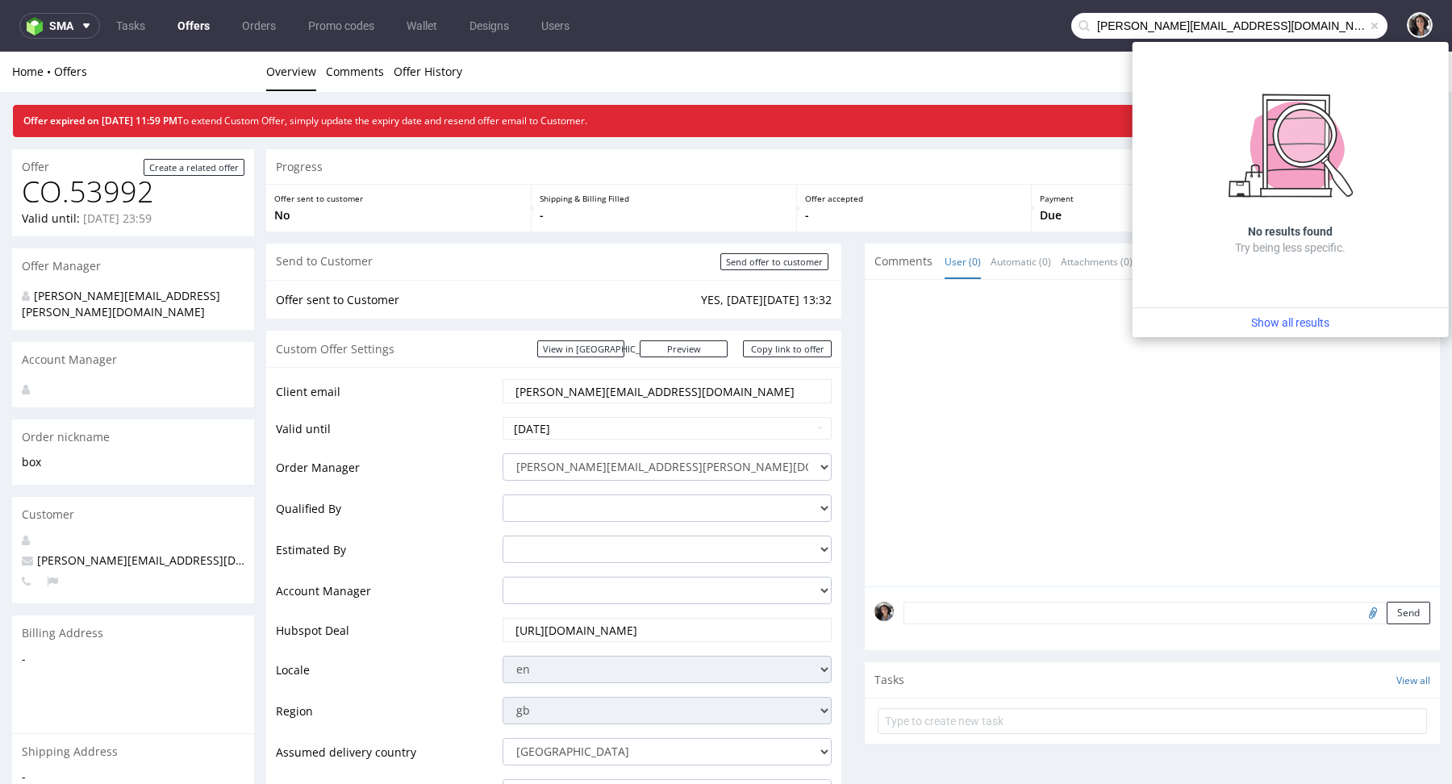
drag, startPoint x: 1112, startPoint y: 28, endPoint x: 1039, endPoint y: 31, distance: 73.4
click at [1039, 31] on nav "sma Tasks Offers Orders Promo codes Wallet Designs Users steven@maniko-nails.com" at bounding box center [726, 26] width 1452 height 52
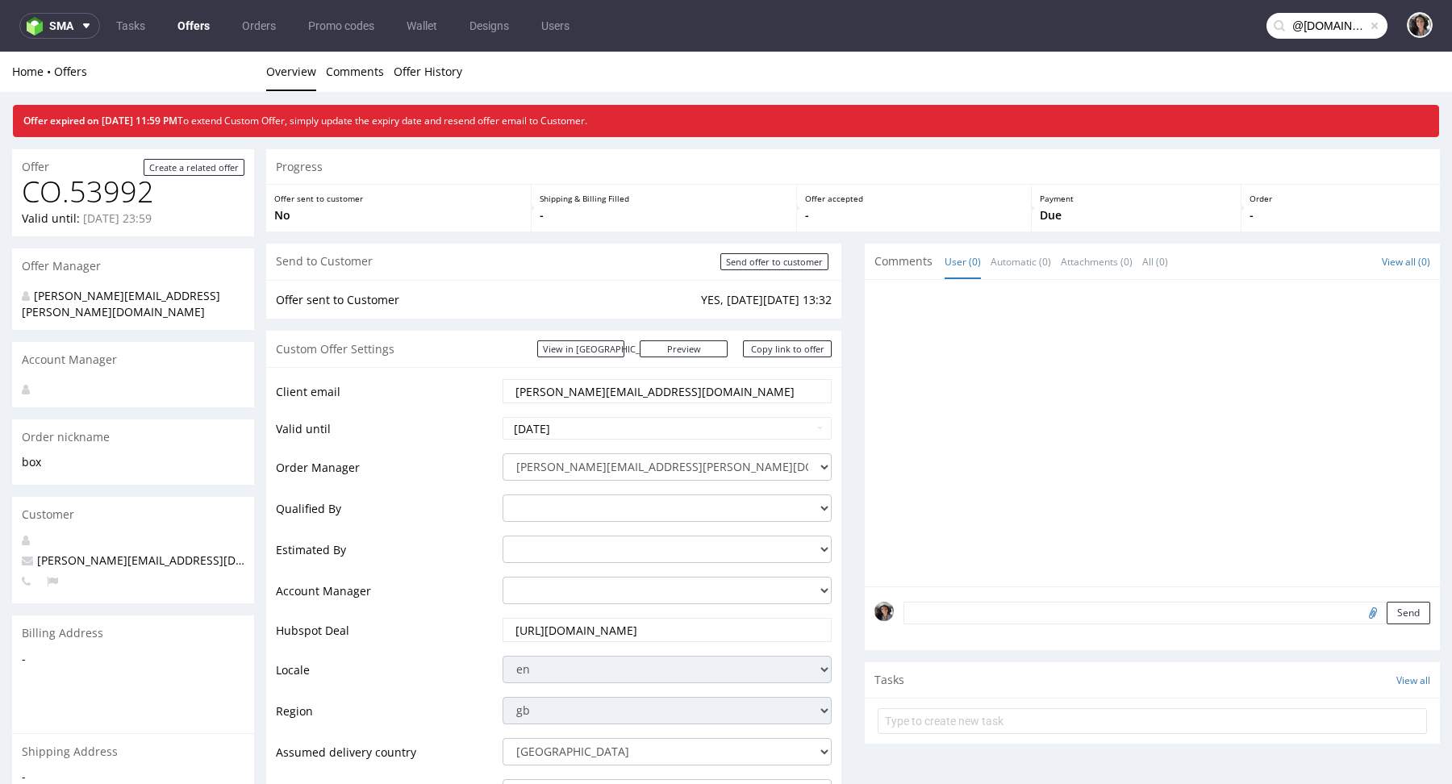
type input "@maniko-nails.com"
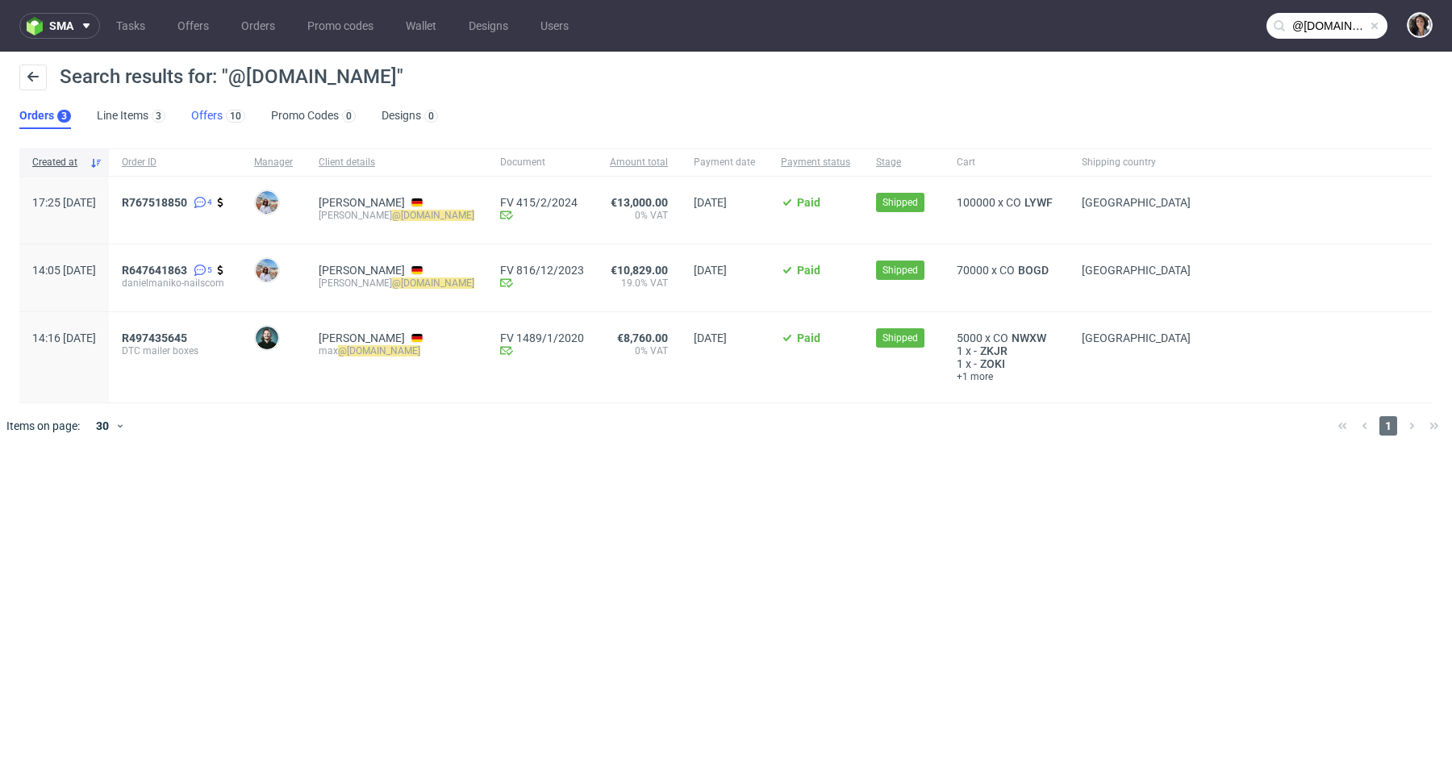
click at [216, 112] on link "Offers 10" at bounding box center [218, 116] width 54 height 26
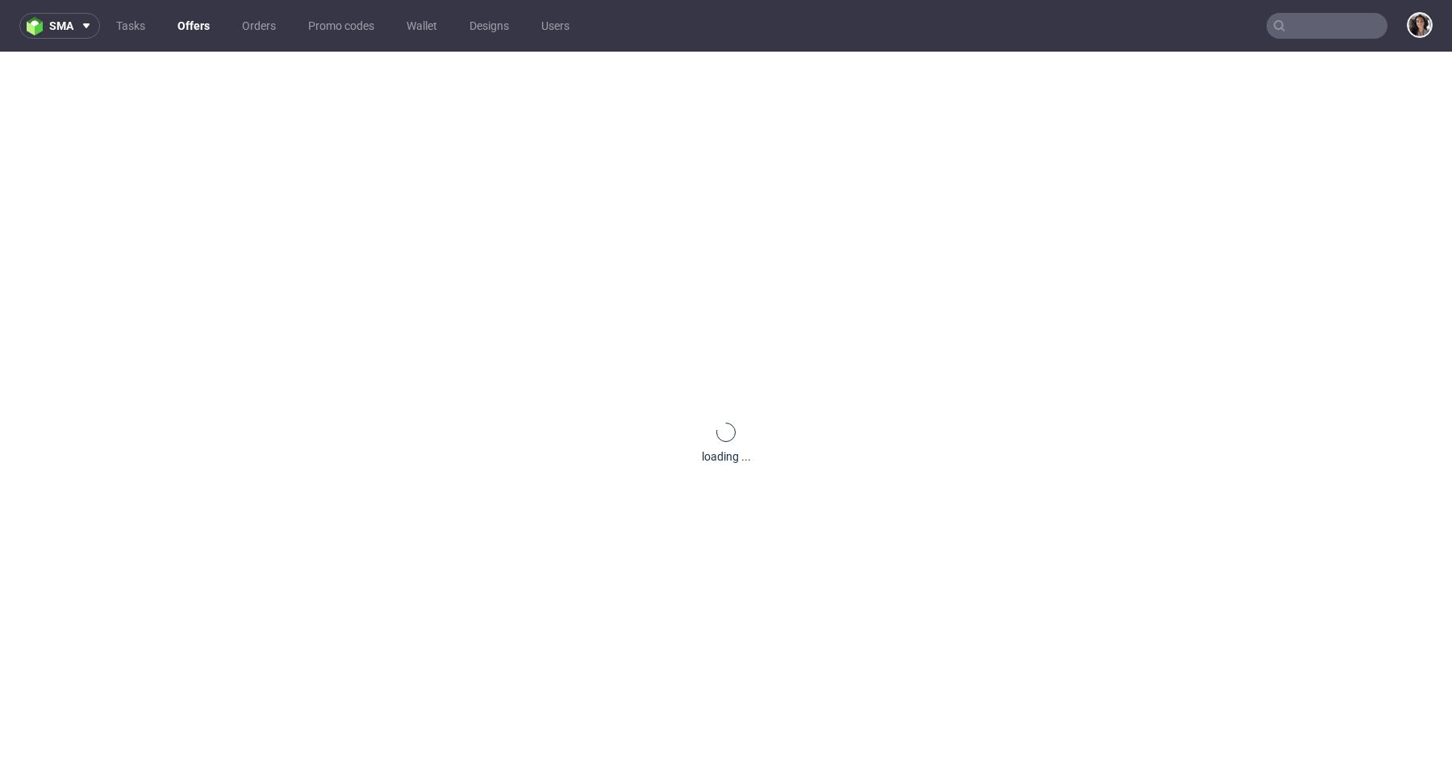
click at [1317, 15] on input "text" at bounding box center [1326, 26] width 121 height 26
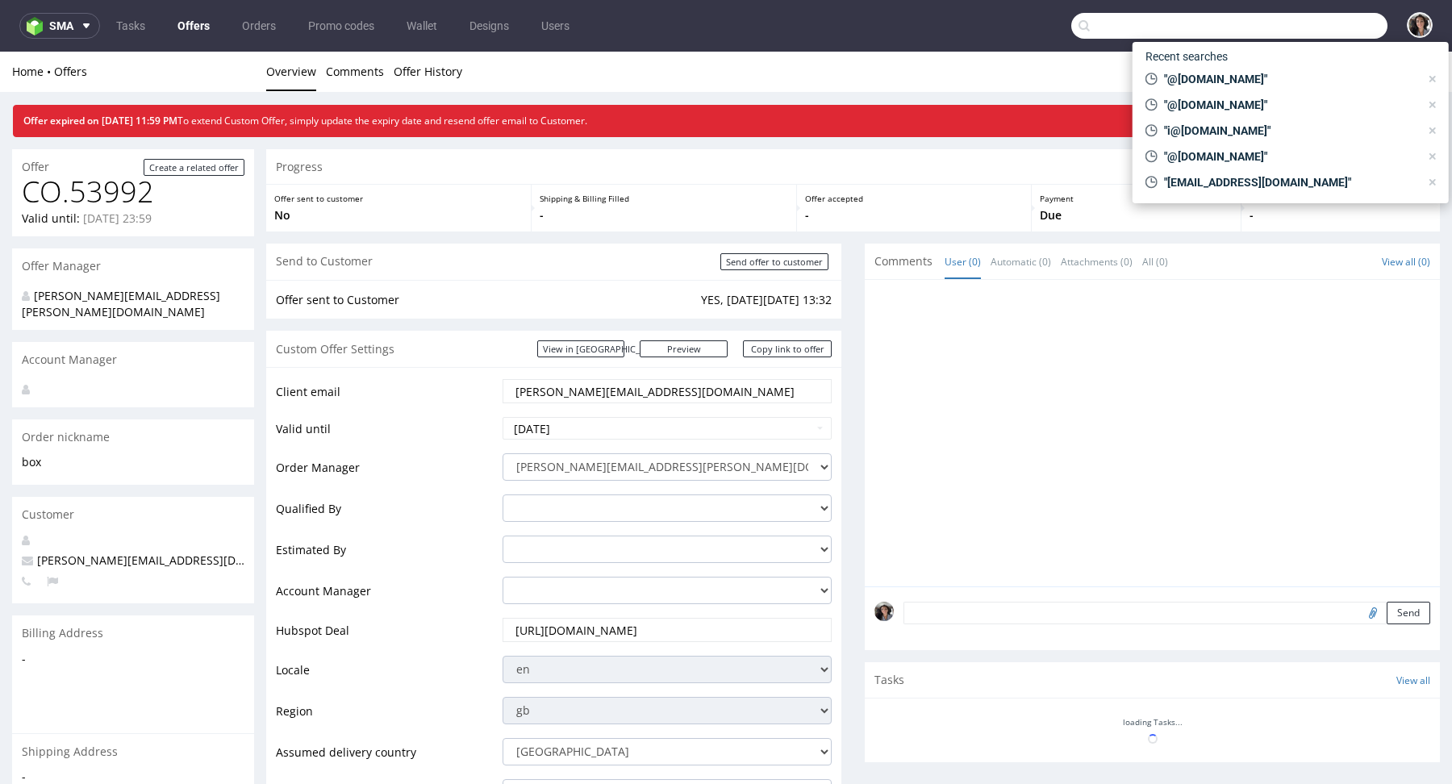
paste input "CAUS"
type input "CAUS"
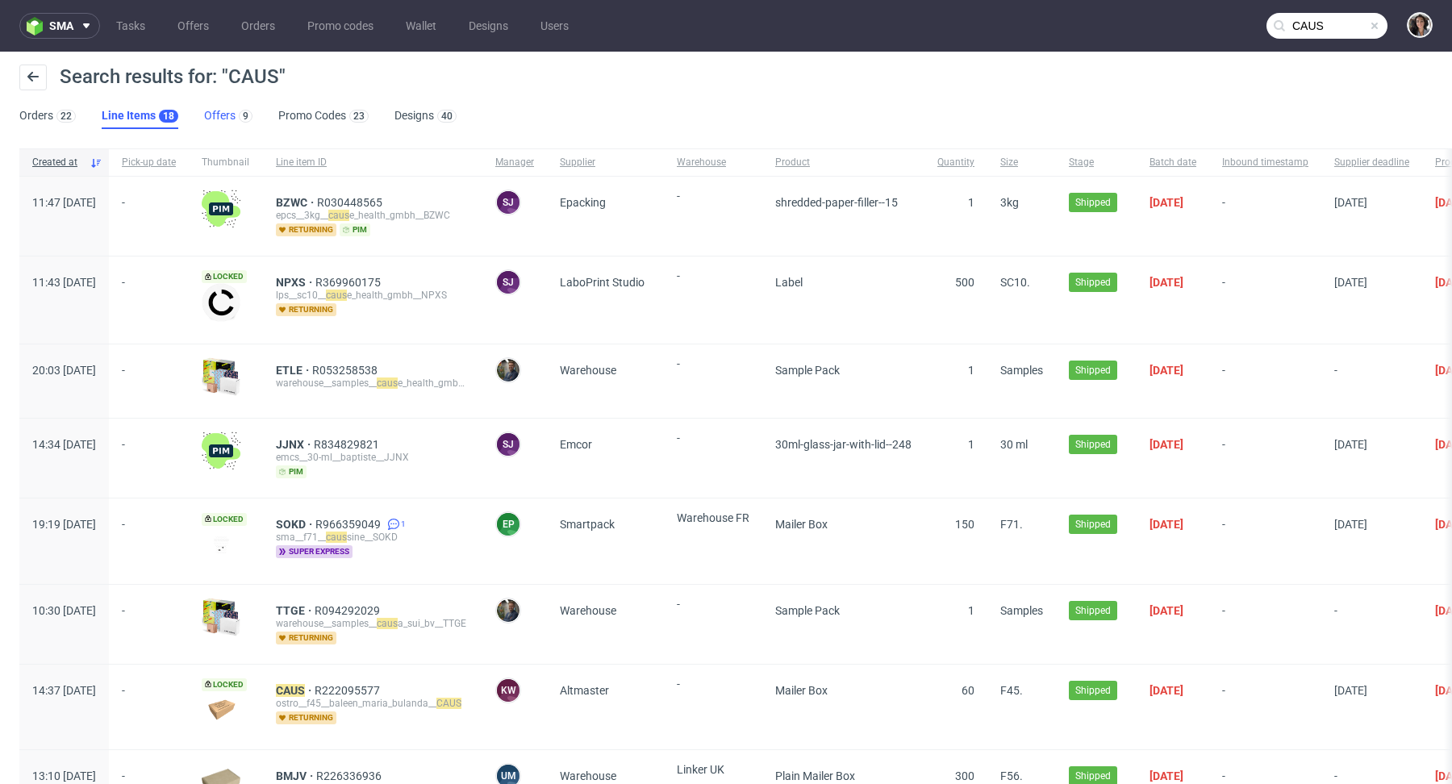
click at [214, 111] on link "Offers 9" at bounding box center [228, 116] width 48 height 26
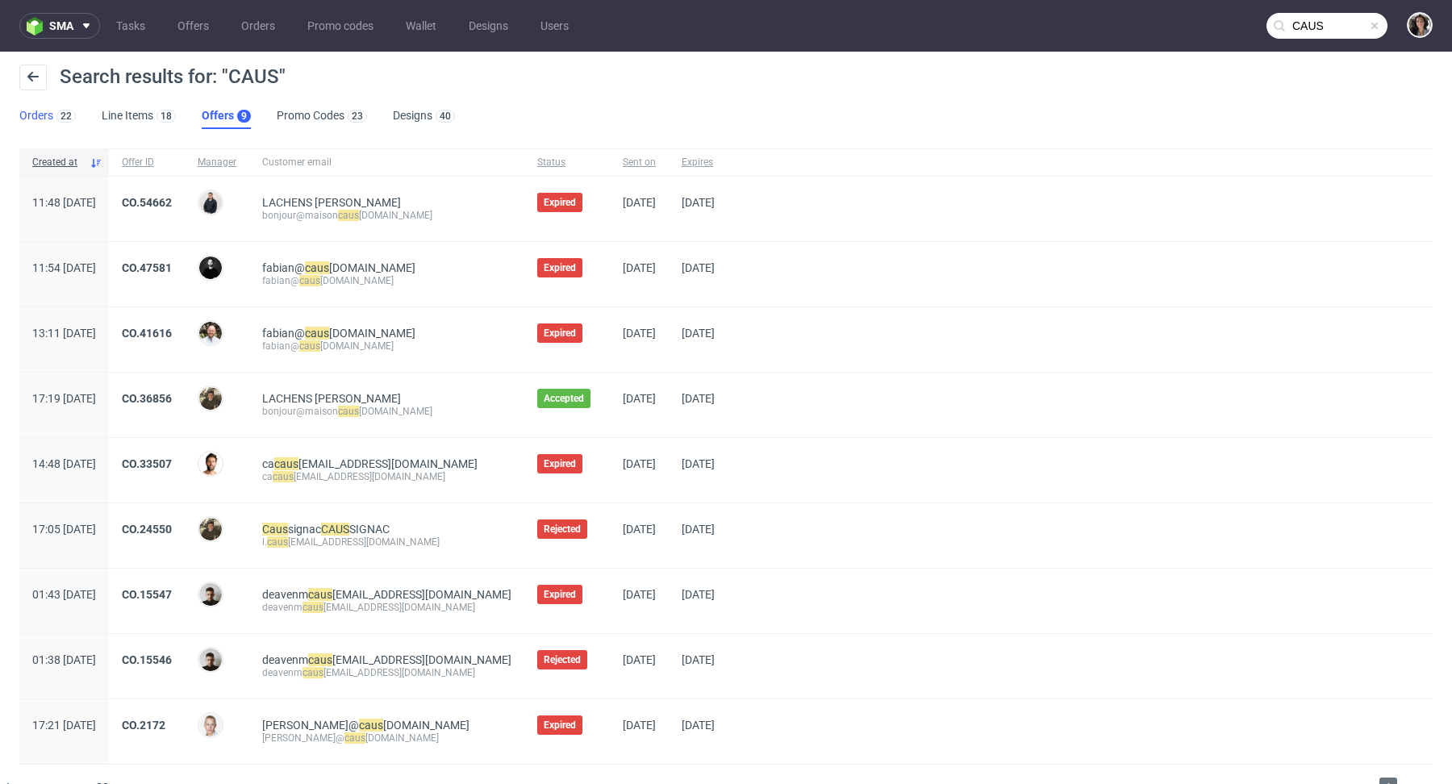
click at [47, 114] on link "Orders 22" at bounding box center [47, 116] width 56 height 26
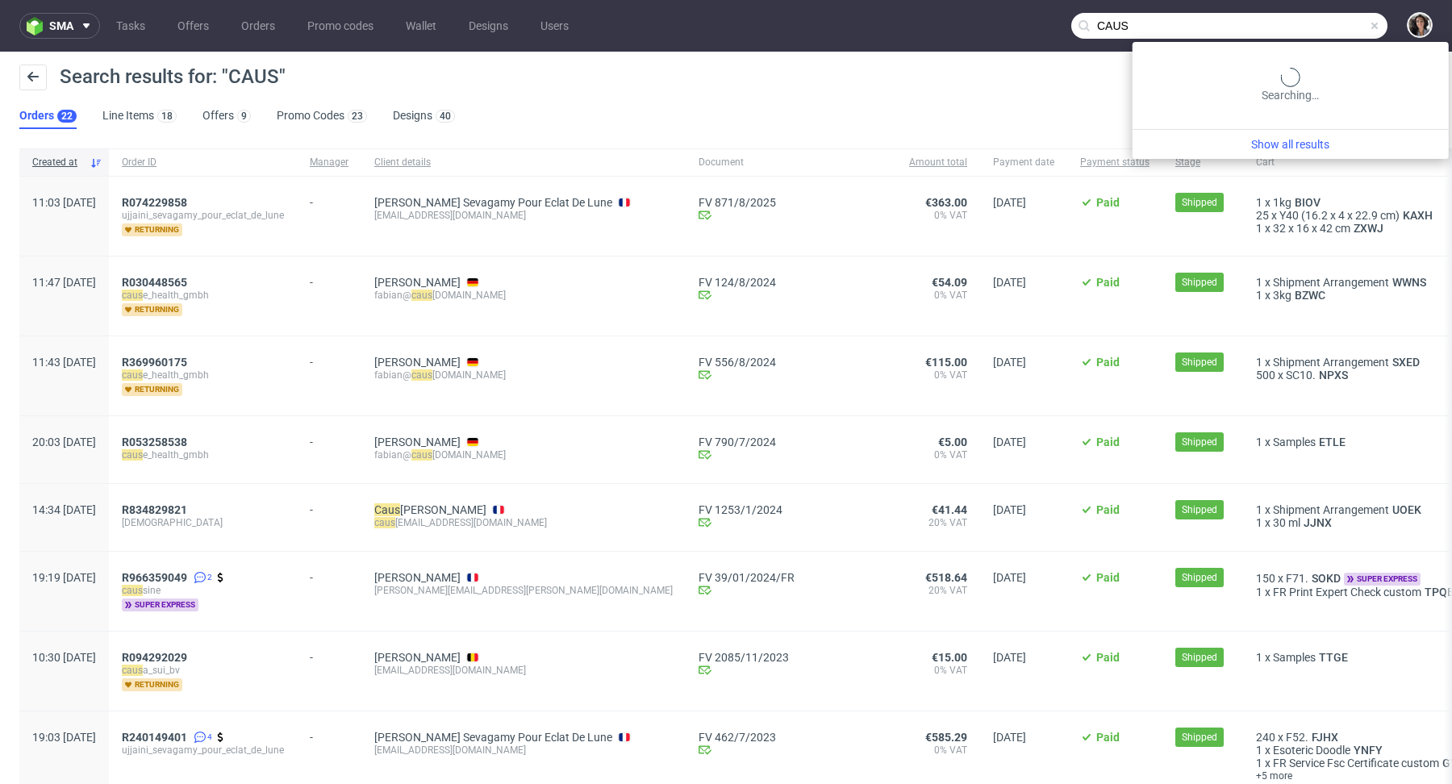
click at [1287, 15] on input "CAUS" at bounding box center [1229, 26] width 316 height 26
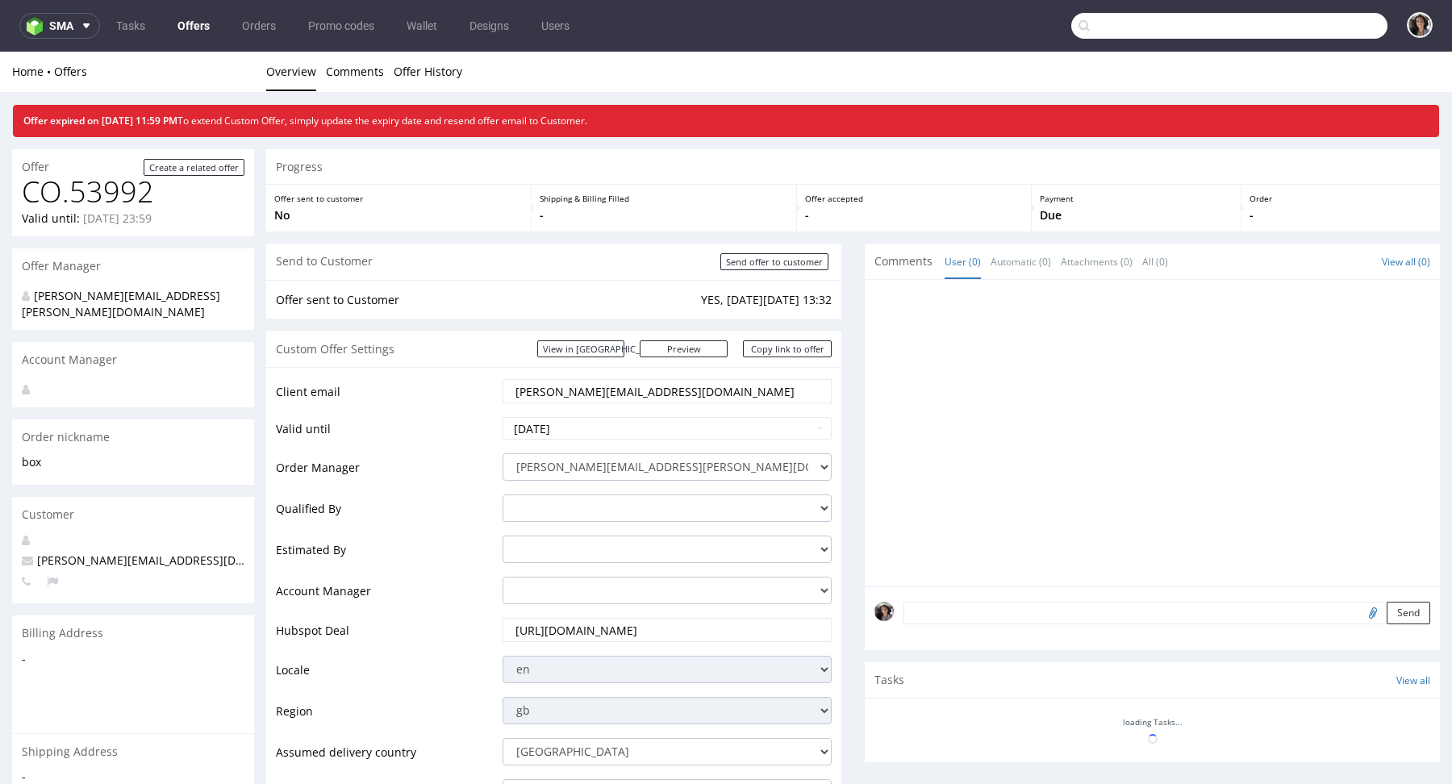
click at [1335, 28] on input "text" at bounding box center [1229, 26] width 316 height 26
paste input "[URL][DOMAIN_NAME]"
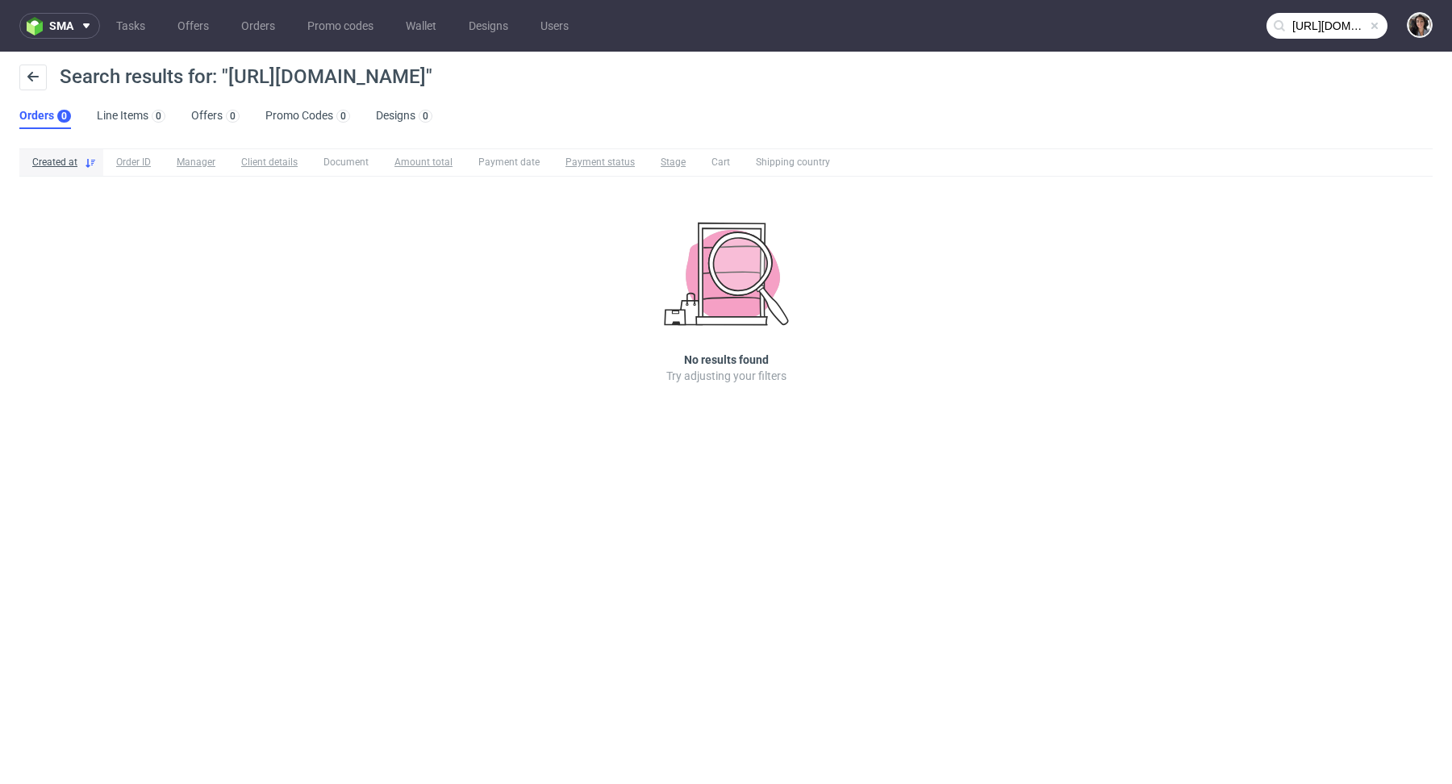
click at [1343, 27] on input "[URL][DOMAIN_NAME]" at bounding box center [1326, 26] width 121 height 26
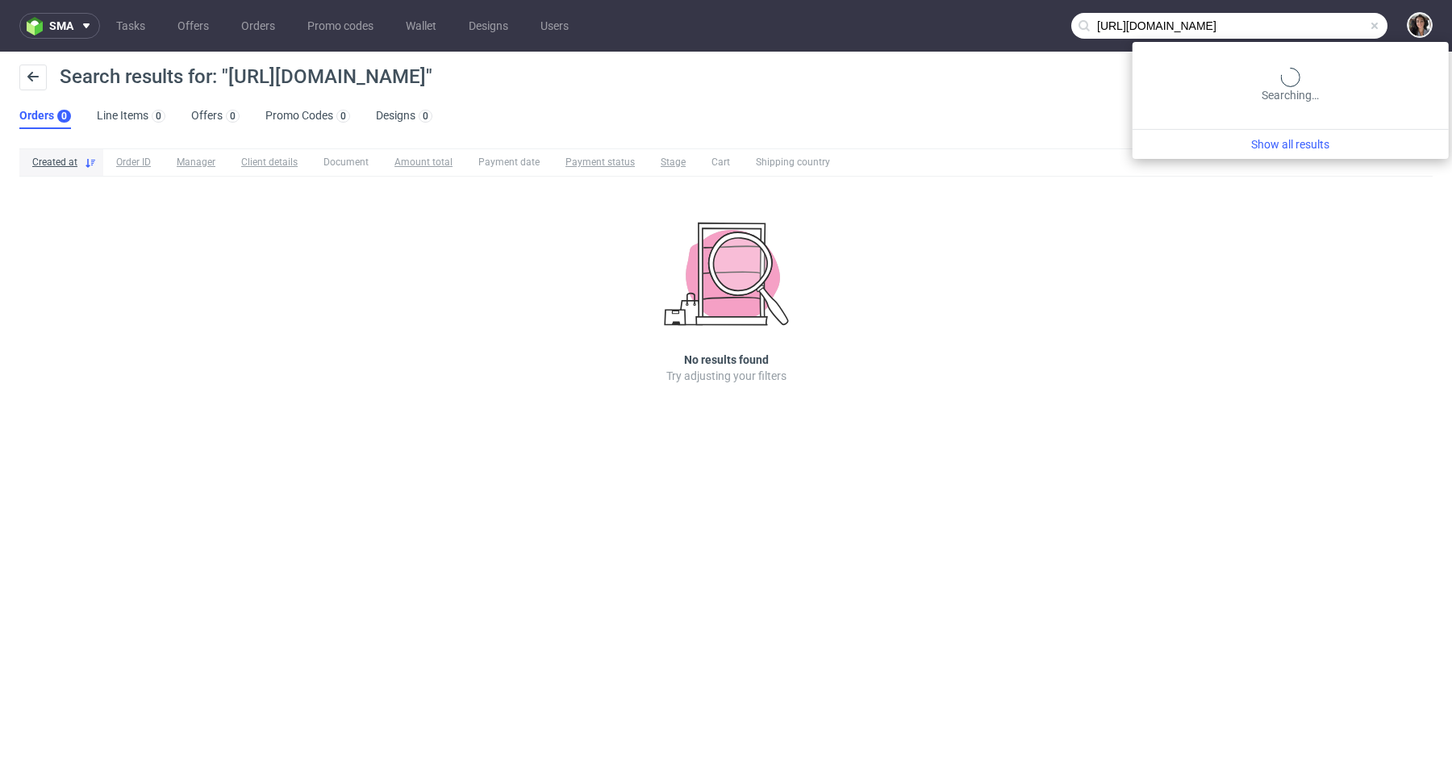
click at [1343, 27] on input "[URL][DOMAIN_NAME]" at bounding box center [1229, 26] width 316 height 26
type input "refurbed"
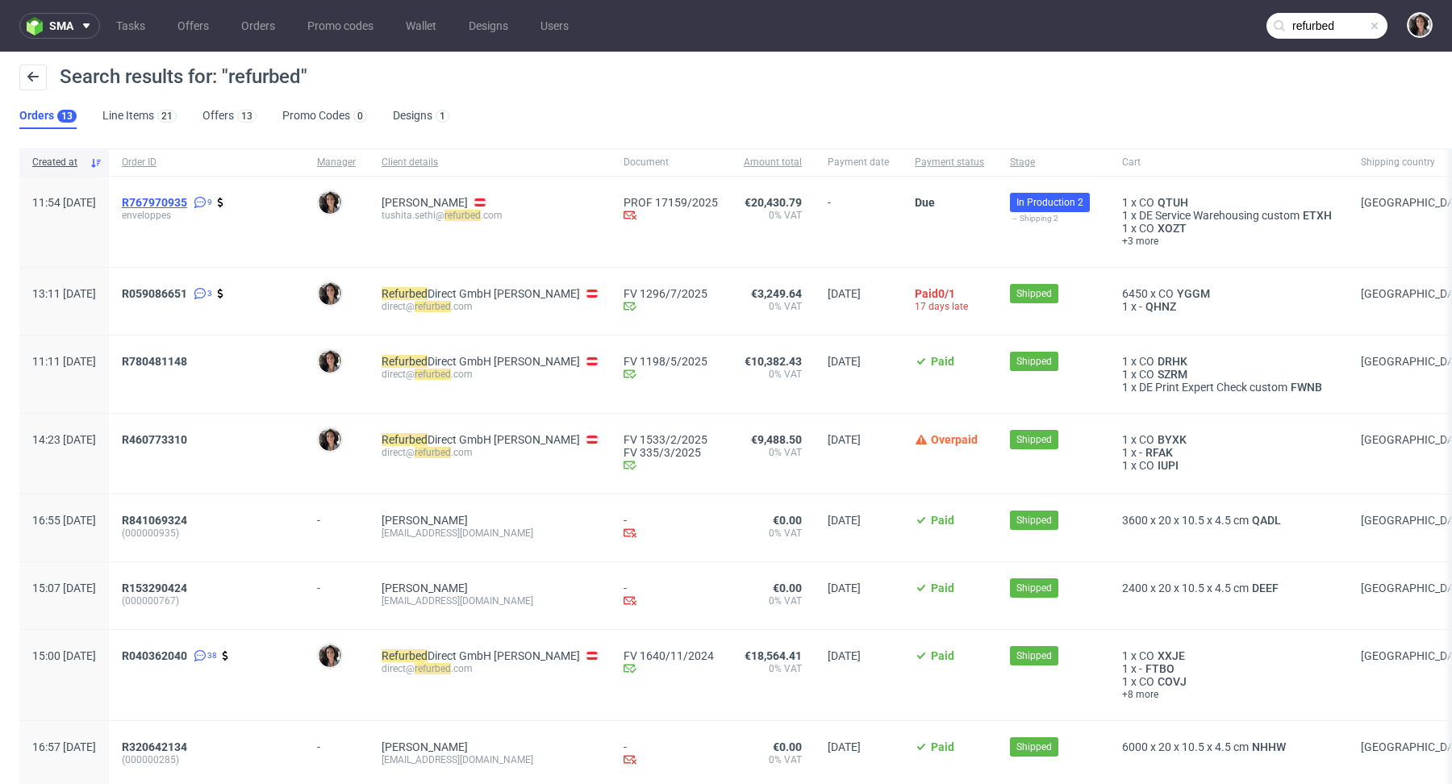
click at [187, 204] on span "R767970935" at bounding box center [154, 202] width 65 height 13
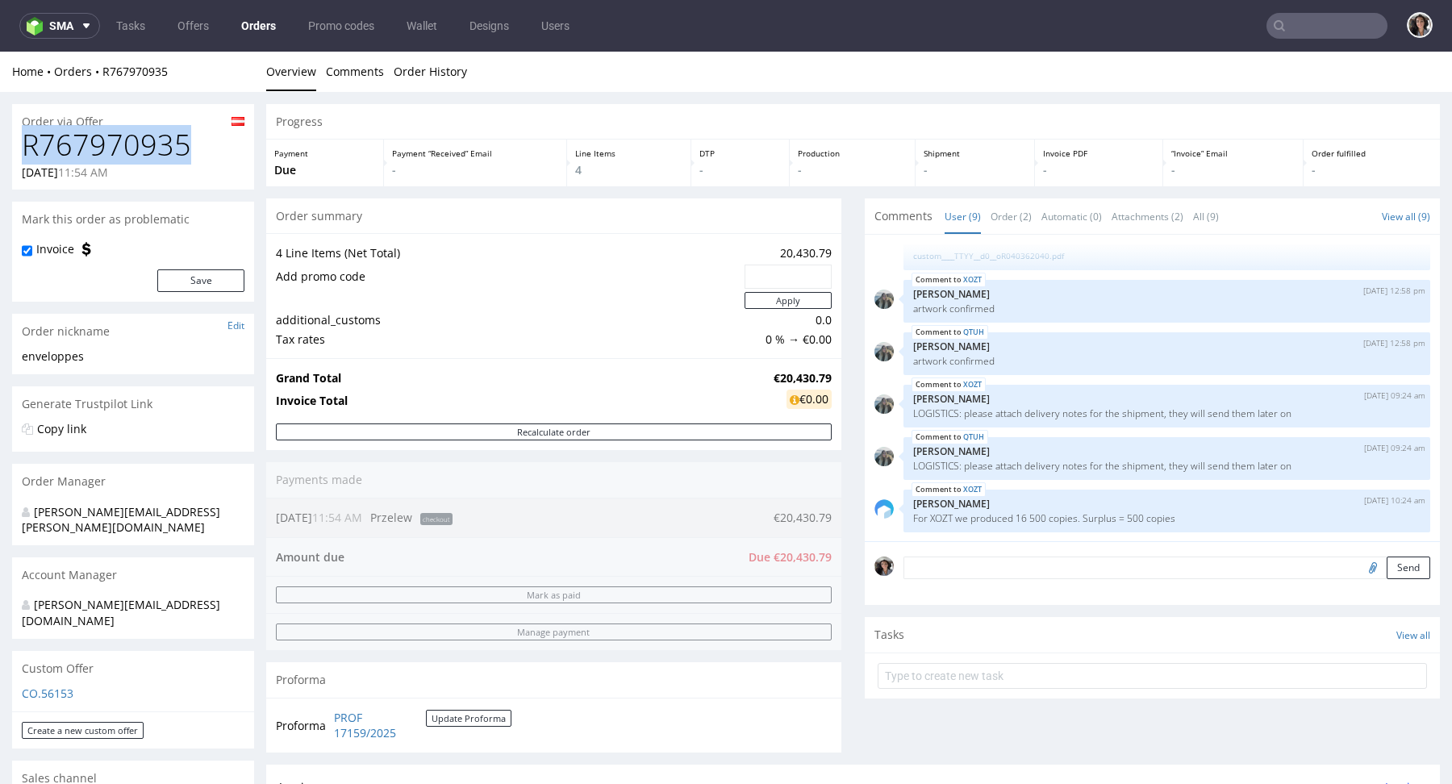
drag, startPoint x: 191, startPoint y: 141, endPoint x: 28, endPoint y: 143, distance: 162.9
click at [28, 143] on h1 "R767970935" at bounding box center [133, 145] width 223 height 32
copy h1 "R767970935"
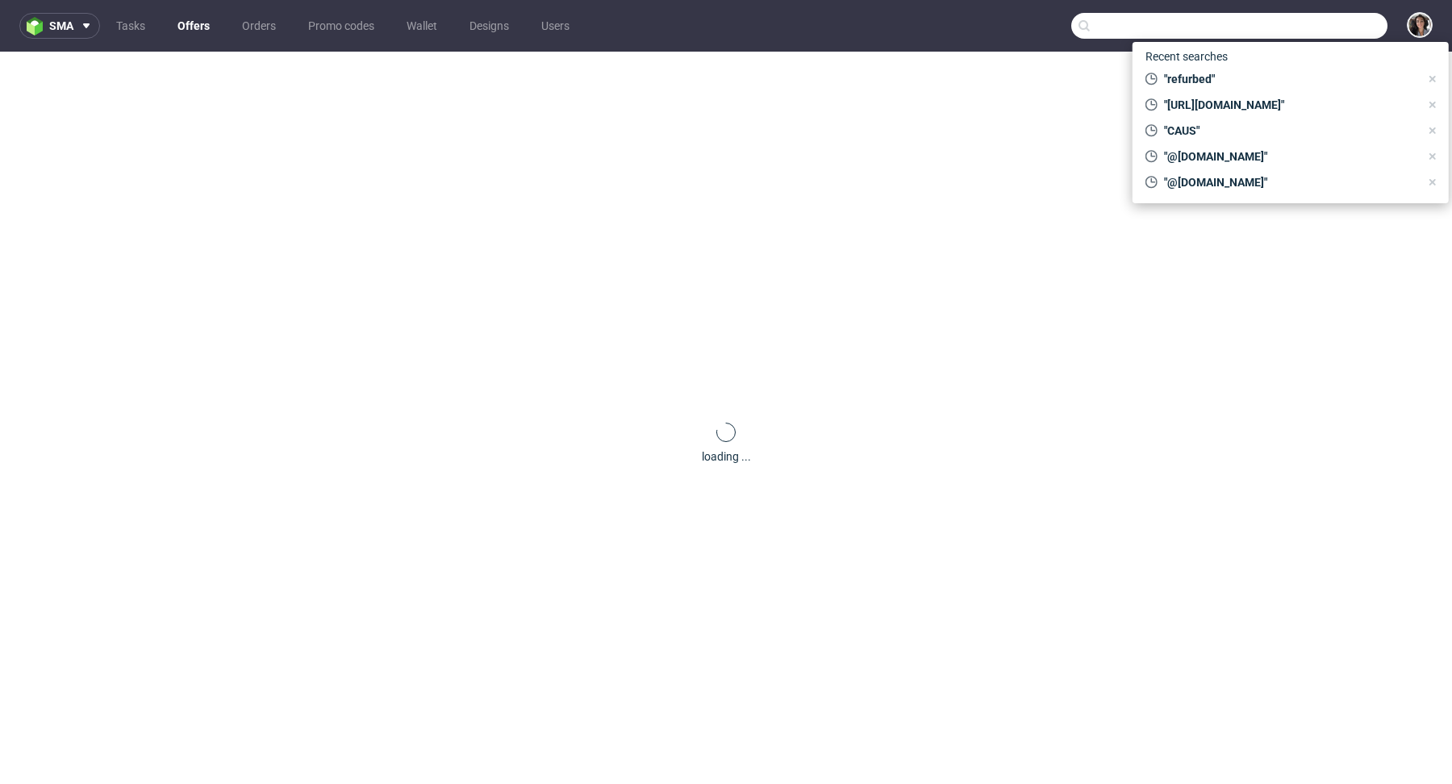
click at [1332, 27] on input "text" at bounding box center [1229, 26] width 316 height 26
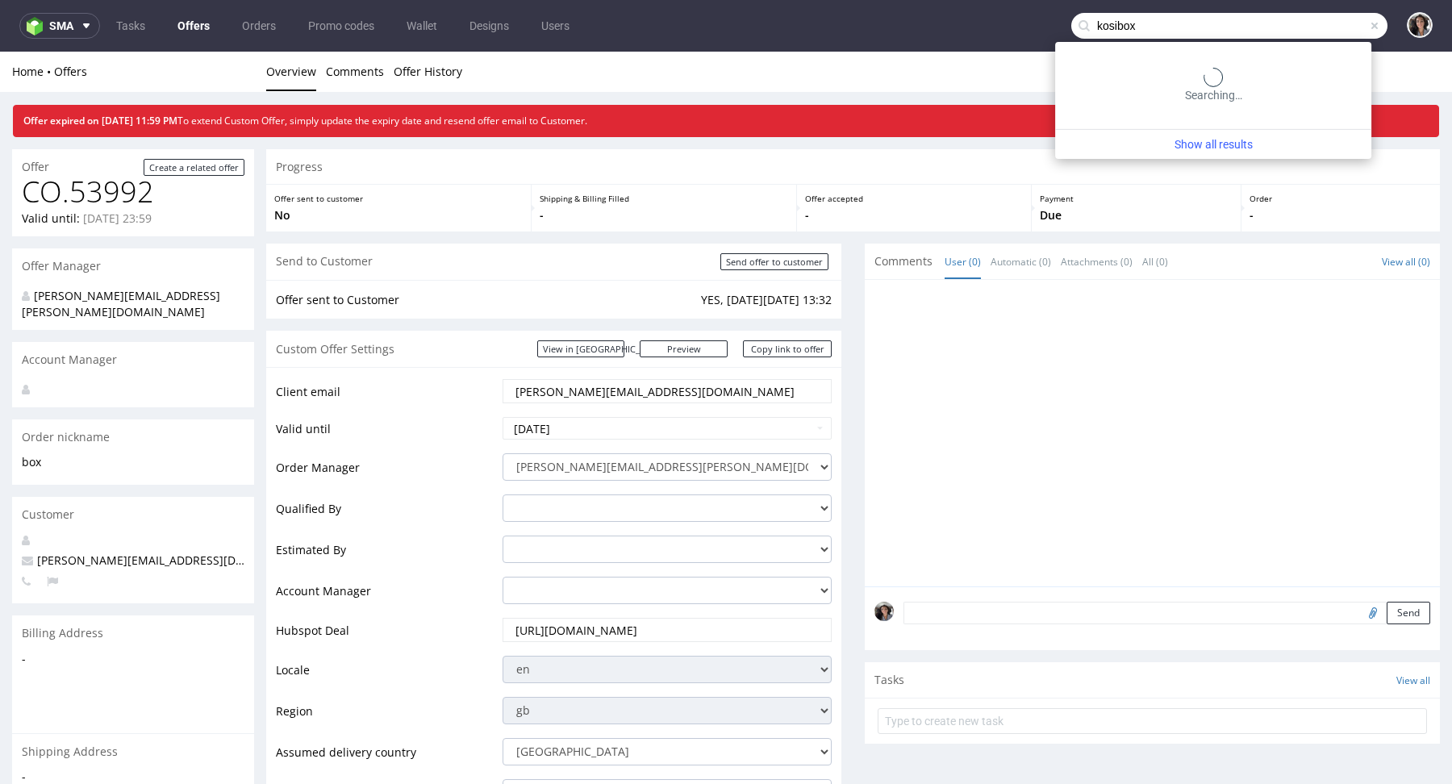
type input "kosibox"
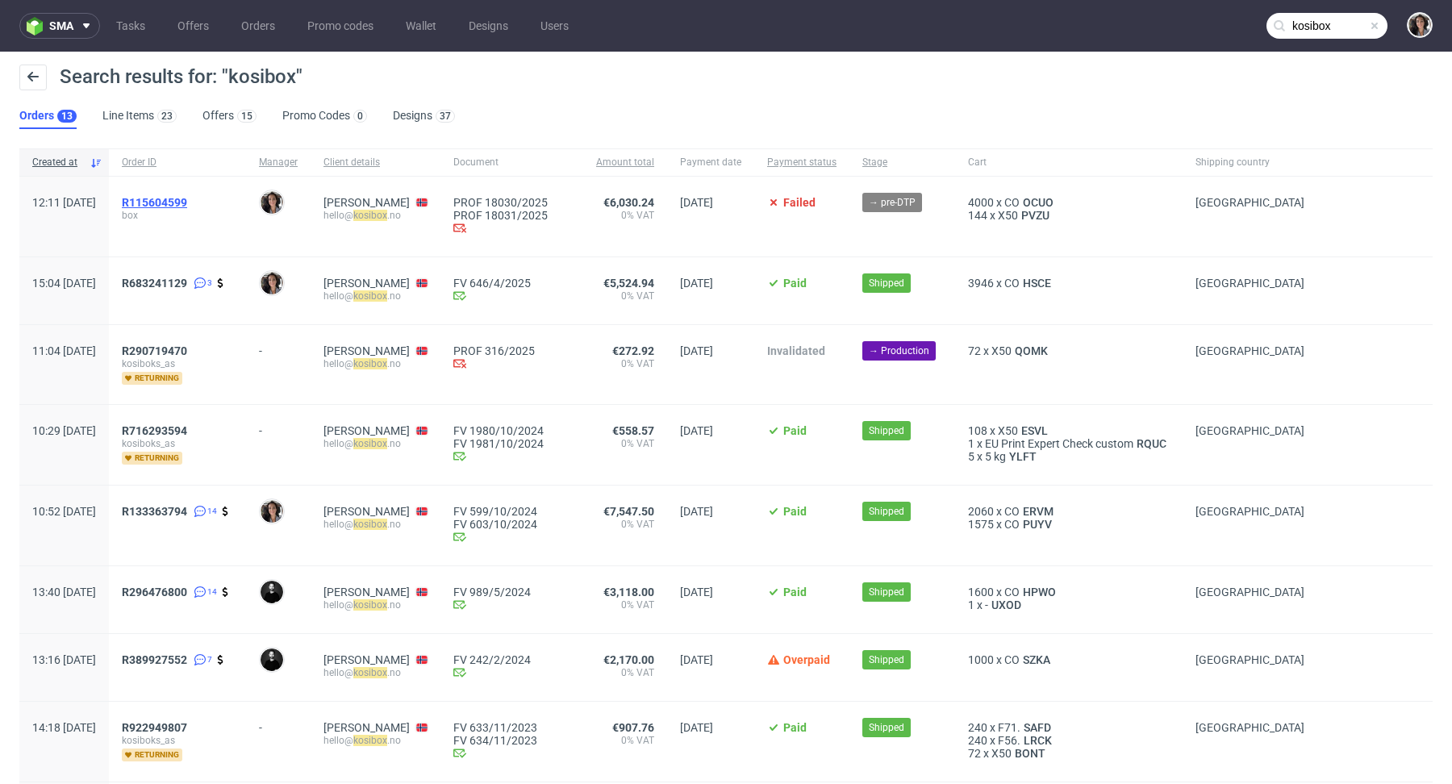
click at [187, 204] on span "R115604599" at bounding box center [154, 202] width 65 height 13
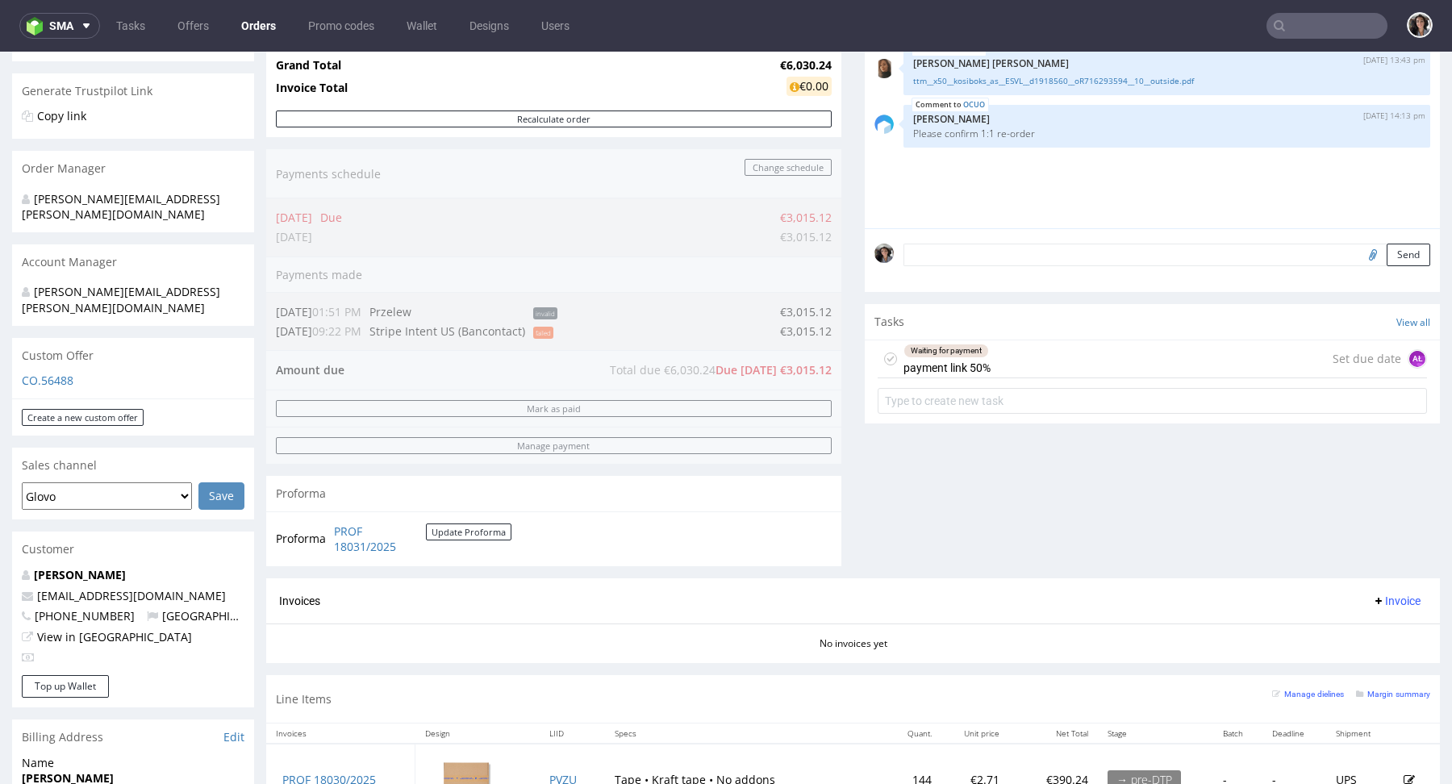
scroll to position [699, 0]
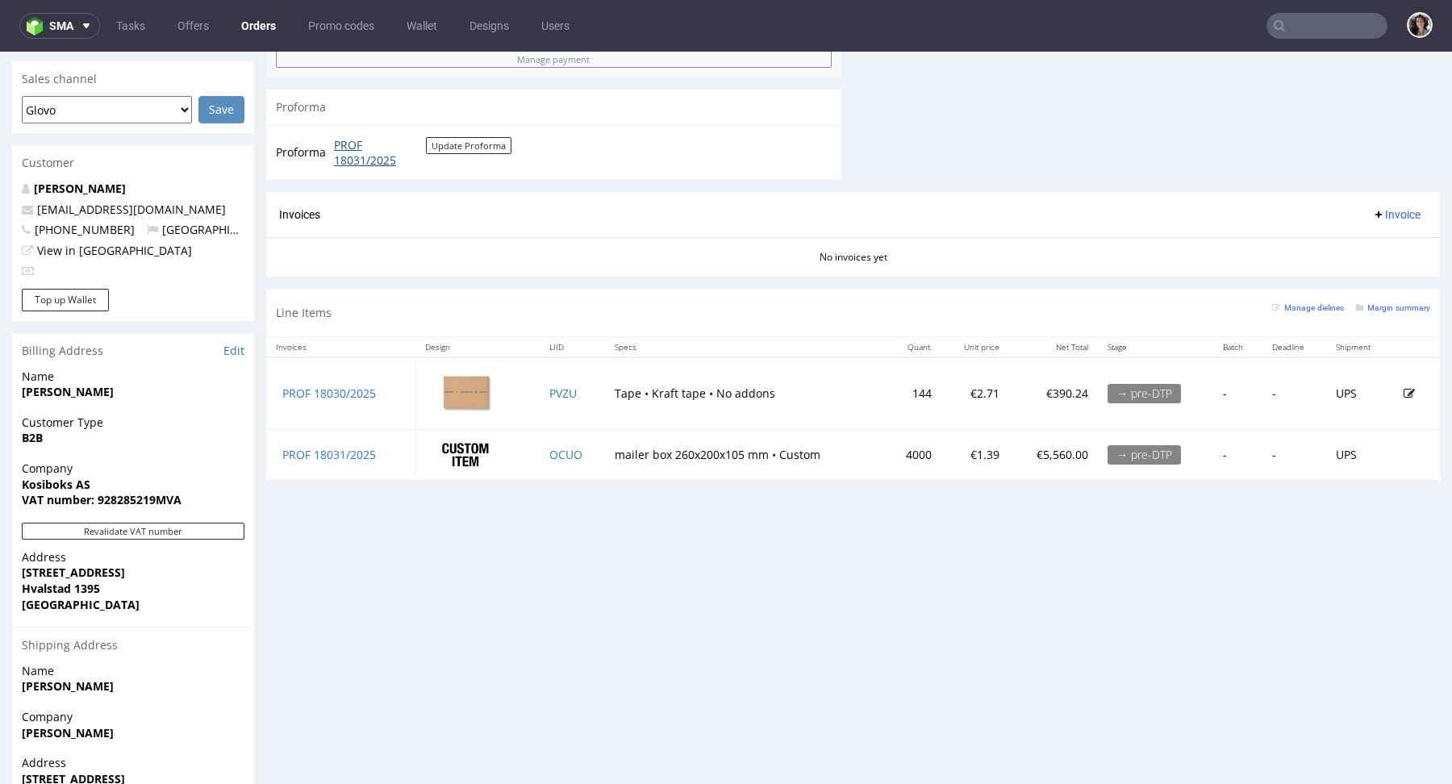
click at [360, 156] on link "PROF 18031/2025" at bounding box center [380, 152] width 92 height 31
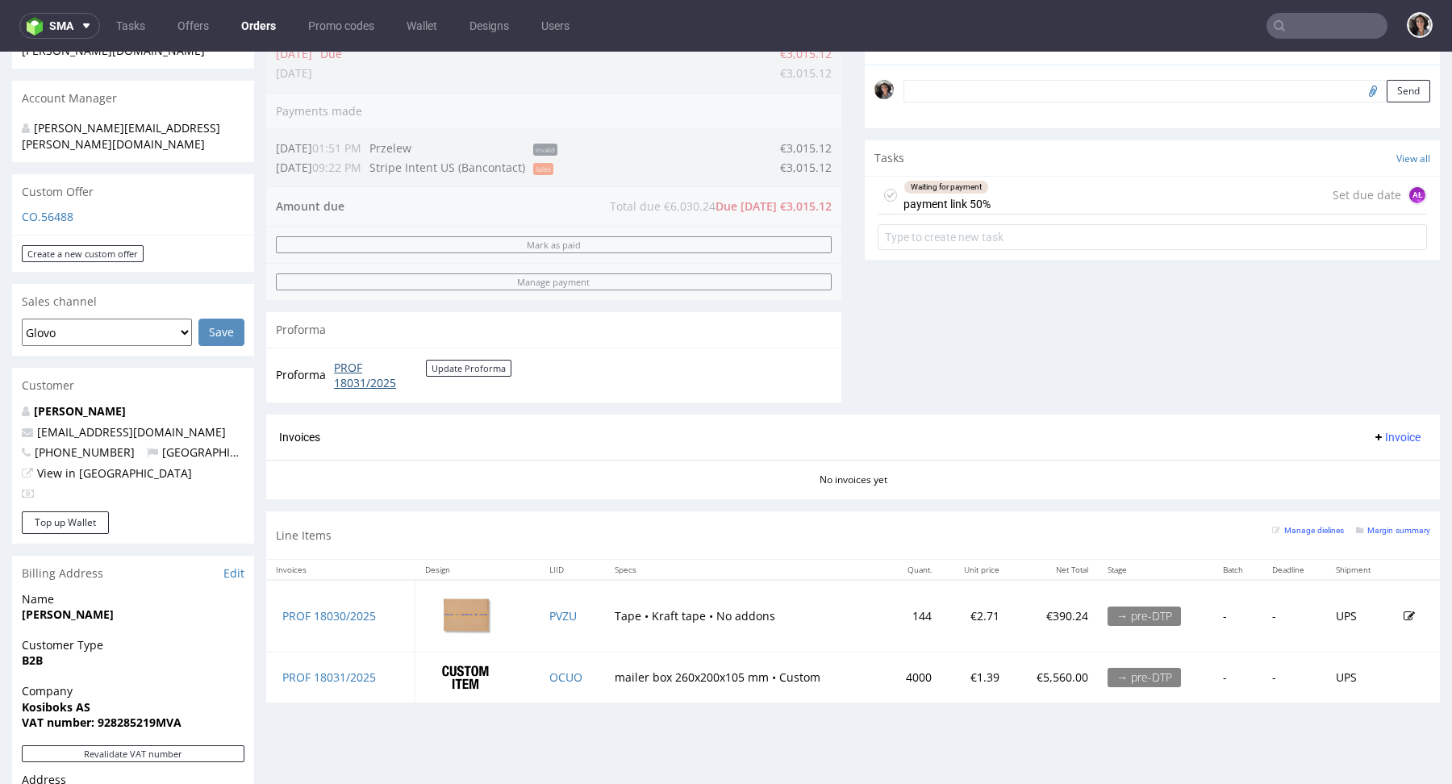
scroll to position [0, 0]
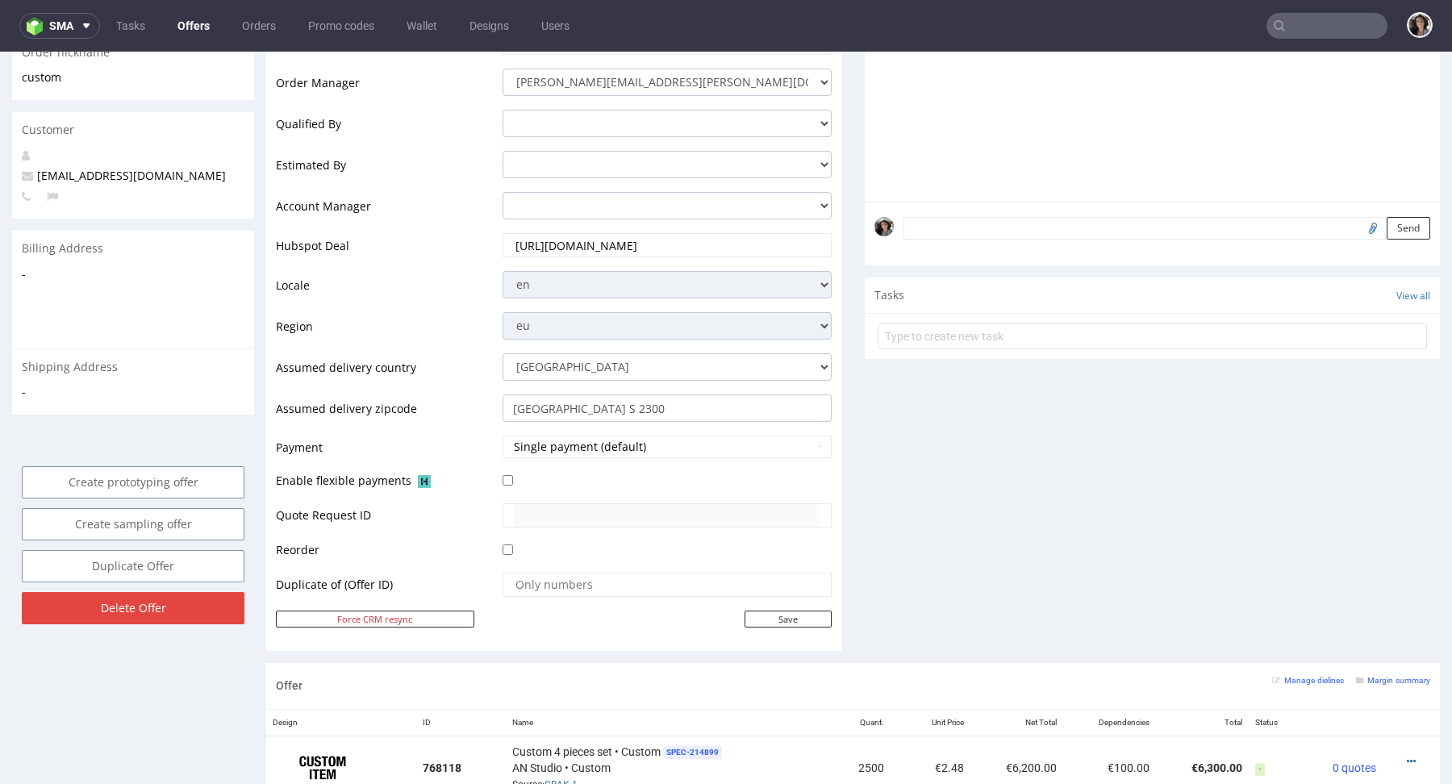
scroll to position [836, 0]
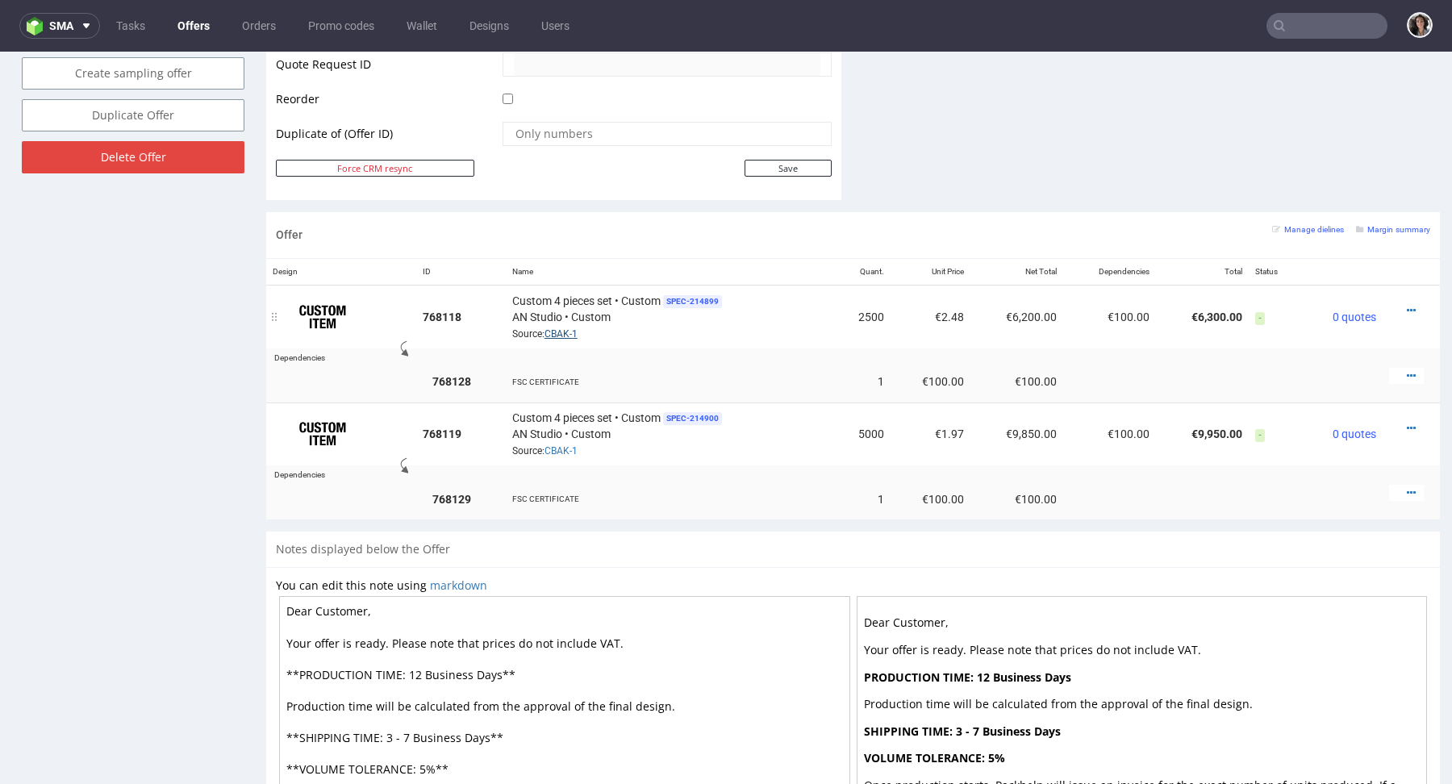
click at [557, 328] on link "CBAK-1" at bounding box center [560, 333] width 33 height 11
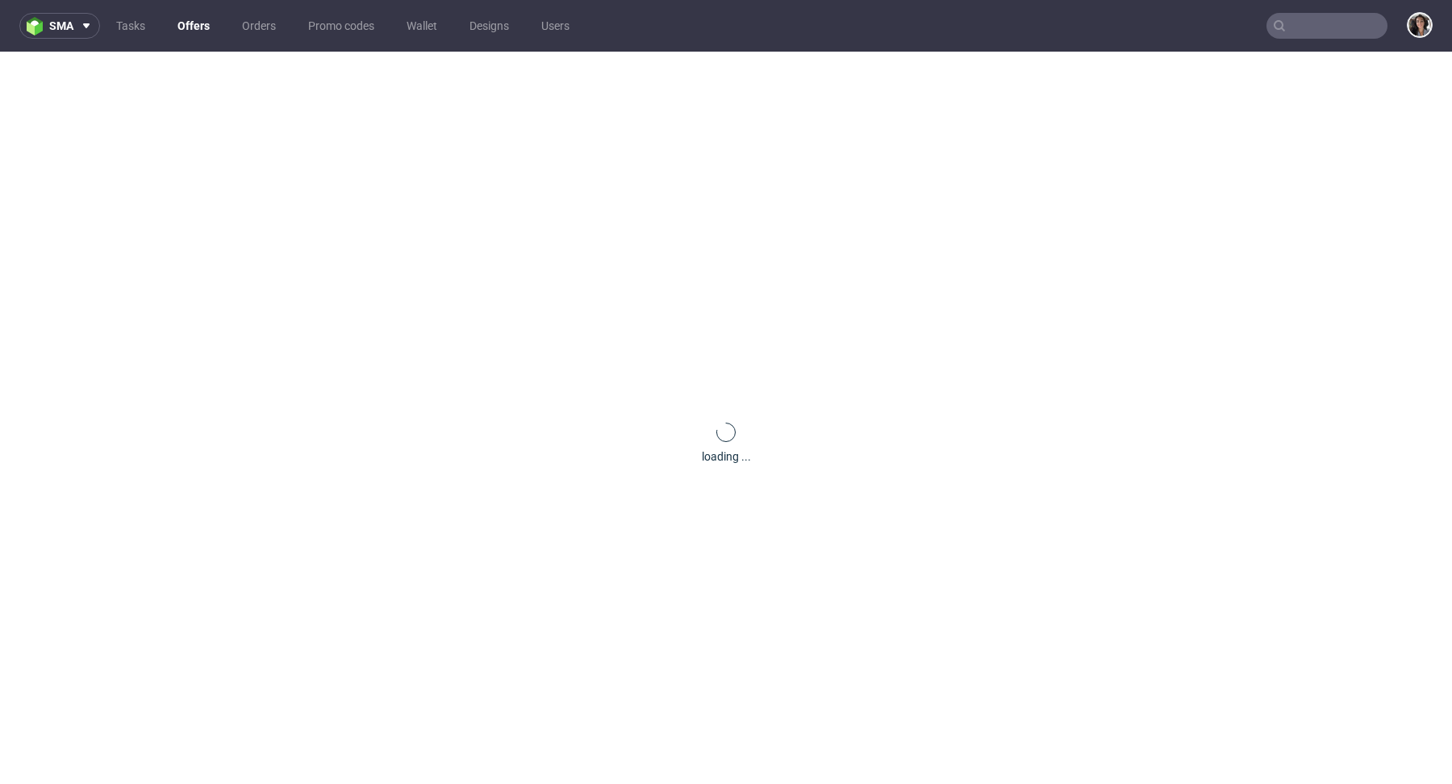
click at [1328, 30] on input "text" at bounding box center [1326, 26] width 121 height 26
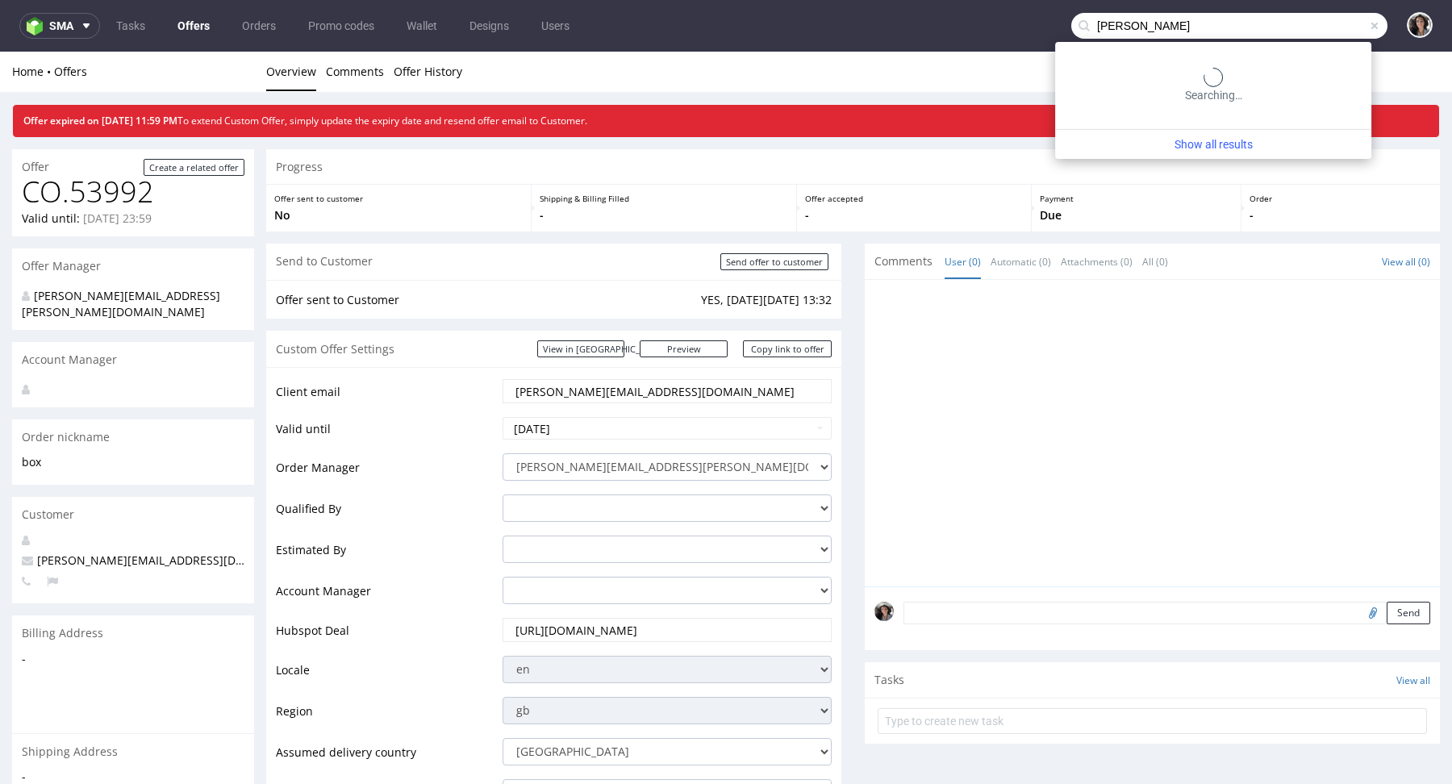
type input "[PERSON_NAME]"
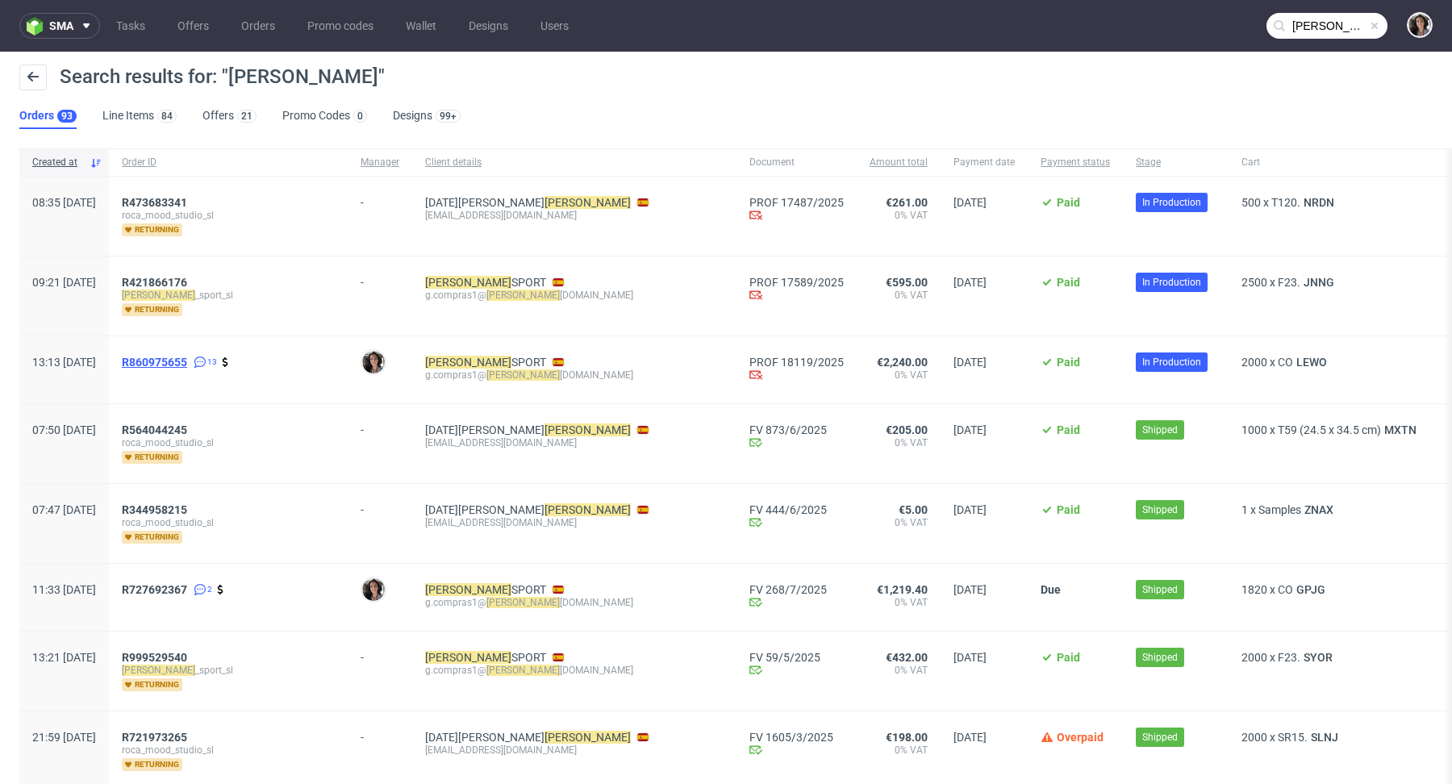
click at [187, 362] on span "R860975655" at bounding box center [154, 362] width 65 height 13
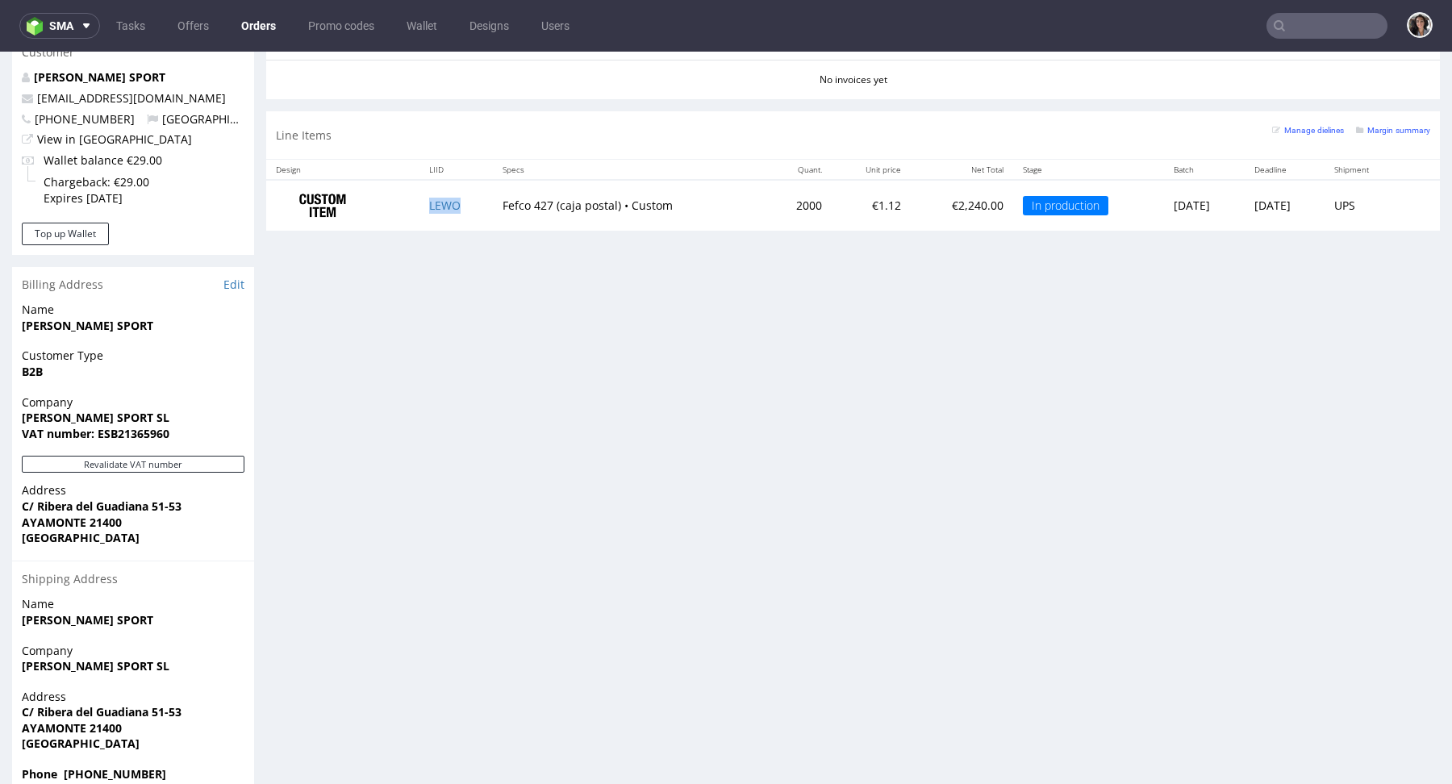
click at [436, 214] on td "LEWO" at bounding box center [455, 205] width 73 height 51
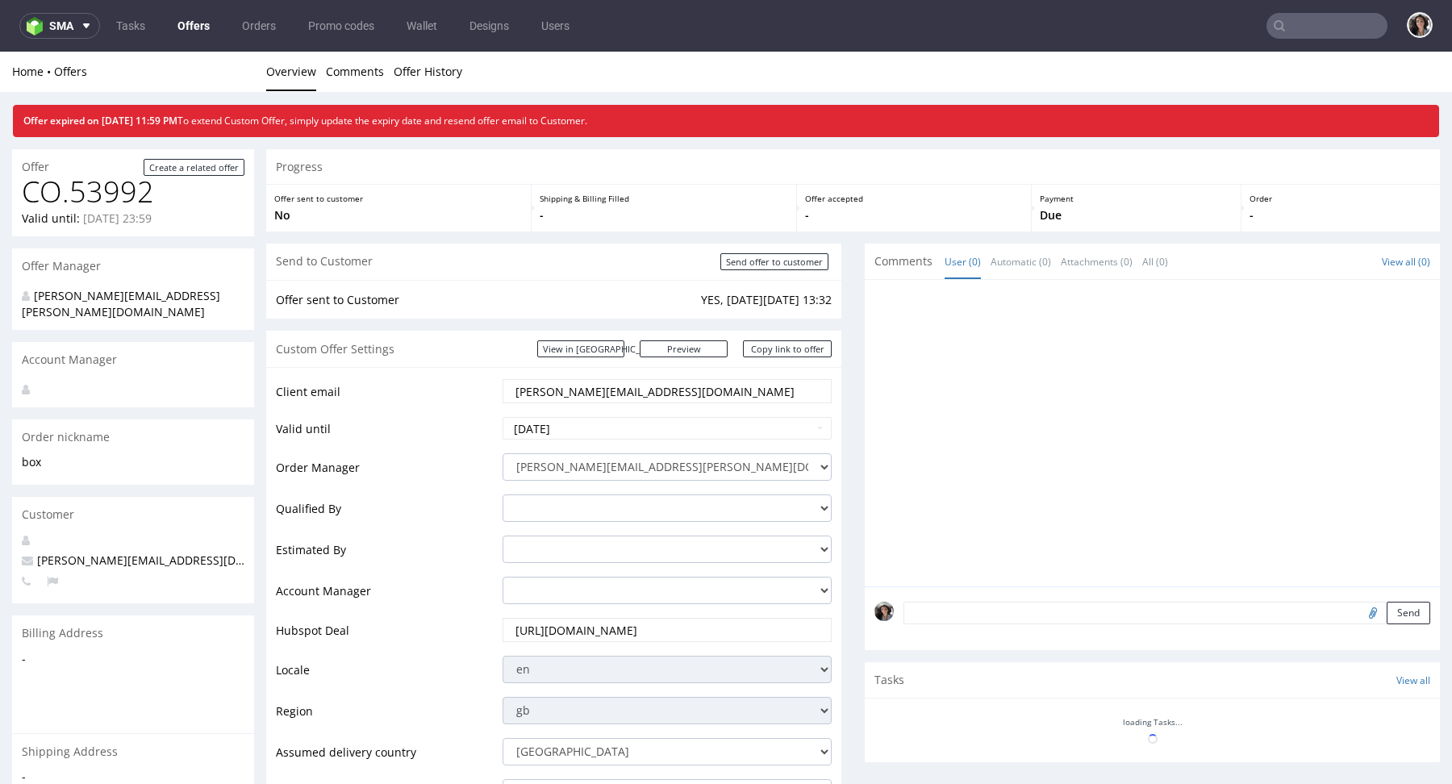
click at [1319, 35] on input "text" at bounding box center [1326, 26] width 121 height 26
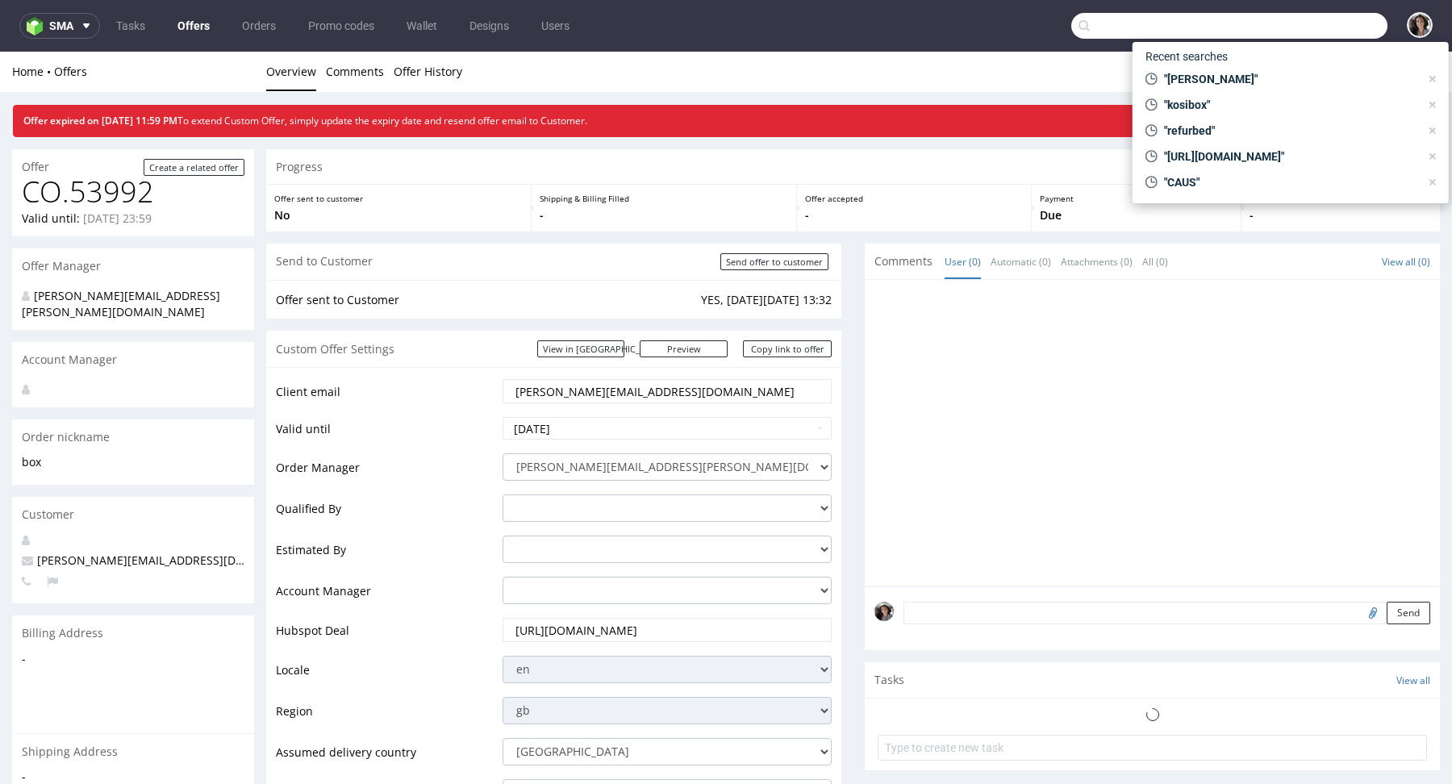
paste input "UWTF"
type input "UWTF"
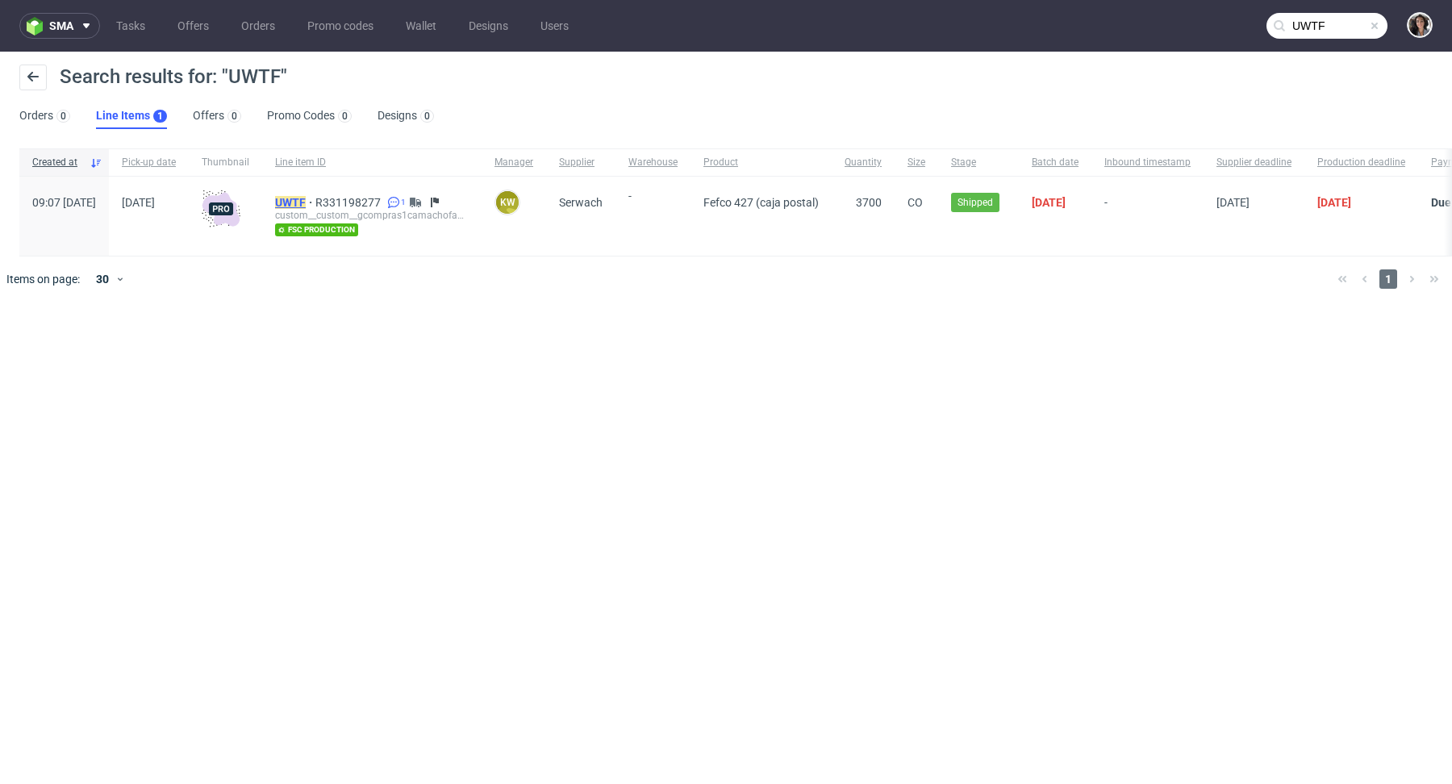
click at [315, 196] on span "UWTF" at bounding box center [295, 202] width 40 height 13
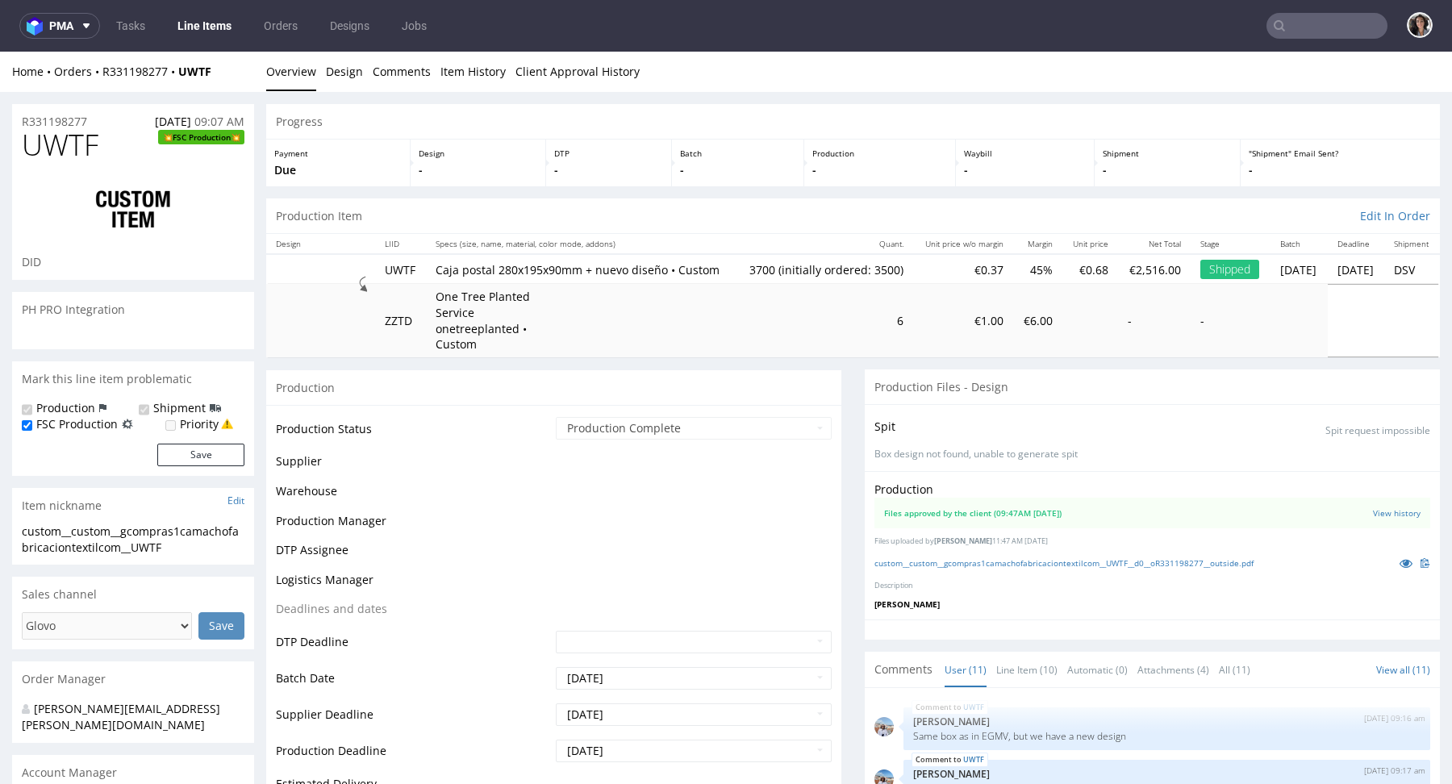
scroll to position [375, 0]
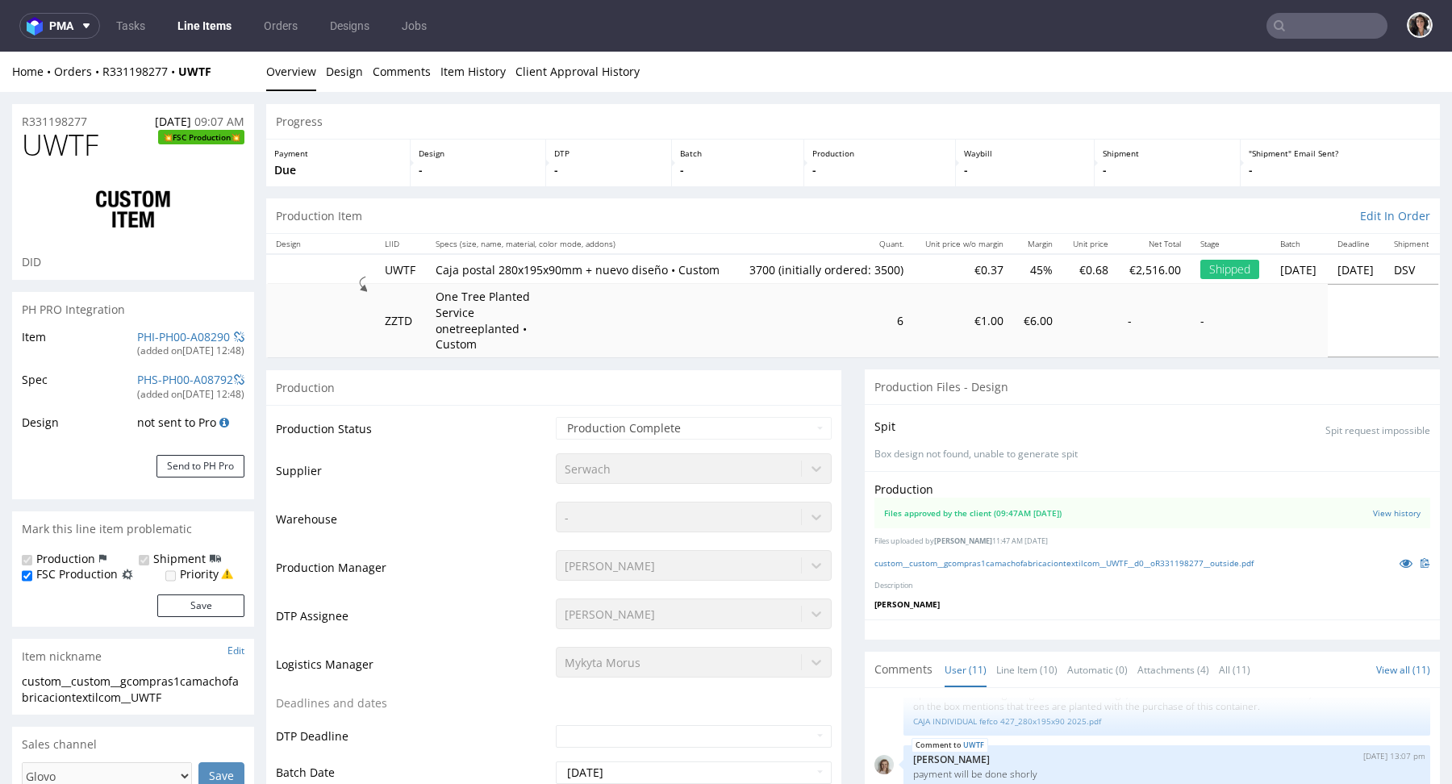
select select "in_progress"
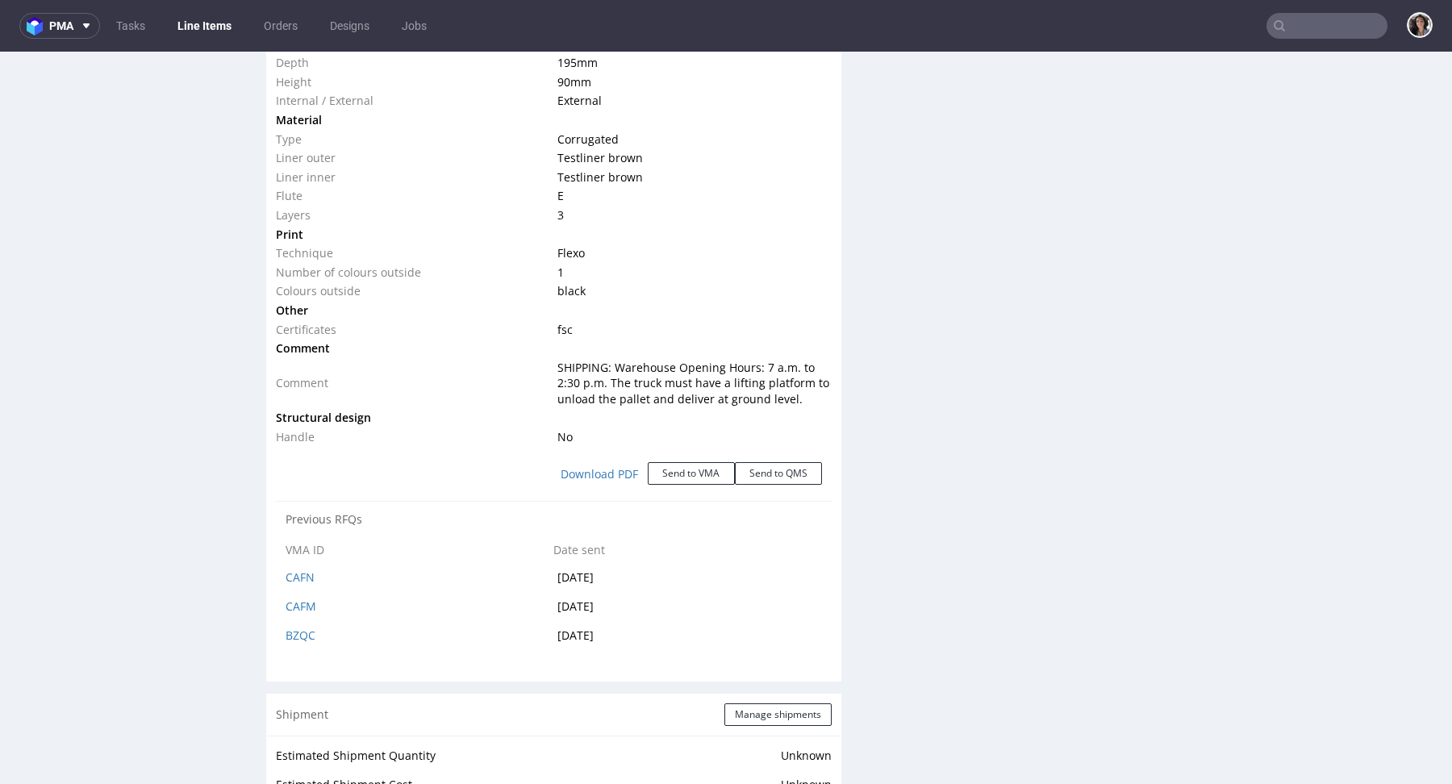
scroll to position [1736, 0]
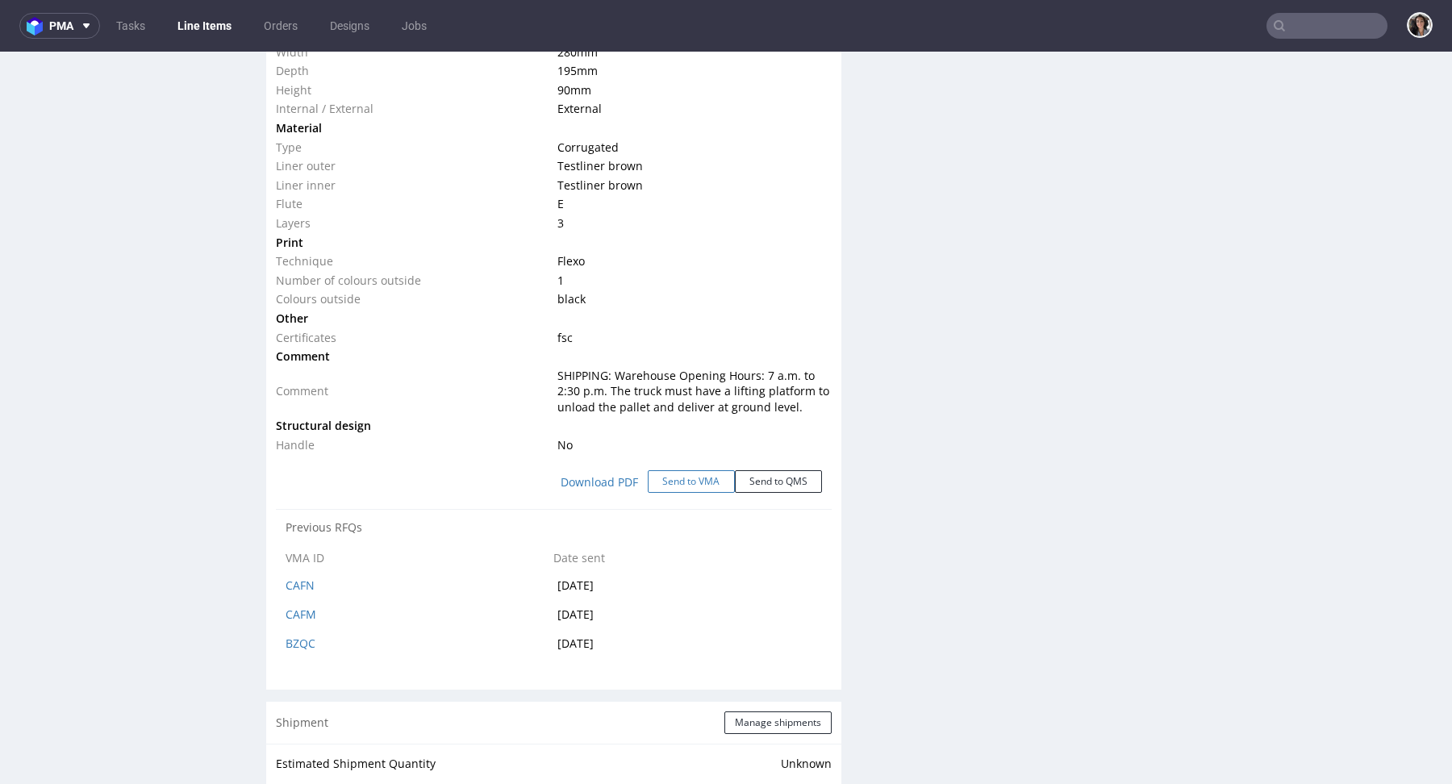
click at [677, 492] on button "Send to VMA" at bounding box center [691, 481] width 87 height 23
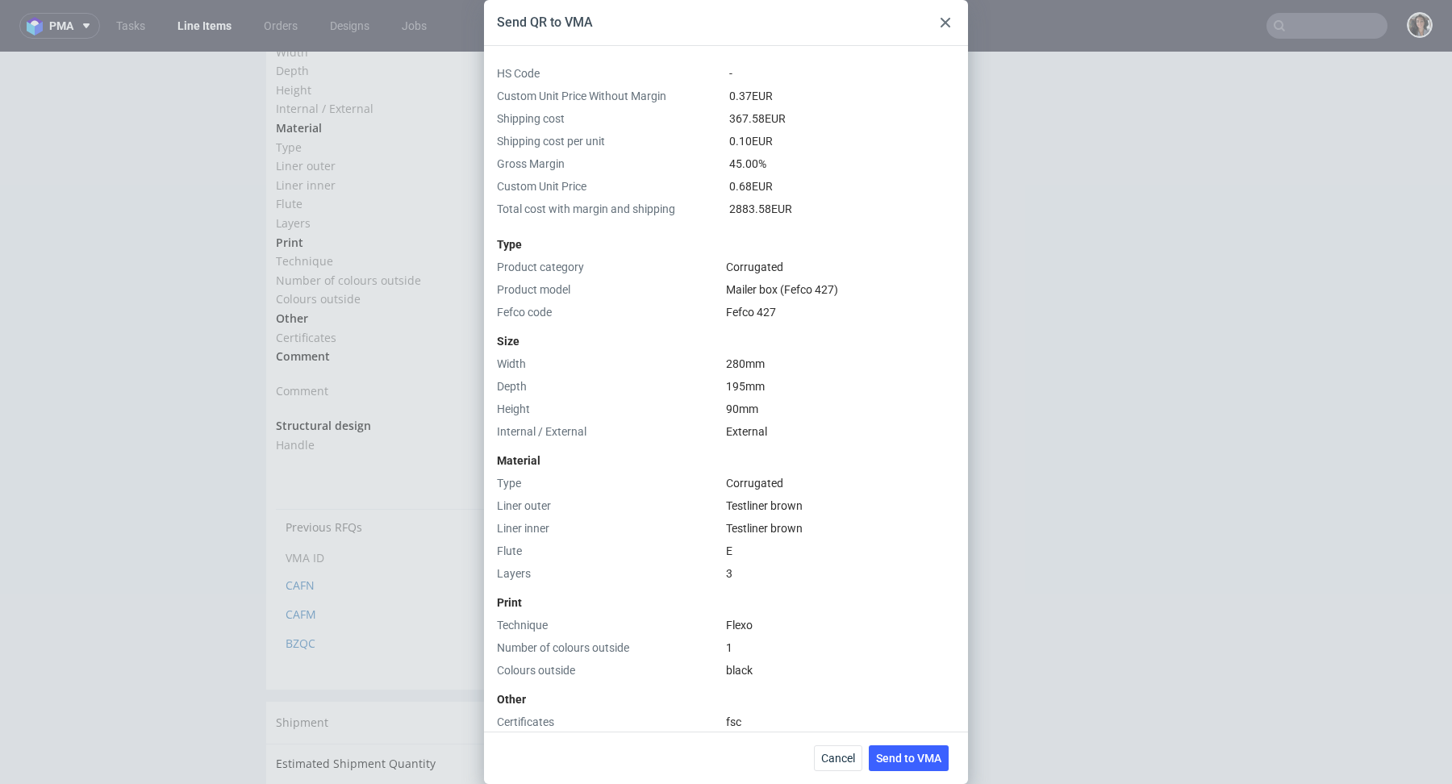
scroll to position [426, 0]
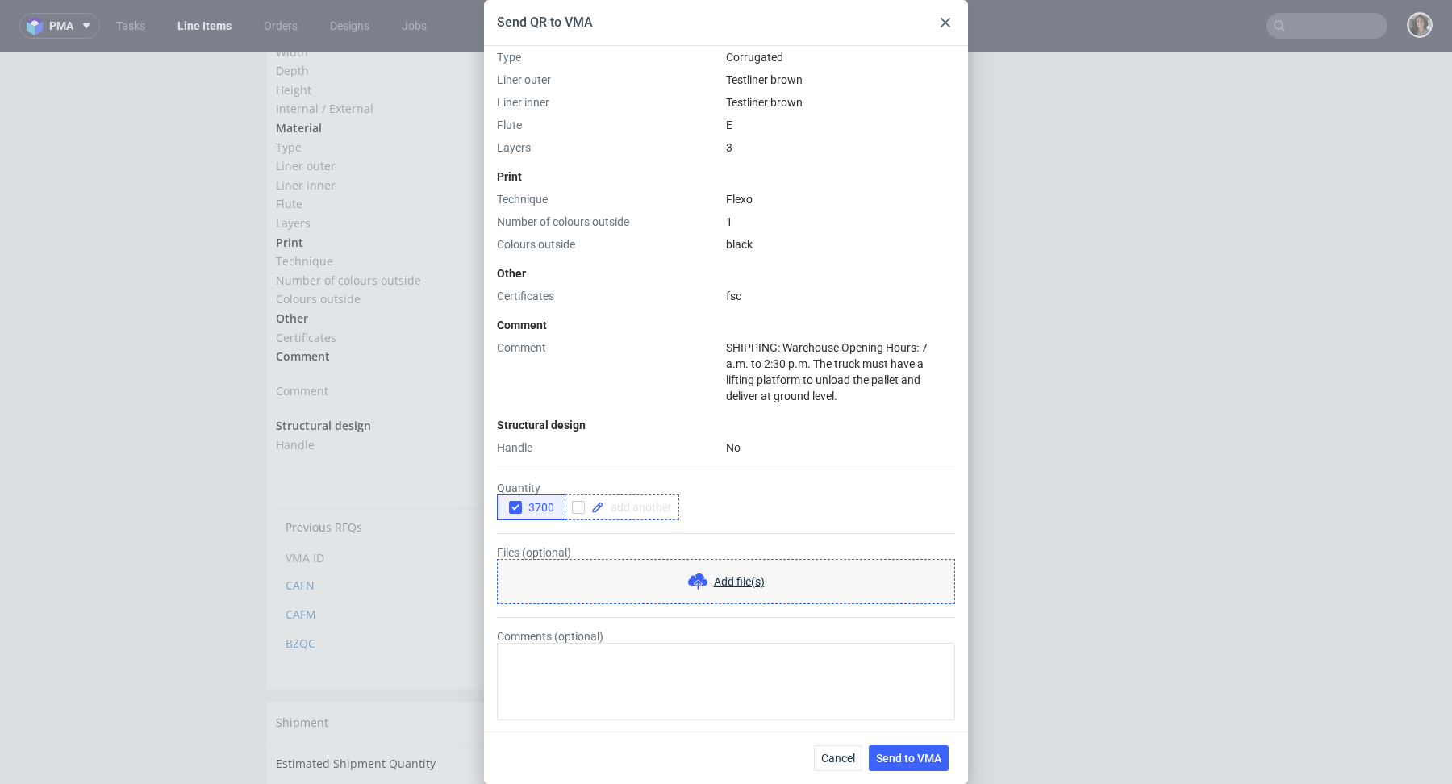
click at [669, 507] on span at bounding box center [638, 507] width 68 height 11
checkbox input "true"
click at [746, 500] on div "3700 4500" at bounding box center [726, 507] width 458 height 26
click at [511, 510] on icon "button" at bounding box center [515, 507] width 11 height 11
click at [929, 761] on span "Send to VMA" at bounding box center [908, 757] width 65 height 11
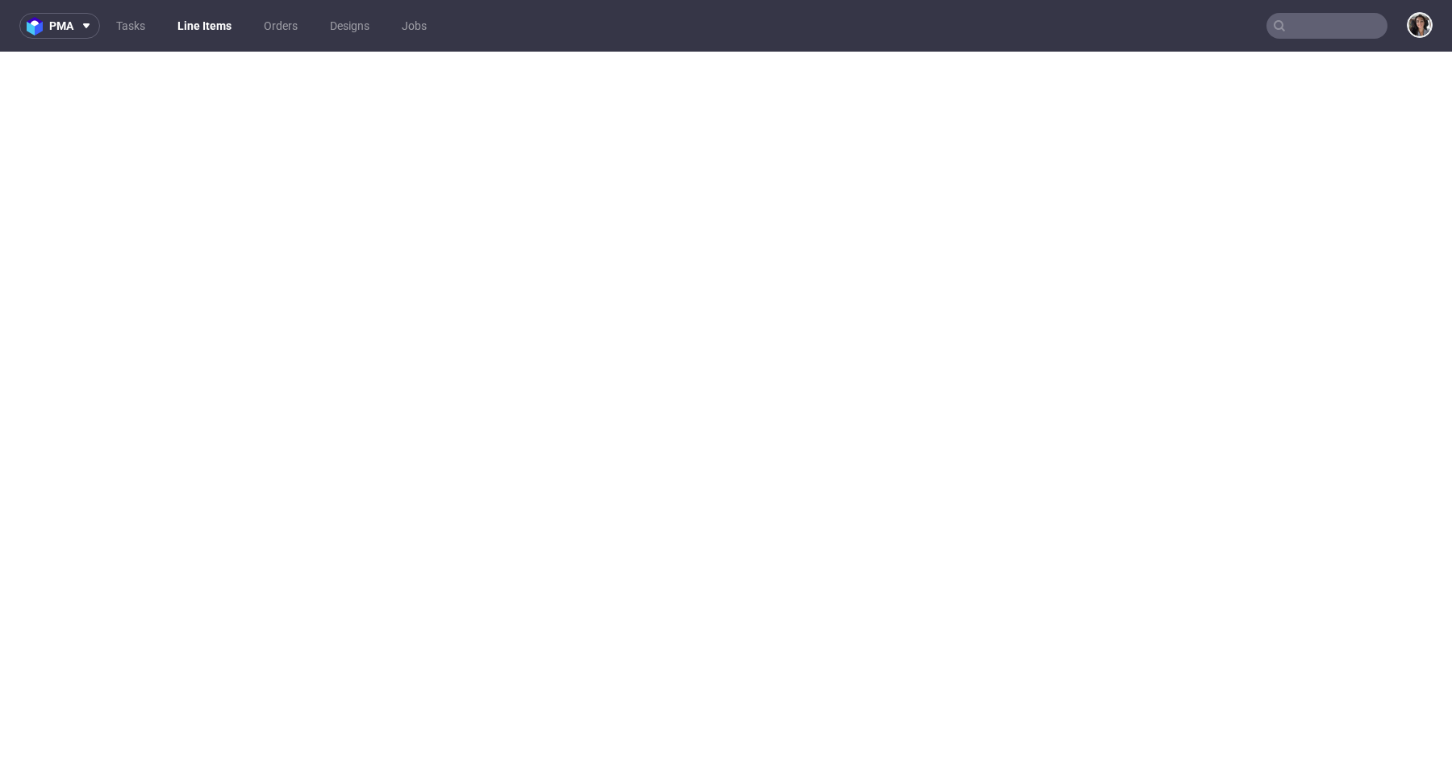
select select "in_progress"
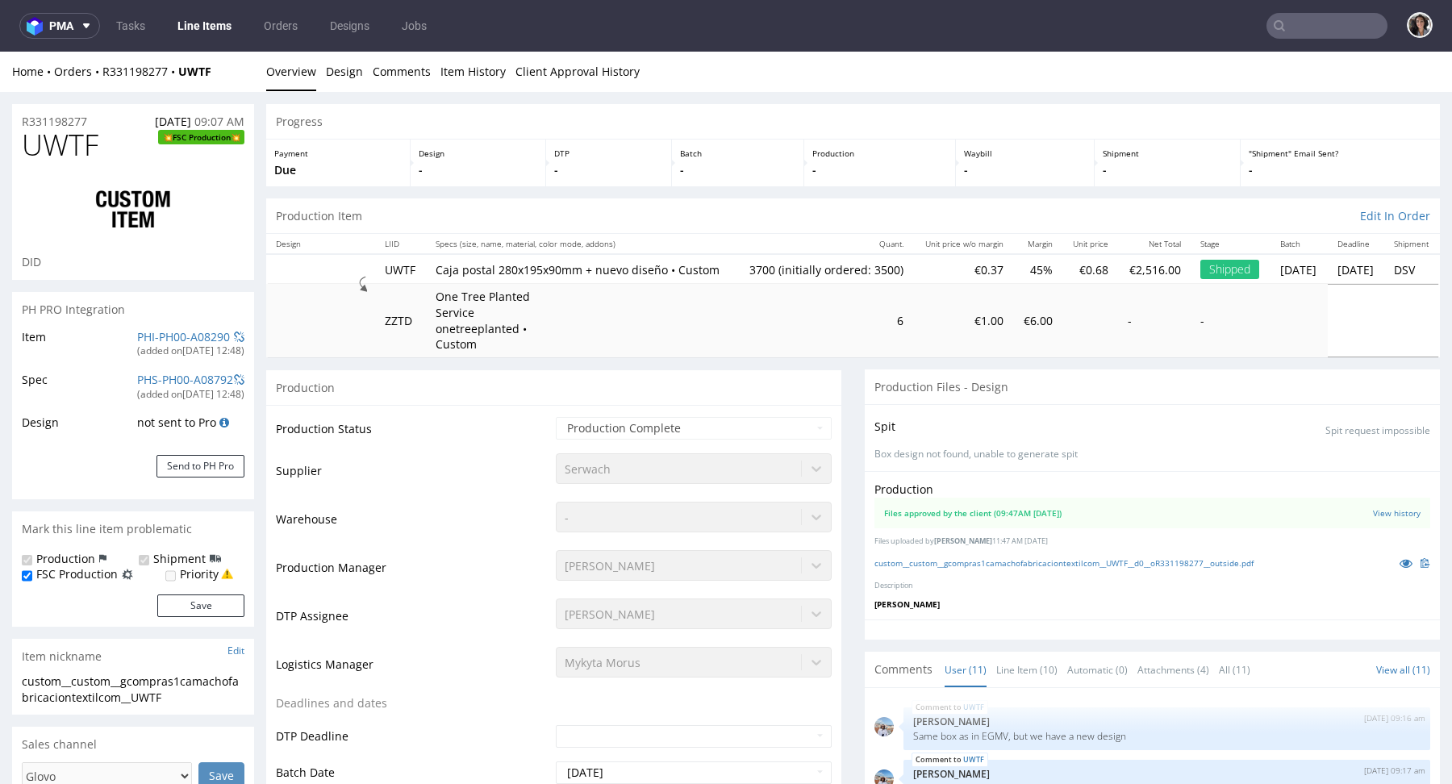
scroll to position [375, 0]
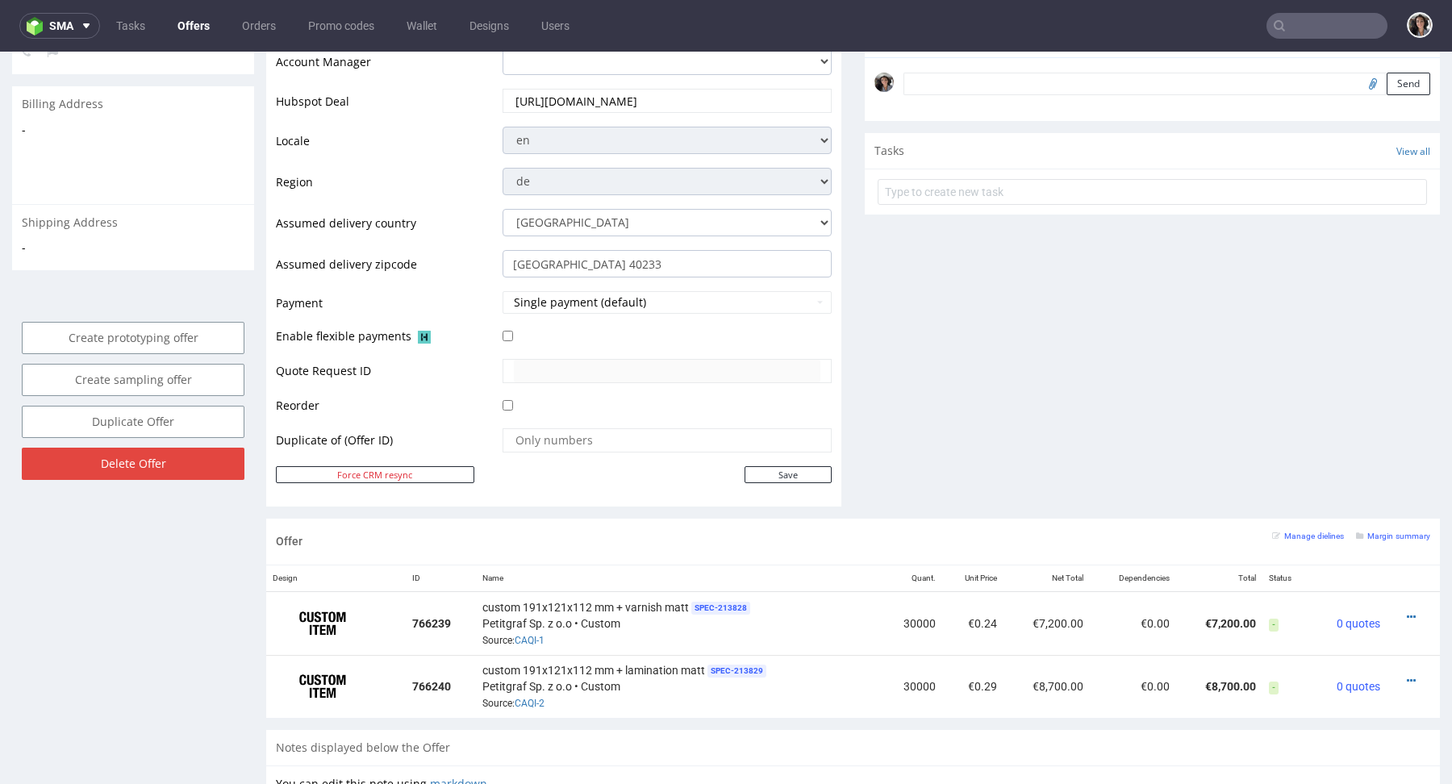
scroll to position [880, 0]
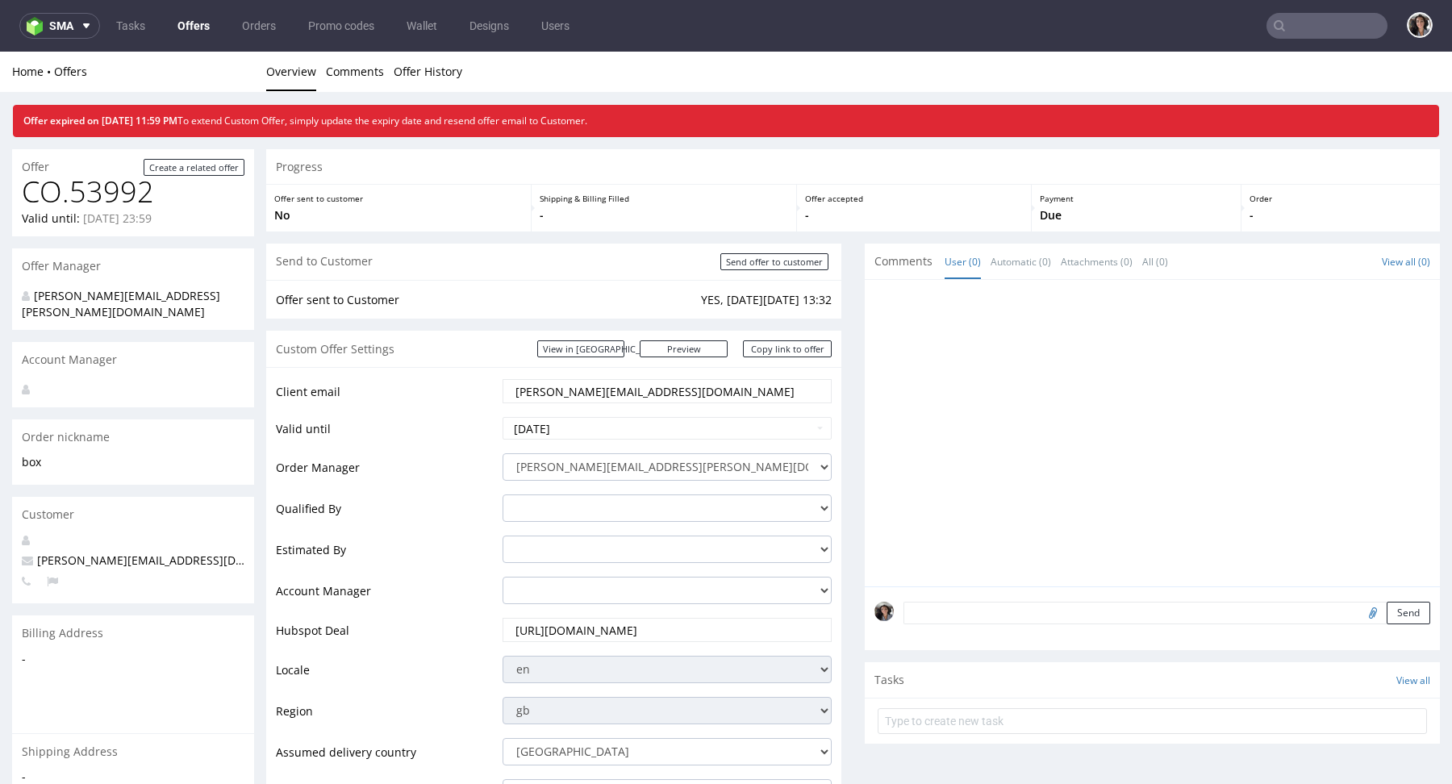
click at [1290, 30] on input "text" at bounding box center [1326, 26] width 121 height 26
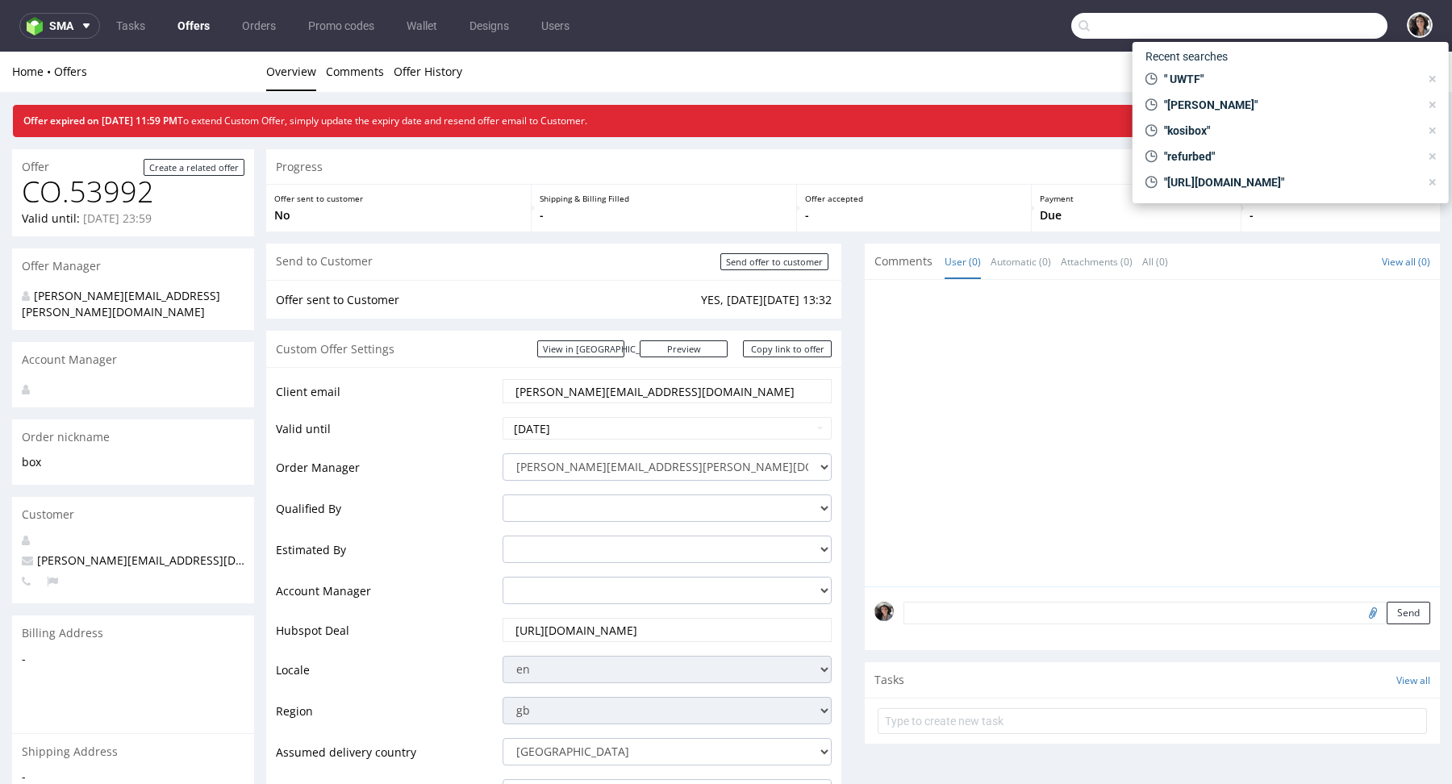
click at [201, 21] on link "Offers" at bounding box center [194, 26] width 52 height 26
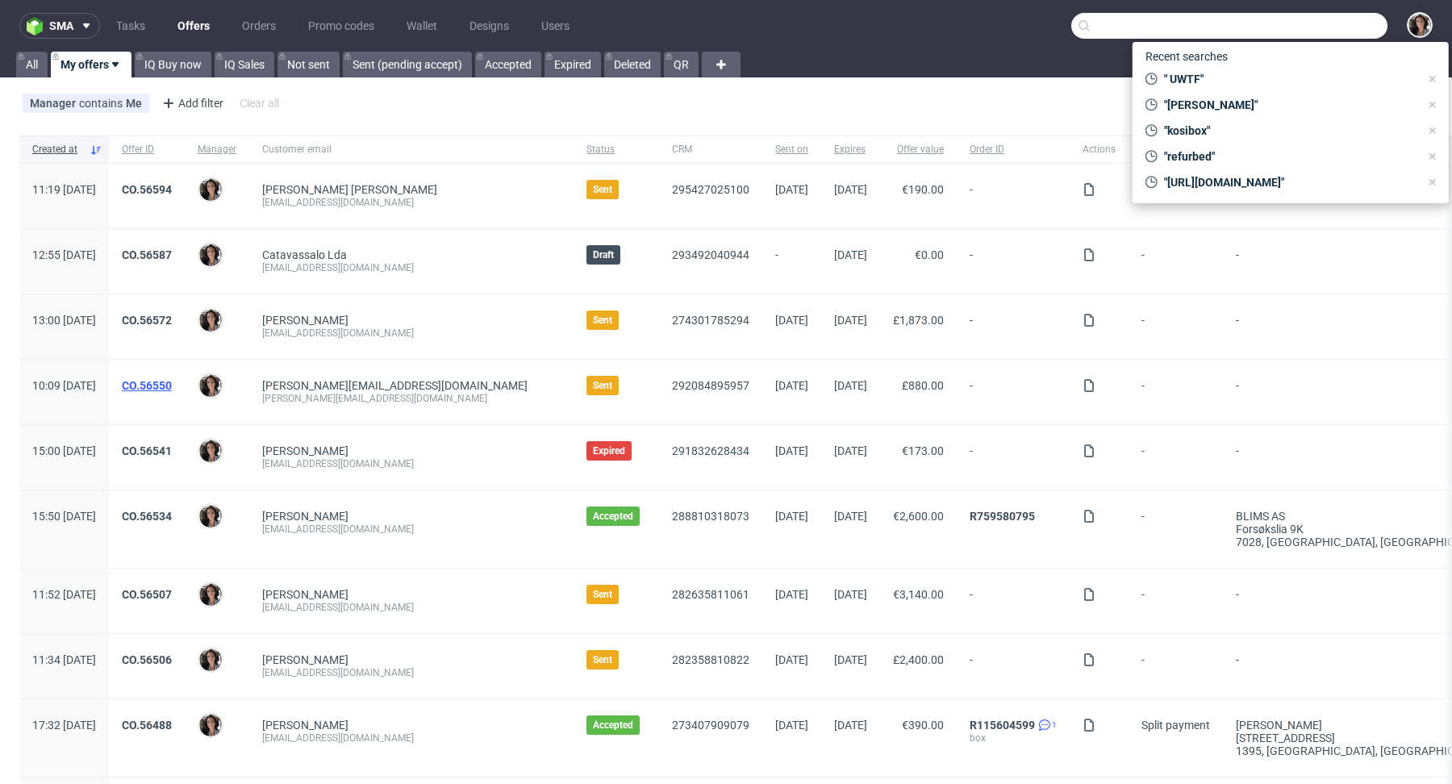
click at [172, 379] on link "CO.56550" at bounding box center [147, 385] width 50 height 13
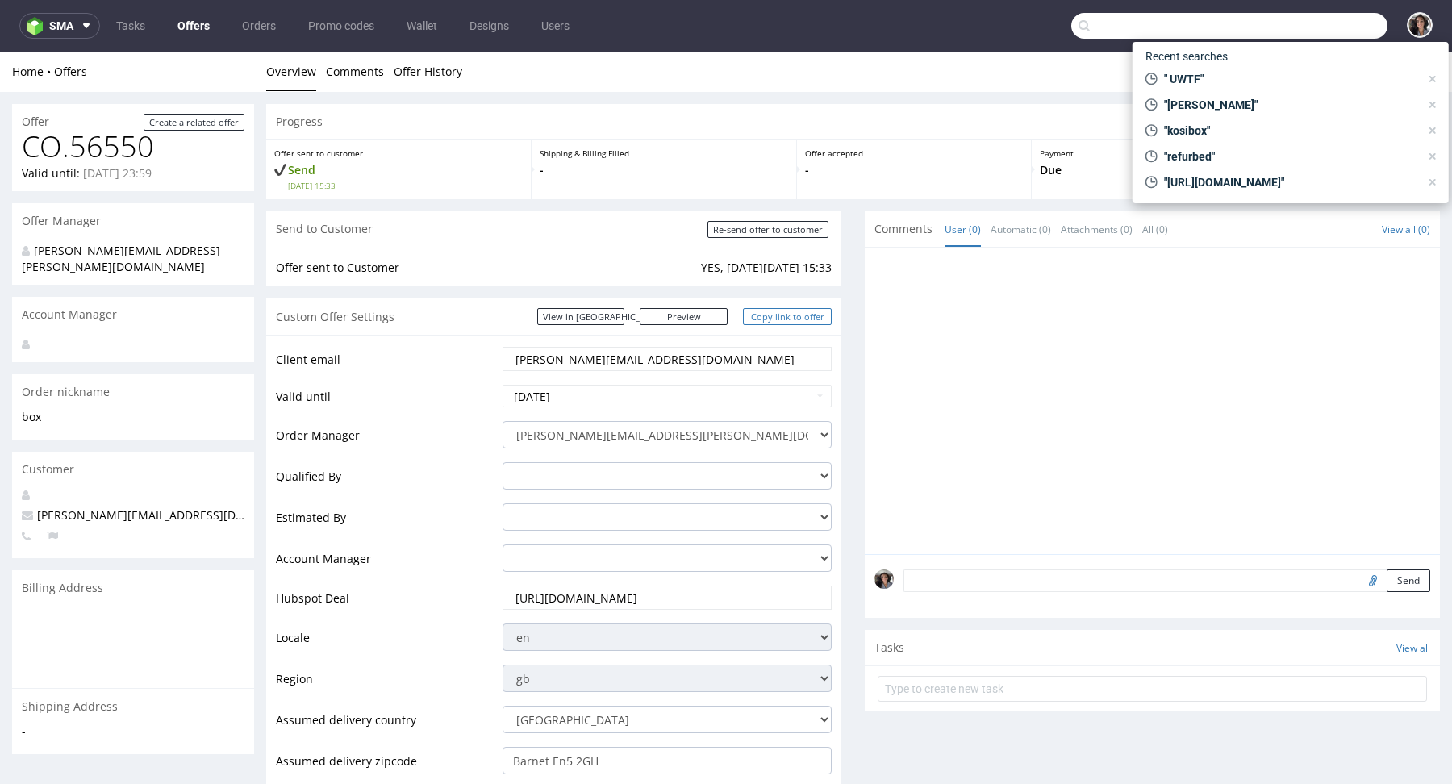
click at [769, 316] on link "Copy link to offer" at bounding box center [787, 316] width 89 height 17
click at [795, 228] on input "Re-send offer to customer" at bounding box center [767, 229] width 121 height 17
type input "In progress..."
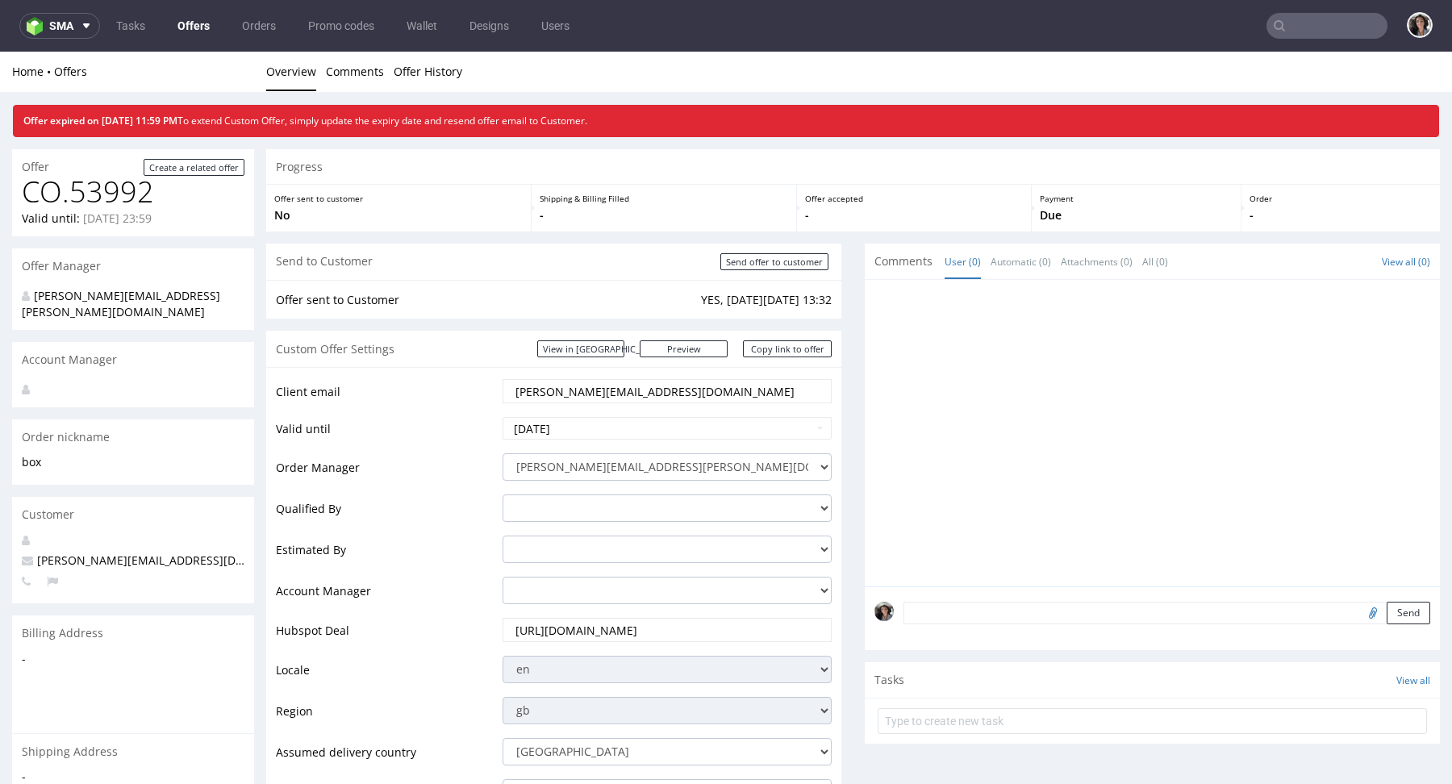
click at [1303, 19] on input "text" at bounding box center [1326, 26] width 121 height 26
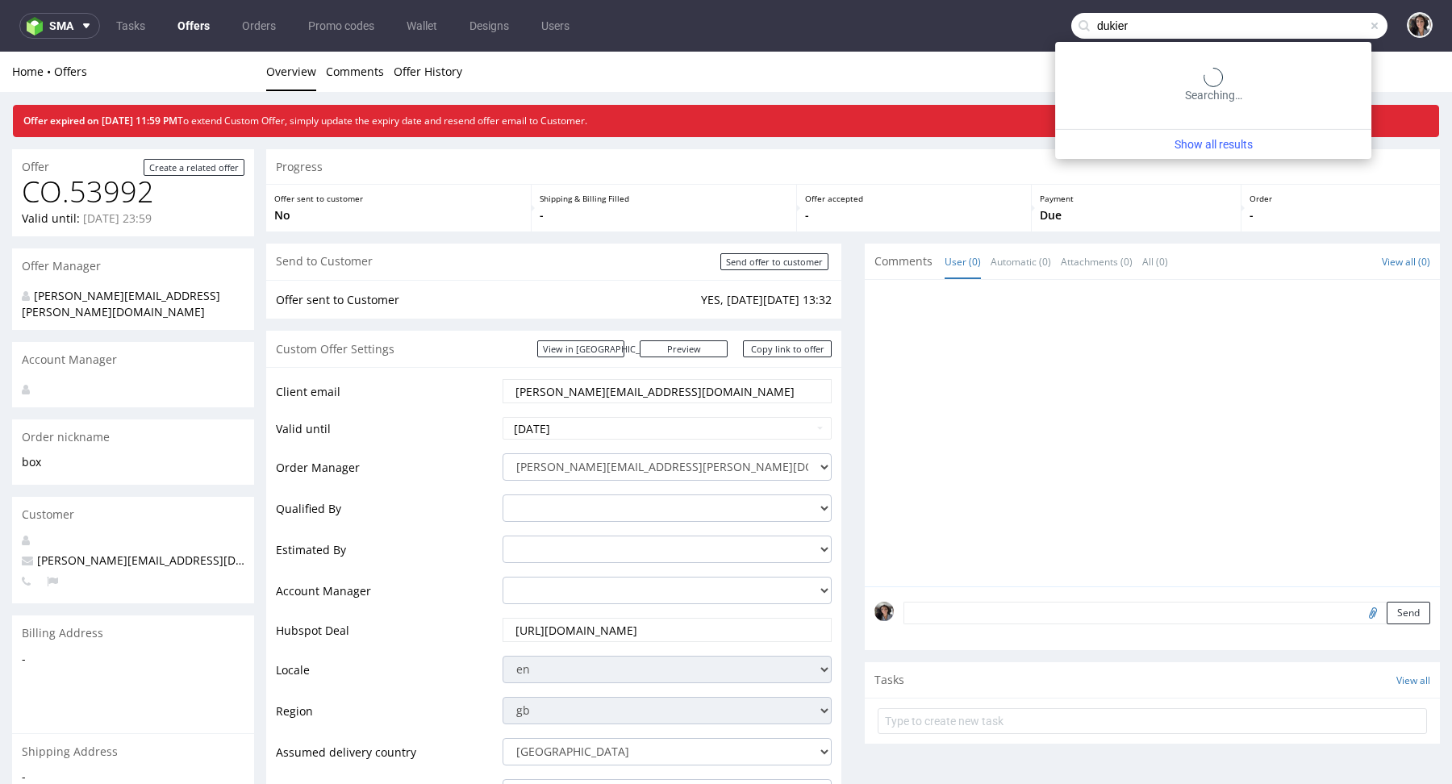
type input "dukier"
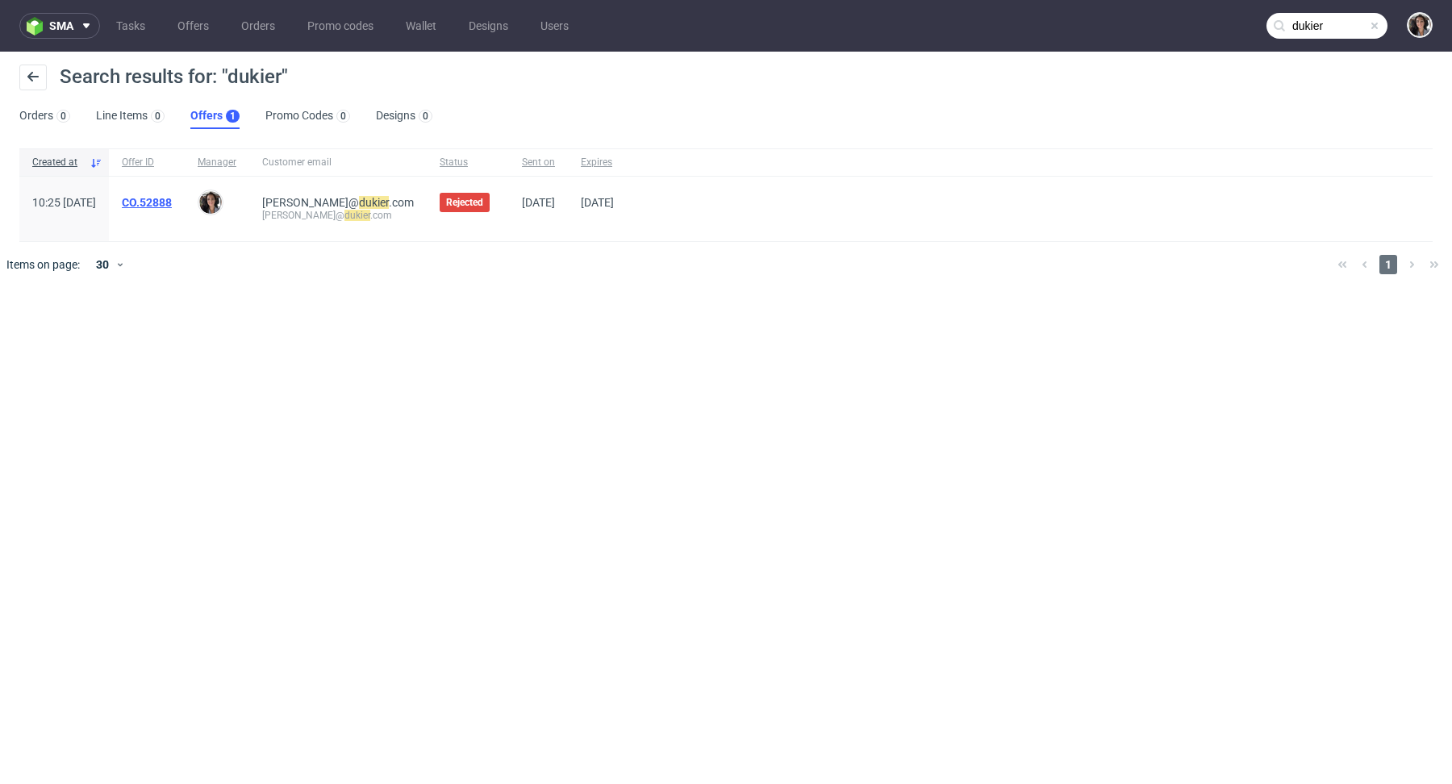
click at [172, 204] on link "CO.52888" at bounding box center [147, 202] width 50 height 13
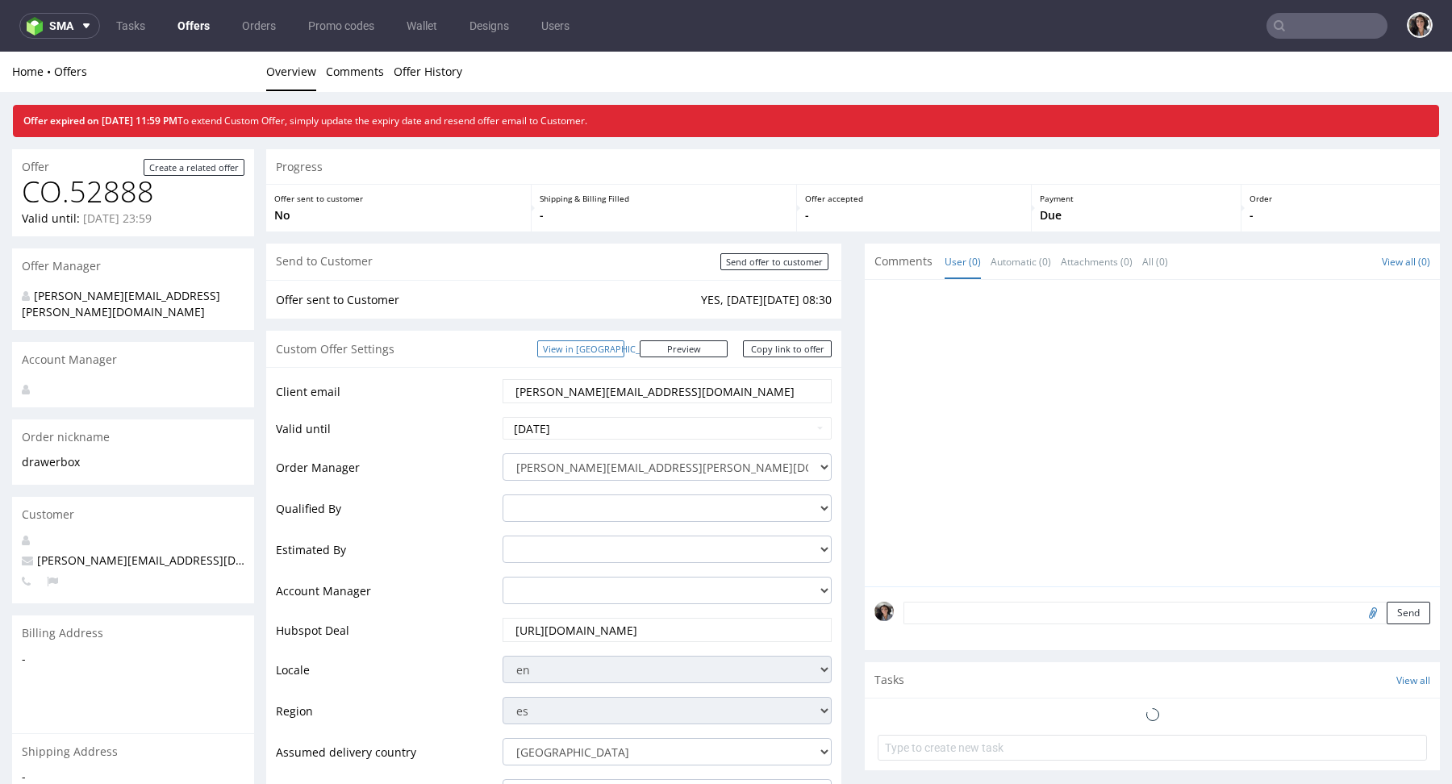
click at [611, 348] on link "View in [GEOGRAPHIC_DATA]" at bounding box center [580, 348] width 87 height 17
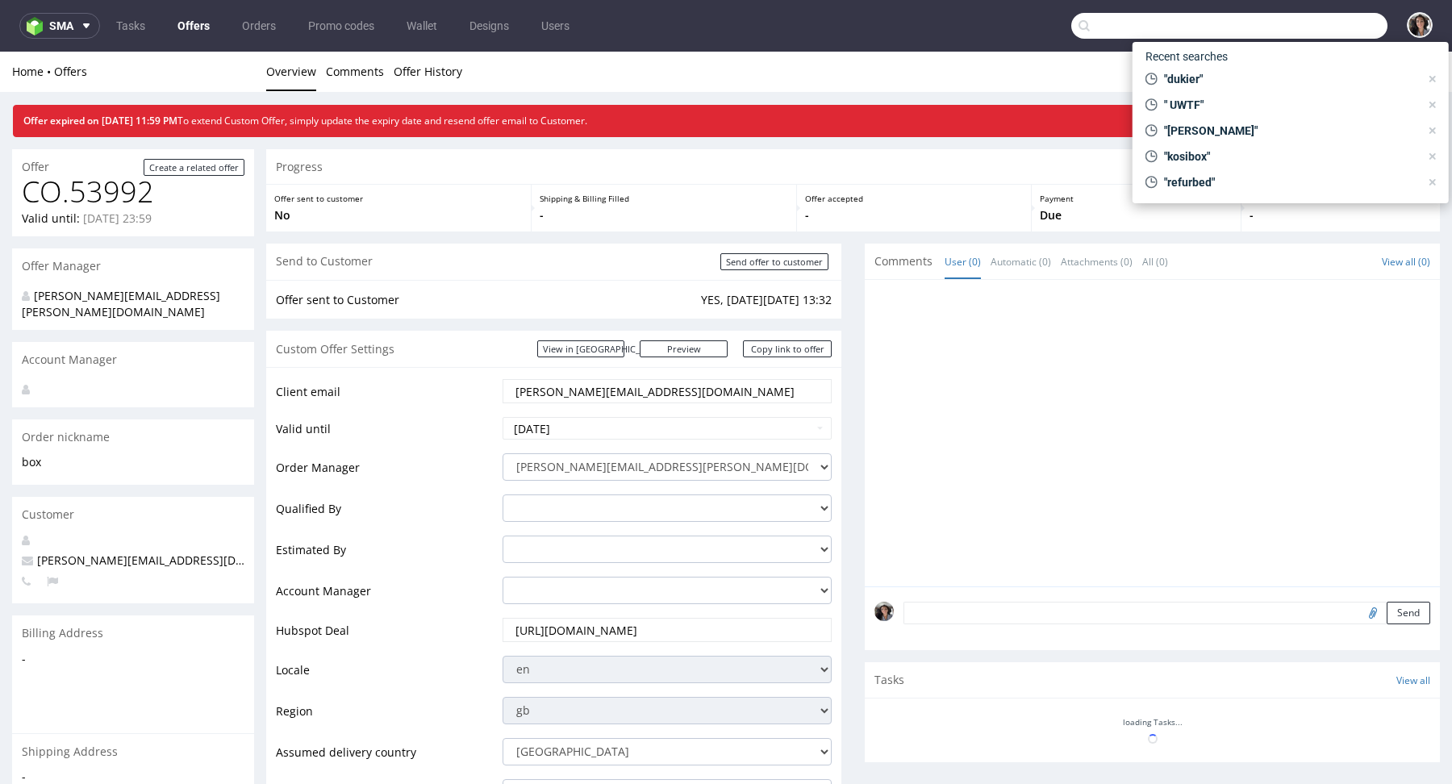
click at [1324, 30] on input "text" at bounding box center [1229, 26] width 316 height 26
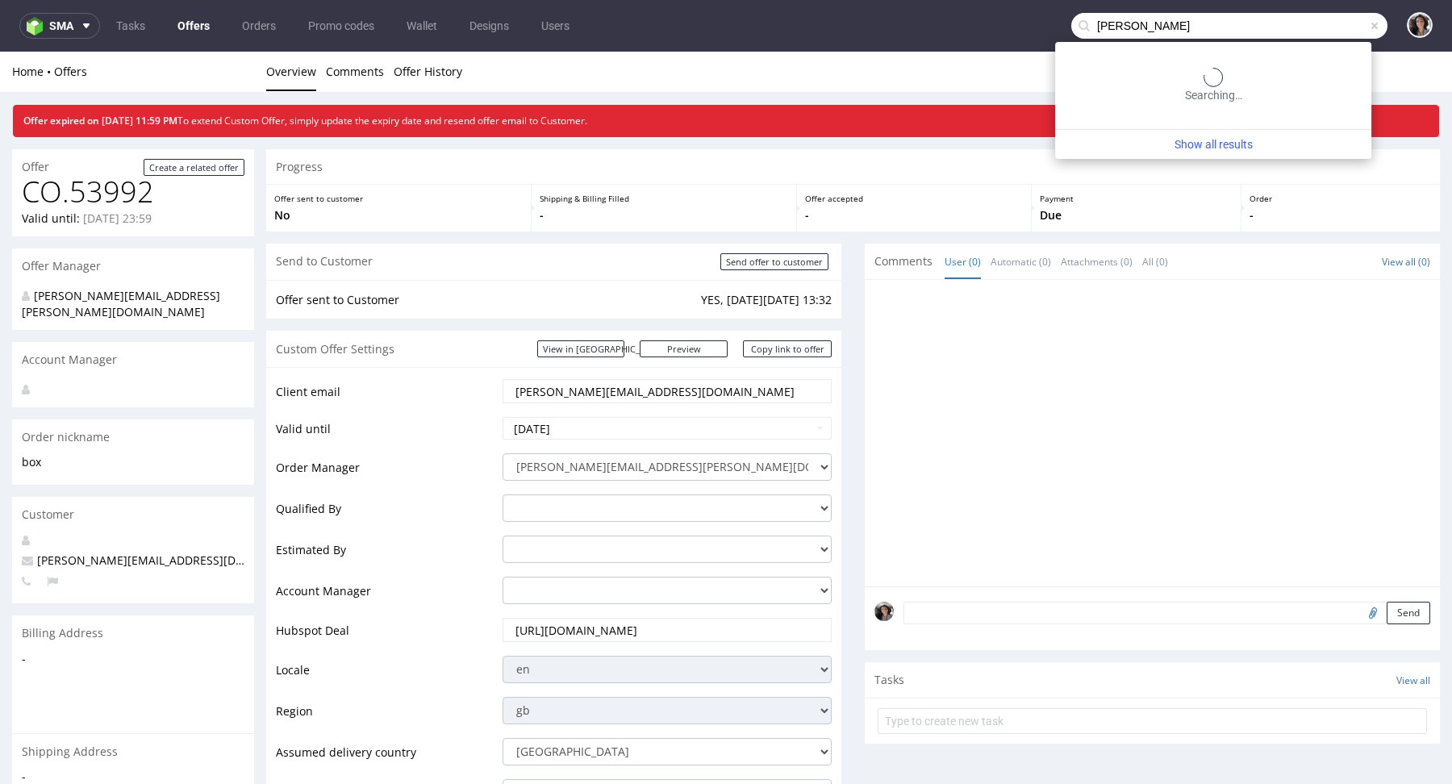
type input "romualda"
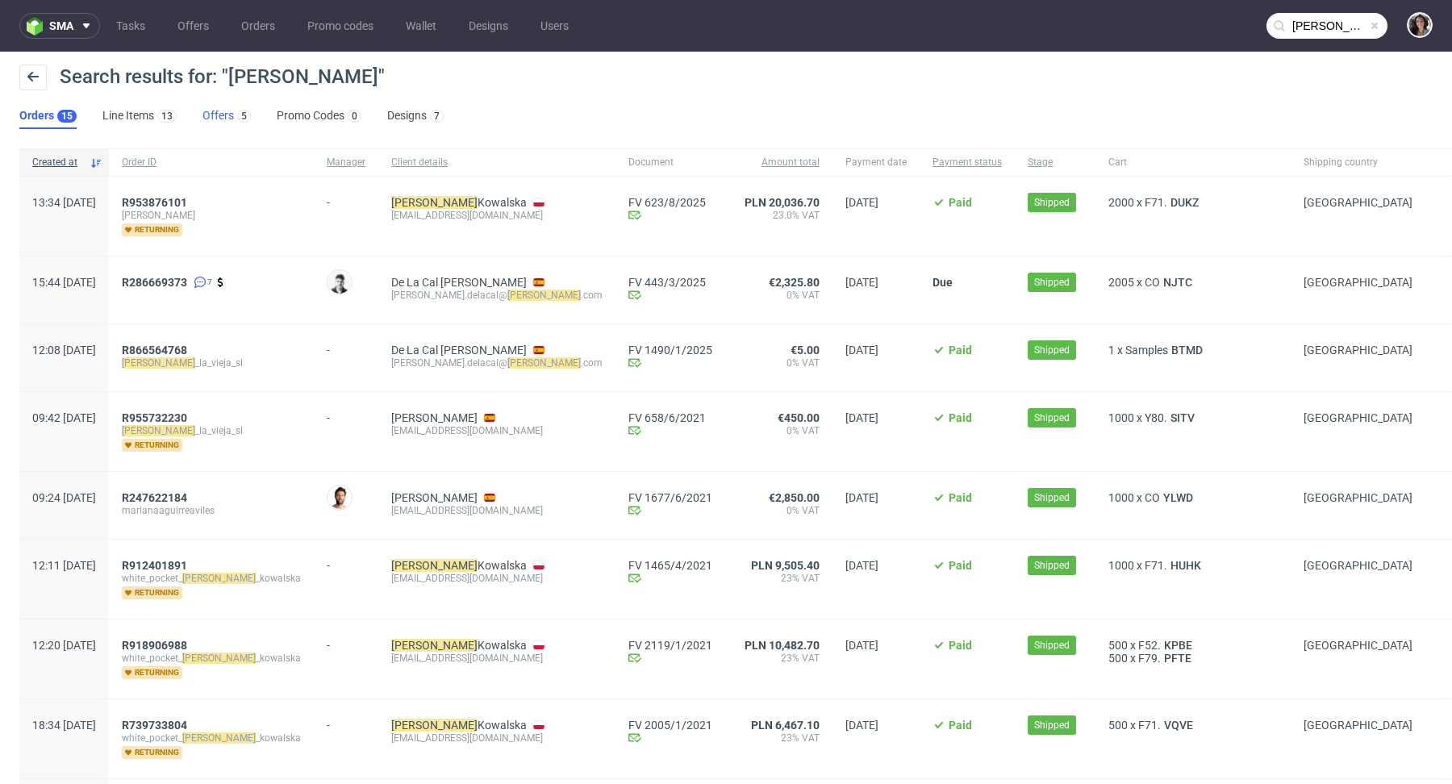
click at [220, 110] on link "Offers 5" at bounding box center [226, 116] width 48 height 26
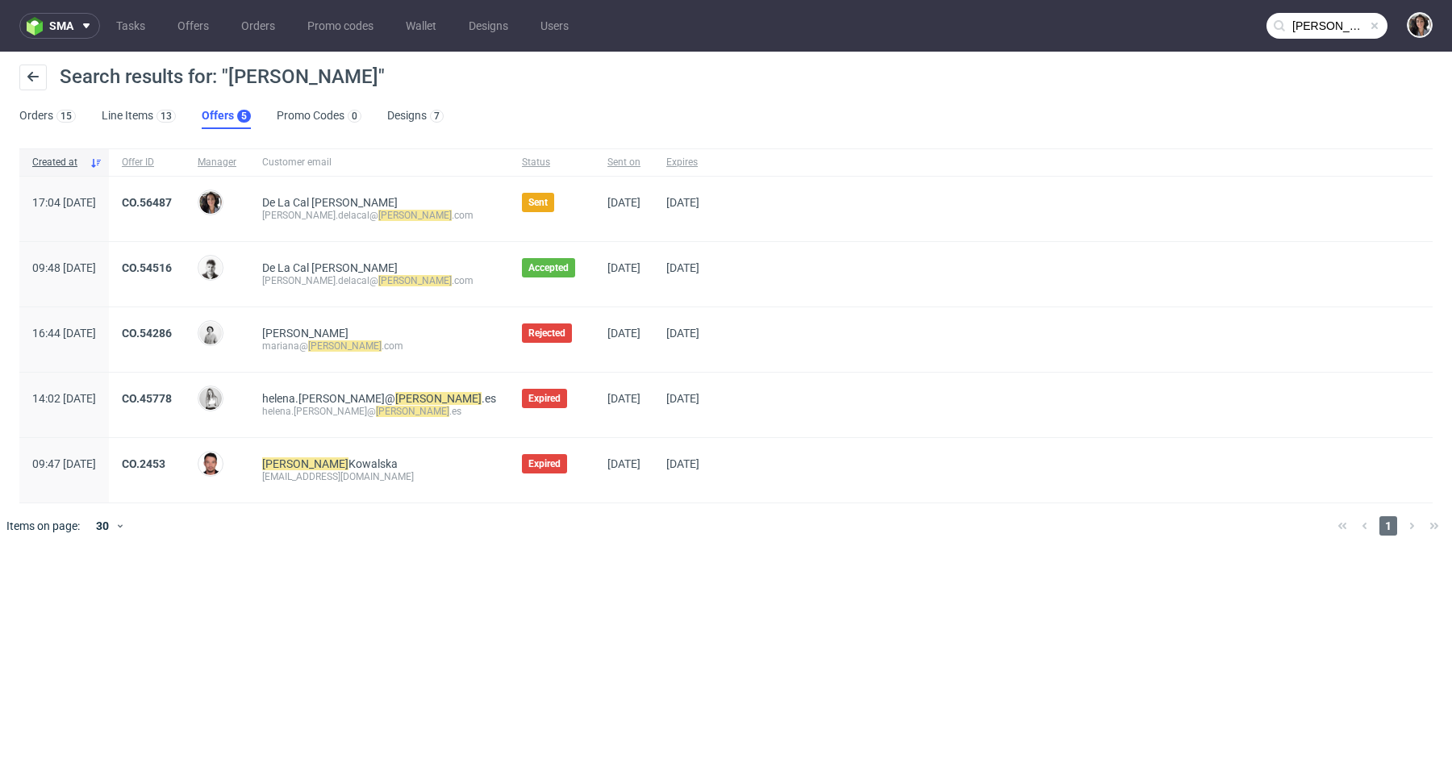
click at [172, 213] on span "CO.56487" at bounding box center [147, 209] width 50 height 26
click at [172, 205] on link "CO.56487" at bounding box center [147, 202] width 50 height 13
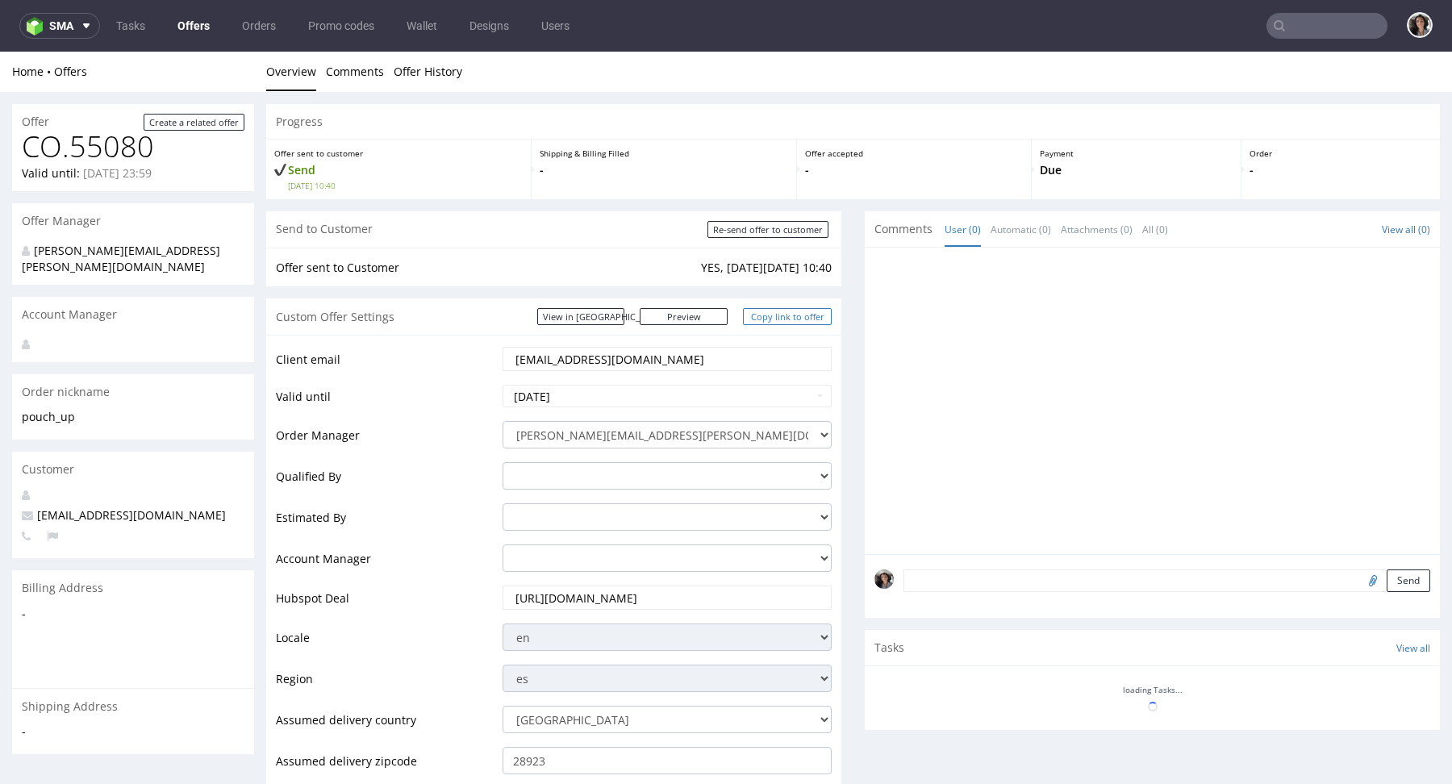
click at [790, 319] on link "Copy link to offer" at bounding box center [787, 316] width 89 height 17
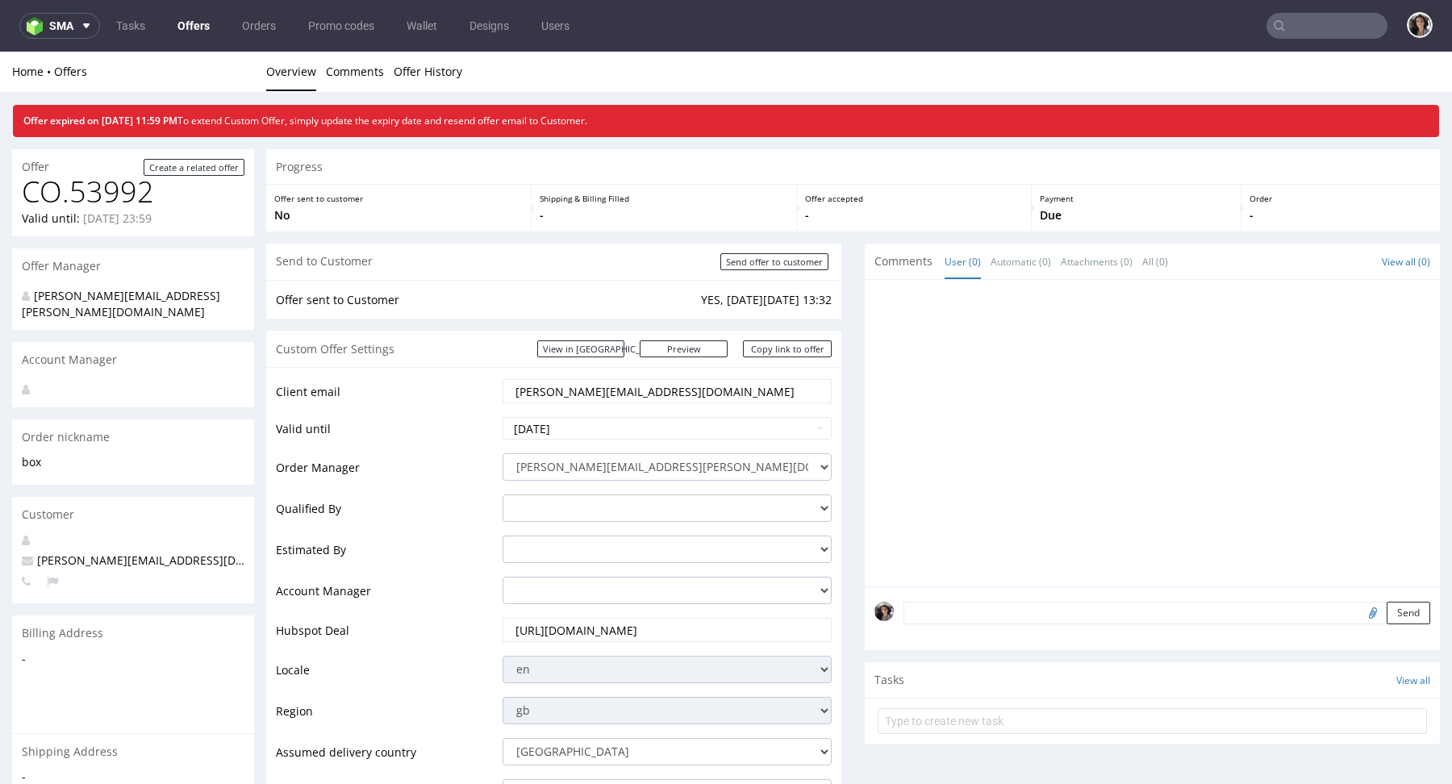
click at [1304, 28] on input "text" at bounding box center [1326, 26] width 121 height 26
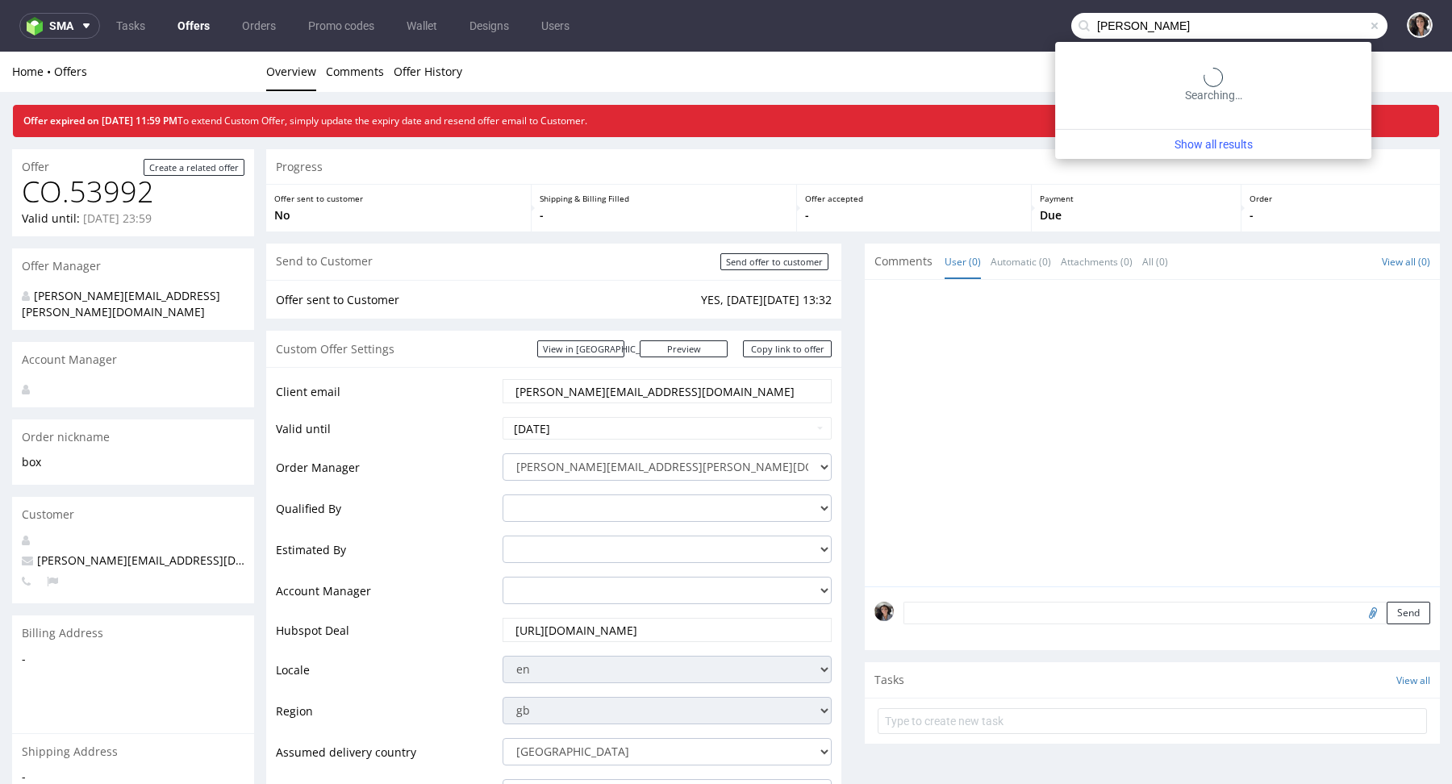
type input "[PERSON_NAME]"
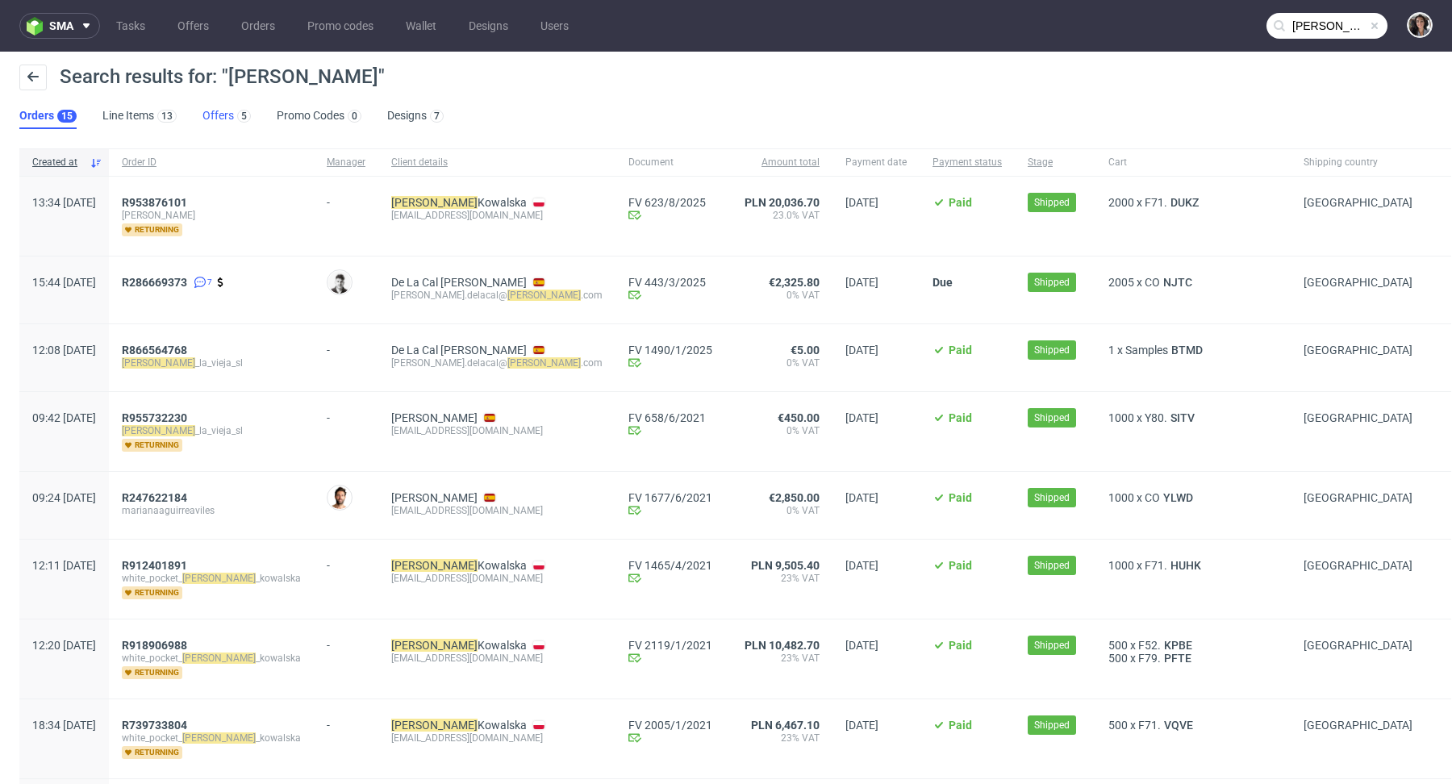
click at [222, 110] on link "Offers 5" at bounding box center [226, 116] width 48 height 26
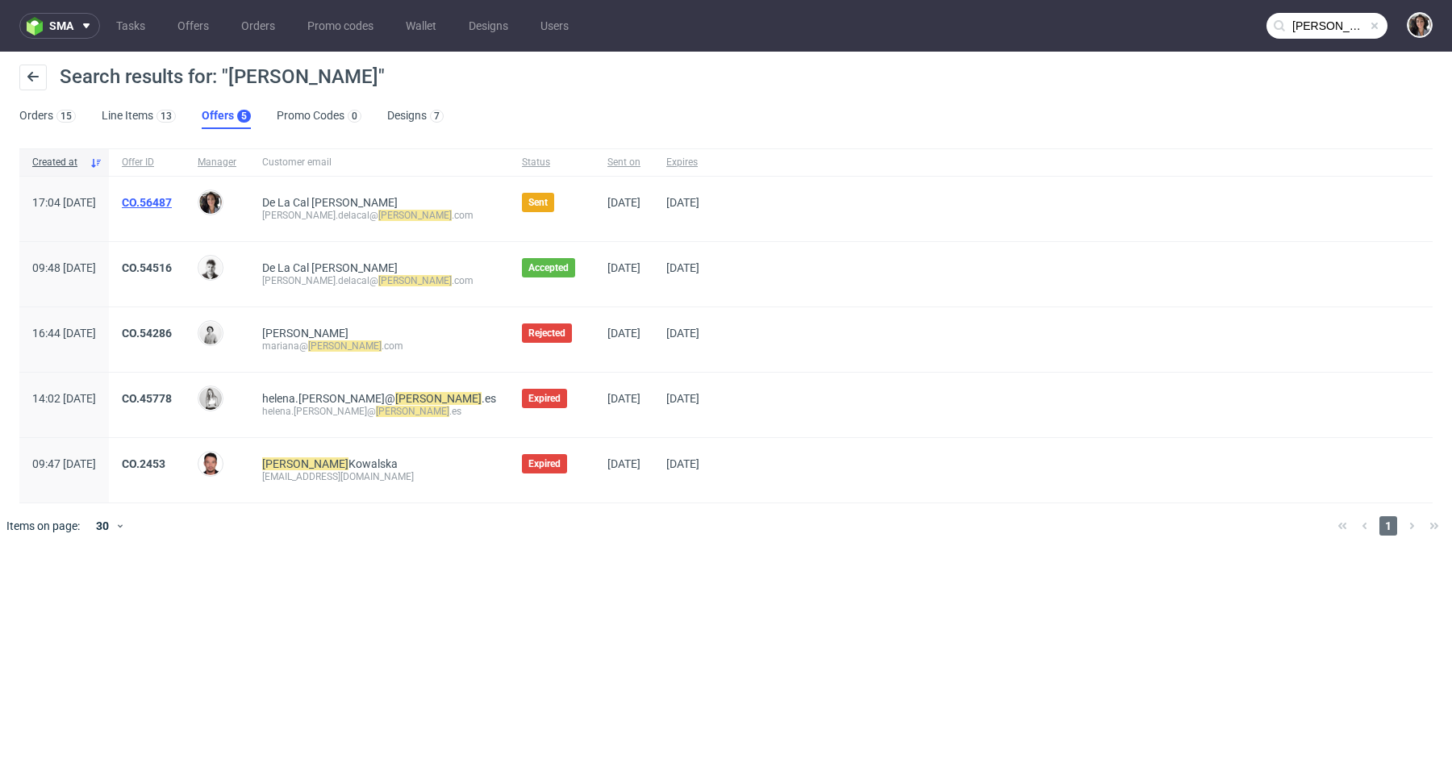
click at [172, 203] on link "CO.56487" at bounding box center [147, 202] width 50 height 13
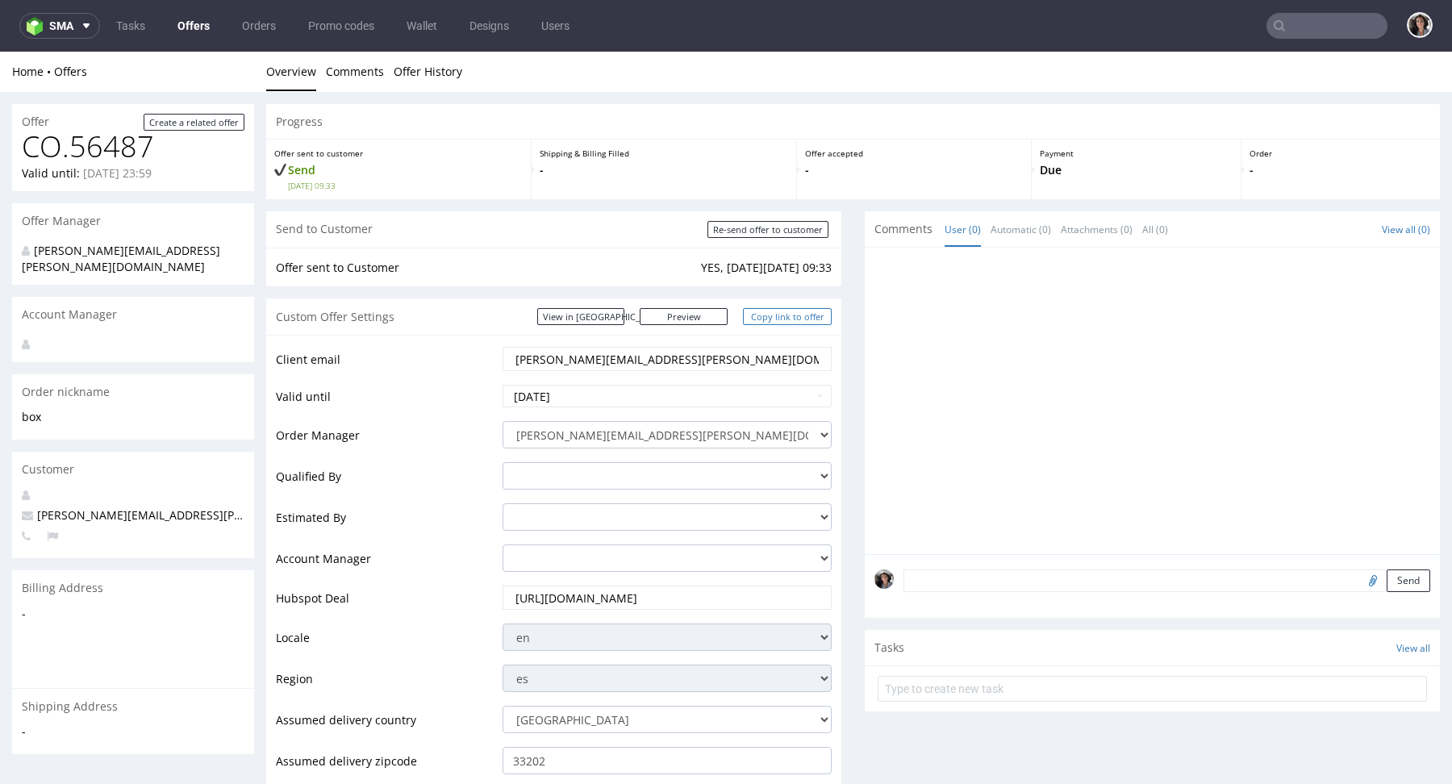
click at [797, 317] on link "Copy link to offer" at bounding box center [787, 316] width 89 height 17
click at [624, 319] on link "View in [GEOGRAPHIC_DATA]" at bounding box center [580, 316] width 87 height 17
click at [1303, 27] on input "text" at bounding box center [1326, 26] width 121 height 26
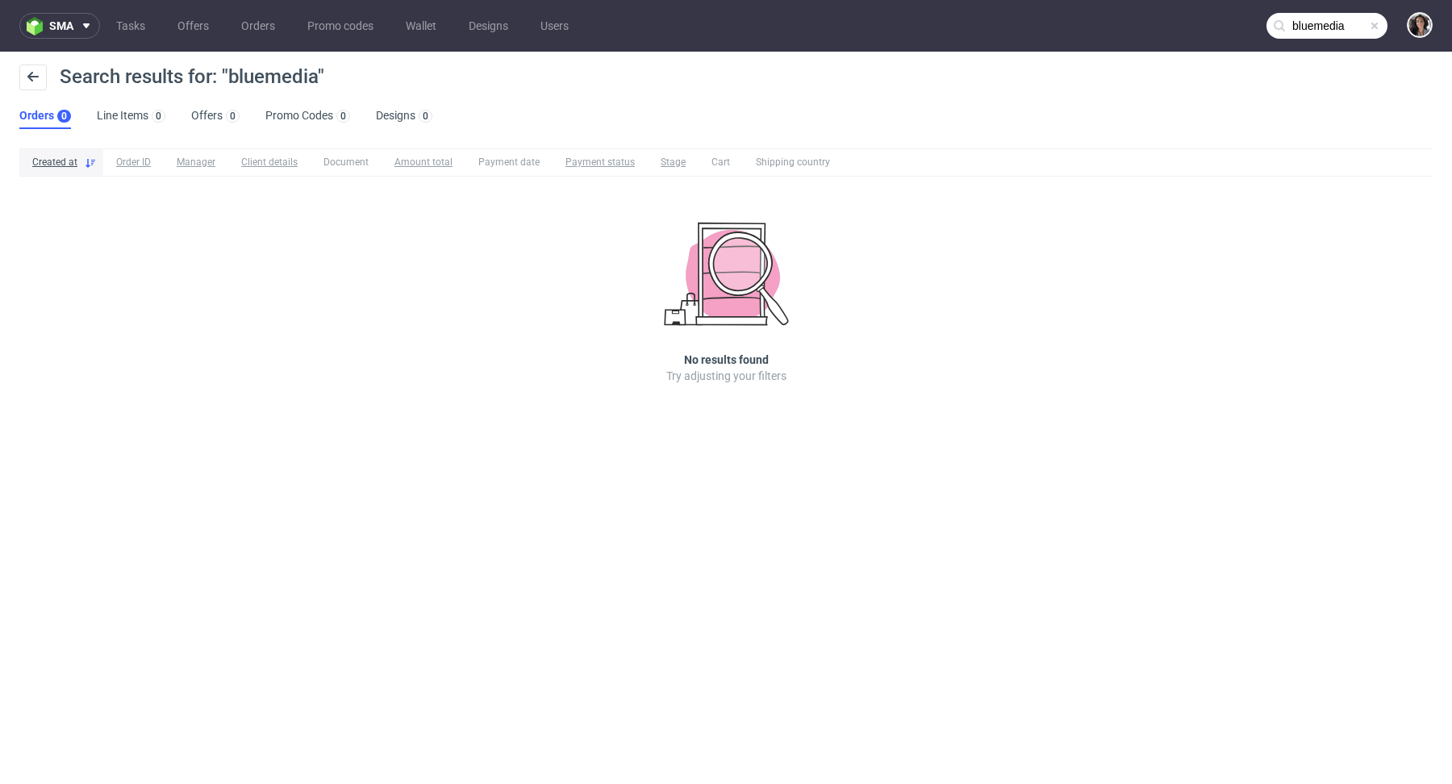
click at [1346, 19] on input "bluemedia" at bounding box center [1326, 26] width 121 height 26
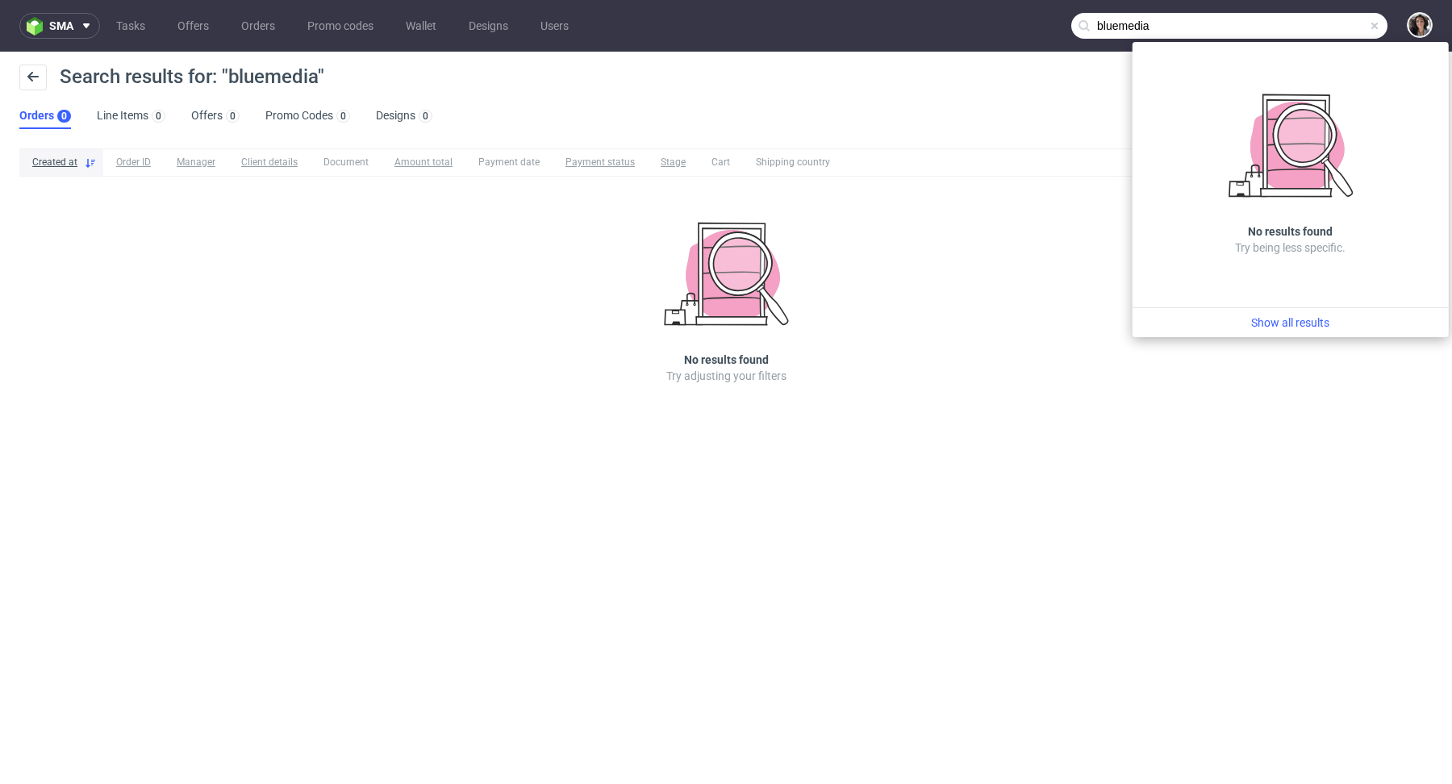
click at [1160, 25] on input "bluemedia" at bounding box center [1229, 26] width 316 height 26
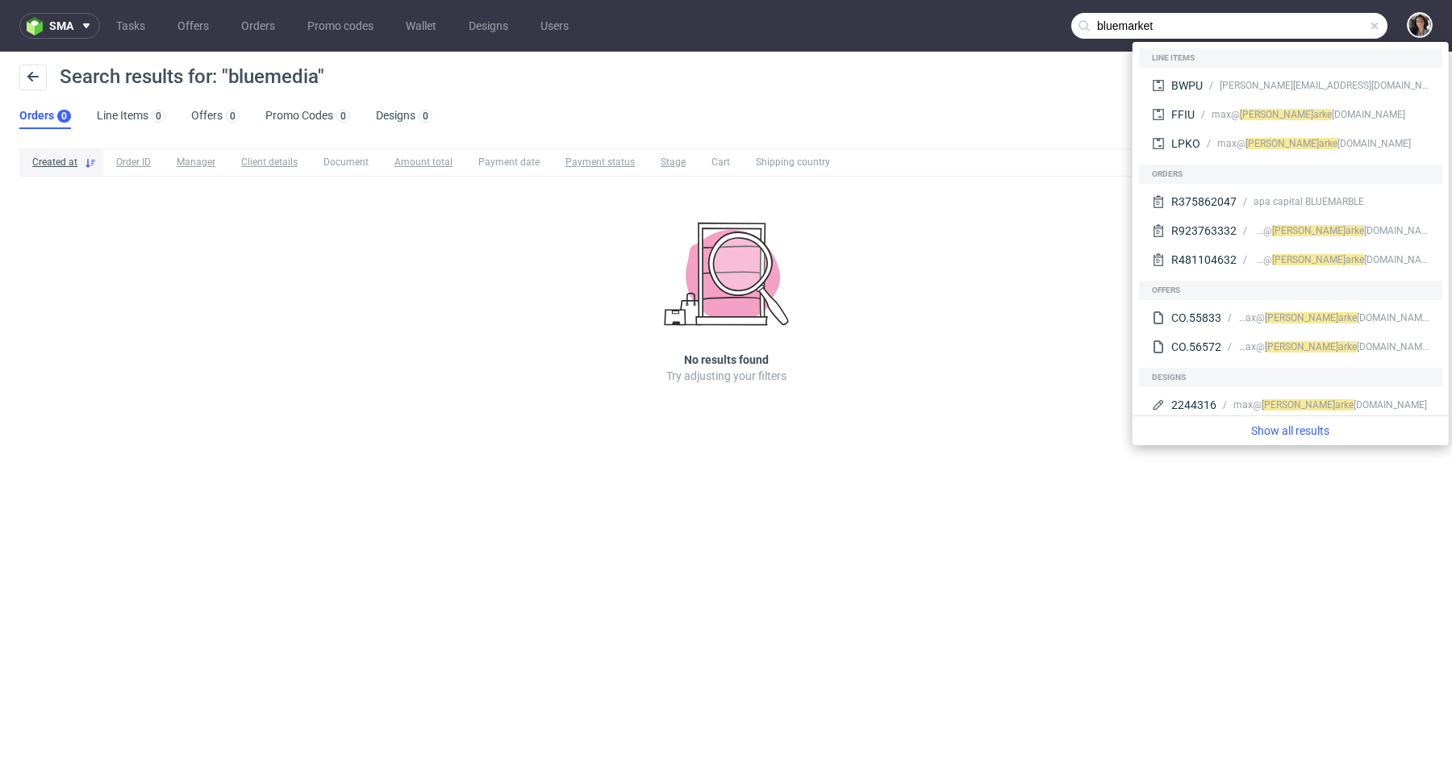
type input "bluemarket"
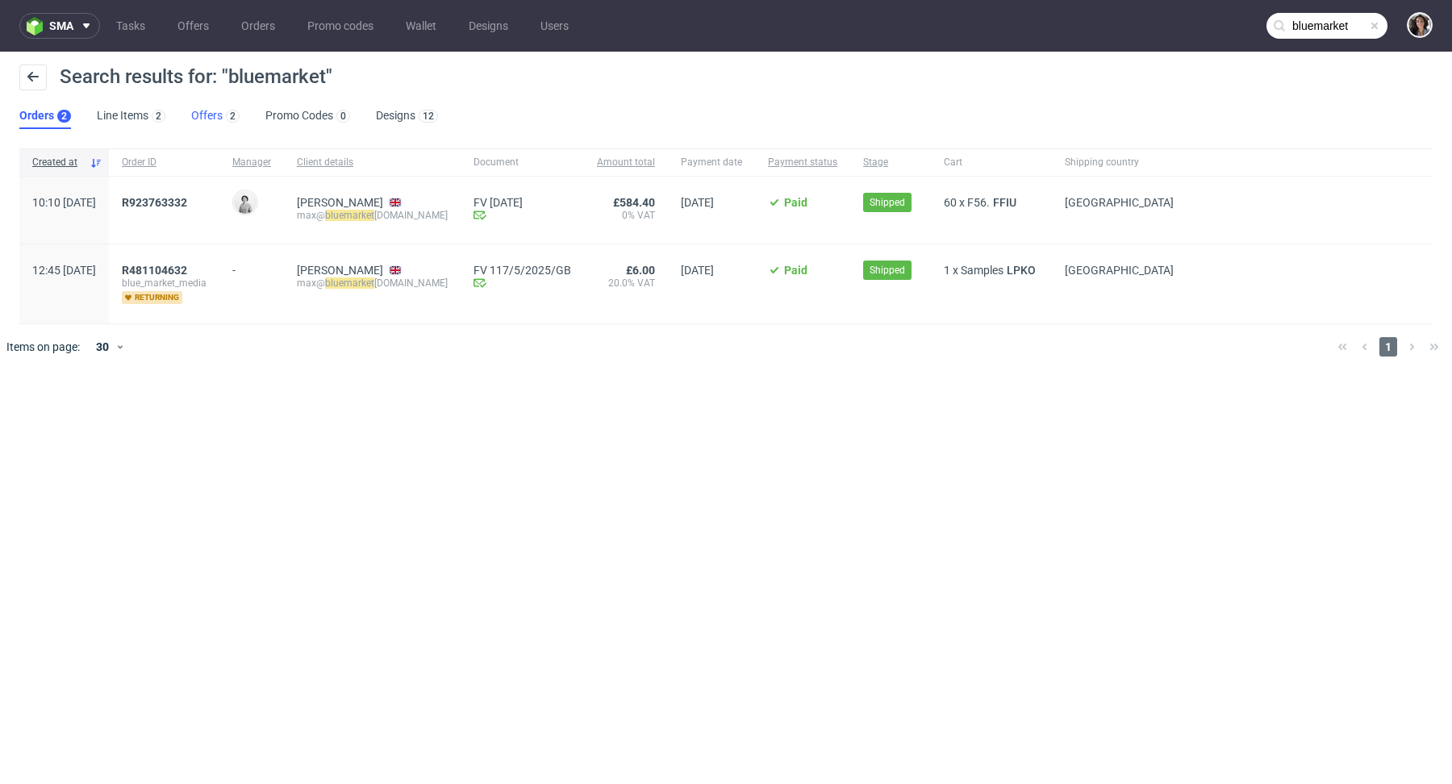
click at [205, 115] on link "Offers 2" at bounding box center [215, 116] width 48 height 26
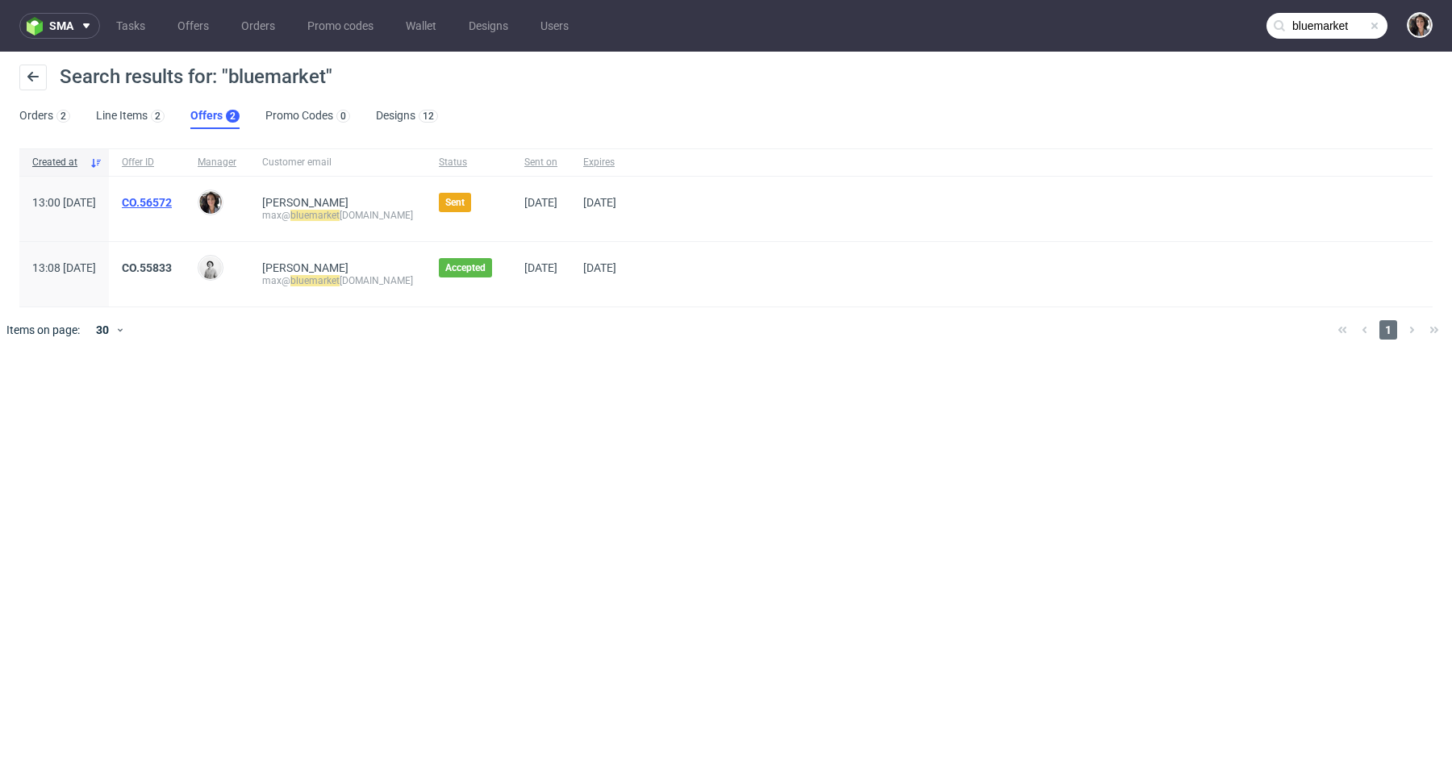
click at [172, 200] on link "CO.56572" at bounding box center [147, 202] width 50 height 13
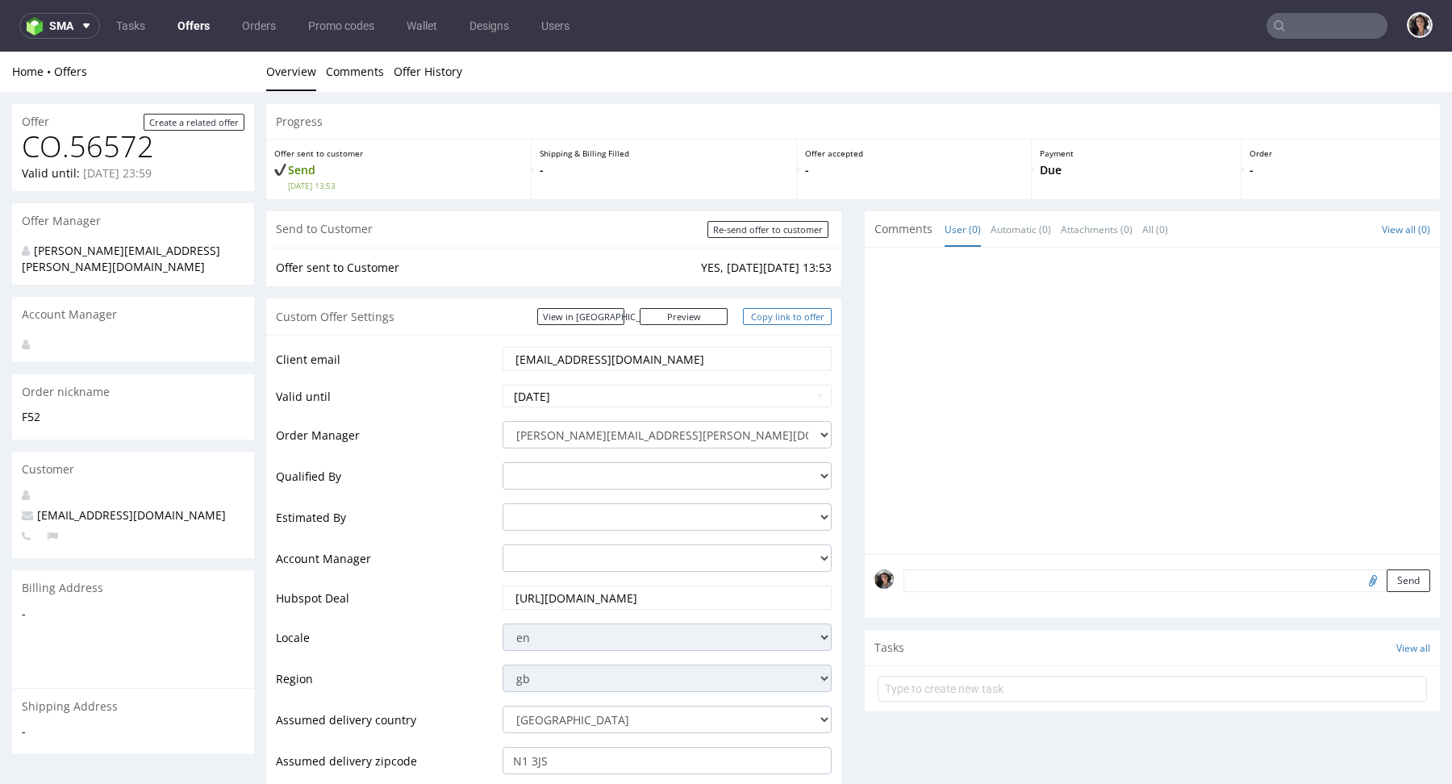
click at [782, 315] on link "Copy link to offer" at bounding box center [787, 316] width 89 height 17
click at [786, 227] on input "Re-send offer to customer" at bounding box center [767, 229] width 121 height 17
type input "In progress..."
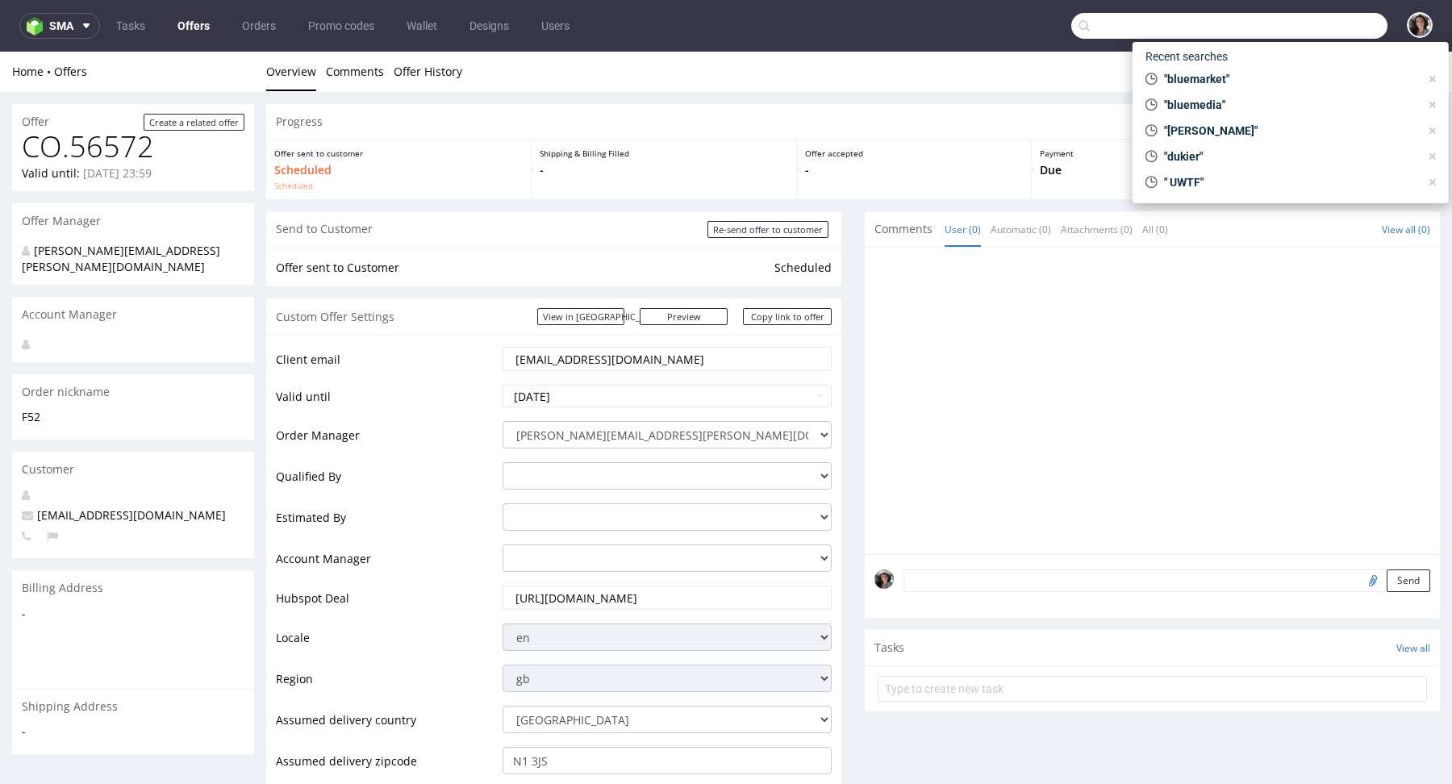
click at [1303, 23] on input "text" at bounding box center [1229, 26] width 316 height 26
click at [190, 22] on link "Offers" at bounding box center [194, 26] width 52 height 26
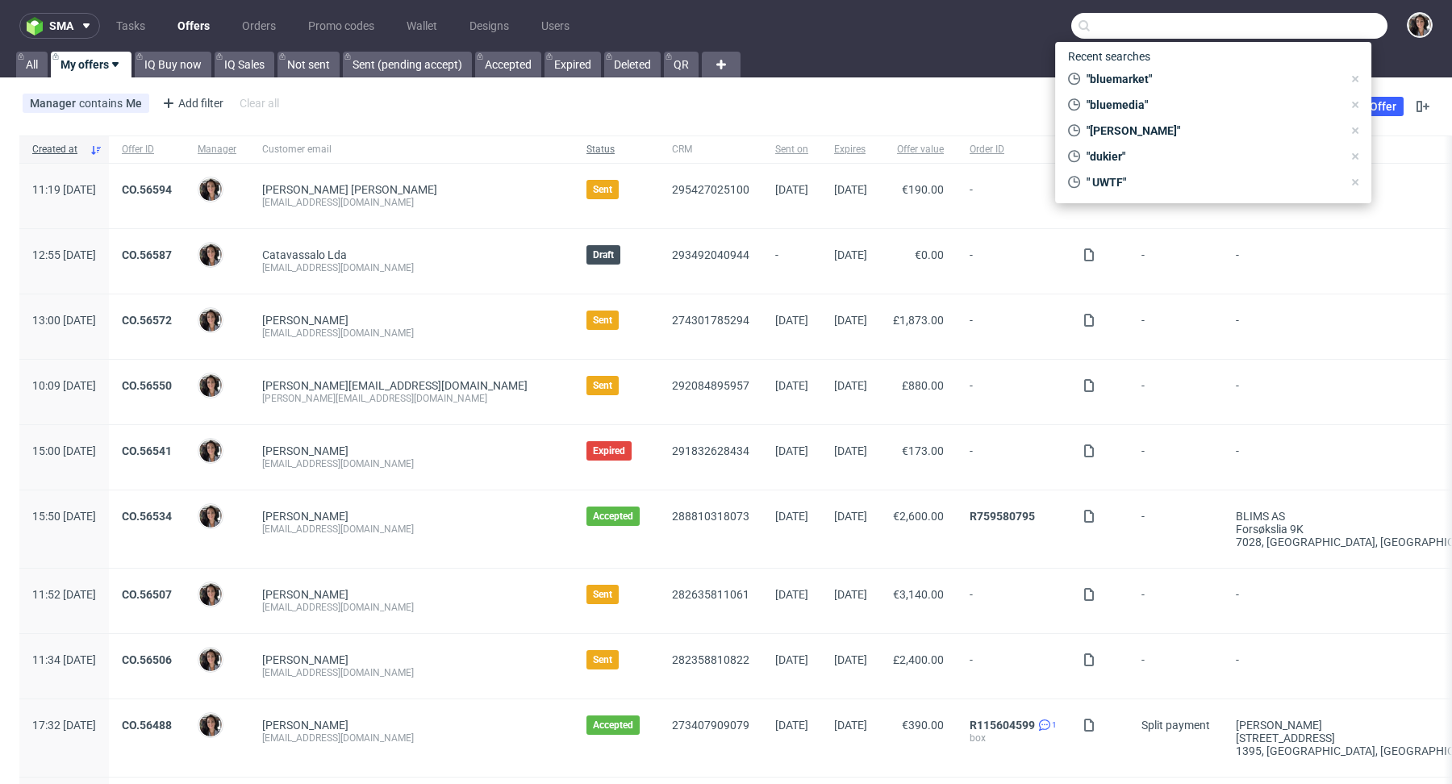
click at [586, 149] on span "Status" at bounding box center [616, 150] width 60 height 14
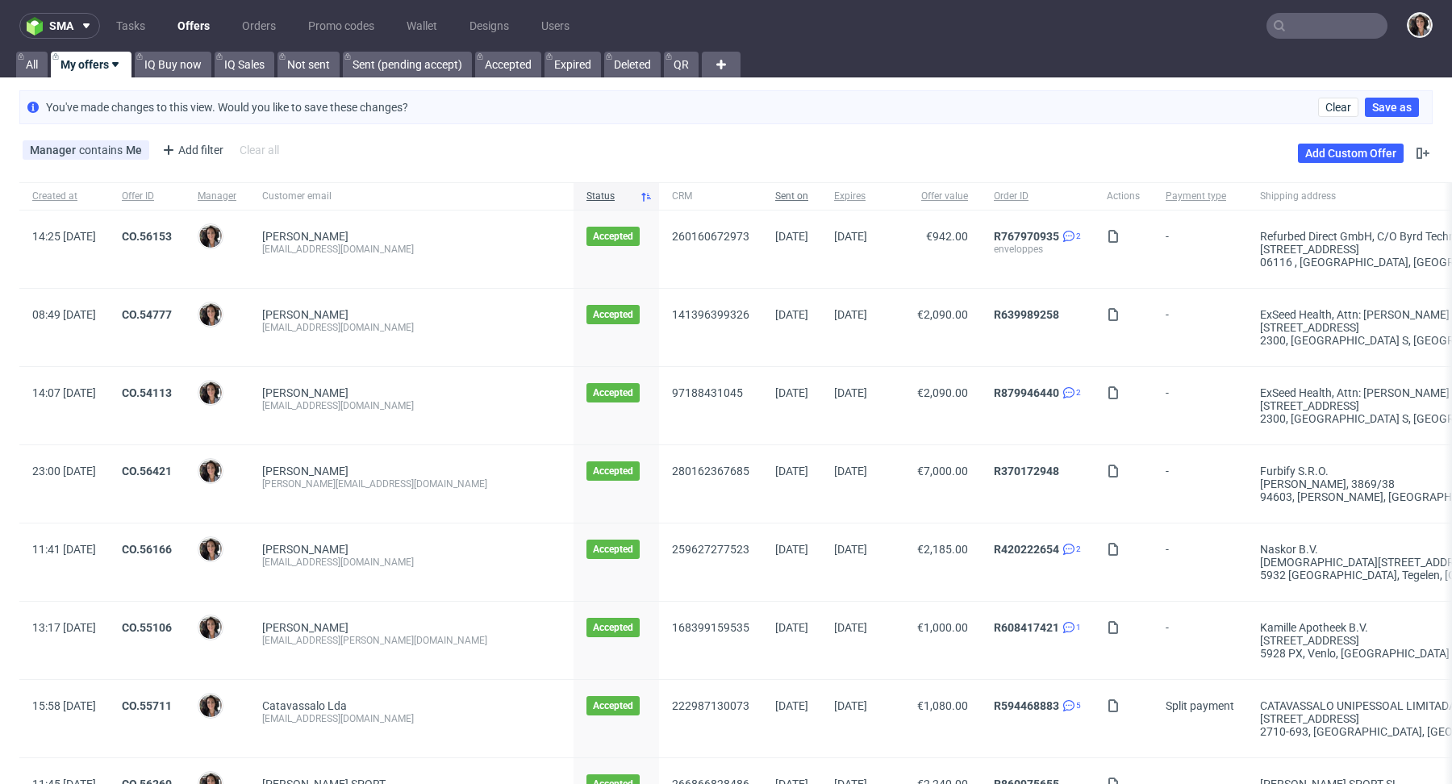
click at [775, 198] on span "Sent on" at bounding box center [791, 197] width 33 height 14
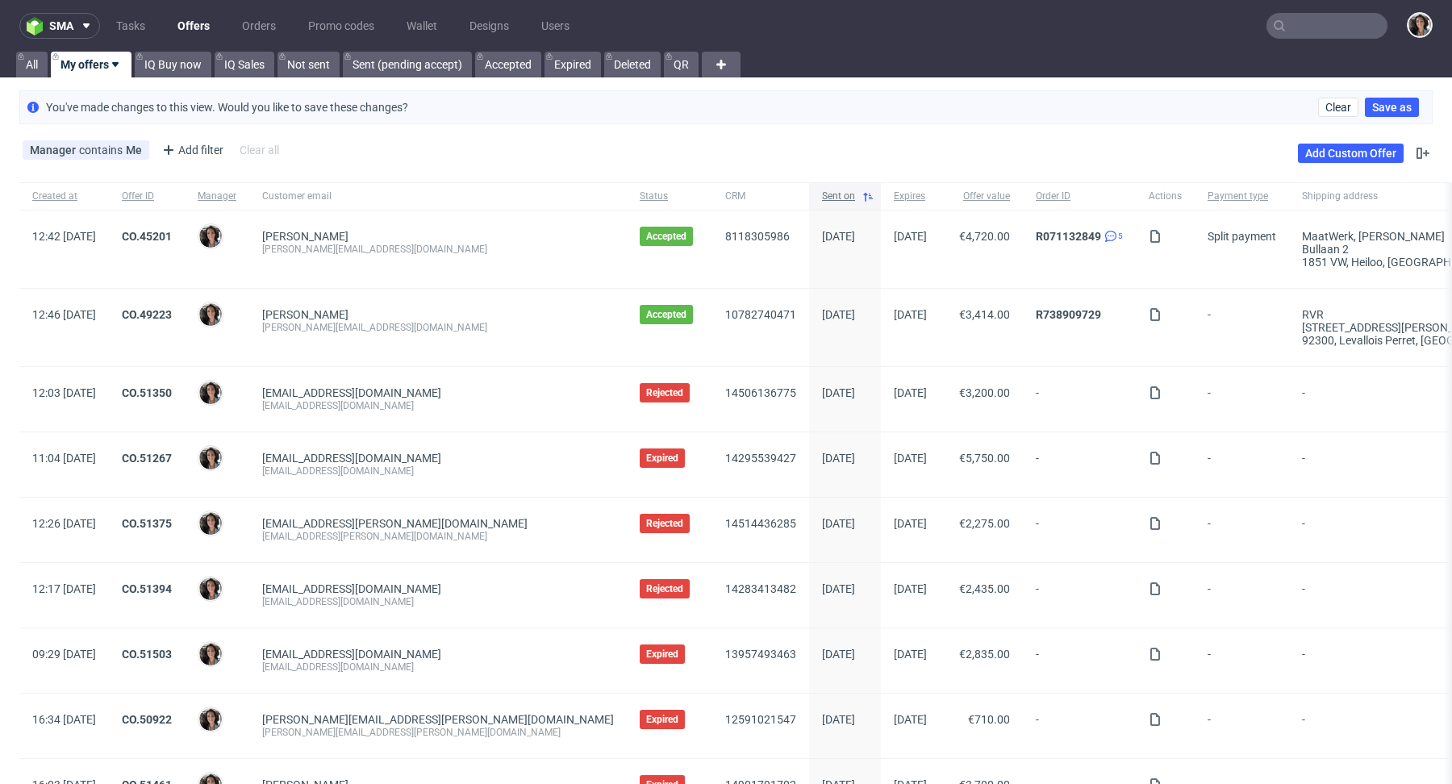
click at [822, 197] on span "Sent on" at bounding box center [838, 197] width 33 height 14
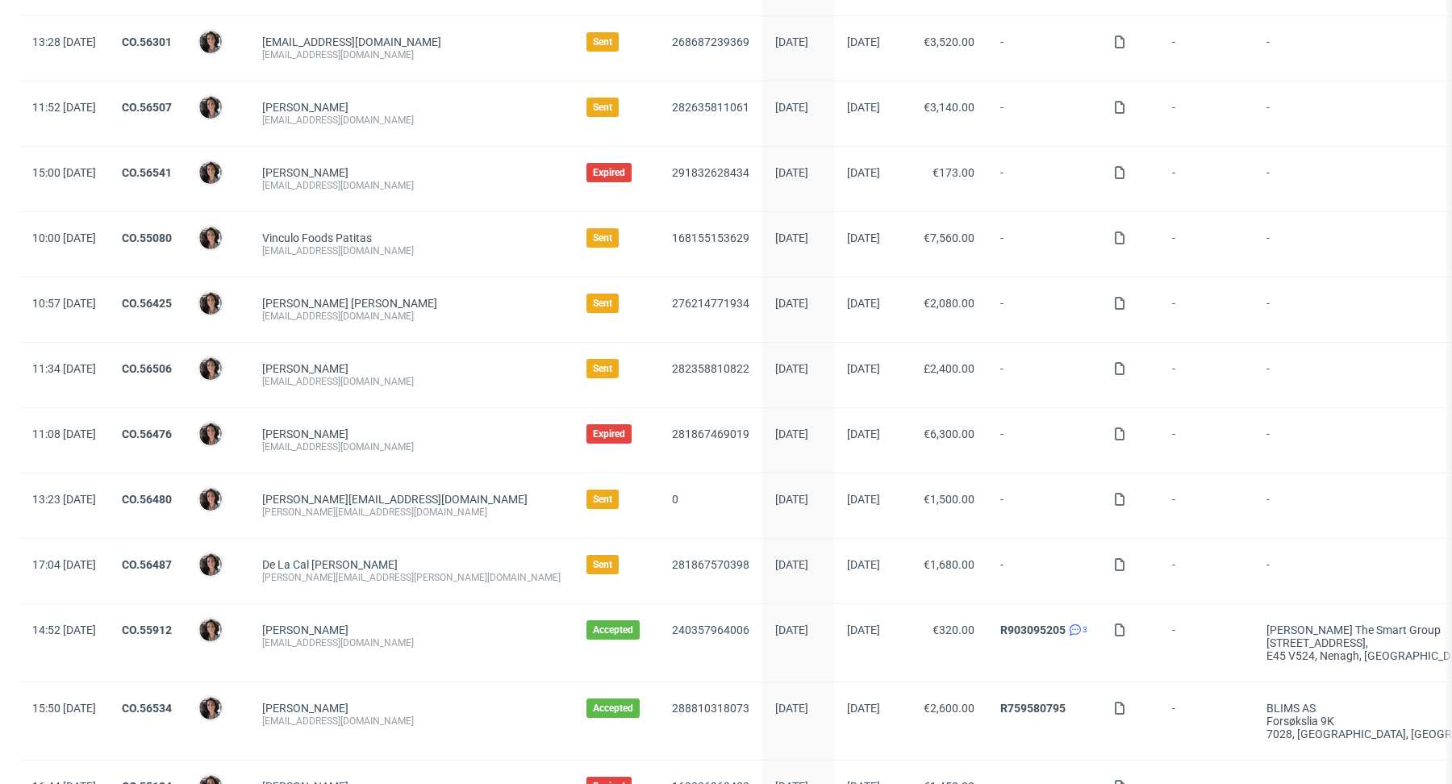
scroll to position [481, 0]
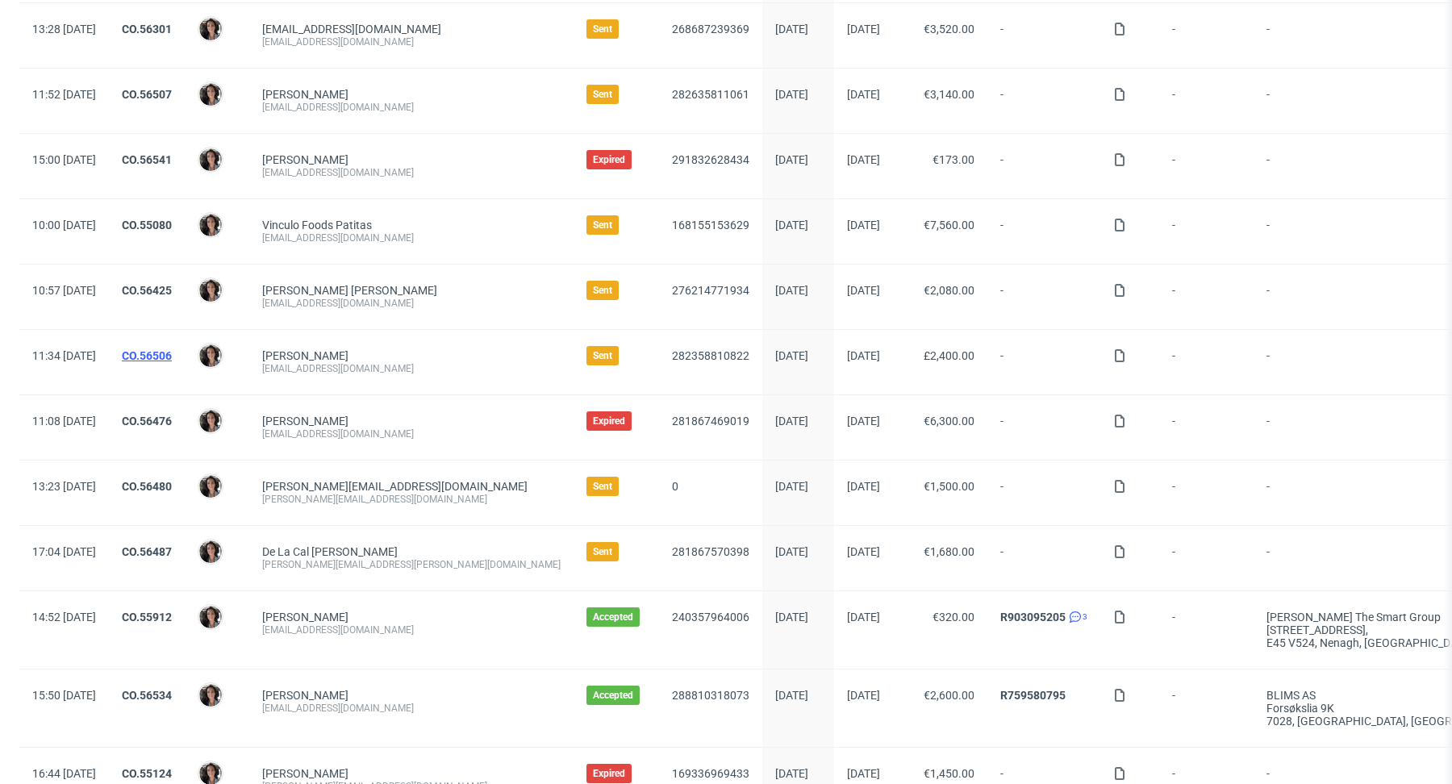
click at [172, 351] on link "CO.56506" at bounding box center [147, 355] width 50 height 13
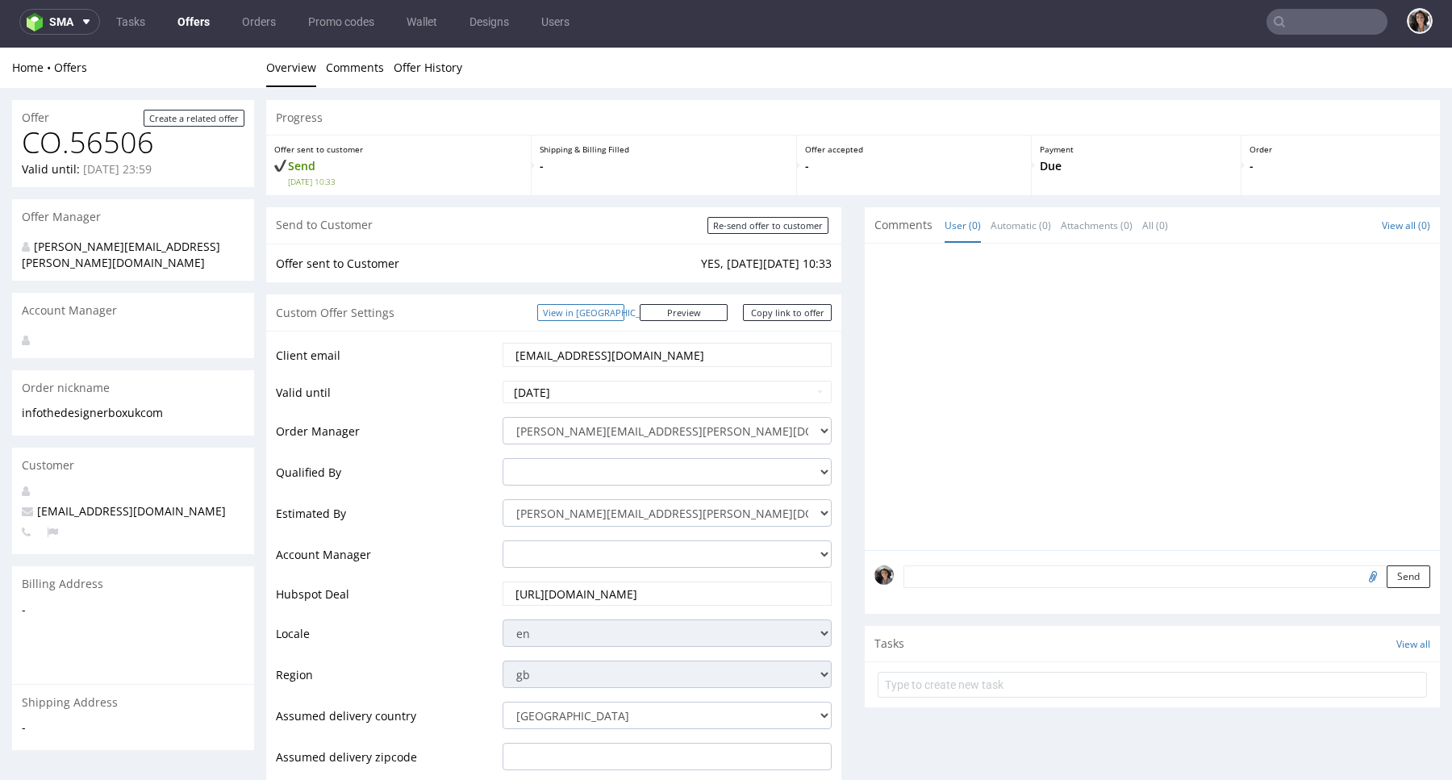
click at [621, 311] on link "View in [GEOGRAPHIC_DATA]" at bounding box center [580, 312] width 87 height 17
click at [804, 304] on link "Copy link to offer" at bounding box center [787, 312] width 89 height 17
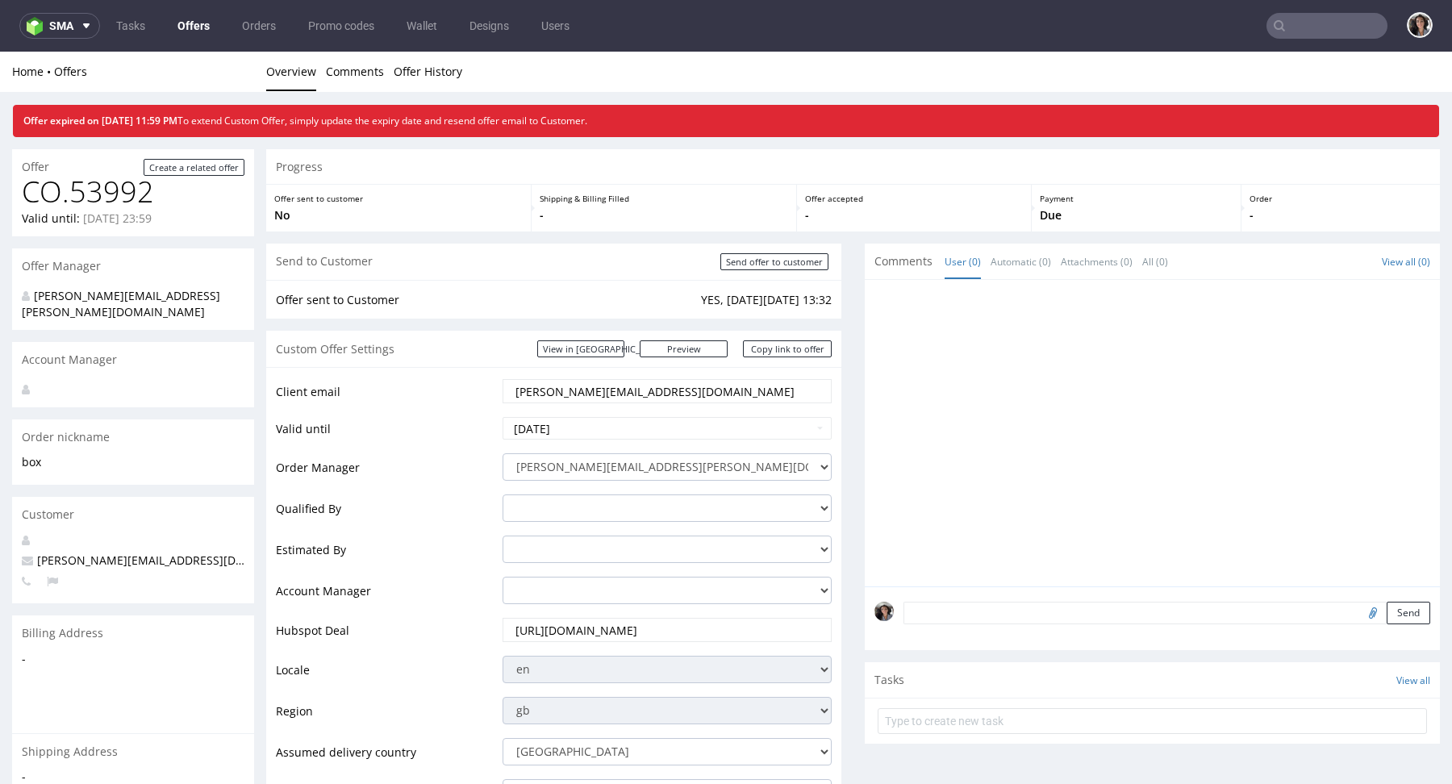
click at [174, 26] on link "Offers" at bounding box center [194, 26] width 52 height 26
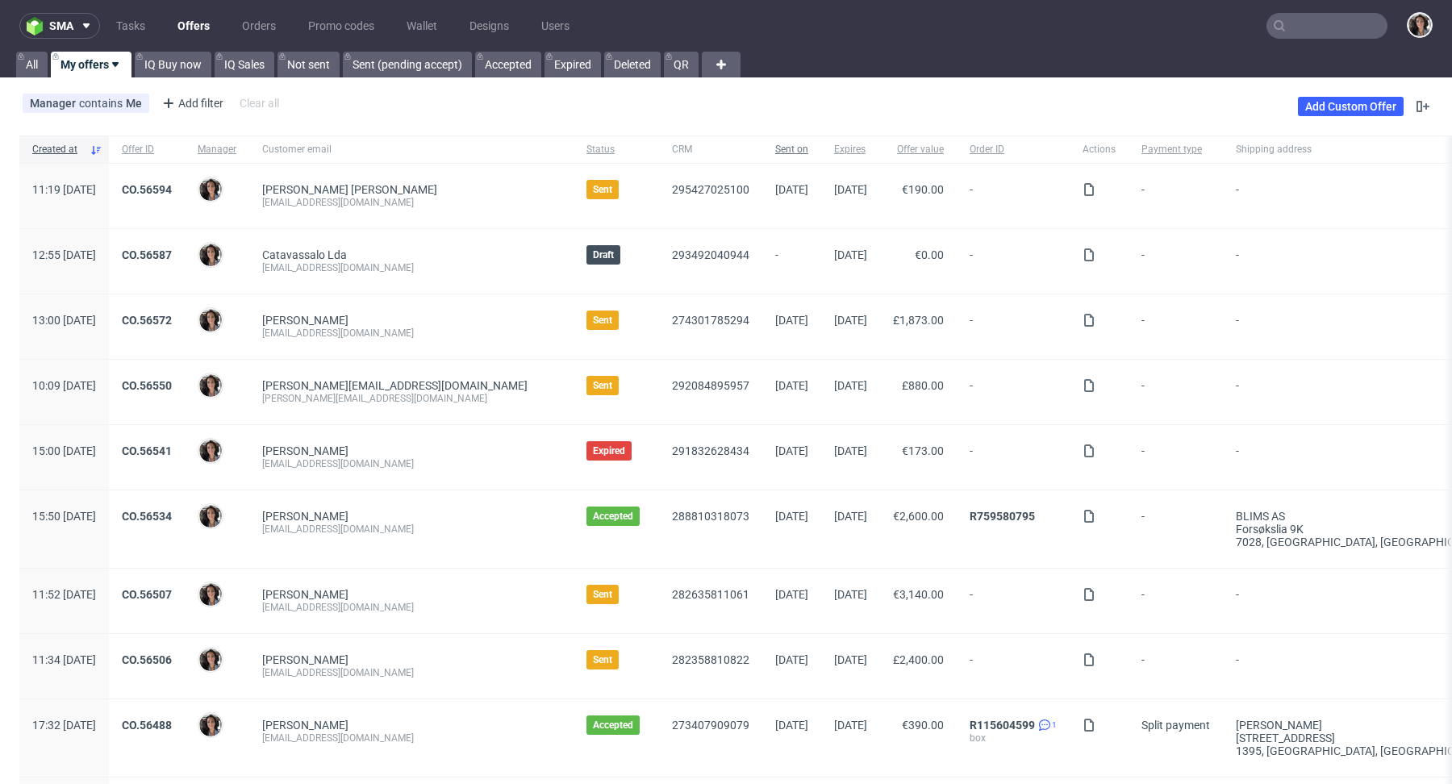
click at [775, 152] on span "Sent on" at bounding box center [791, 150] width 33 height 14
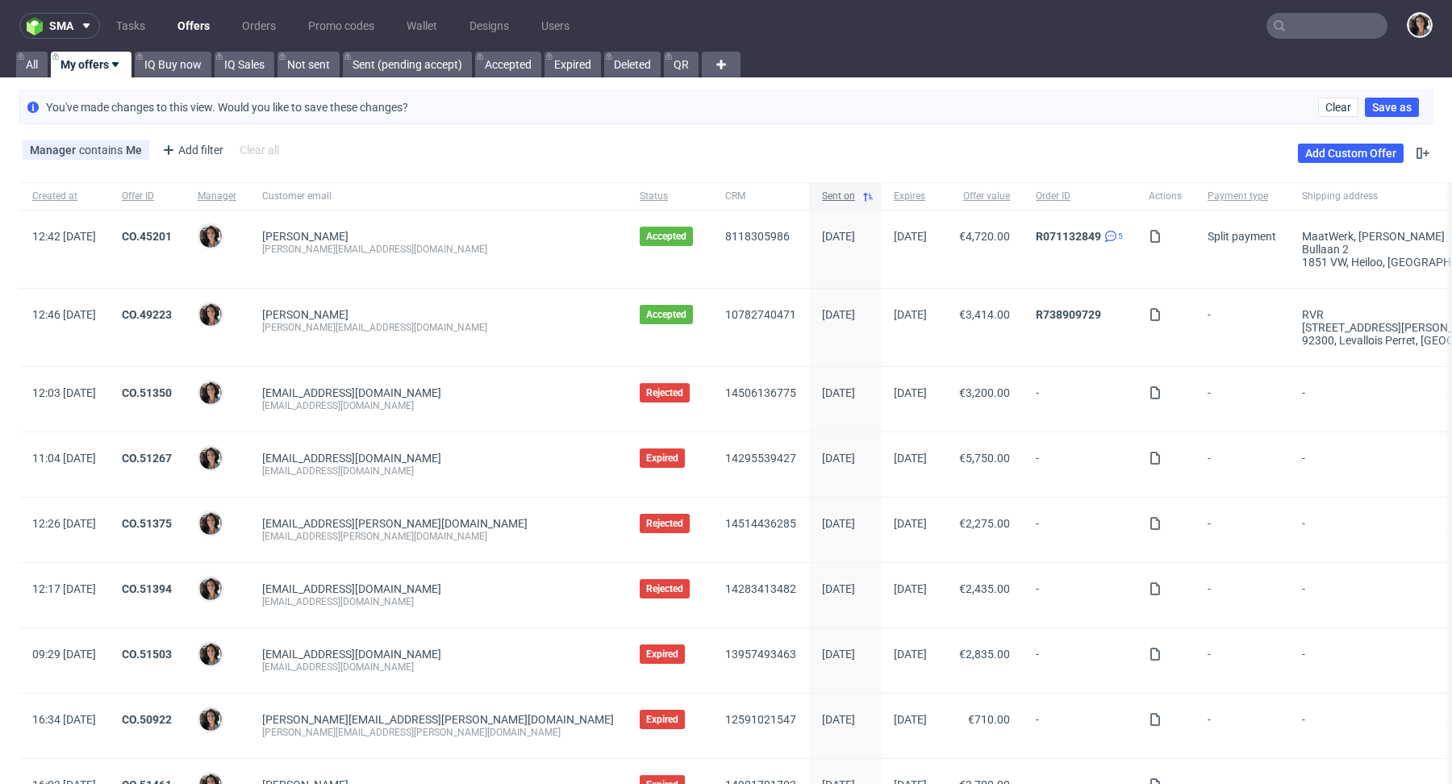
click at [822, 193] on span "Sent on" at bounding box center [838, 197] width 33 height 14
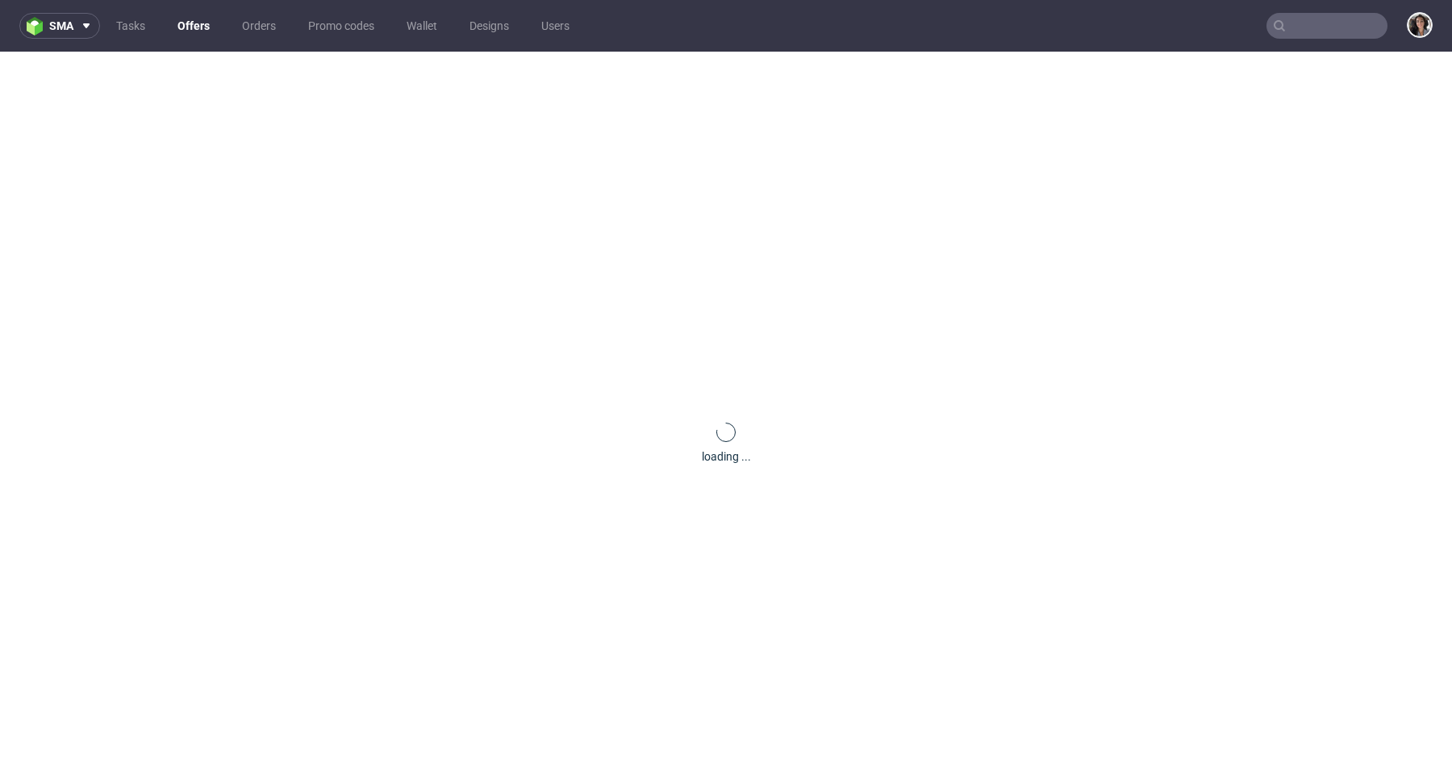
click at [1324, 32] on input "text" at bounding box center [1326, 26] width 121 height 26
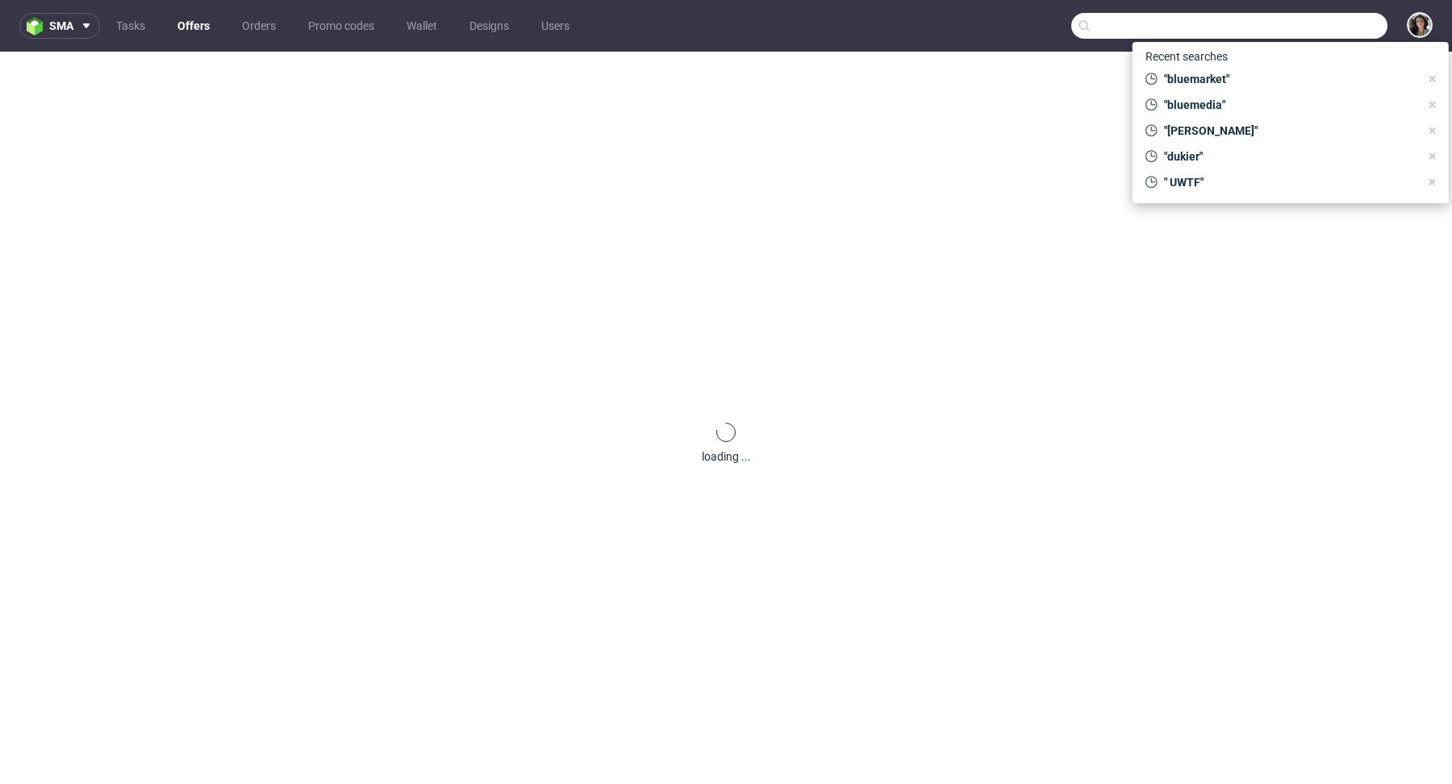
paste input "[EMAIL_ADDRESS][DOMAIN_NAME]"
type input "[EMAIL_ADDRESS][DOMAIN_NAME]"
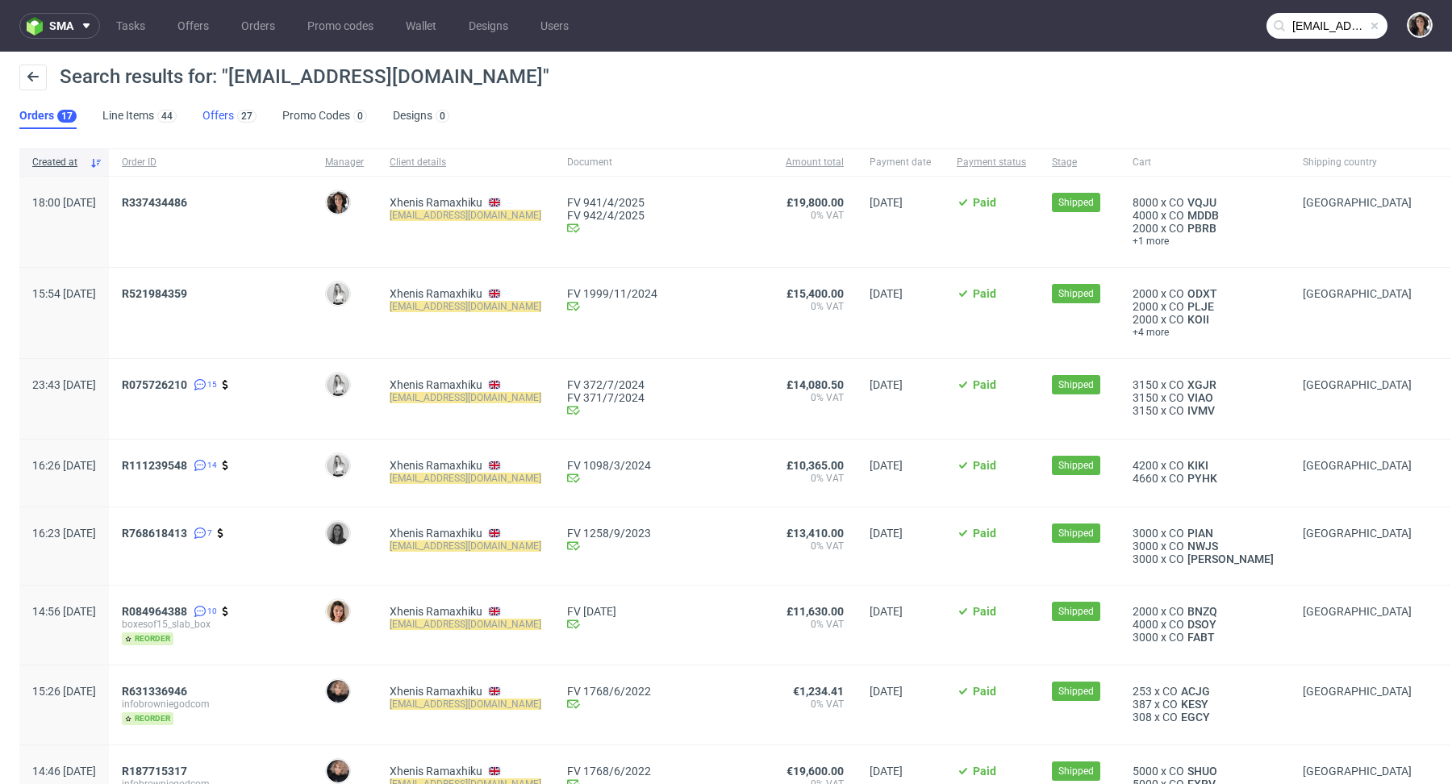
click at [218, 124] on link "Offers 27" at bounding box center [229, 116] width 54 height 26
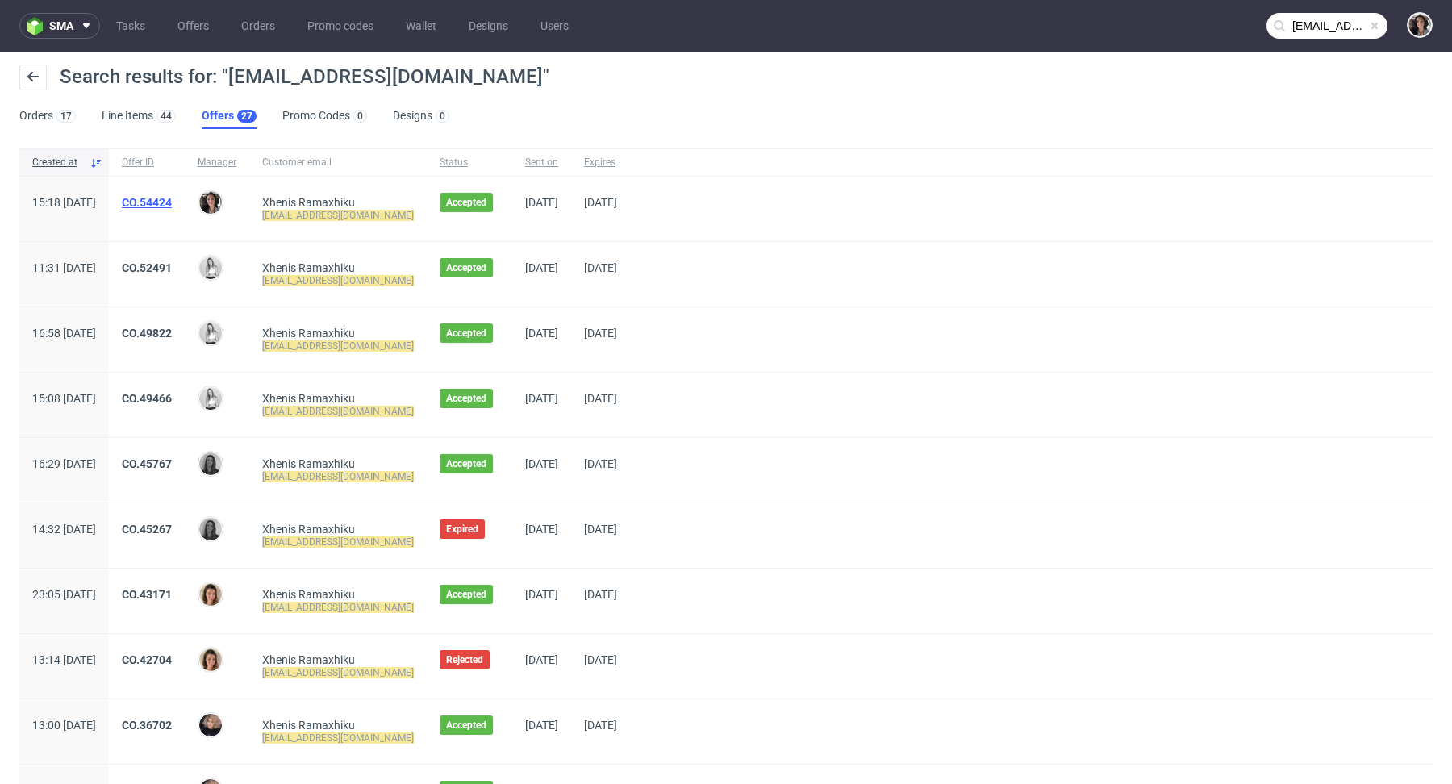
click at [172, 201] on link "CO.54424" at bounding box center [147, 202] width 50 height 13
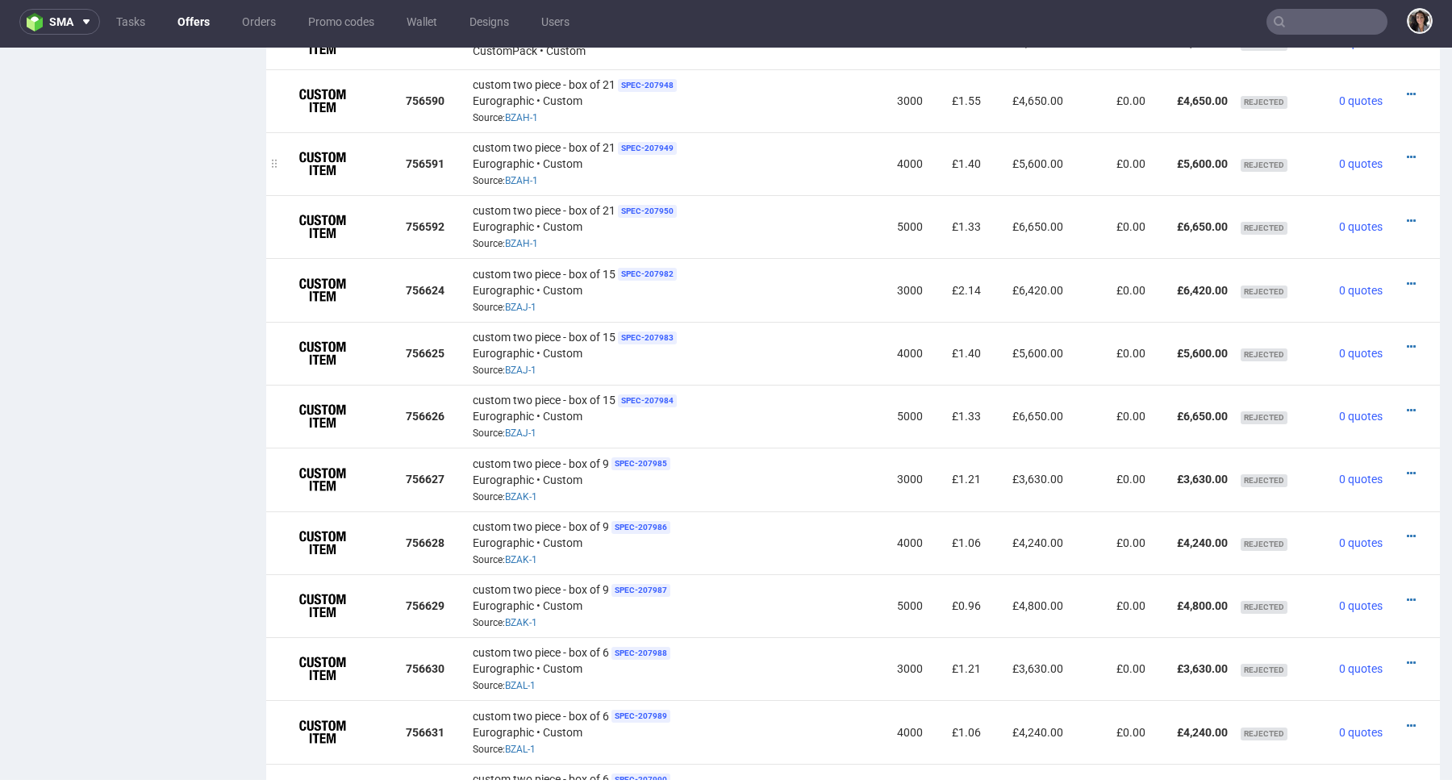
scroll to position [948, 0]
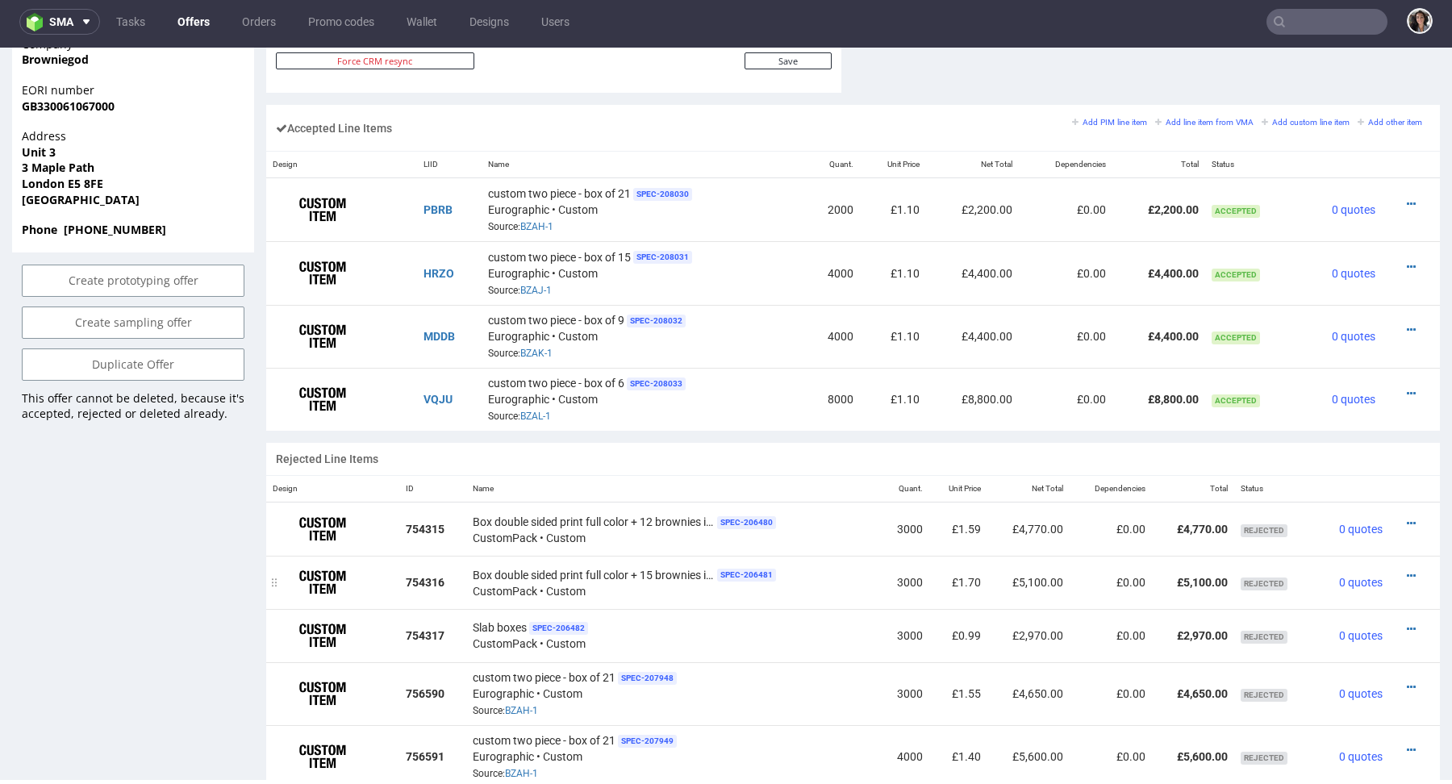
click at [540, 567] on span "Box double sided print full color + 15 brownies insert" at bounding box center [594, 575] width 242 height 16
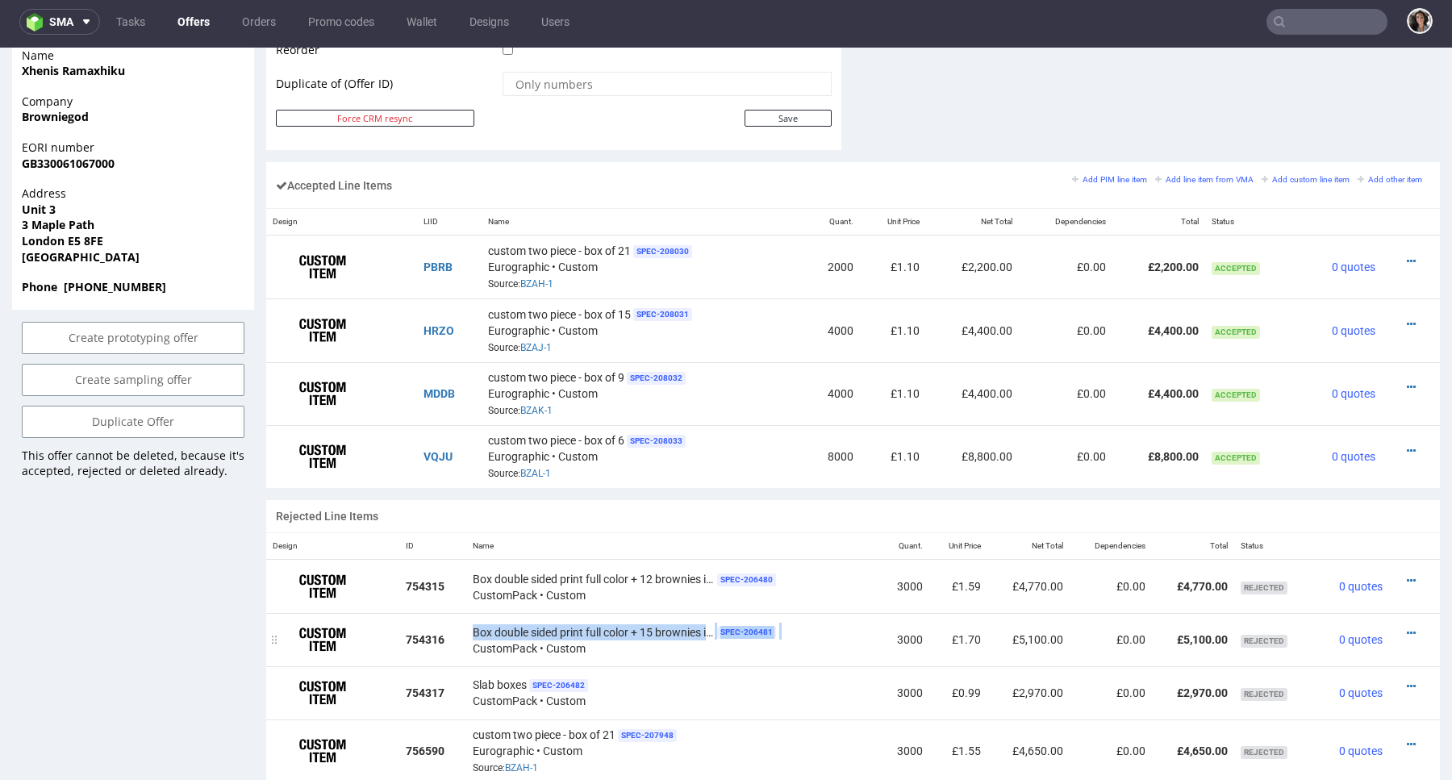
scroll to position [0, 0]
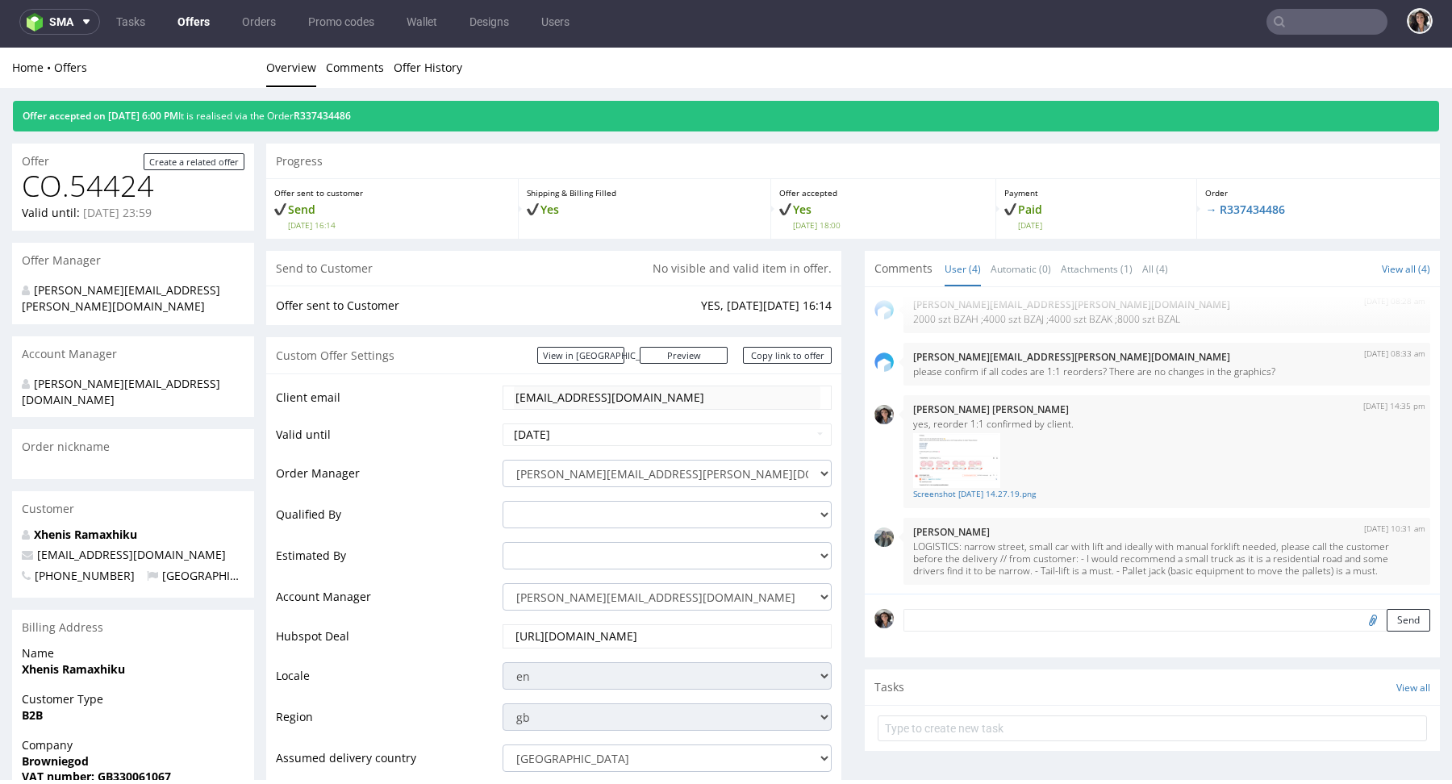
type input "[EMAIL_ADDRESS][DOMAIN_NAME]"
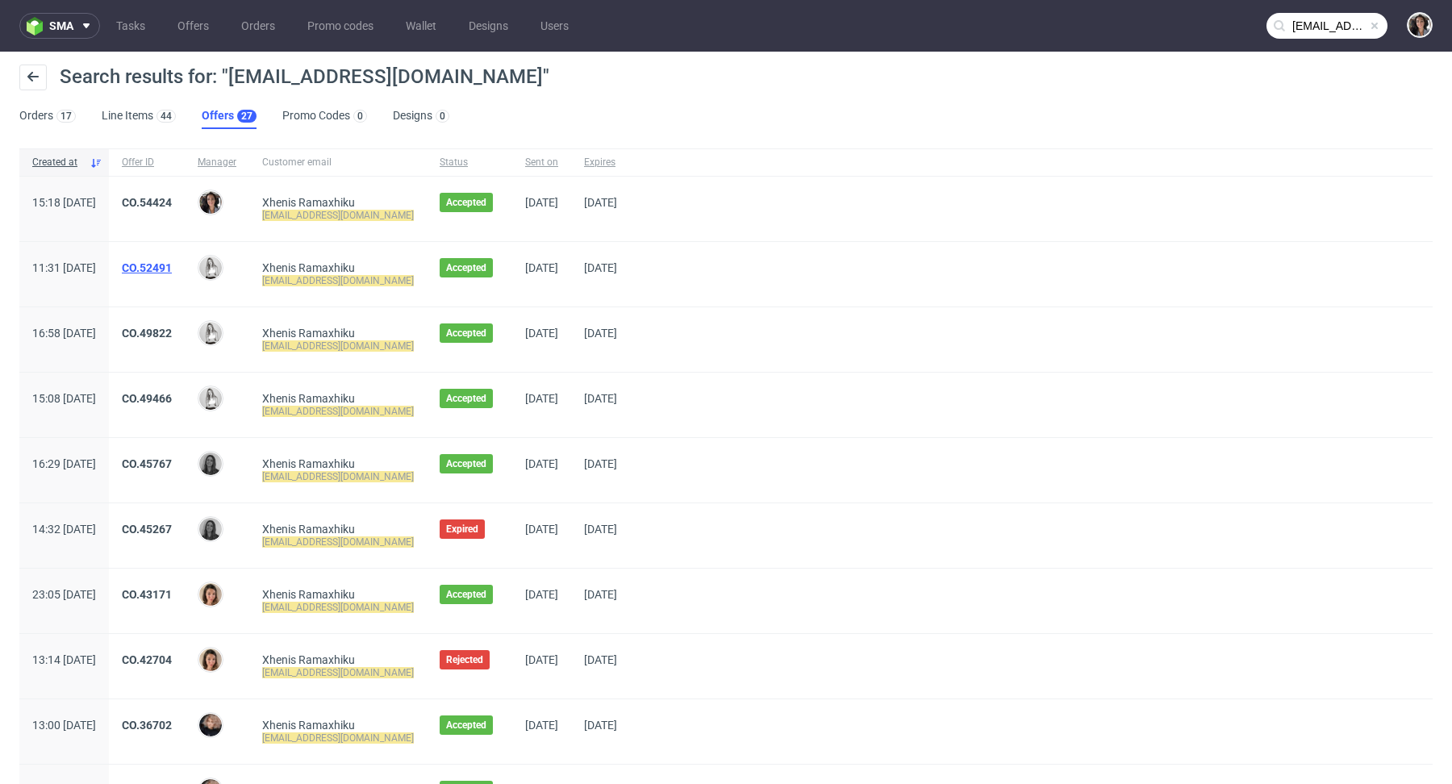
click at [172, 271] on link "CO.52491" at bounding box center [147, 267] width 50 height 13
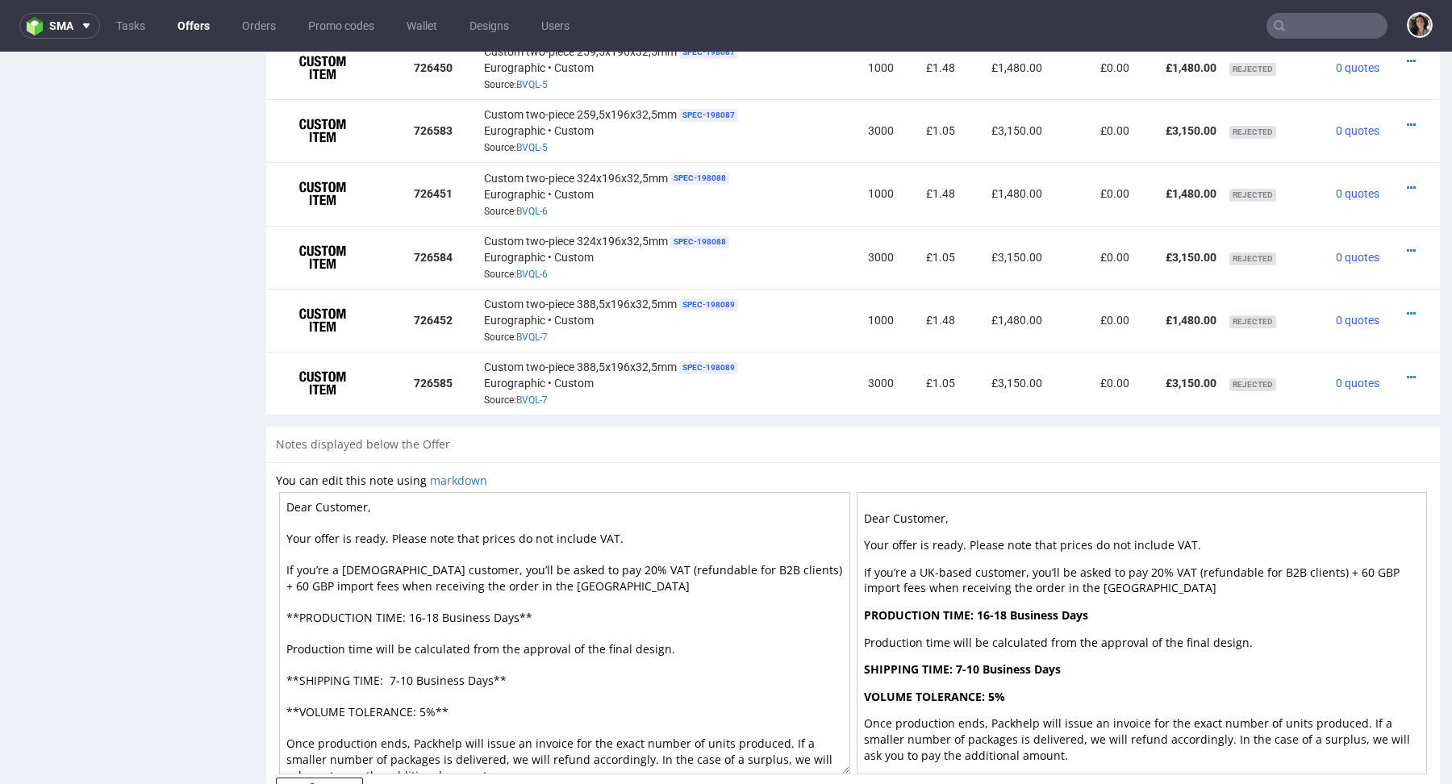
scroll to position [2165, 0]
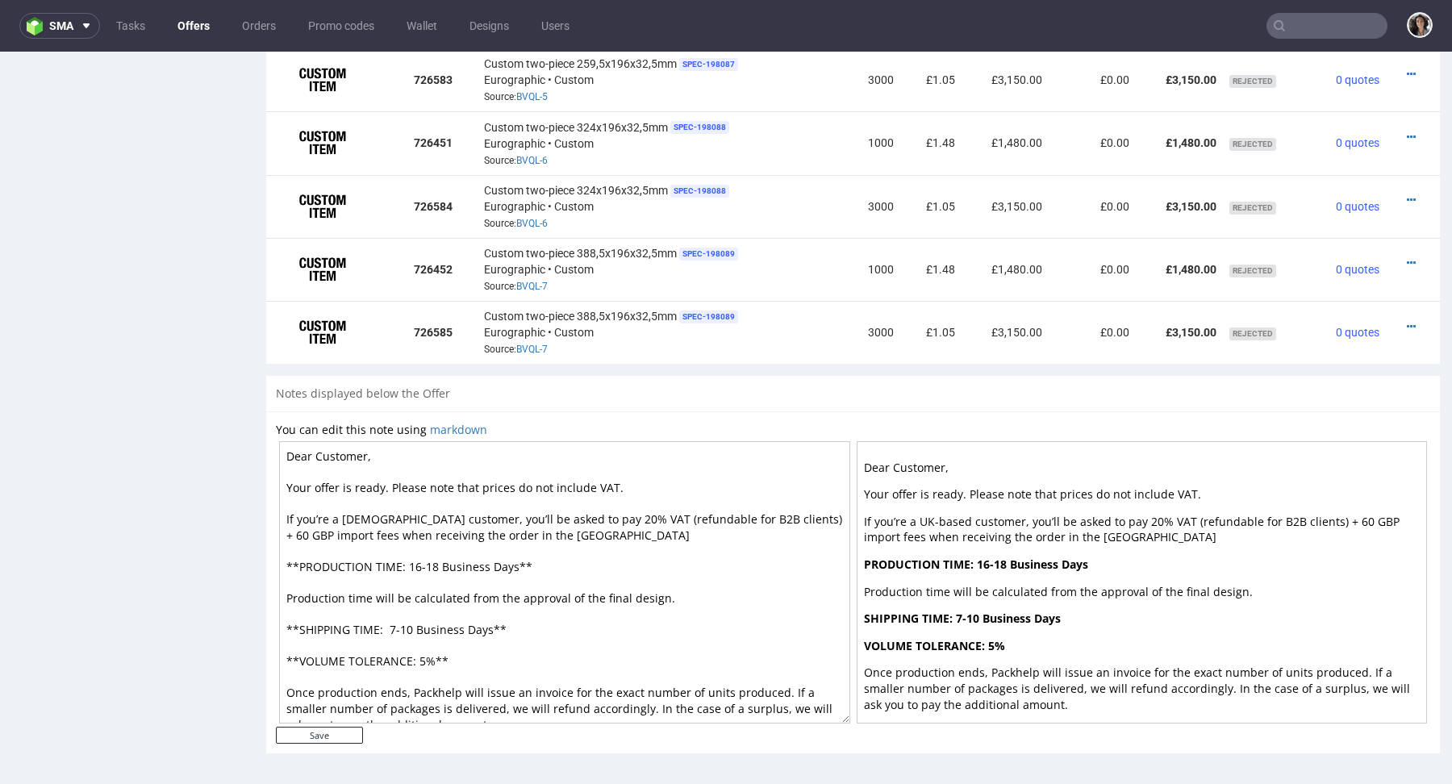
type input "[EMAIL_ADDRESS][DOMAIN_NAME]"
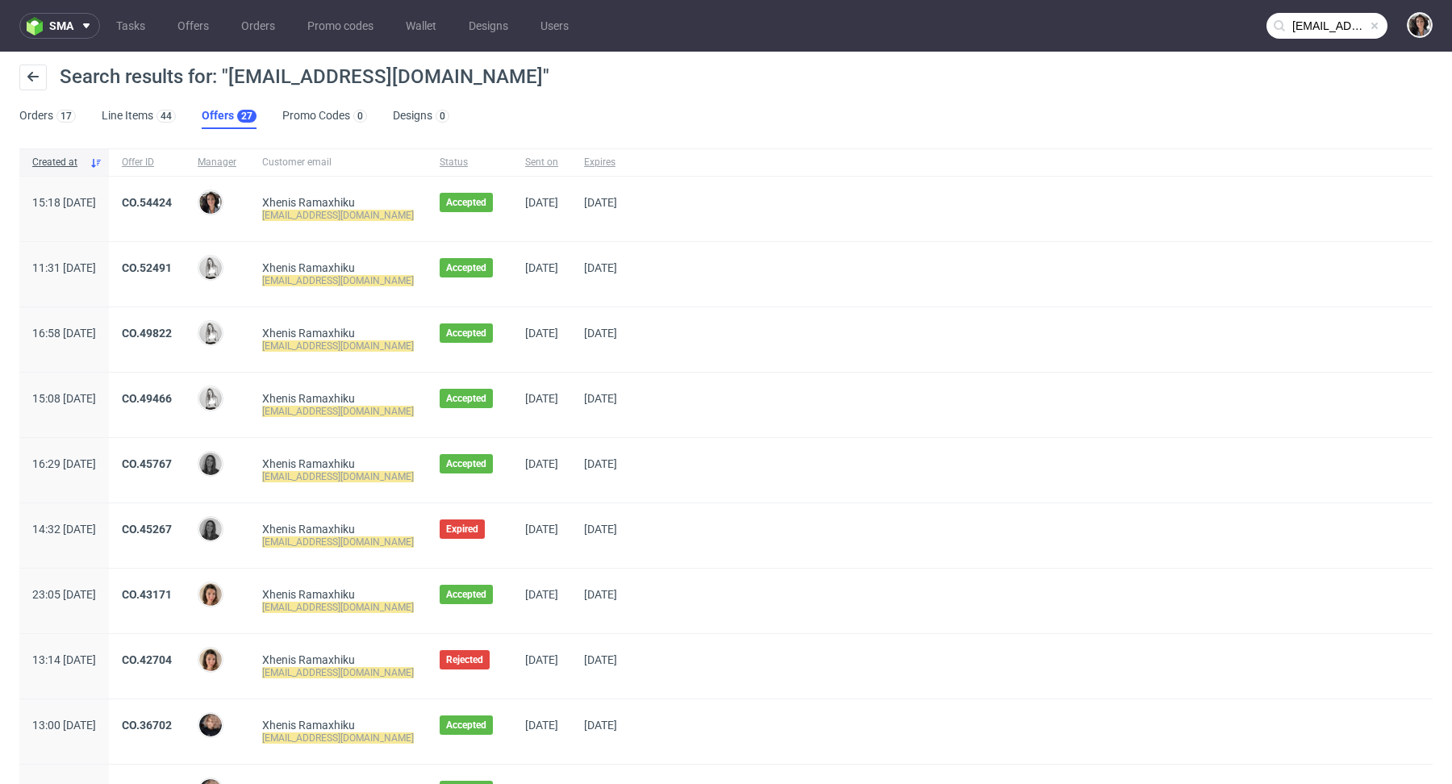
click at [185, 318] on div "CO.49822" at bounding box center [147, 339] width 76 height 65
click at [172, 334] on link "CO.49822" at bounding box center [147, 333] width 50 height 13
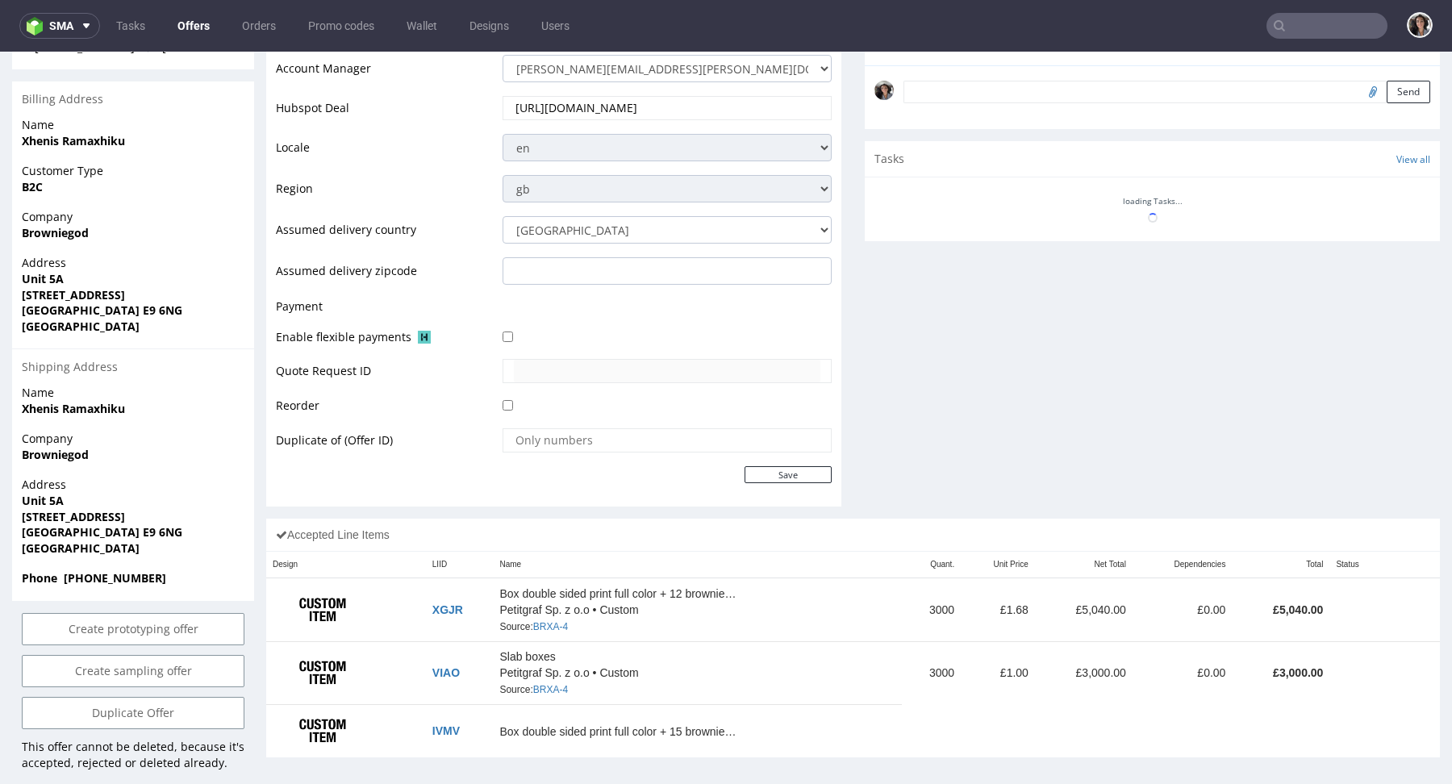
scroll to position [665, 0]
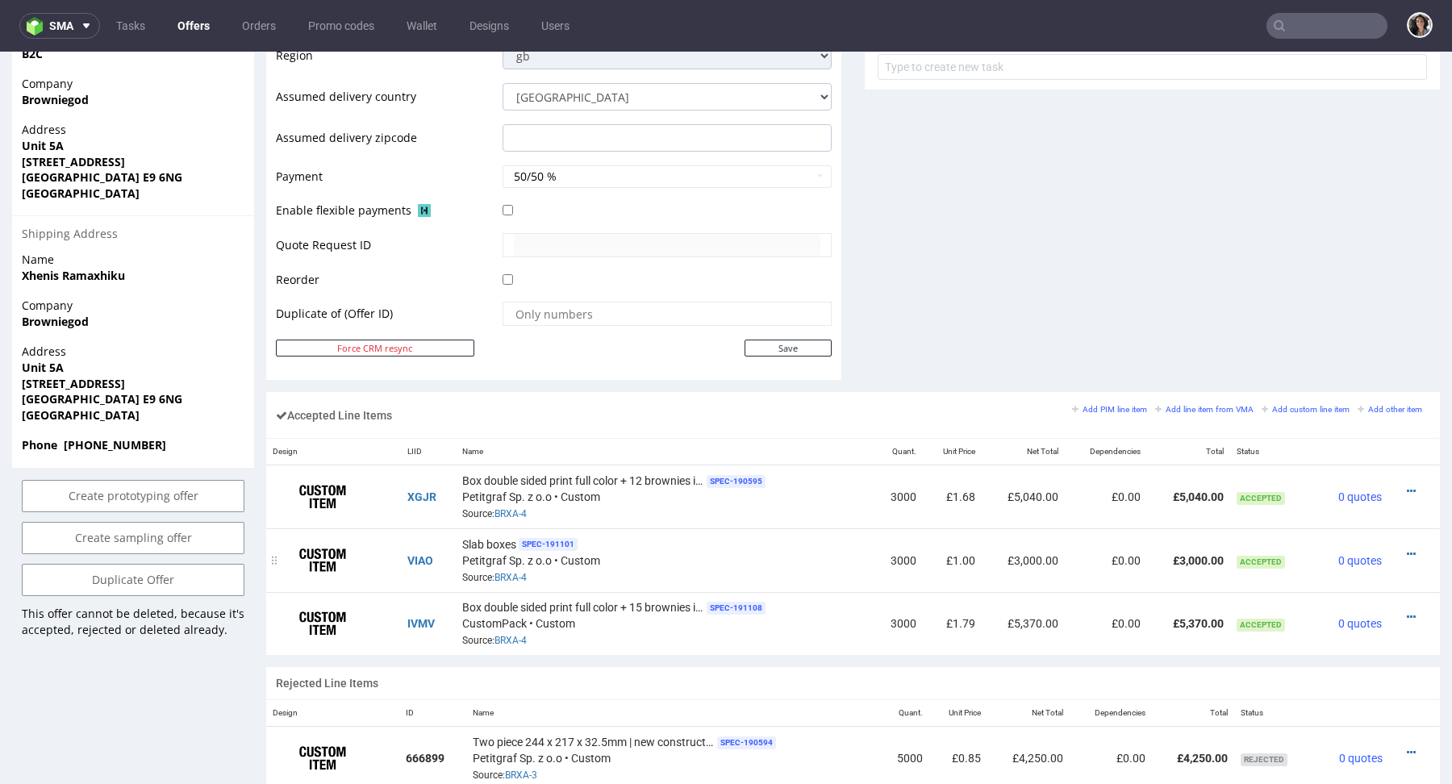
click at [499, 537] on span "Slab boxes" at bounding box center [489, 544] width 54 height 16
drag, startPoint x: 513, startPoint y: 537, endPoint x: 459, endPoint y: 535, distance: 54.1
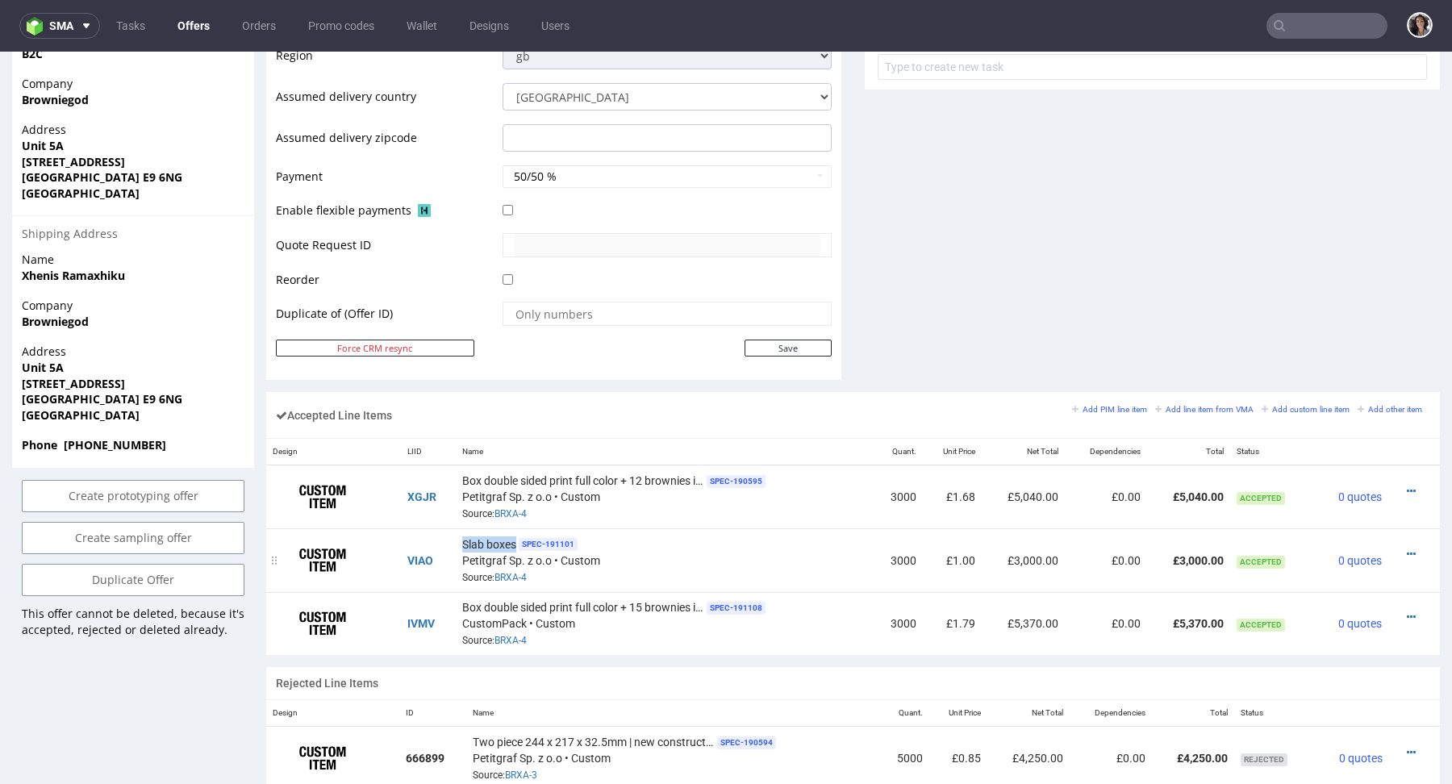
click at [462, 535] on div "Slab boxes SPEC- 191101 Petitgraf Sp. z o.o • Custom Source: BRXA-4" at bounding box center [663, 560] width 403 height 50
copy span "Slab boxes"
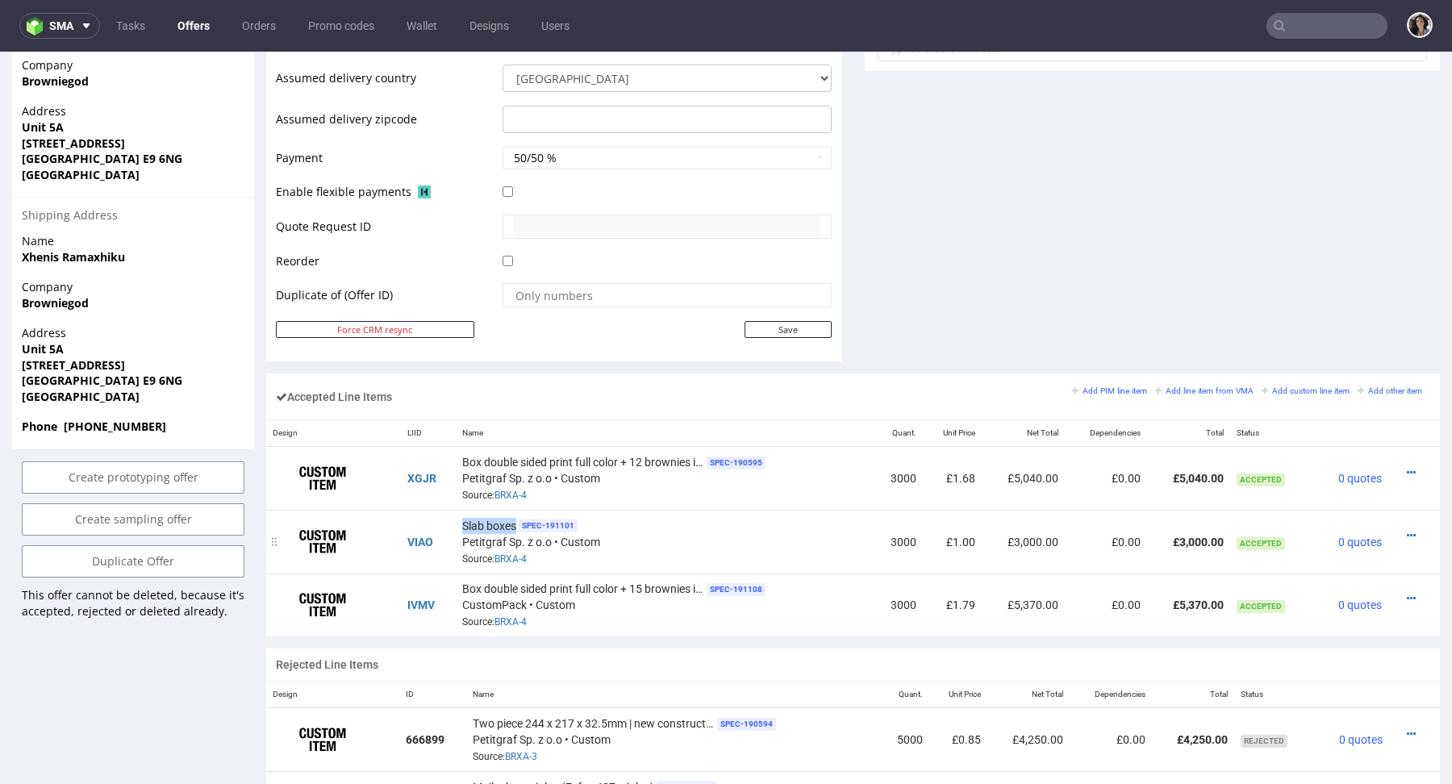
scroll to position [0, 0]
